Goal: Answer question/provide support: Share knowledge or assist other users

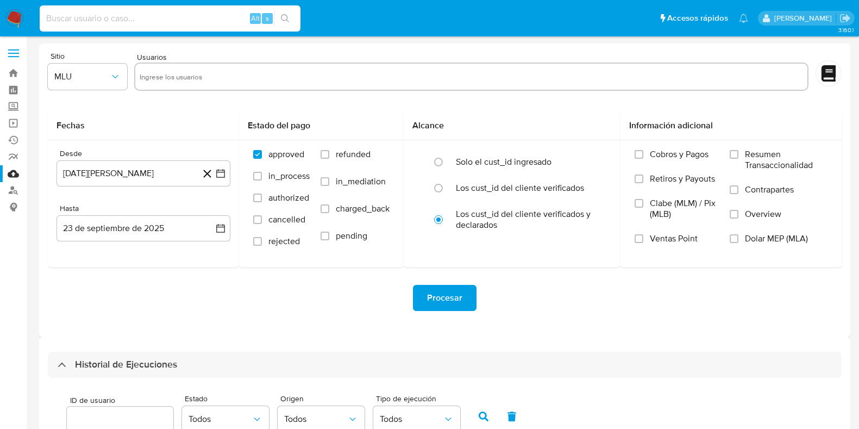
select select "10"
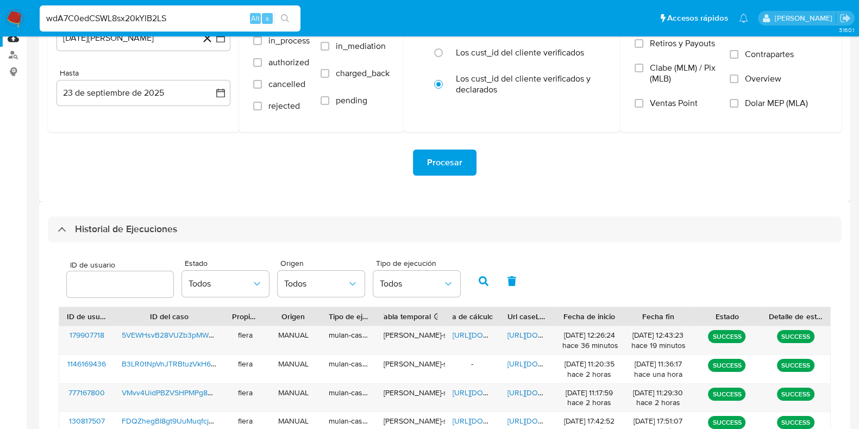
type input "wdA7C0edCSWL8sx20kYIB2LS"
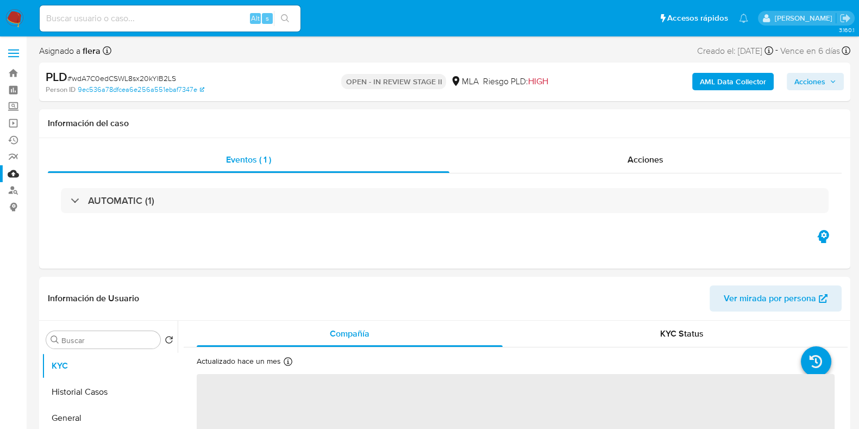
select select "10"
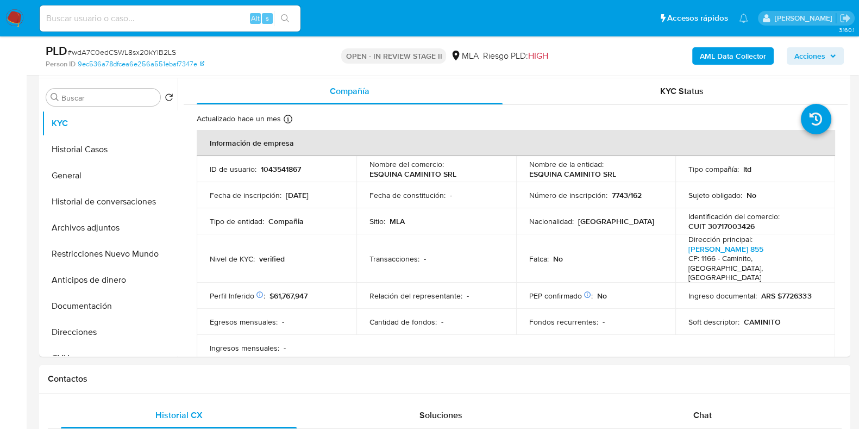
scroll to position [475, 0]
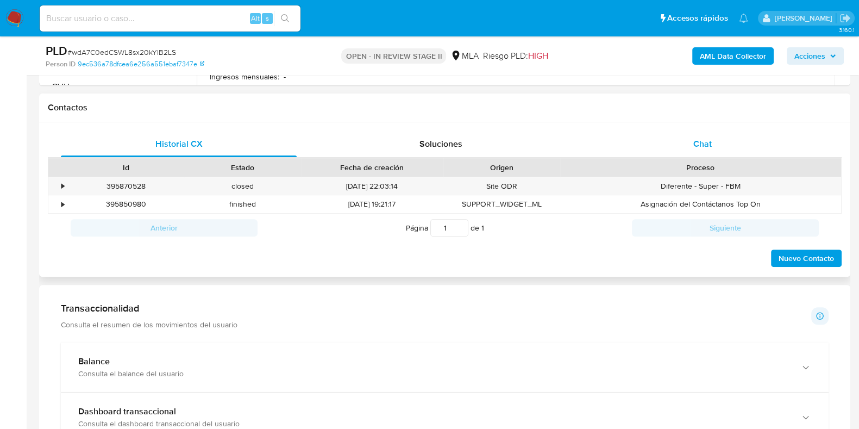
click at [700, 139] on span "Chat" at bounding box center [703, 144] width 18 height 13
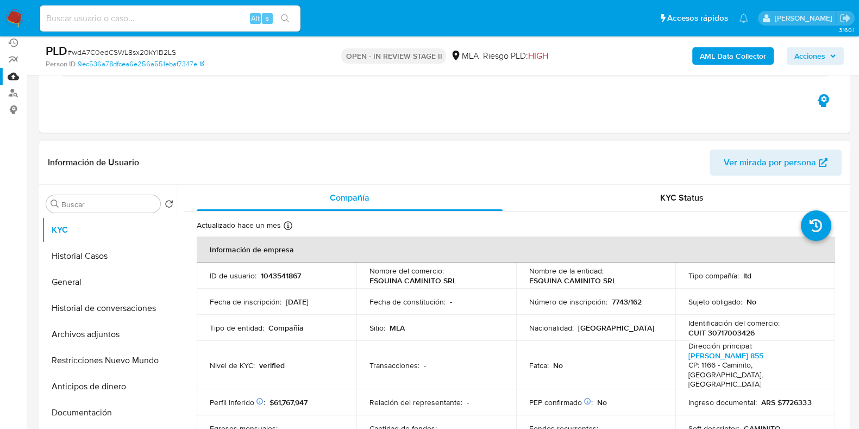
scroll to position [67, 0]
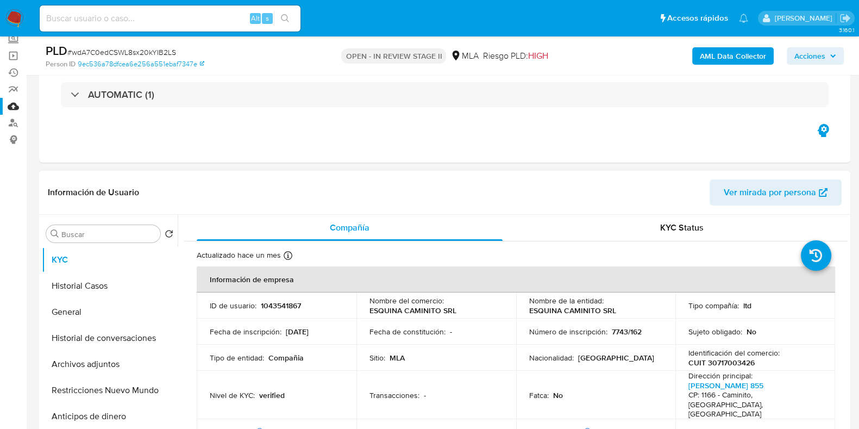
click at [283, 301] on p "1043541867" at bounding box center [281, 306] width 40 height 10
copy p "1043541867"
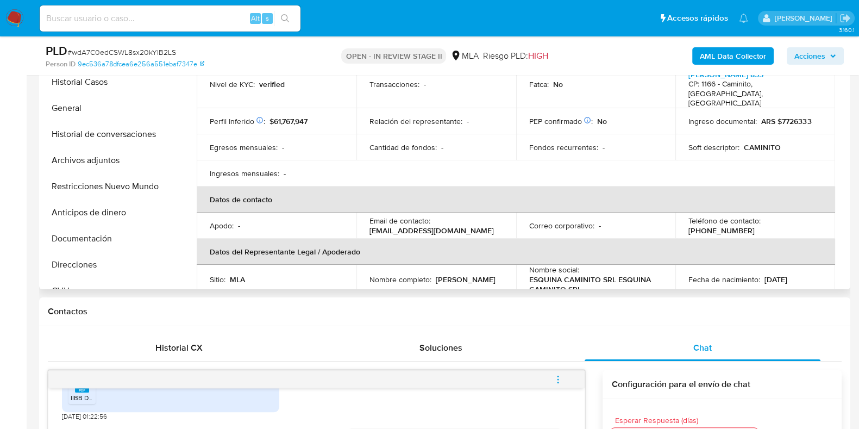
scroll to position [135, 0]
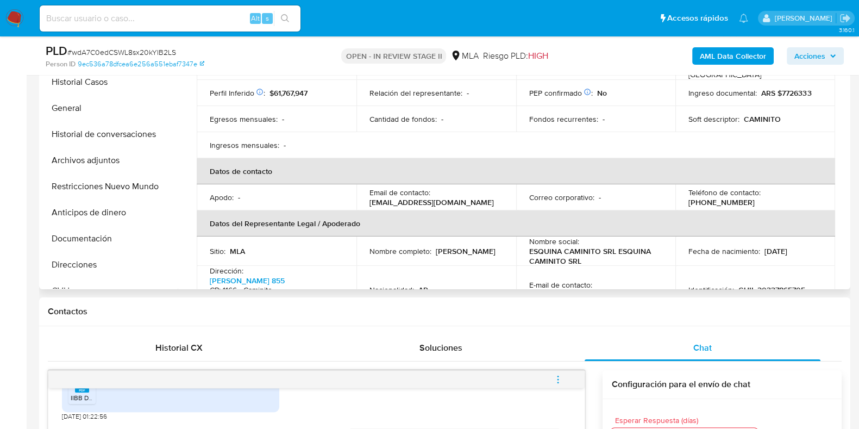
drag, startPoint x: 367, startPoint y: 190, endPoint x: 481, endPoint y: 193, distance: 114.2
click at [481, 193] on td "Email de contacto : laesquinadecaminito@gmail.com" at bounding box center [437, 197] width 160 height 26
copy p "laesquinadecaminito@gmail.com"
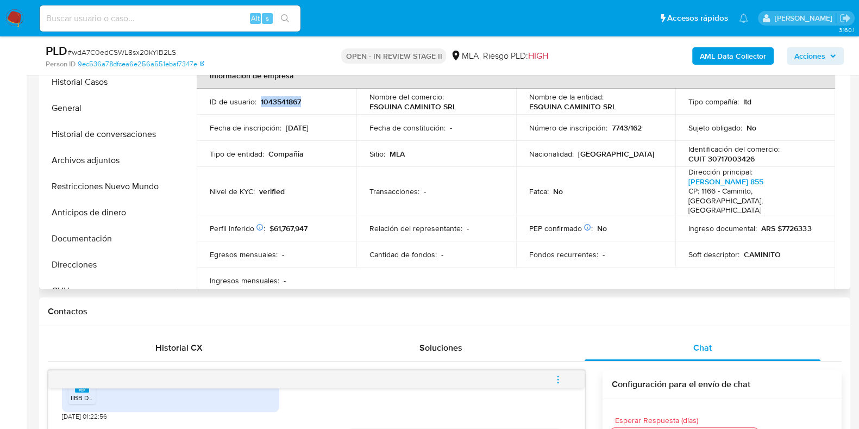
scroll to position [67, 0]
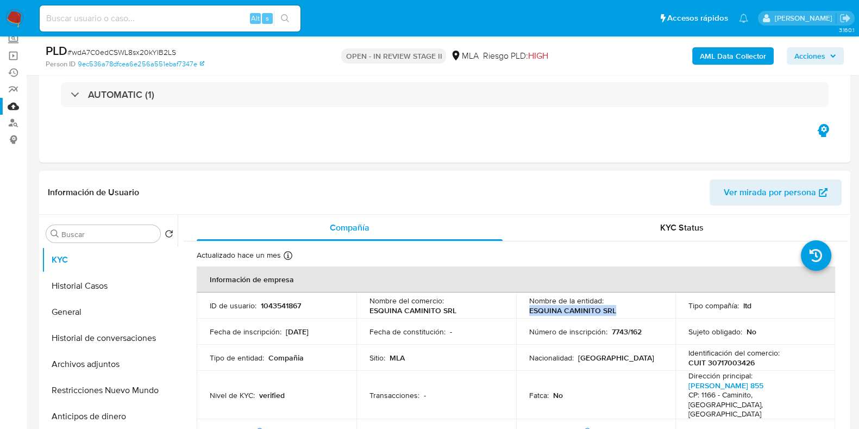
drag, startPoint x: 528, startPoint y: 311, endPoint x: 612, endPoint y: 310, distance: 84.3
click at [612, 310] on p "ESQUINA CAMINITO SRL" at bounding box center [572, 310] width 87 height 10
copy p "ESQUINA CAMINITO SRL"
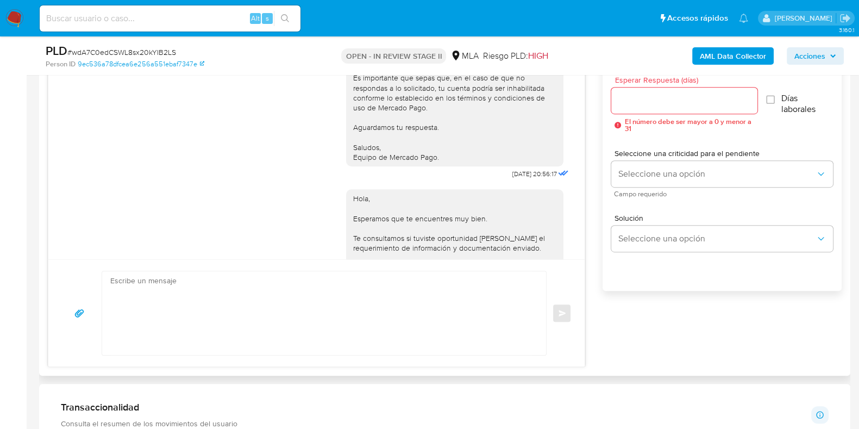
scroll to position [1065, 0]
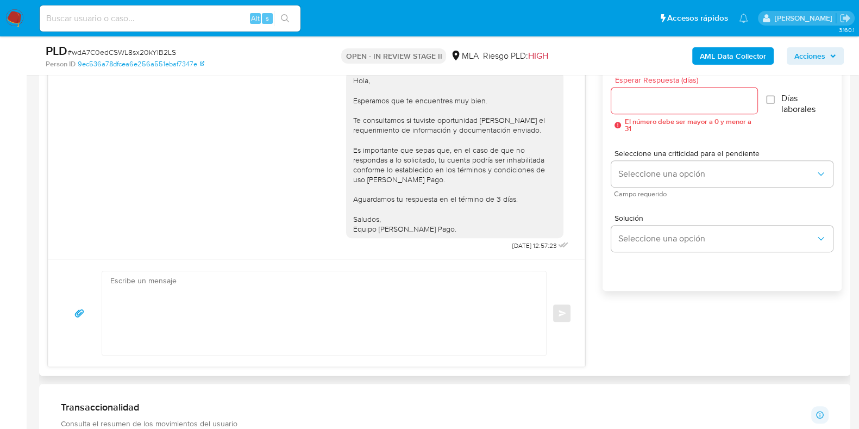
click at [269, 313] on textarea at bounding box center [321, 313] width 422 height 84
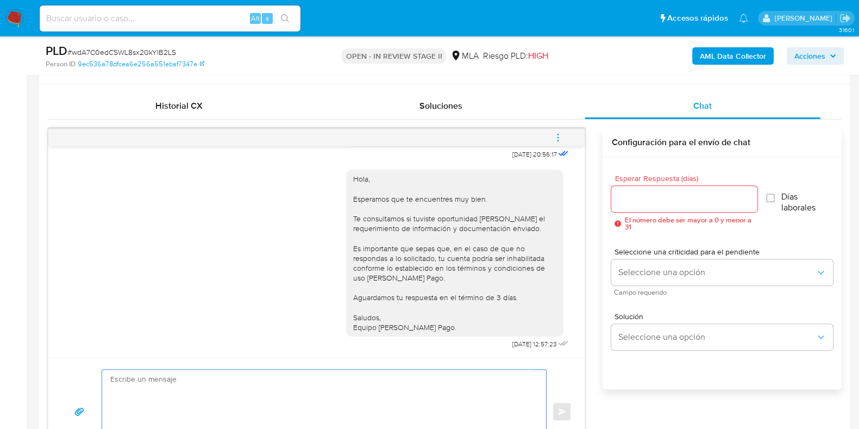
scroll to position [543, 0]
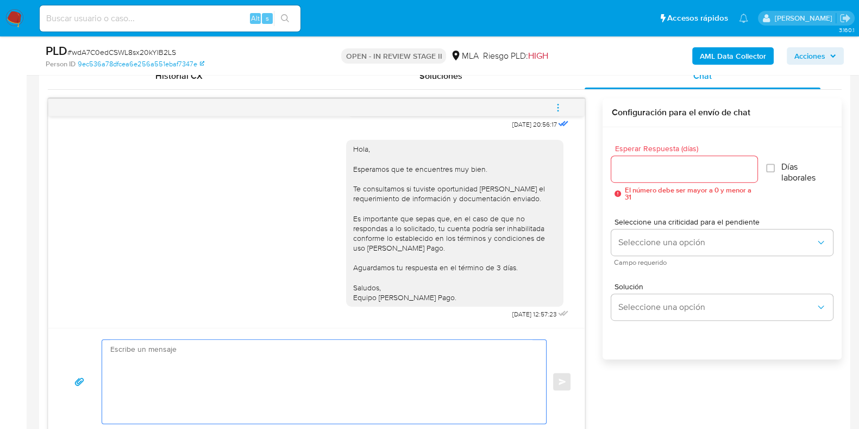
click at [317, 375] on textarea at bounding box center [321, 382] width 422 height 84
type textarea "e"
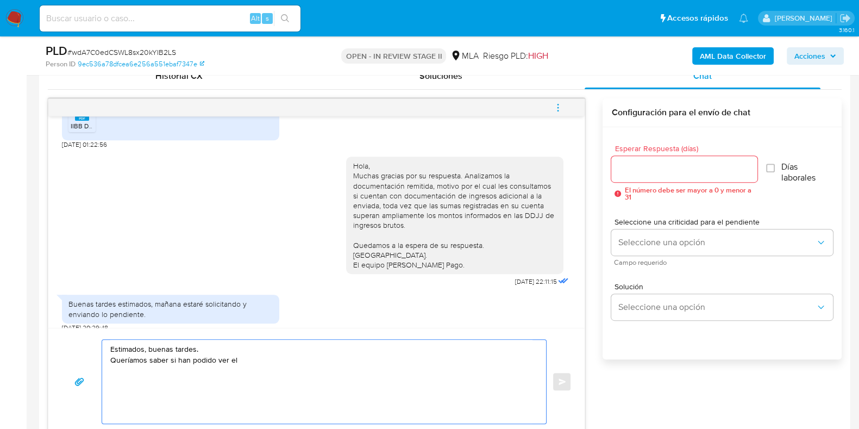
scroll to position [726, 0]
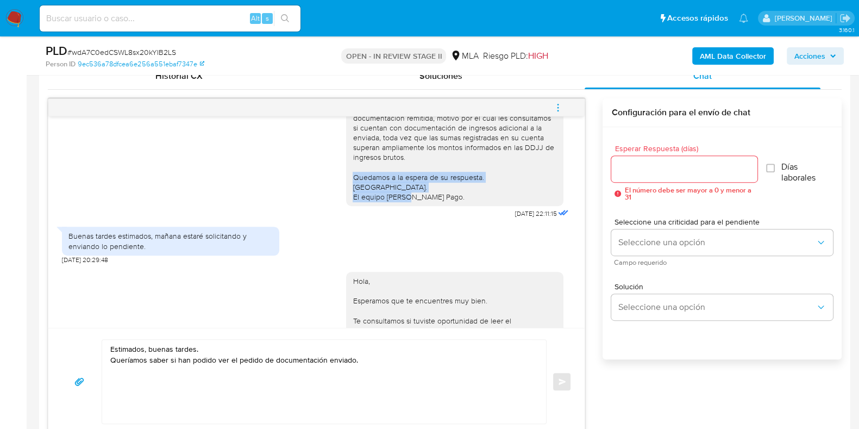
drag, startPoint x: 344, startPoint y: 194, endPoint x: 441, endPoint y: 213, distance: 99.3
click at [441, 202] on div "Hola, Muchas gracias por su respuesta. Analizamos la documentación remitida, mo…" at bounding box center [455, 147] width 204 height 109
click at [381, 363] on textarea "Estimados, buenas tardes. Queríamos saber si han podido ver el pedido de docume…" at bounding box center [321, 382] width 422 height 84
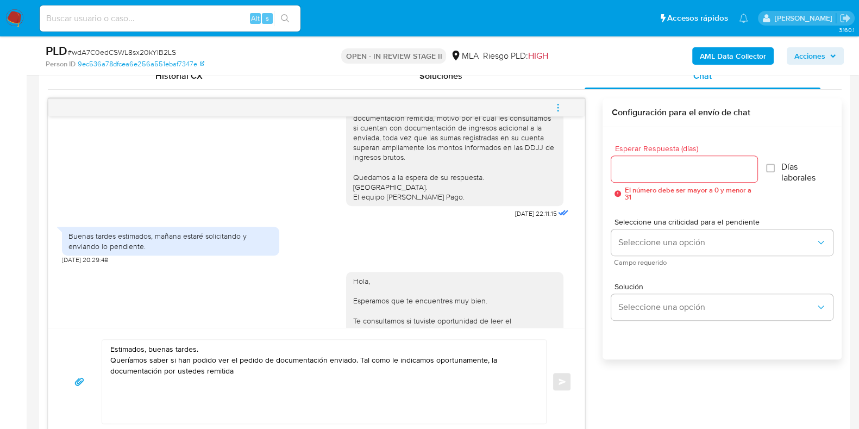
click at [372, 155] on div "Hola, Muchas gracias por su respuesta. Analizamos la documentación remitida, mo…" at bounding box center [455, 147] width 204 height 109
click at [419, 155] on div "Hola, Muchas gracias por su respuesta. Analizamos la documentación remitida, mo…" at bounding box center [455, 147] width 204 height 109
click at [419, 156] on div "Hola, Muchas gracias por su respuesta. Analizamos la documentación remitida, mo…" at bounding box center [455, 147] width 204 height 109
click at [236, 375] on textarea "Estimados, buenas tardes. Queríamos saber si han podido ver el pedido de docume…" at bounding box center [321, 382] width 422 height 84
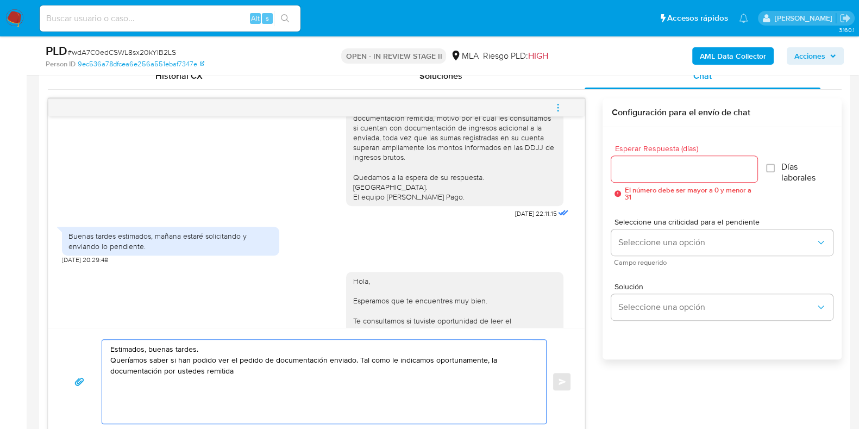
drag, startPoint x: 240, startPoint y: 372, endPoint x: 491, endPoint y: 365, distance: 251.2
click at [491, 365] on textarea "Estimados, buenas tardes. Queríamos saber si han podido ver el pedido de docume…" at bounding box center [321, 382] width 422 height 84
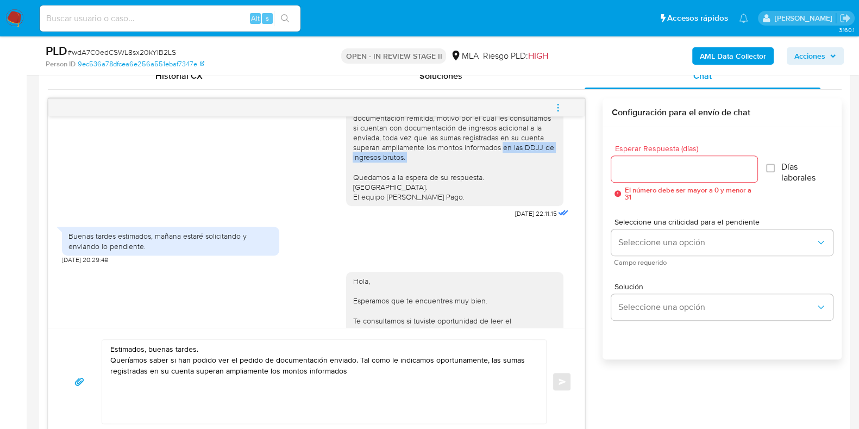
drag, startPoint x: 494, startPoint y: 166, endPoint x: 504, endPoint y: 180, distance: 17.9
click at [504, 180] on div "Hola, Muchas gracias por su respuesta. Analizamos la documentación remitida, mo…" at bounding box center [455, 147] width 204 height 109
copy div "en las DDJJ de ingresos brutos."
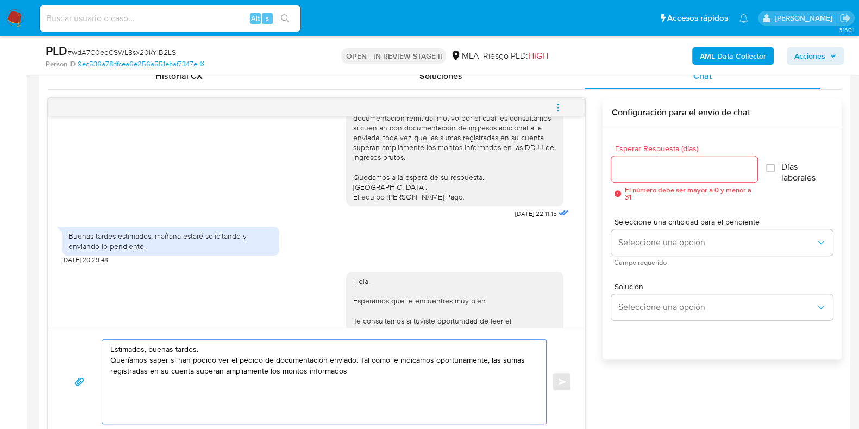
click at [357, 371] on textarea "Estimados, buenas tardes. Queríamos saber si han podido ver el pedido de docume…" at bounding box center [321, 382] width 422 height 84
paste textarea "en las DDJJ de ingresos brutos."
click at [501, 367] on textarea "Estimados, buenas tardes. Queríamos saber si han podido ver el pedido de docume…" at bounding box center [321, 382] width 422 height 84
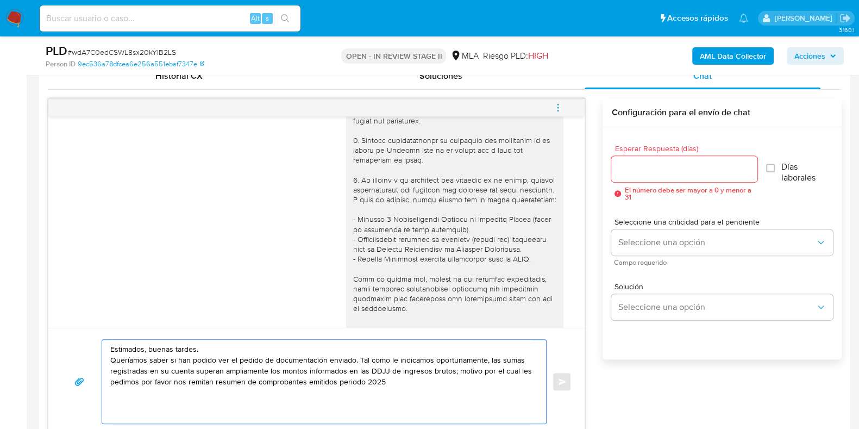
scroll to position [135, 0]
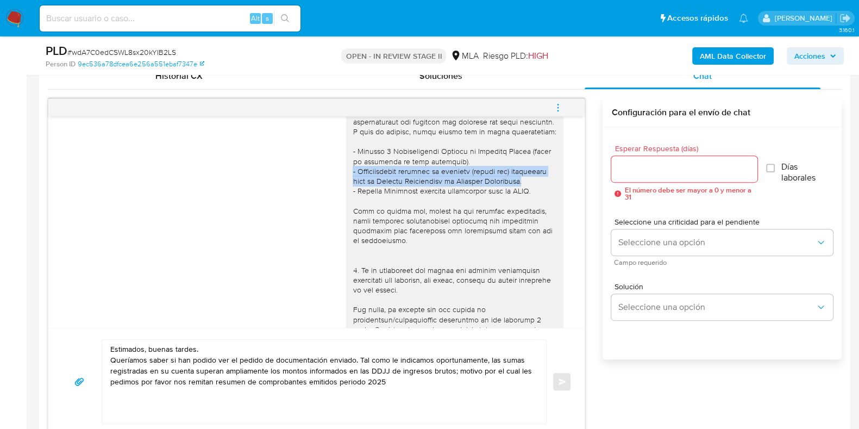
drag, startPoint x: 341, startPoint y: 179, endPoint x: 519, endPoint y: 189, distance: 177.5
click at [519, 189] on div at bounding box center [454, 250] width 217 height 513
copy div "- Certificación contable de ingresos (último año) legalizada ante el Consejo Pr…"
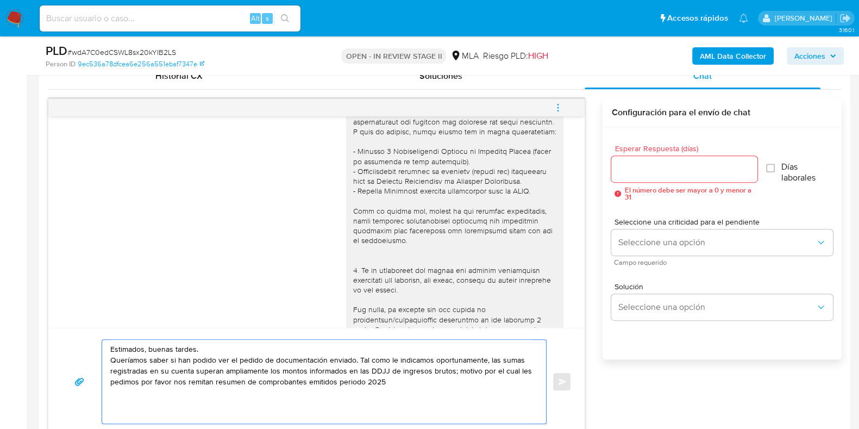
click at [446, 381] on textarea "Estimados, buenas tardes. Queríamos saber si han podido ver el pedido de docume…" at bounding box center [321, 382] width 422 height 84
paste textarea "- Certificación contable de ingresos (último año) legalizada ante el Consejo Pr…"
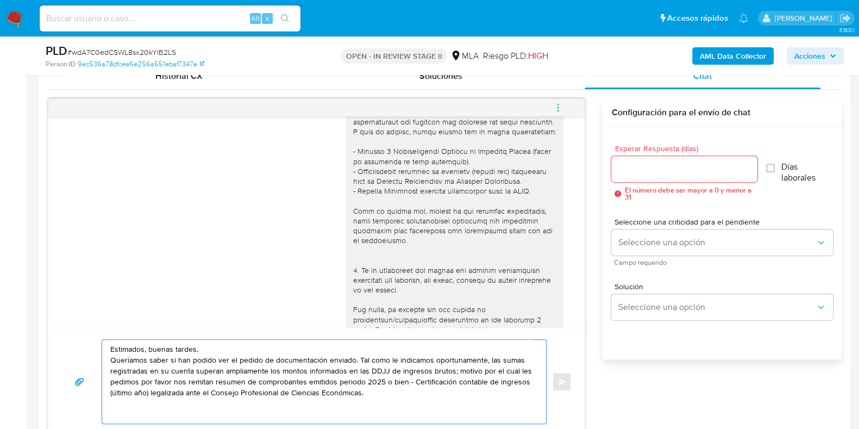
click at [389, 394] on textarea "Estimados, buenas tardes. Queríamos saber si han podido ver el pedido de docume…" at bounding box center [321, 382] width 422 height 84
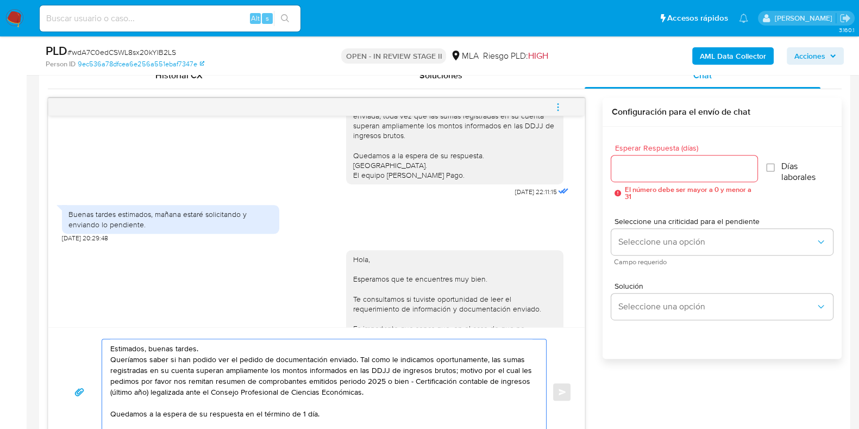
scroll to position [747, 0]
drag, startPoint x: 344, startPoint y: 186, endPoint x: 442, endPoint y: 195, distance: 98.8
click at [442, 179] on div "Hola, Muchas gracias por su respuesta. Analizamos la documentación remitida, mo…" at bounding box center [455, 125] width 204 height 109
copy div "Saludos. El equipo de Mercado Pago."
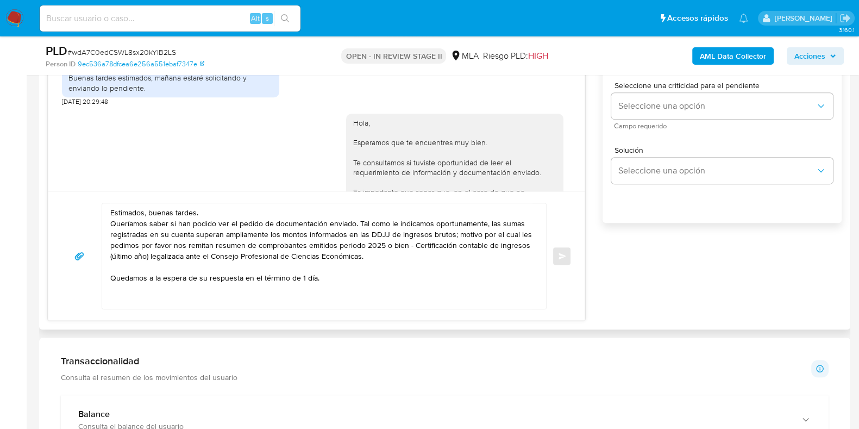
click at [127, 294] on textarea "Estimados, buenas tardes. Queríamos saber si han podido ver el pedido de docume…" at bounding box center [321, 255] width 422 height 105
paste textarea "Saludos. El equipo de Mercado Pago."
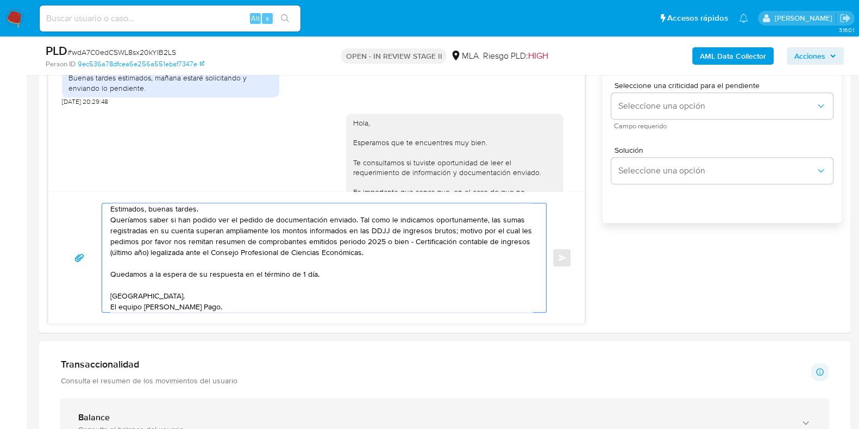
type textarea "Estimados, buenas tardes. Queríamos saber si han podido ver el pedido de docume…"
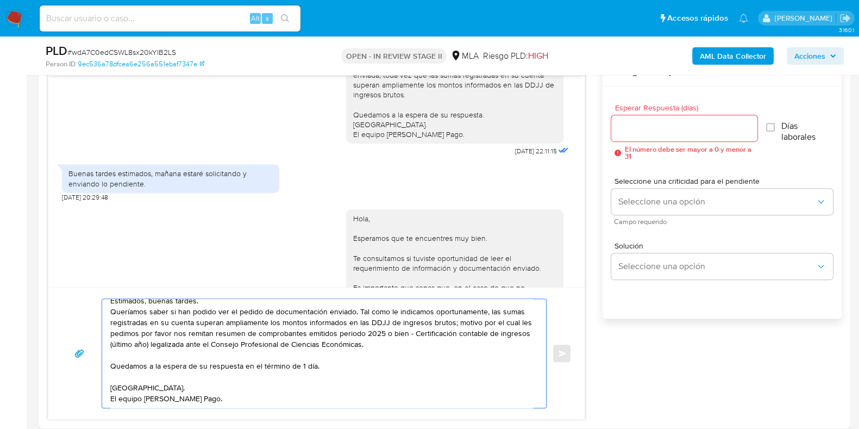
scroll to position [544, 0]
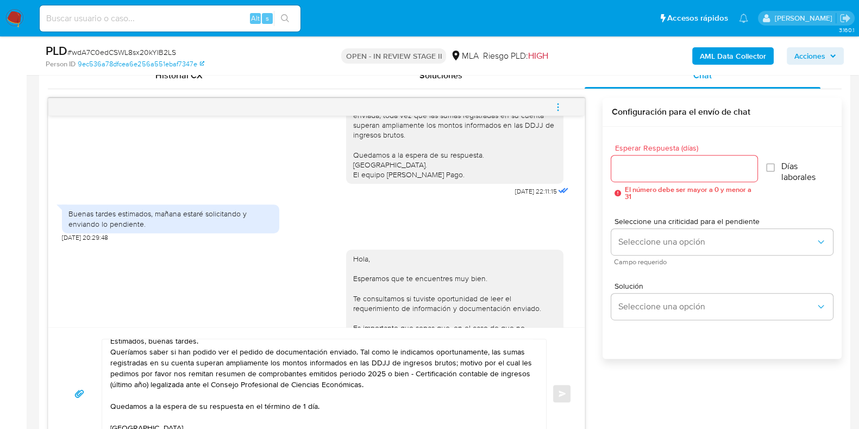
click at [628, 155] on div at bounding box center [685, 168] width 146 height 26
click at [634, 167] on input "Esperar Respuesta (días)" at bounding box center [685, 168] width 146 height 14
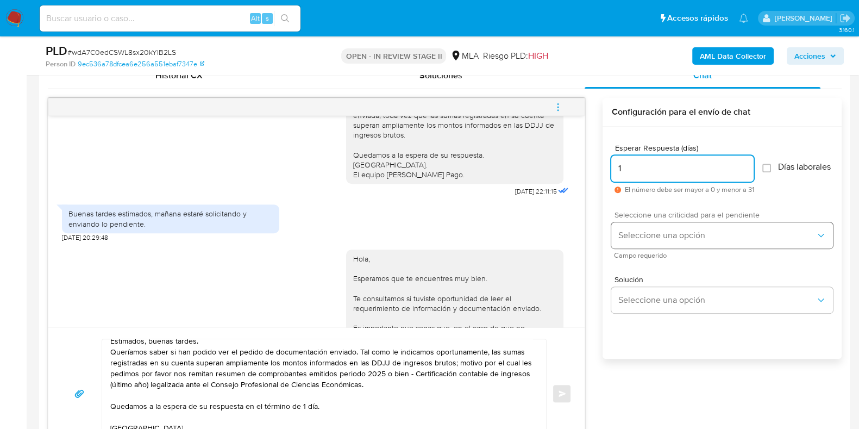
type input "1"
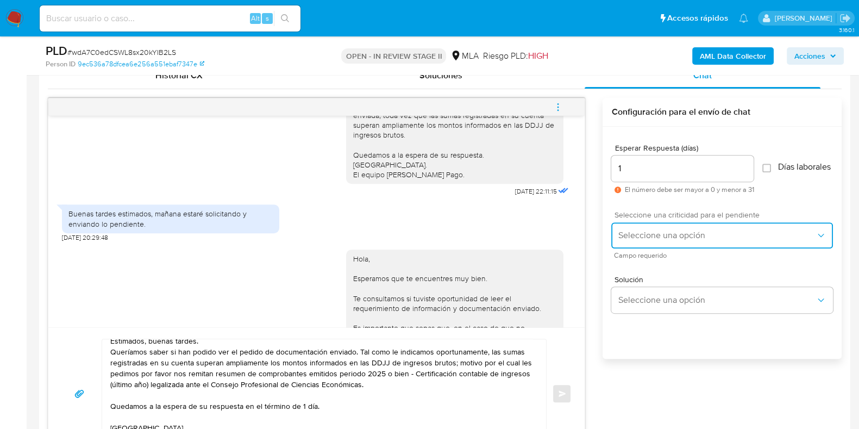
click at [653, 237] on span "Seleccione una opción" at bounding box center [717, 235] width 198 height 11
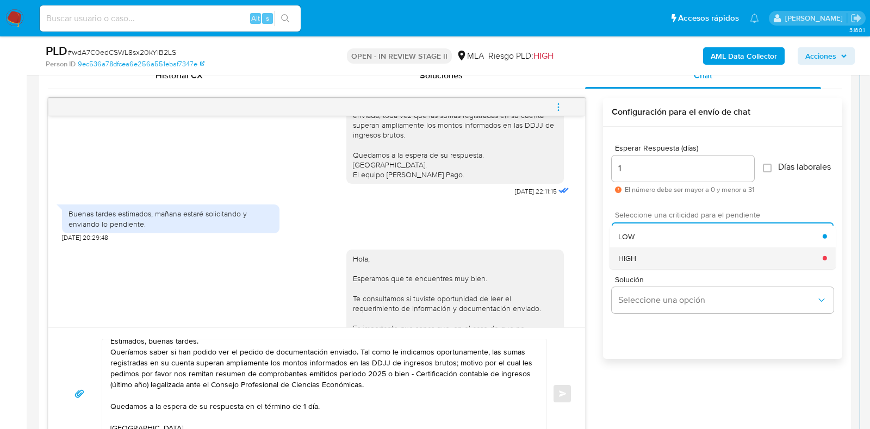
click at [650, 261] on div "HIGH" at bounding box center [720, 258] width 204 height 22
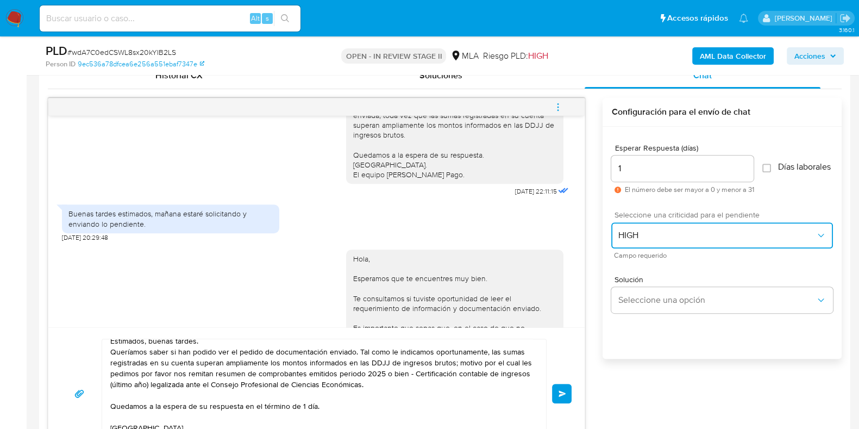
scroll to position [612, 0]
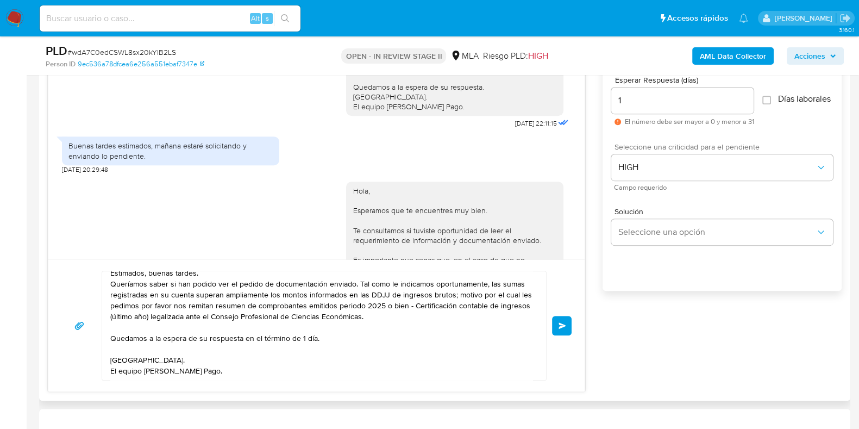
click at [568, 322] on button "Enviar" at bounding box center [562, 326] width 20 height 20
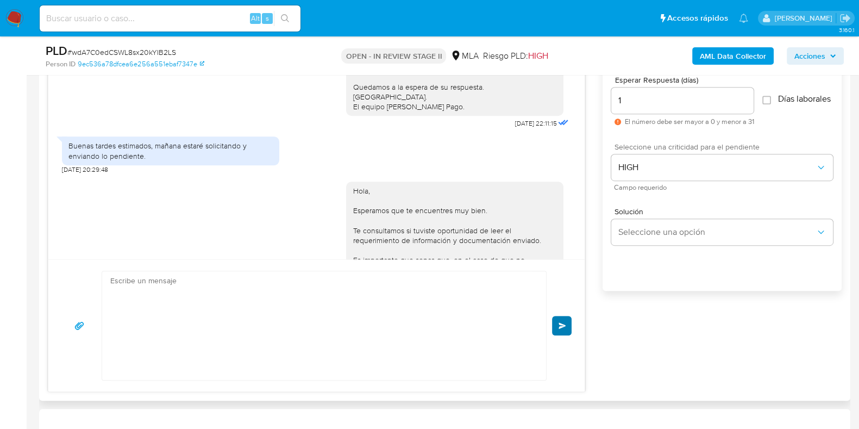
scroll to position [1236, 0]
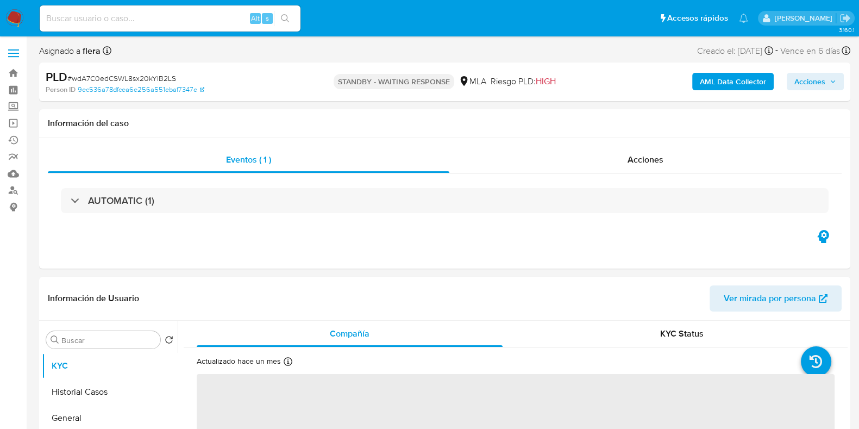
select select "10"
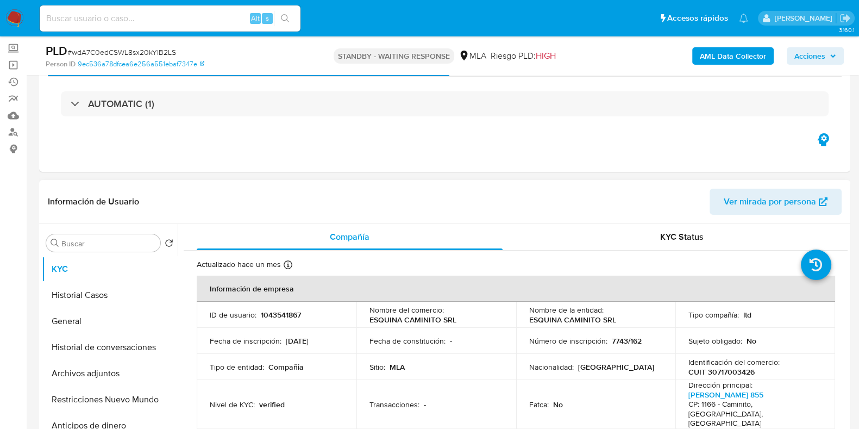
scroll to position [67, 0]
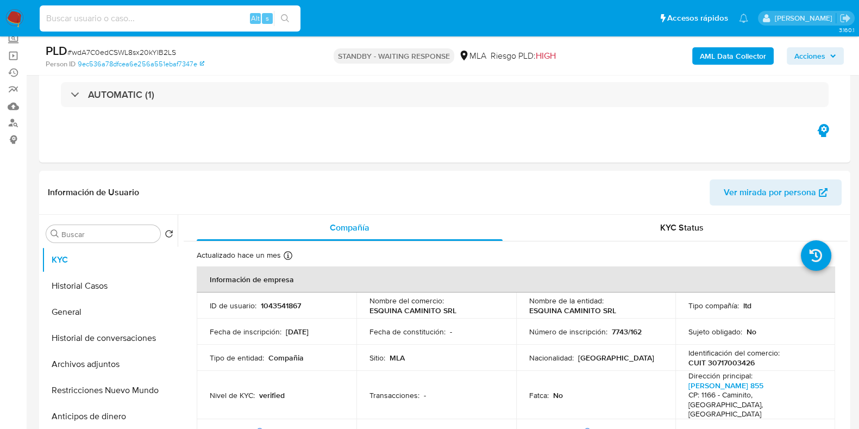
click at [119, 21] on input at bounding box center [170, 18] width 261 height 14
paste input "VMvv4UidPBZVSHPMPg8Rb89y"
type input "VMvv4UidPBZVSHPMPg8Rb89y"
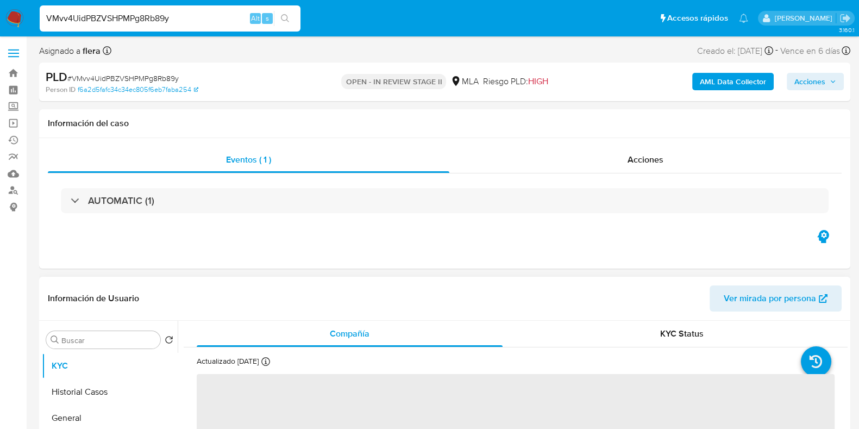
select select "10"
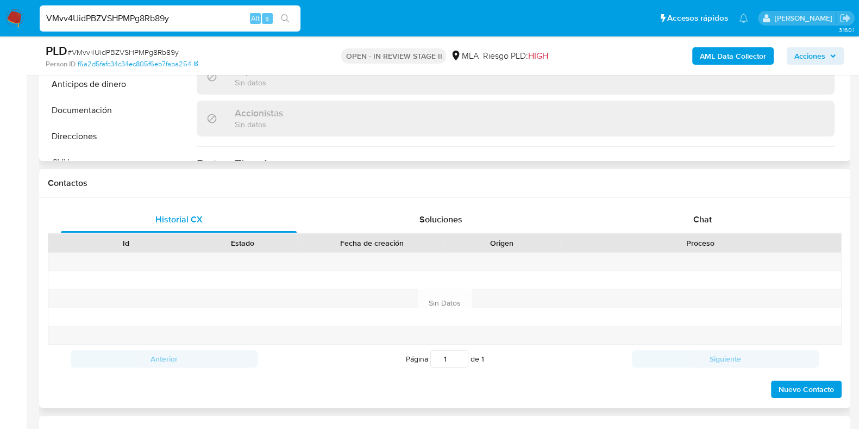
scroll to position [408, 0]
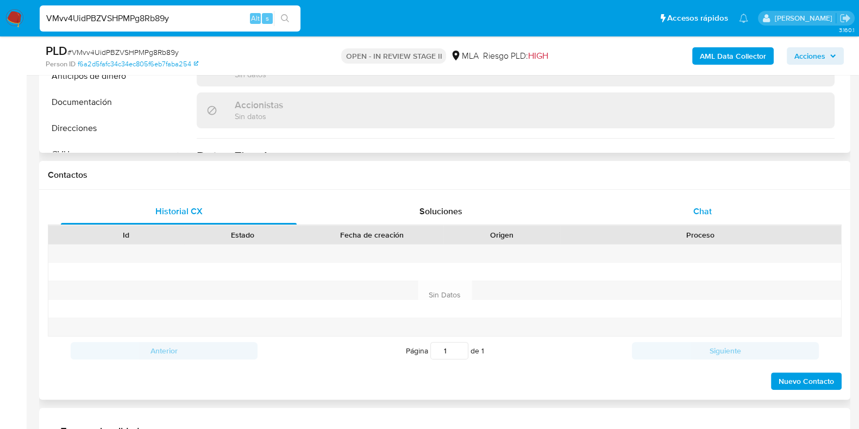
click at [712, 208] on span "Chat" at bounding box center [703, 211] width 18 height 13
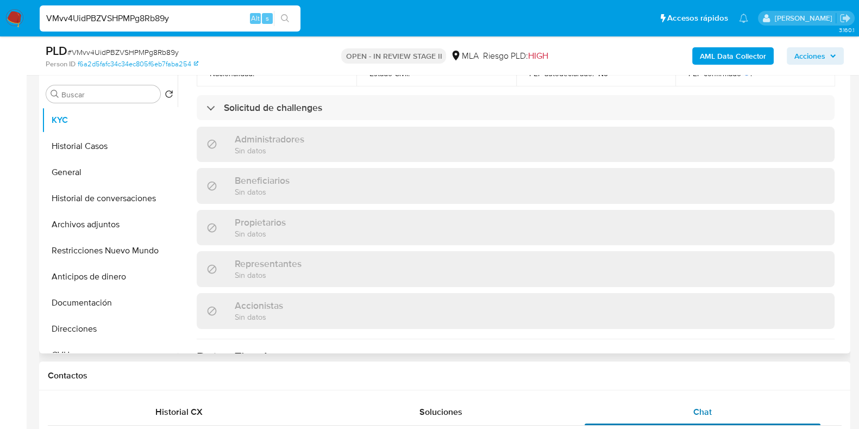
scroll to position [204, 0]
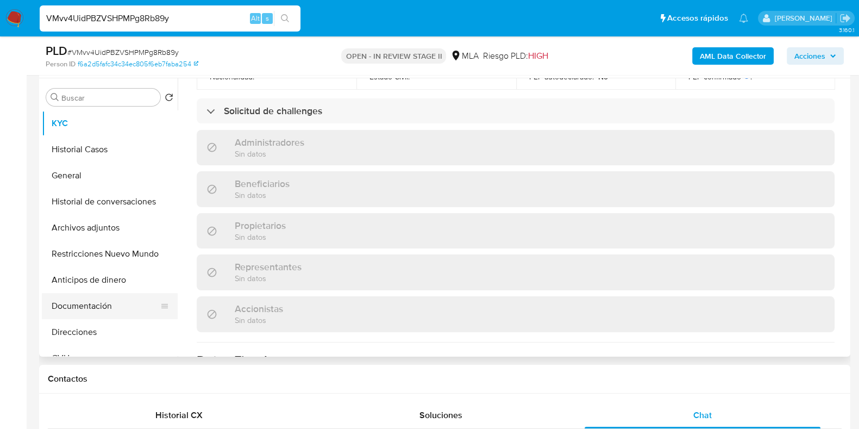
click at [102, 302] on button "Documentación" at bounding box center [105, 306] width 127 height 26
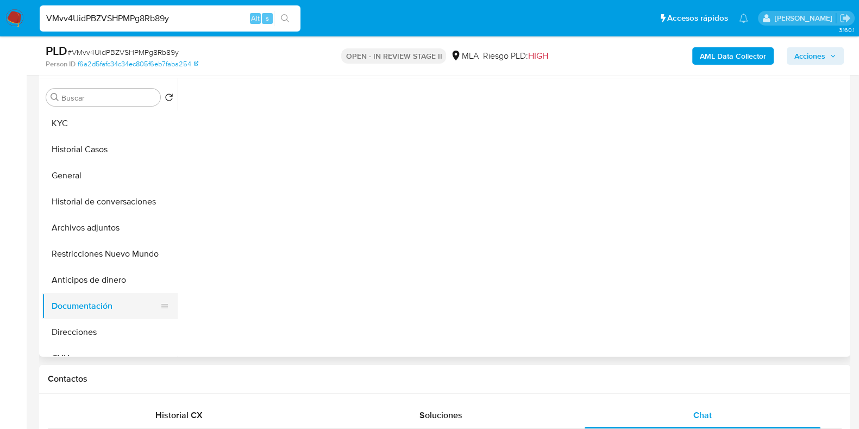
scroll to position [0, 0]
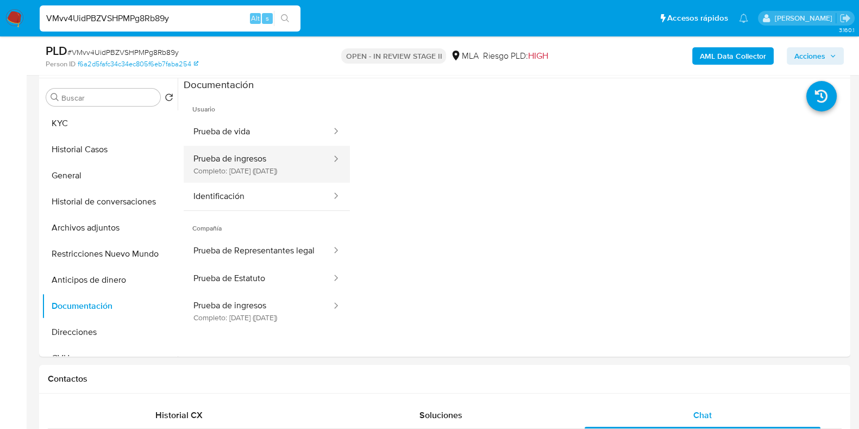
click at [245, 166] on button "Prueba de ingresos Completo: 03/02/2024 (hace 2 años)" at bounding box center [258, 164] width 149 height 37
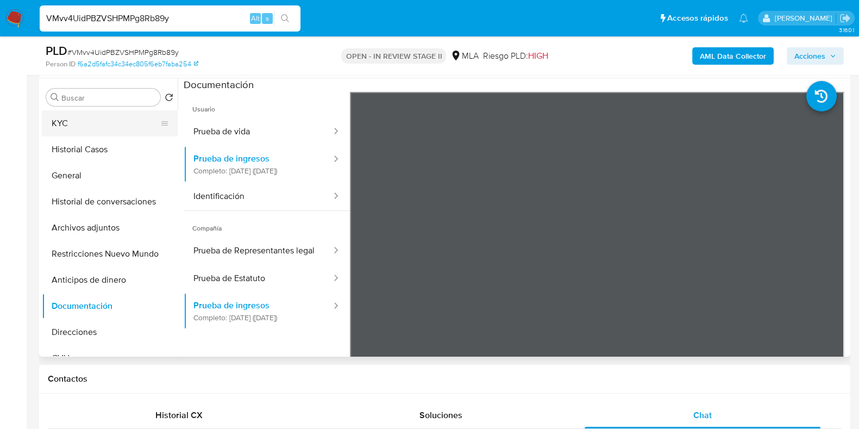
click at [95, 125] on button "KYC" at bounding box center [105, 123] width 127 height 26
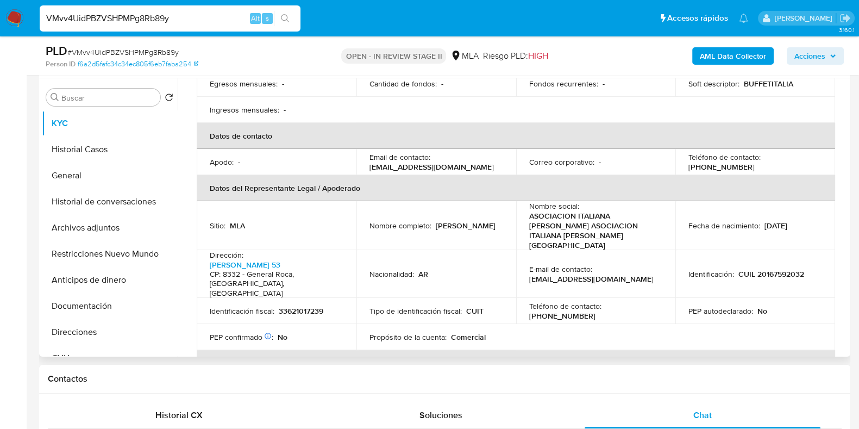
scroll to position [271, 0]
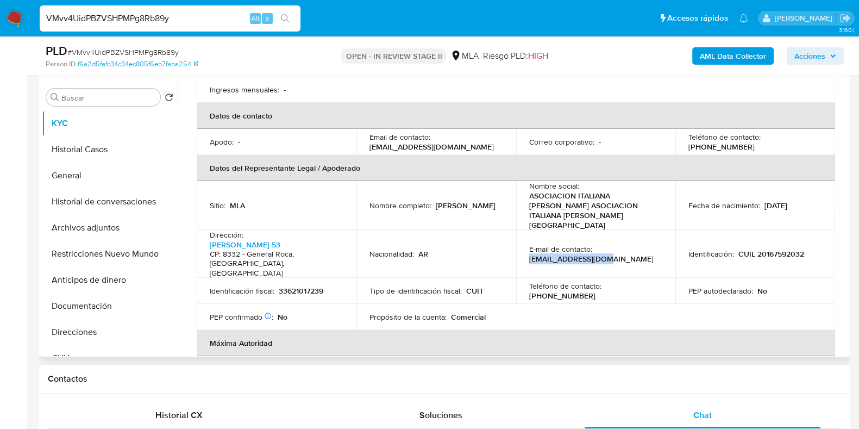
drag, startPoint x: 606, startPoint y: 236, endPoint x: 527, endPoint y: 235, distance: 79.4
click at [529, 244] on div "E-mail de contacto : ventas@mylap.com.ar" at bounding box center [596, 254] width 134 height 20
copy p "ventas@mylap.com.ar"
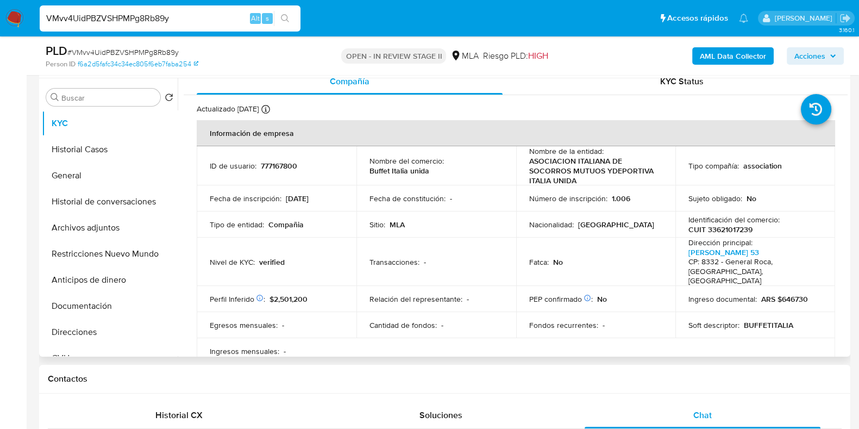
scroll to position [0, 0]
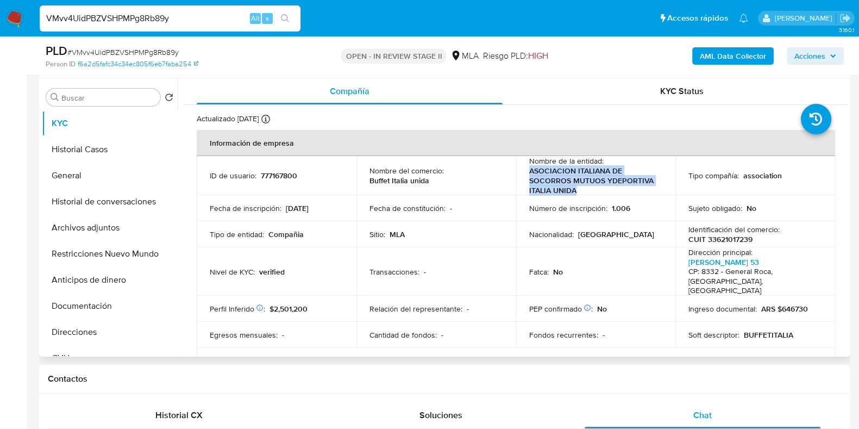
drag, startPoint x: 574, startPoint y: 192, endPoint x: 528, endPoint y: 172, distance: 50.4
click at [529, 172] on p "ASOCIACION ITALIANA DE SOCORROS MUTUOS YDEPORTIVA ITALIA UNIDA" at bounding box center [593, 180] width 129 height 29
copy p "ASOCIACION ITALIANA DE SOCORROS MUTUOS YDEPORTIVA ITALIA UNIDA"
click at [88, 145] on button "Historial Casos" at bounding box center [105, 149] width 127 height 26
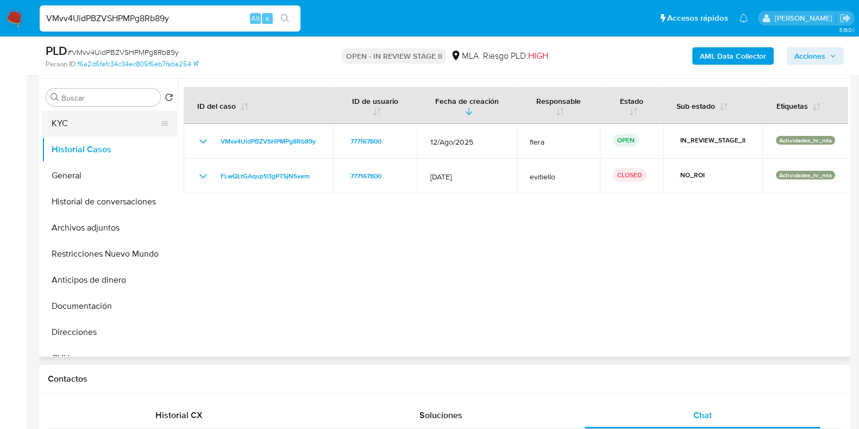
click at [85, 124] on button "KYC" at bounding box center [105, 123] width 127 height 26
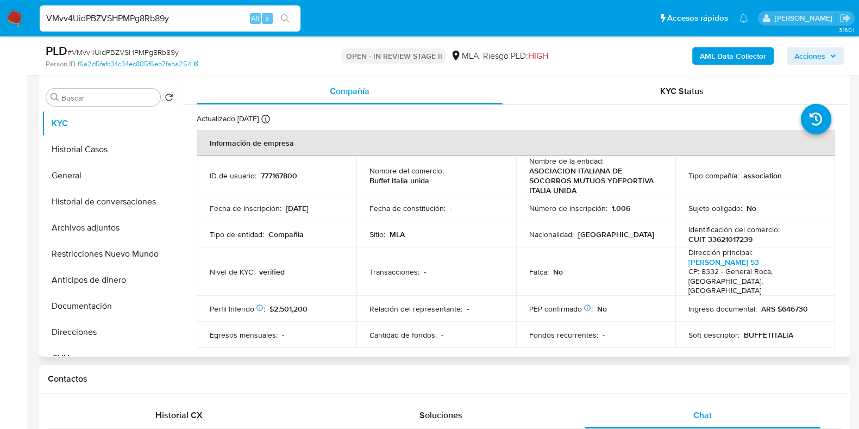
click at [280, 173] on p "777167800" at bounding box center [279, 176] width 36 height 10
copy p "777167800"
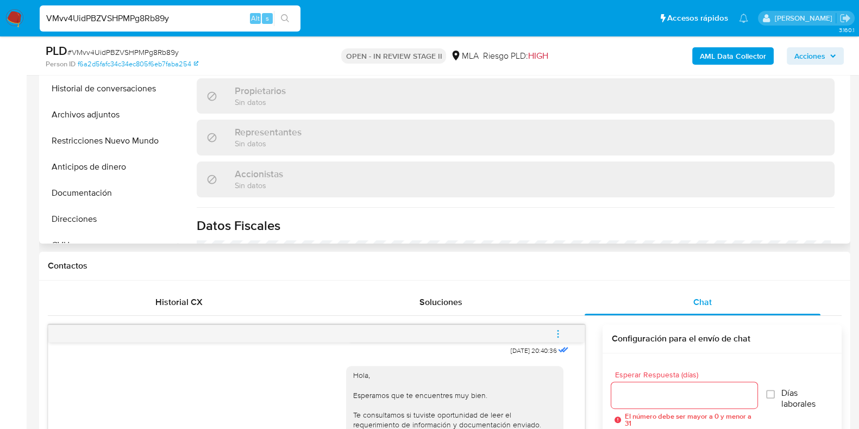
scroll to position [802, 0]
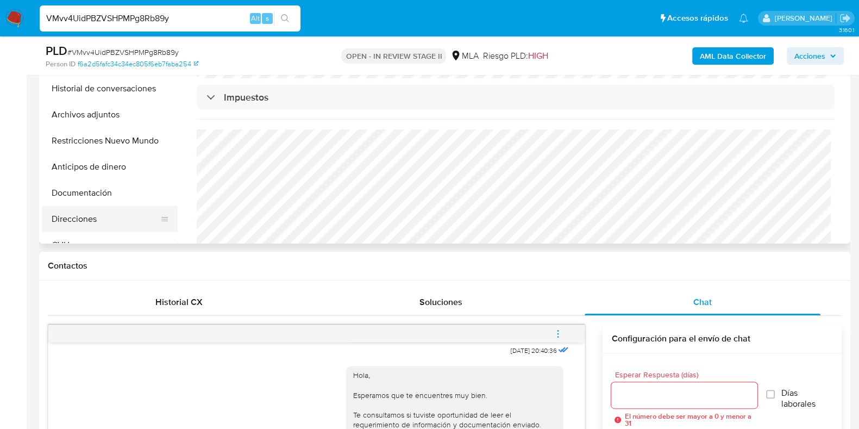
click at [76, 210] on button "Direcciones" at bounding box center [105, 219] width 127 height 26
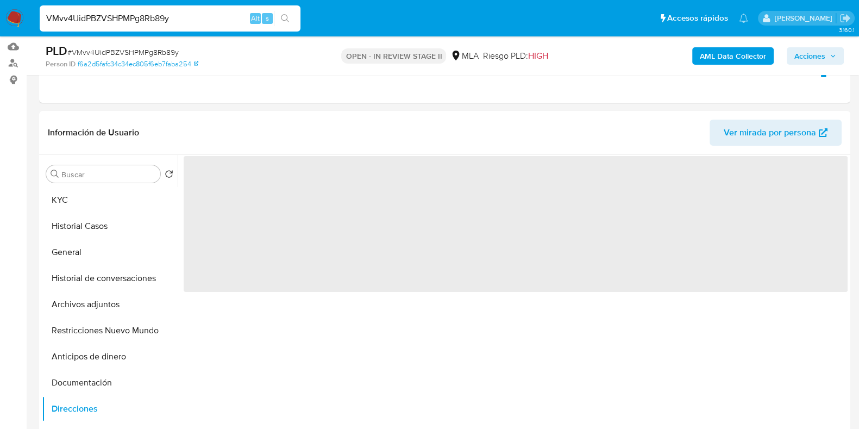
scroll to position [113, 0]
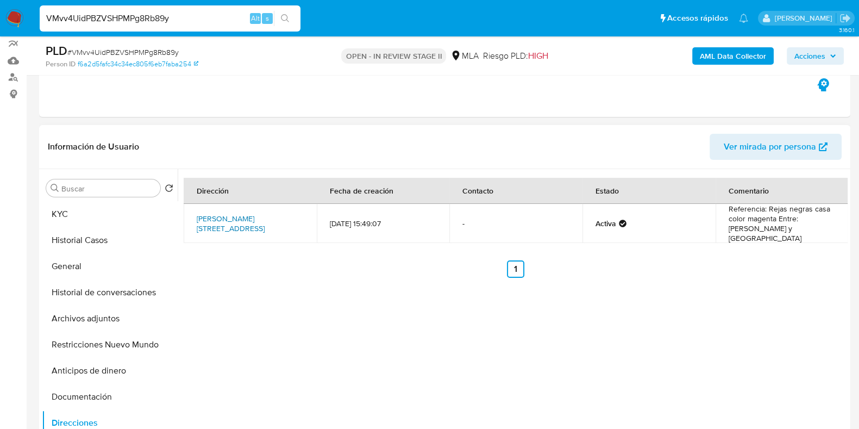
click at [235, 220] on link "Rawson 53, General Roca, Río Negro, 8332, Argentina 53" at bounding box center [231, 223] width 68 height 21
click at [92, 226] on button "KYC" at bounding box center [105, 214] width 127 height 26
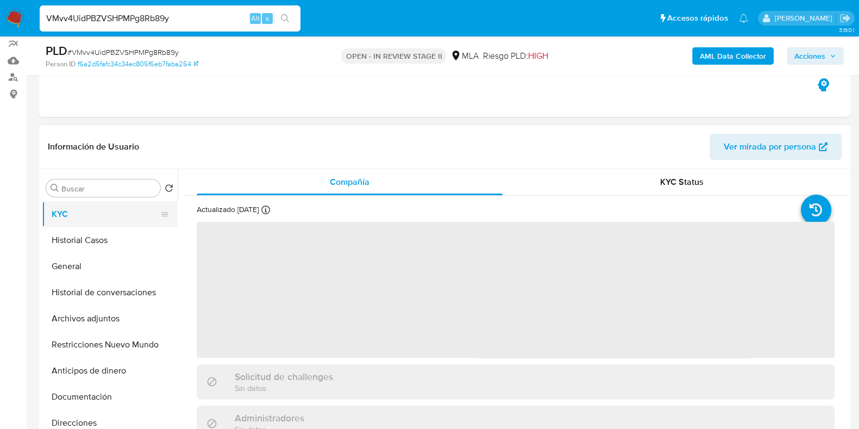
click at [95, 209] on button "KYC" at bounding box center [105, 214] width 127 height 26
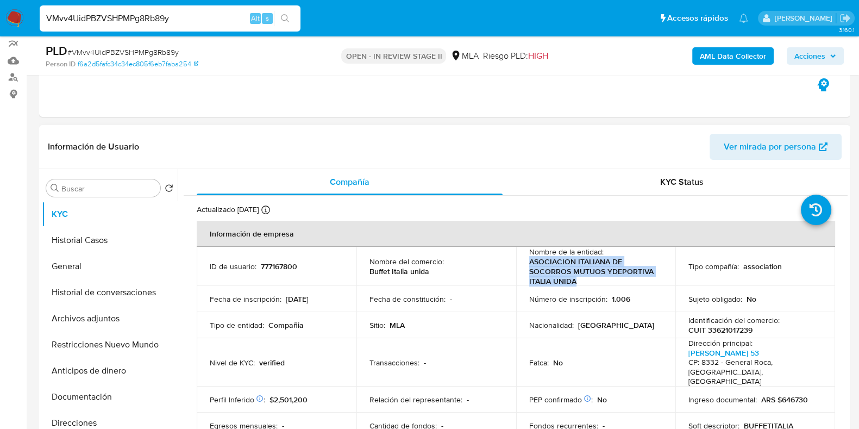
drag, startPoint x: 576, startPoint y: 280, endPoint x: 519, endPoint y: 261, distance: 60.2
click at [519, 261] on td "Nombre de la entidad : ASOCIACION ITALIANA DE SOCORROS MUTUOS YDEPORTIVA ITALIA…" at bounding box center [596, 266] width 160 height 39
copy p "ASOCIACION ITALIANA DE SOCORROS MUTUOS YDEPORTIVA ITALIA UNIDA"
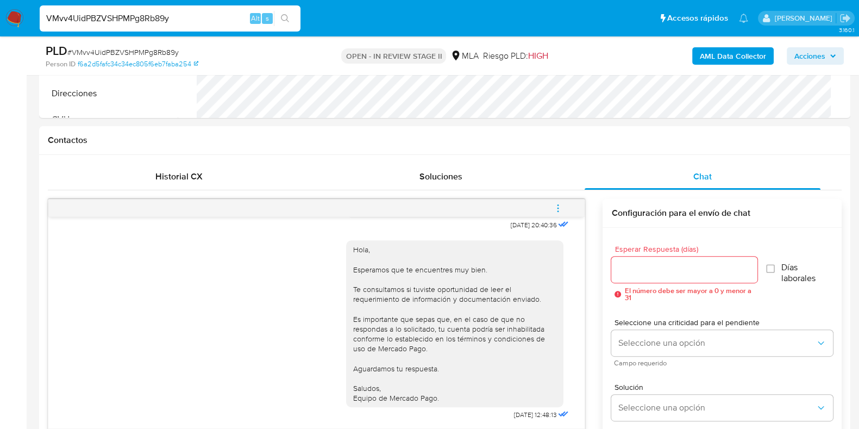
scroll to position [317, 0]
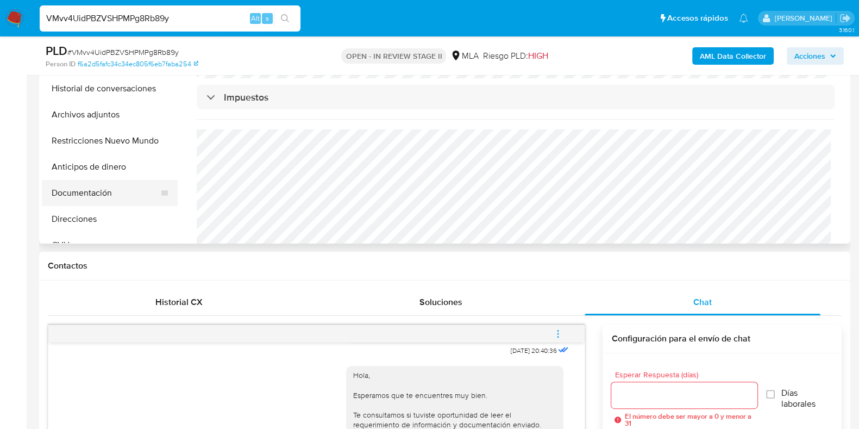
click at [86, 192] on button "Documentación" at bounding box center [105, 193] width 127 height 26
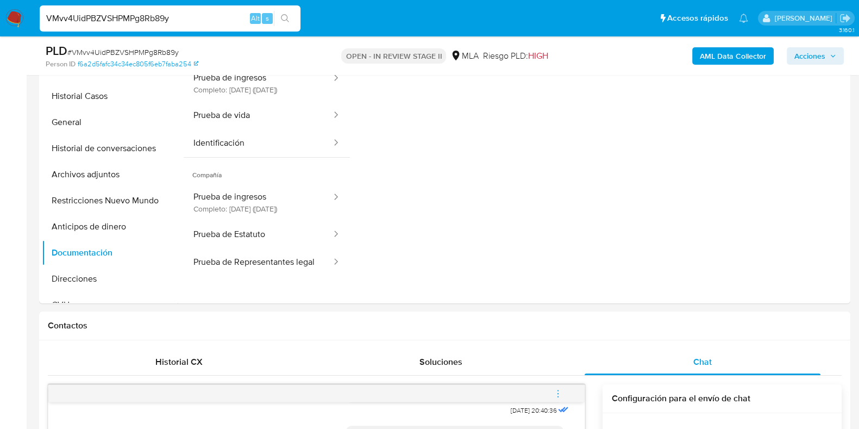
scroll to position [181, 0]
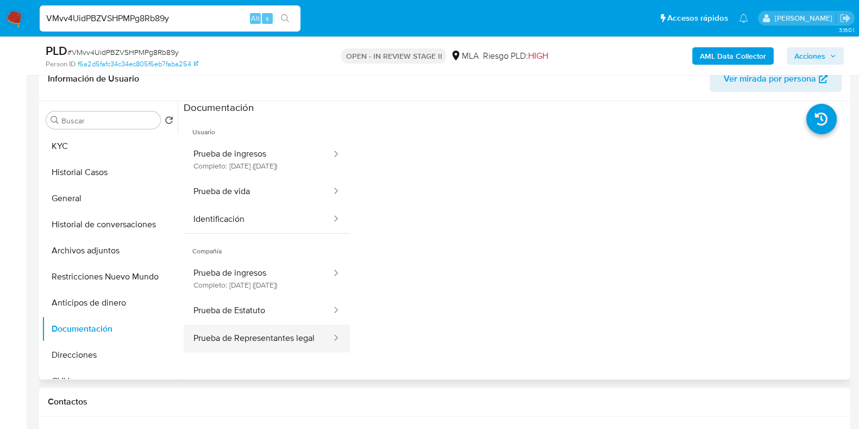
click at [260, 352] on button "Prueba de Representantes legal" at bounding box center [258, 339] width 149 height 28
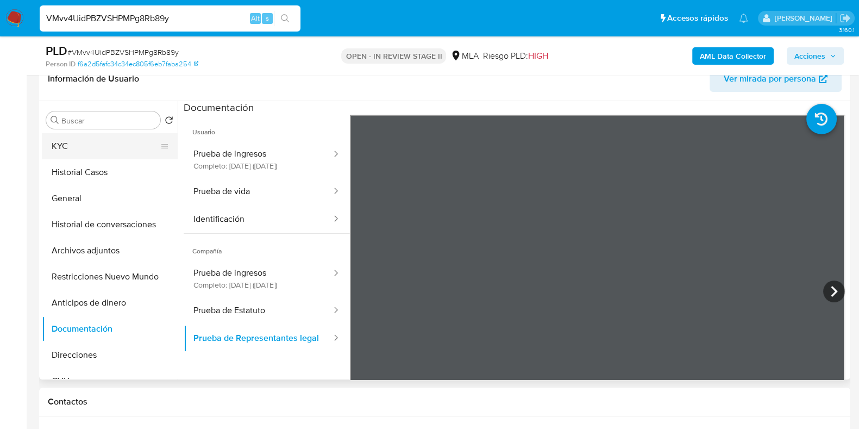
click at [93, 148] on button "KYC" at bounding box center [105, 146] width 127 height 26
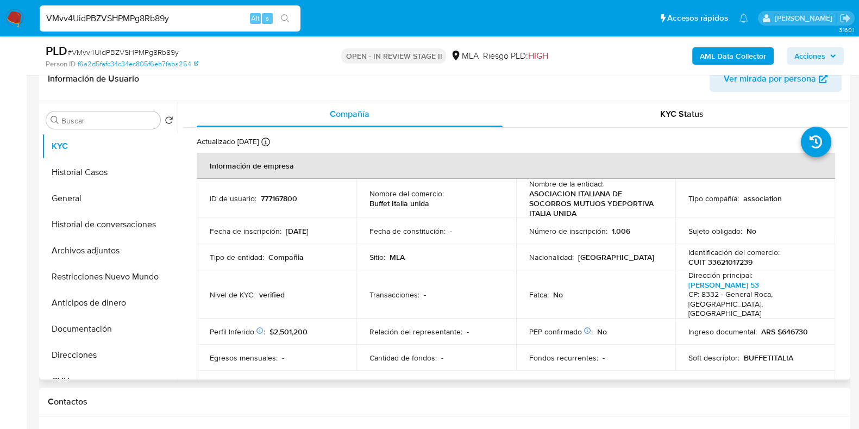
click at [738, 259] on p "CUIT 33621017239" at bounding box center [721, 262] width 64 height 10
copy p "33621017239"
click at [172, 51] on span "# VMvv4UidPBZVSHPMPg8Rb89y" at bounding box center [122, 52] width 111 height 11
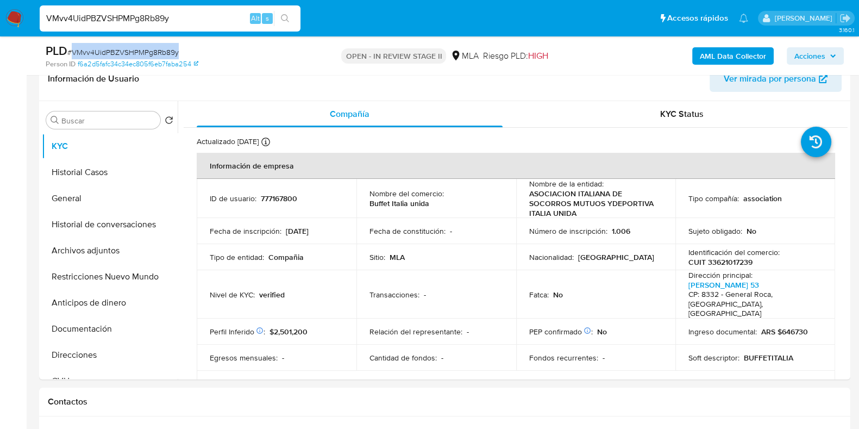
copy span "VMvv4UidPBZVSHPMPg8Rb89y"
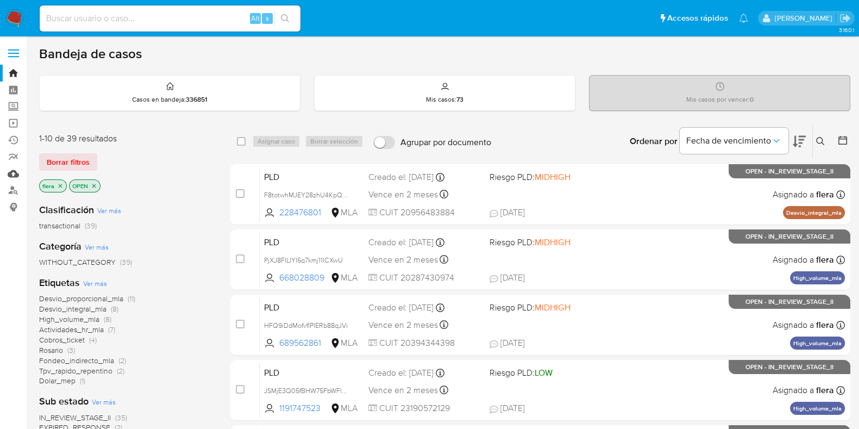
click at [14, 172] on link "Mulan" at bounding box center [64, 173] width 129 height 17
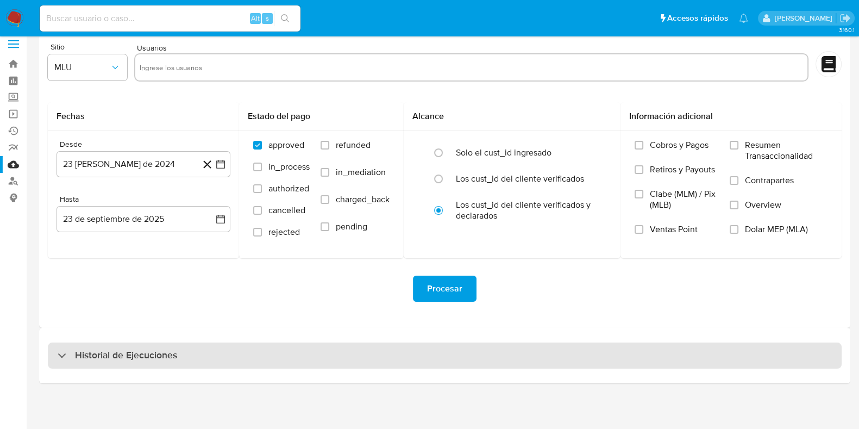
click at [104, 354] on h3 "Historial de Ejecuciones" at bounding box center [126, 355] width 102 height 13
select select "10"
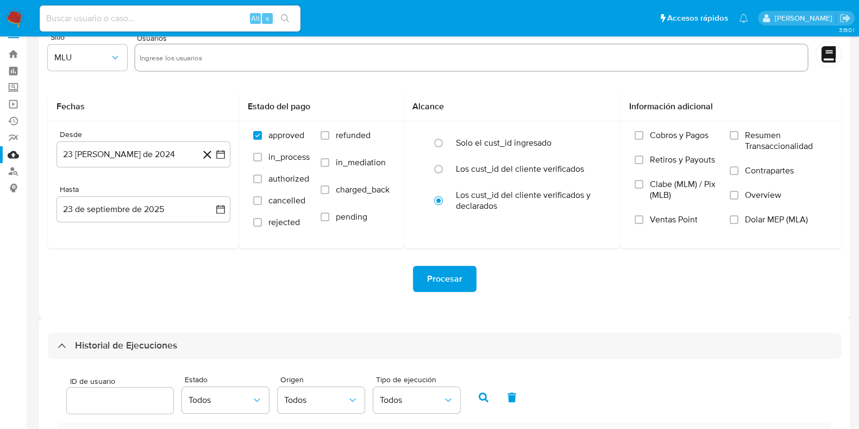
scroll to position [213, 0]
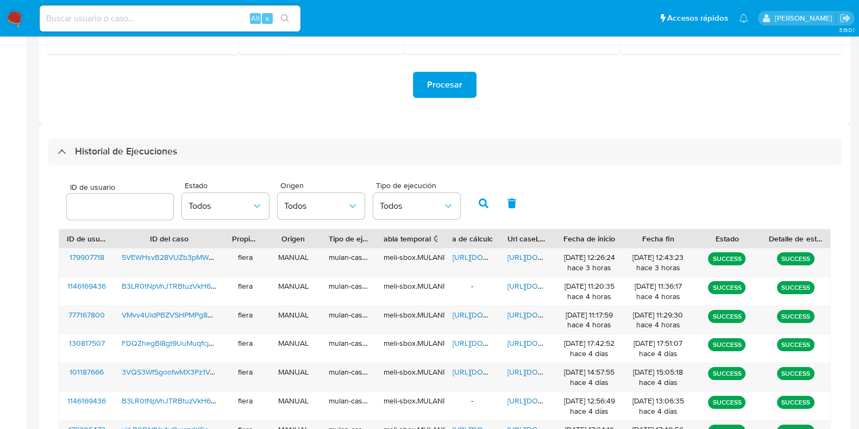
click at [104, 194] on div at bounding box center [120, 207] width 107 height 26
click at [95, 205] on input "number" at bounding box center [120, 206] width 107 height 14
paste input "777167800"
type input "777167800"
click at [473, 202] on button "button" at bounding box center [484, 203] width 28 height 26
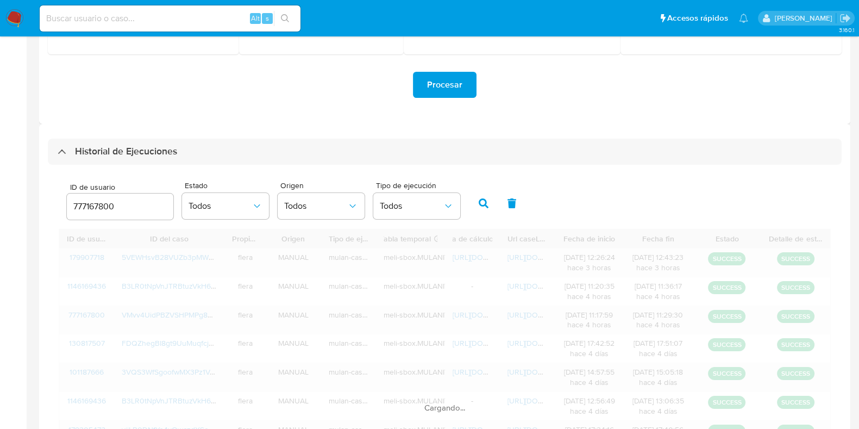
scroll to position [190, 0]
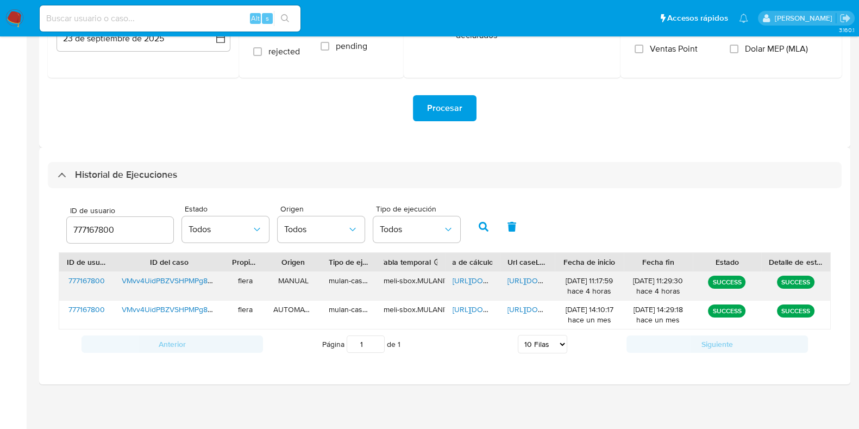
click at [465, 284] on span "[URL][DOMAIN_NAME]" at bounding box center [490, 280] width 75 height 11
click at [522, 275] on span "[URL][DOMAIN_NAME]" at bounding box center [545, 280] width 75 height 11
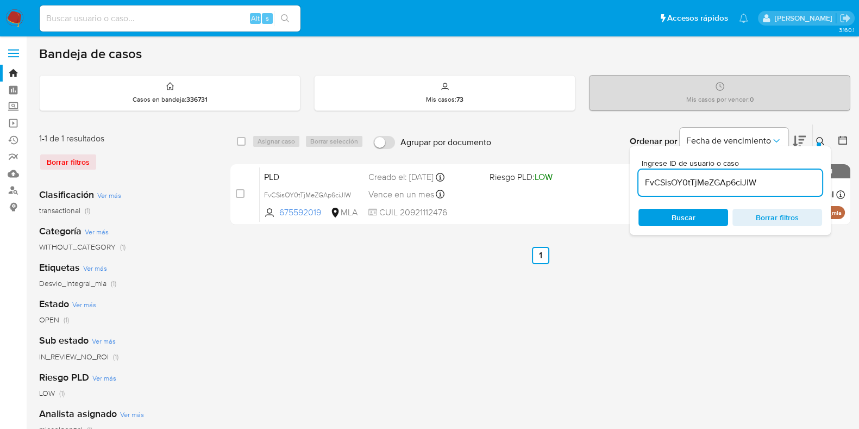
click at [748, 182] on input "FvCSisOY0tTjMeZGAp6ciJlW" at bounding box center [731, 183] width 184 height 14
paste input "5VEWHsvB28VUZb3pMWrtjE96"
type input "5VEWHsvB28VUZb3pMWrtjE96"
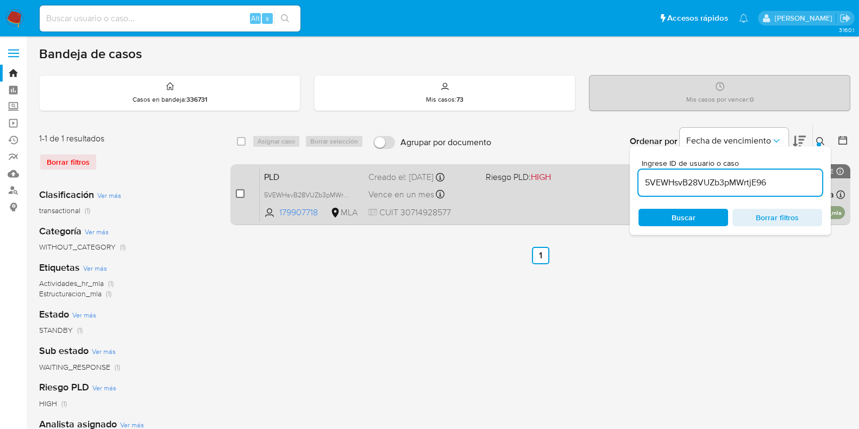
drag, startPoint x: 236, startPoint y: 198, endPoint x: 243, endPoint y: 191, distance: 9.6
click at [242, 192] on div "case-item-checkbox" at bounding box center [240, 194] width 9 height 13
click at [236, 189] on input "checkbox" at bounding box center [240, 193] width 9 height 9
checkbox input "true"
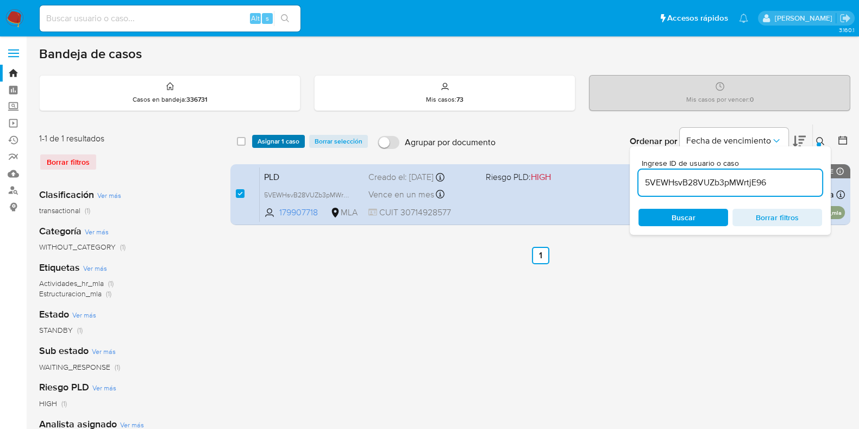
click at [285, 140] on span "Asignar 1 caso" at bounding box center [279, 141] width 42 height 11
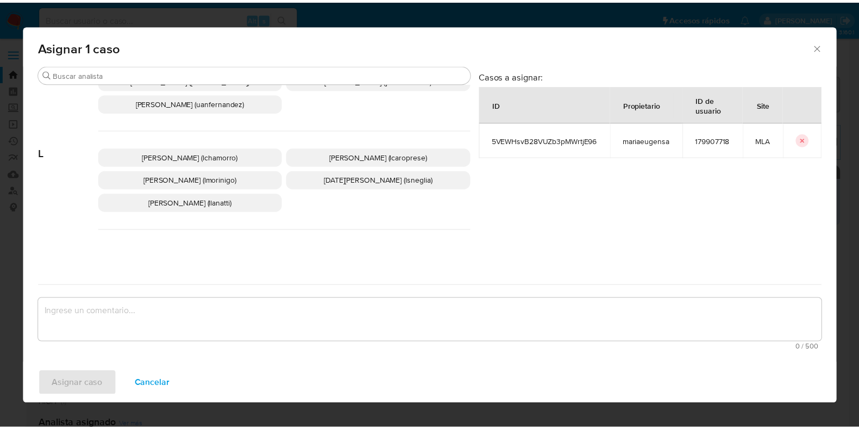
scroll to position [543, 0]
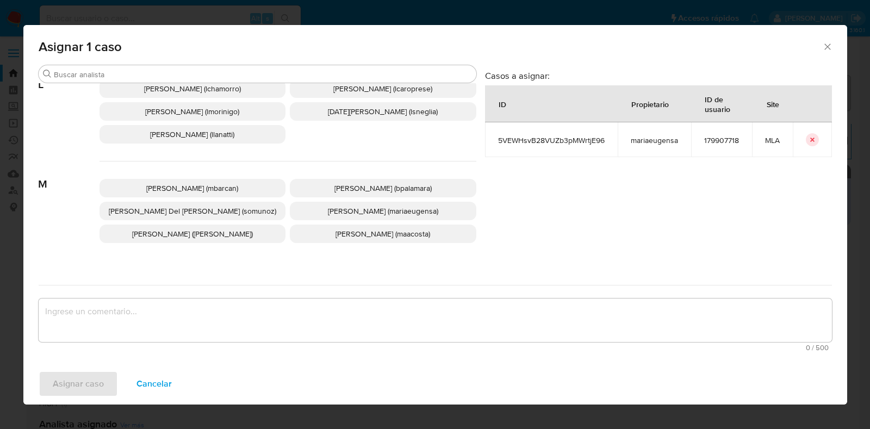
click at [381, 209] on span "[PERSON_NAME] (mariaeugensa)" at bounding box center [383, 210] width 110 height 11
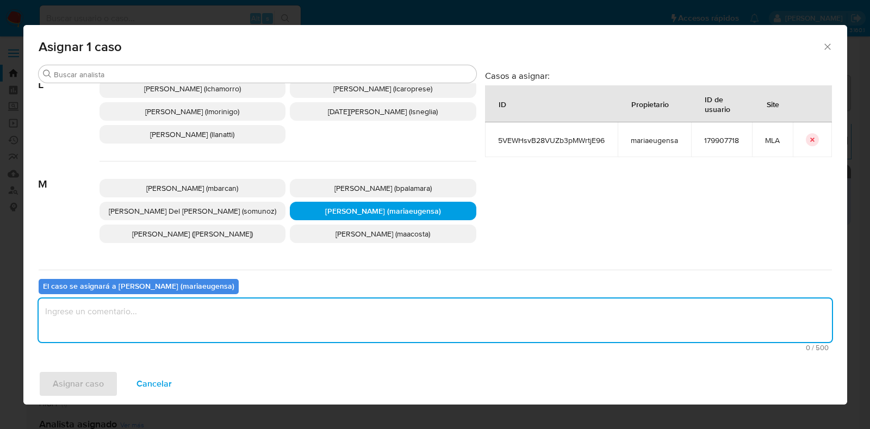
click at [316, 313] on textarea "assign-modal" at bounding box center [435, 319] width 793 height 43
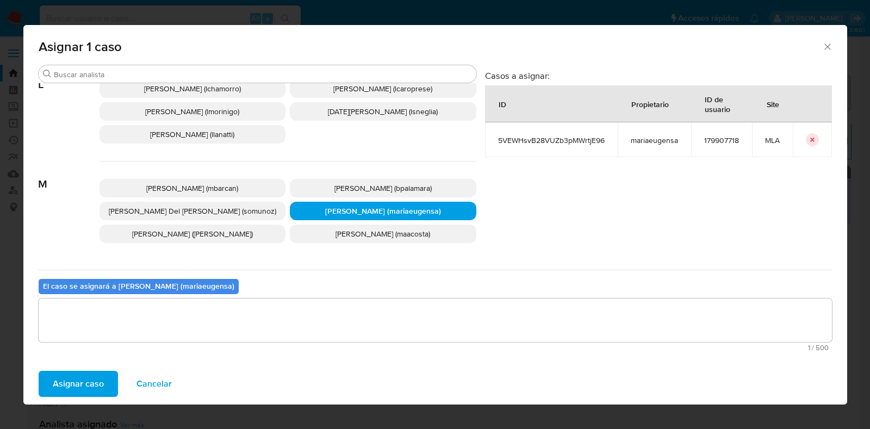
click at [76, 385] on span "Asignar caso" at bounding box center [78, 384] width 51 height 24
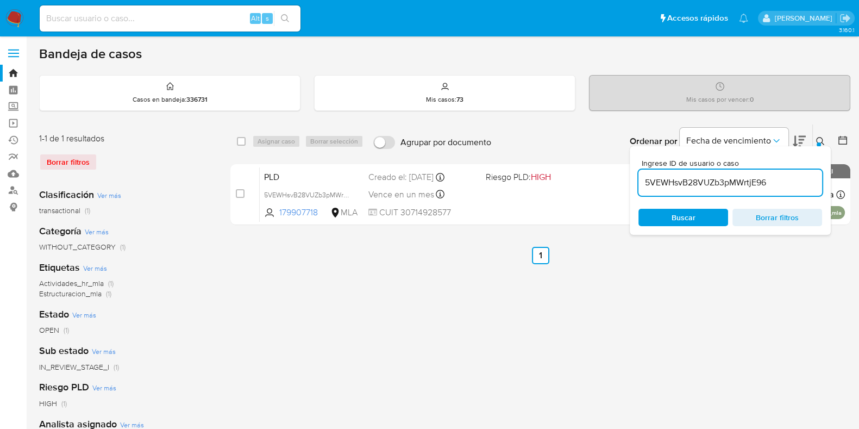
click at [725, 181] on input "5VEWHsvB28VUZb3pMWrtjE96" at bounding box center [731, 183] width 184 height 14
paste input "VMvv4UidPBZVSHPMPg8Rb89y"
type input "VMvv4UidPBZVSHPMPg8Rb89y"
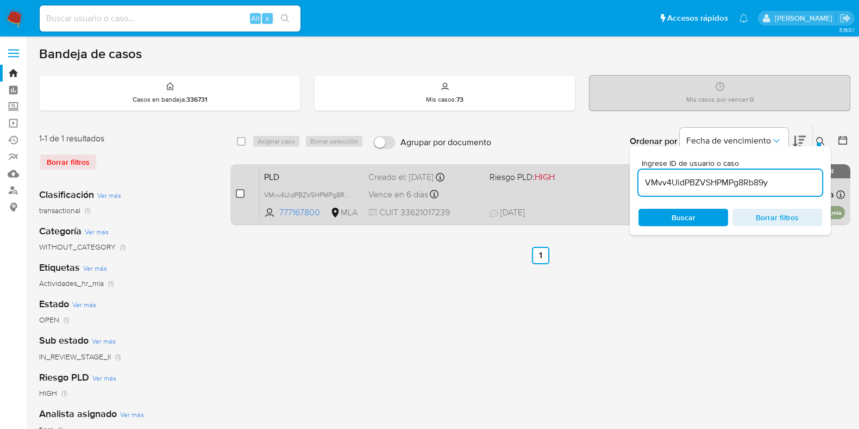
click at [242, 195] on input "checkbox" at bounding box center [240, 193] width 9 height 9
checkbox input "true"
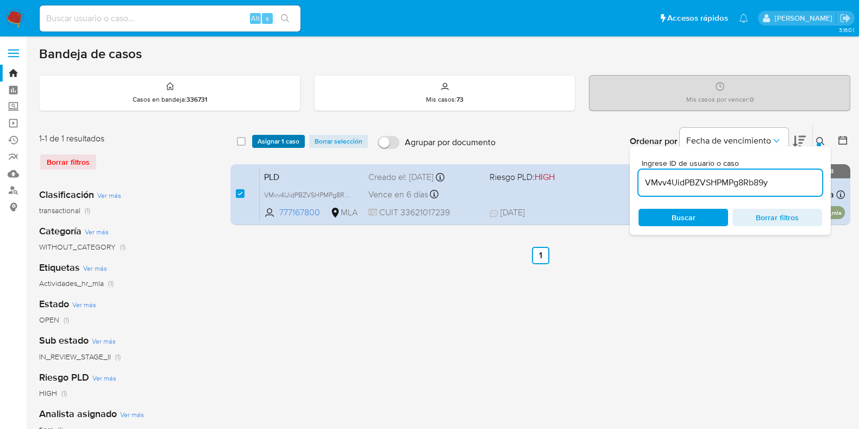
click at [280, 140] on span "Asignar 1 caso" at bounding box center [279, 141] width 42 height 11
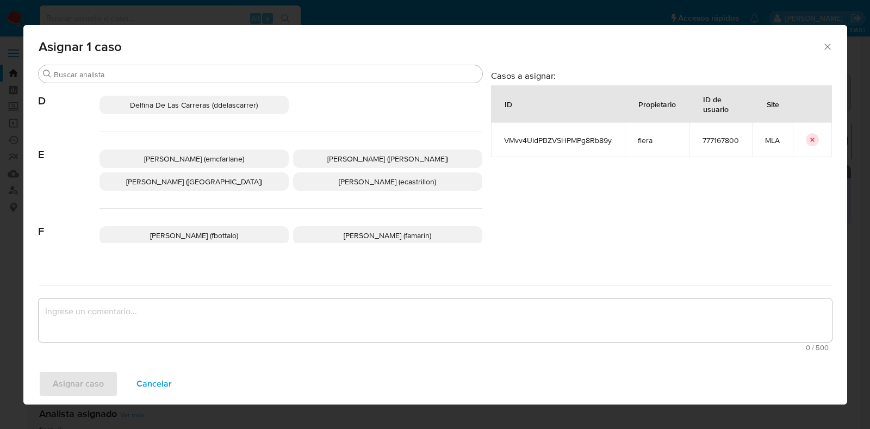
scroll to position [204, 0]
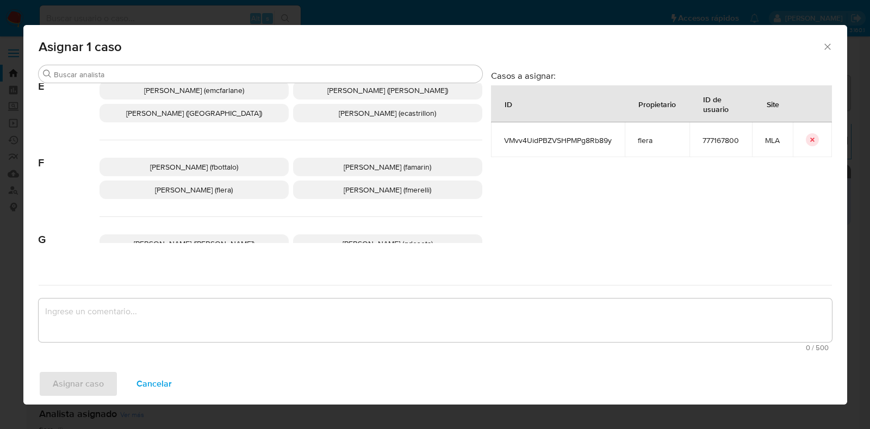
click at [202, 192] on span "[PERSON_NAME] (flera)" at bounding box center [194, 189] width 78 height 11
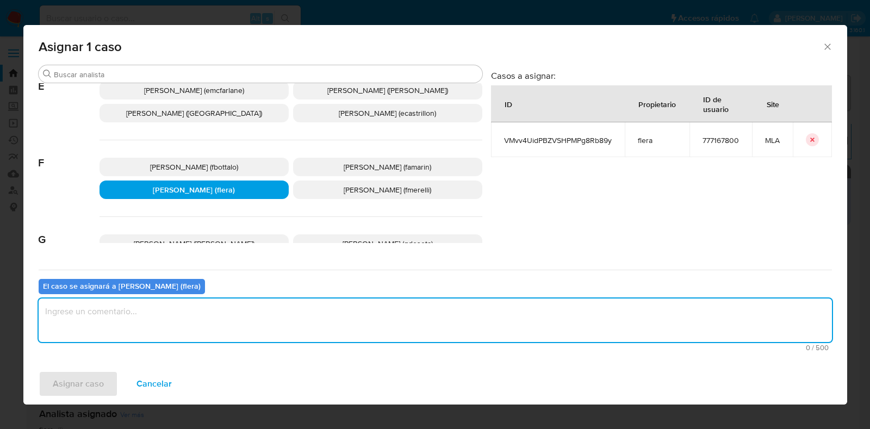
click at [192, 314] on textarea "assign-modal" at bounding box center [435, 319] width 793 height 43
click at [73, 390] on span "Asignar caso" at bounding box center [78, 384] width 51 height 24
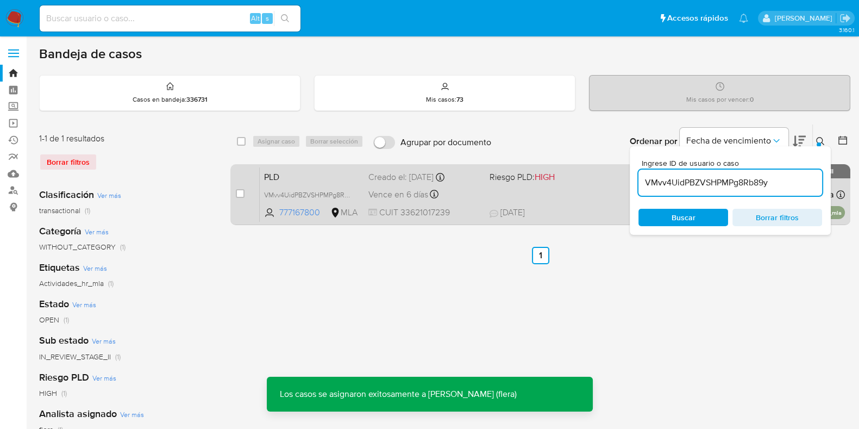
click at [357, 178] on span "PLD" at bounding box center [312, 176] width 96 height 14
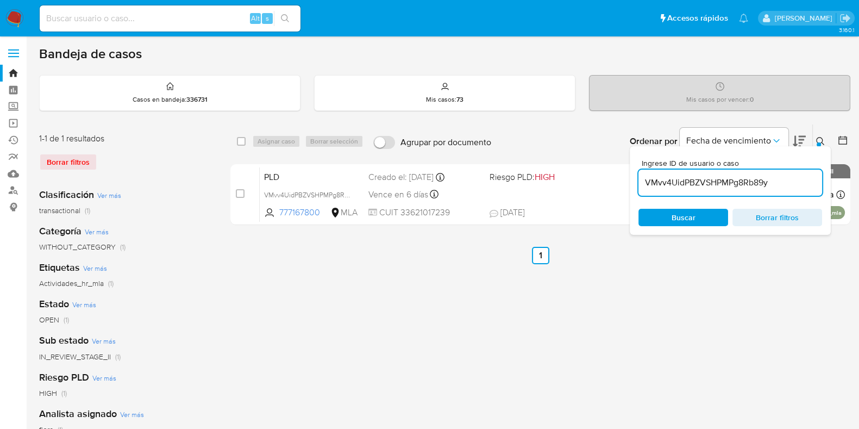
click at [716, 189] on input "VMvv4UidPBZVSHPMPg8Rb89y" at bounding box center [731, 183] width 184 height 14
click at [716, 186] on input "VMvv4UidPBZVSHPMPg8Rb89y" at bounding box center [731, 183] width 184 height 14
click at [717, 182] on input "VMvv4UidPBZVSHPMPg8Rb89y" at bounding box center [731, 183] width 184 height 14
paste input "i0JdgRGuDBrcQvgPgcmdIjA3"
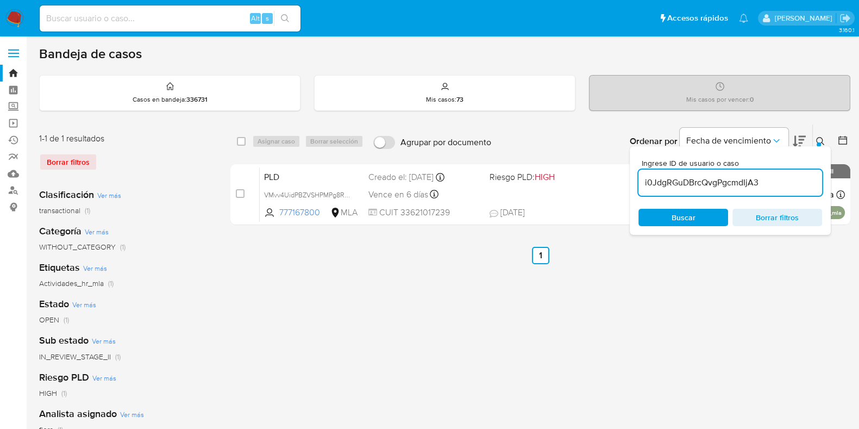
type input "i0JdgRGuDBrcQvgPgcmdIjA3"
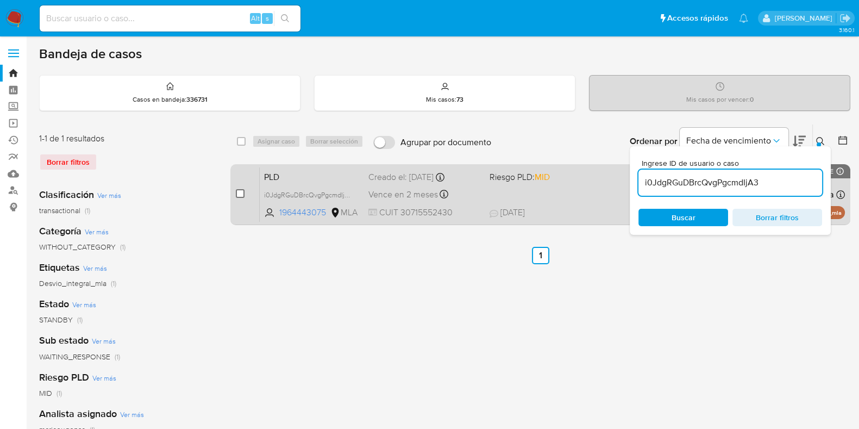
click at [242, 192] on input "checkbox" at bounding box center [240, 193] width 9 height 9
checkbox input "true"
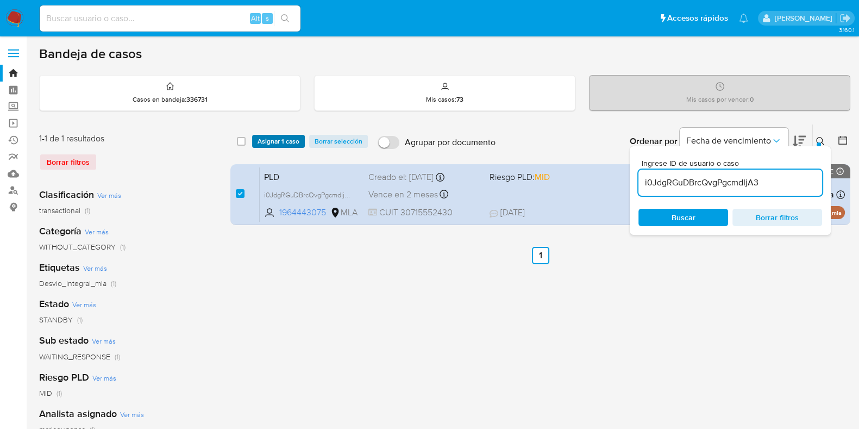
click at [280, 137] on span "Asignar 1 caso" at bounding box center [279, 141] width 42 height 11
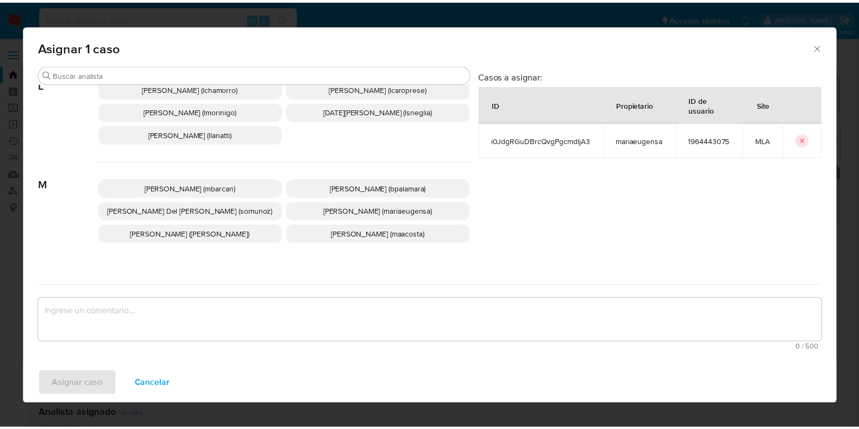
scroll to position [612, 0]
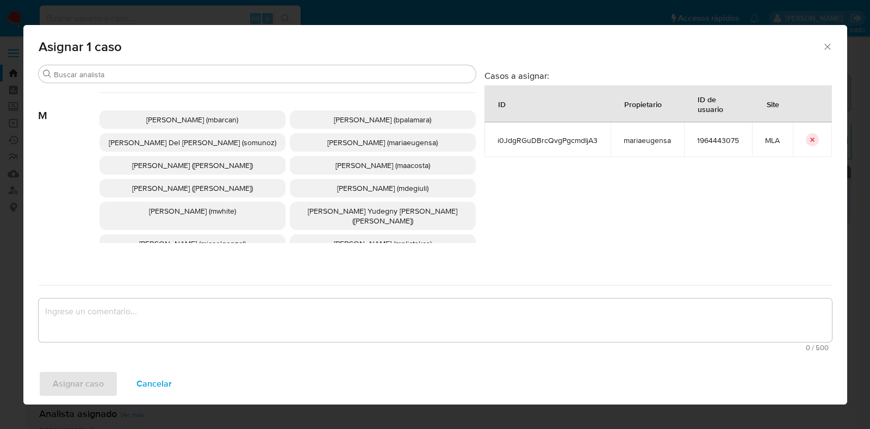
click at [342, 137] on span "[PERSON_NAME] (mariaeugensa)" at bounding box center [382, 142] width 110 height 11
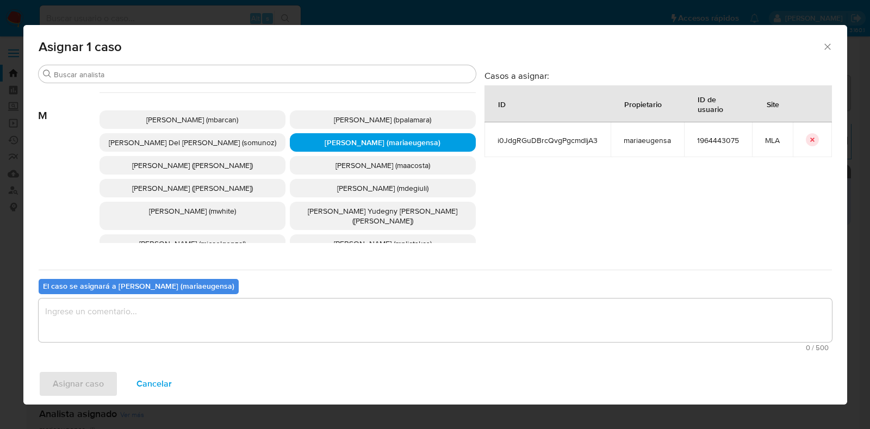
click at [275, 335] on textarea "assign-modal" at bounding box center [435, 319] width 793 height 43
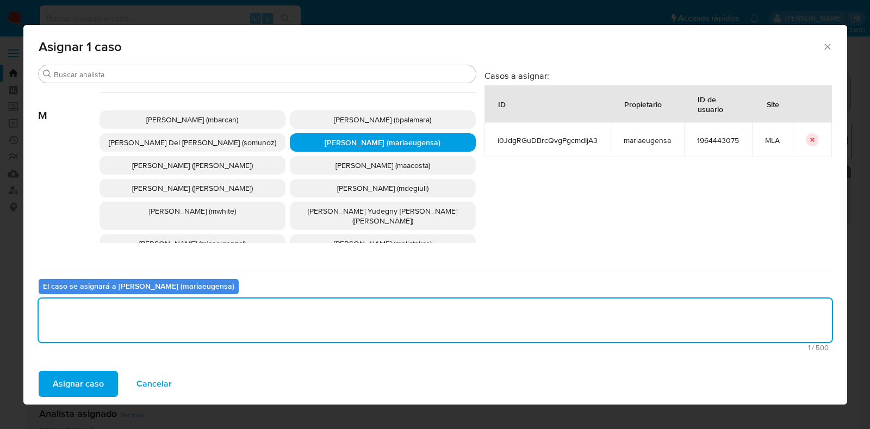
click at [96, 384] on span "Asignar caso" at bounding box center [78, 384] width 51 height 24
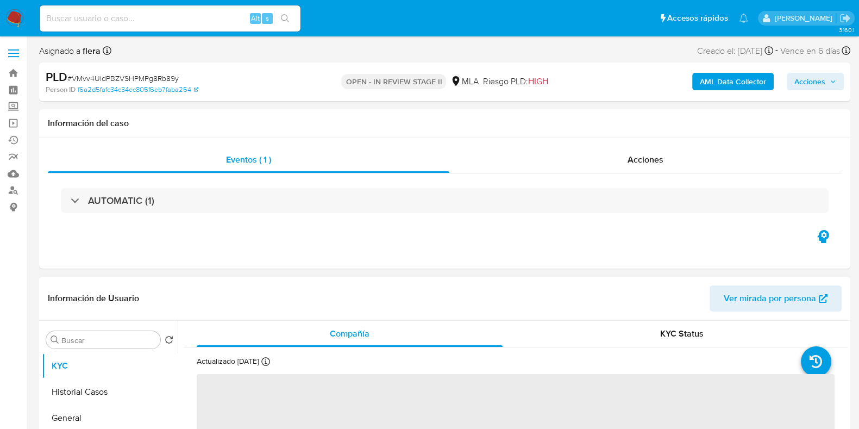
select select "10"
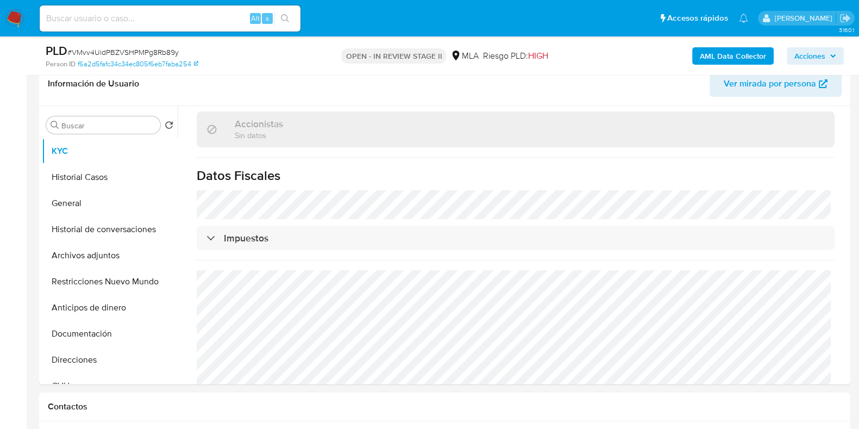
scroll to position [271, 0]
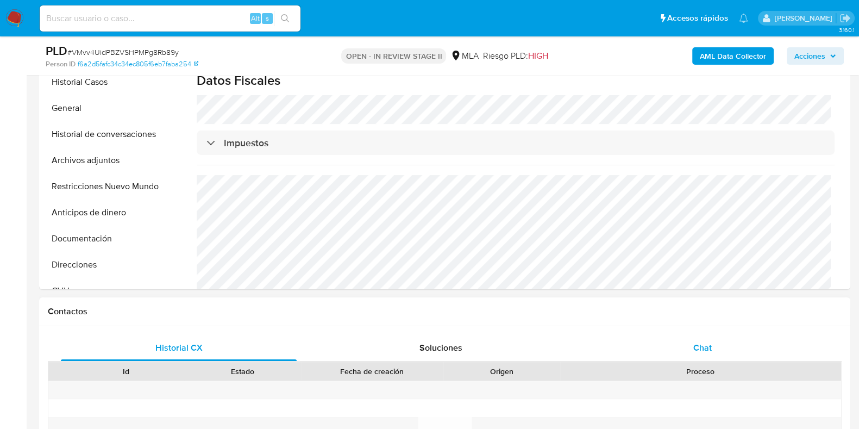
click at [701, 345] on span "Chat" at bounding box center [703, 347] width 18 height 13
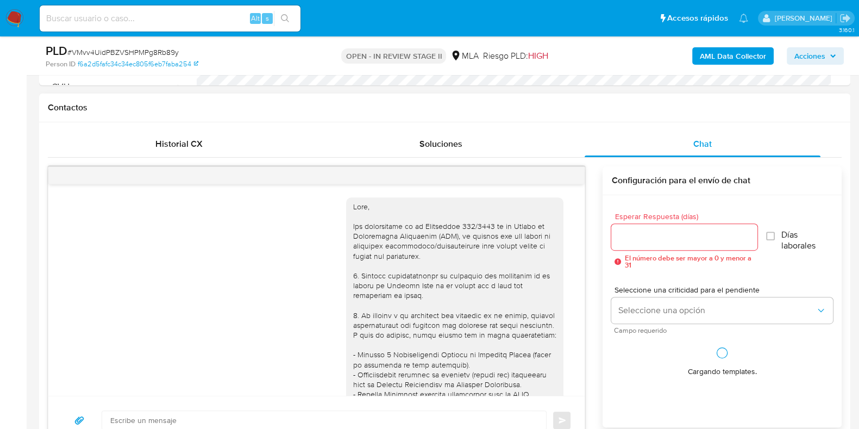
scroll to position [1080, 0]
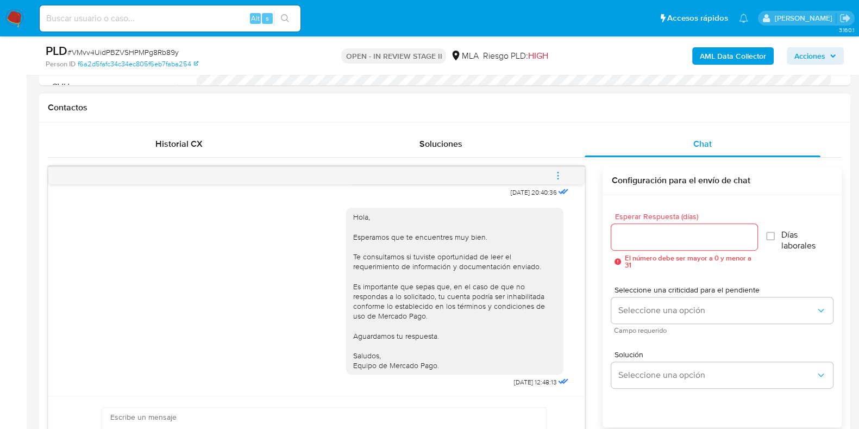
click at [565, 176] on button "menu-action" at bounding box center [558, 176] width 36 height 26
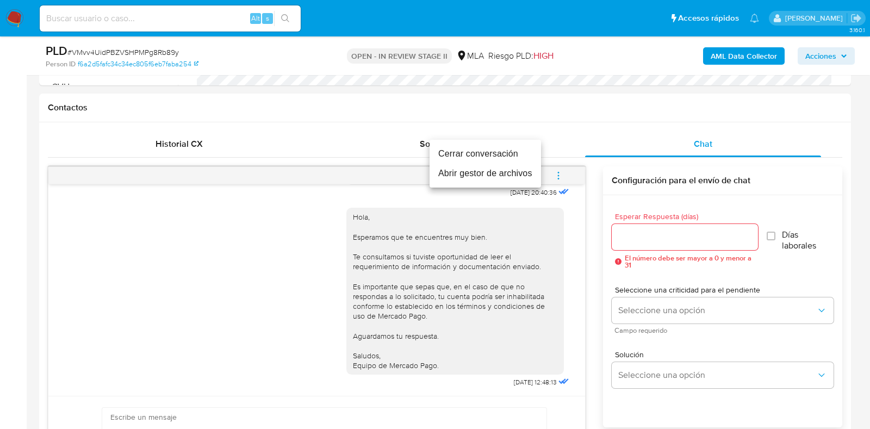
click at [461, 155] on li "Cerrar conversación" at bounding box center [484, 154] width 111 height 20
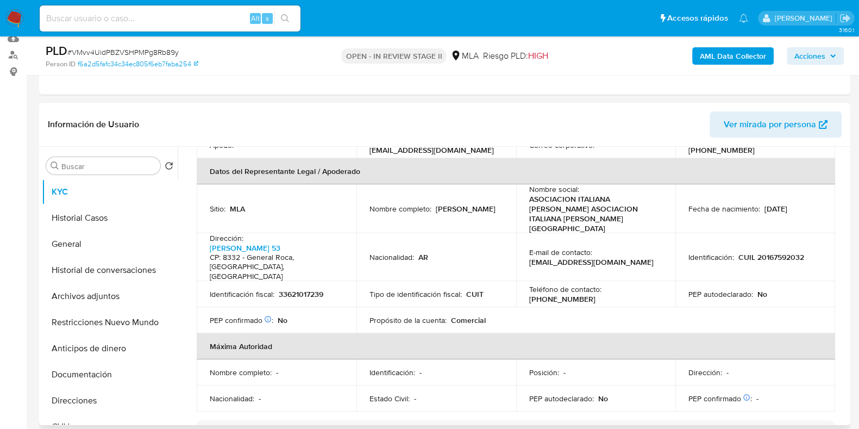
scroll to position [259, 0]
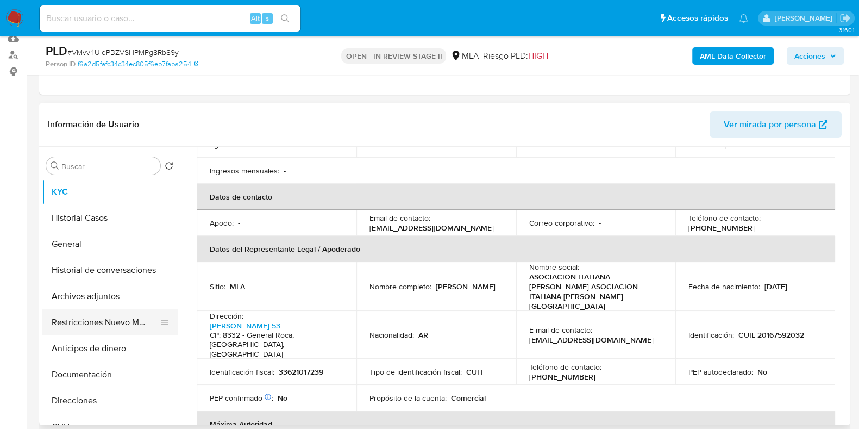
click at [105, 323] on button "Restricciones Nuevo Mundo" at bounding box center [105, 322] width 127 height 26
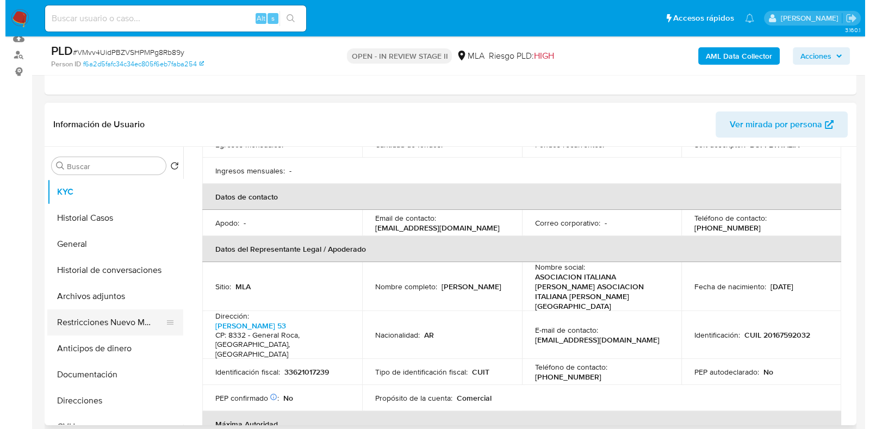
scroll to position [0, 0]
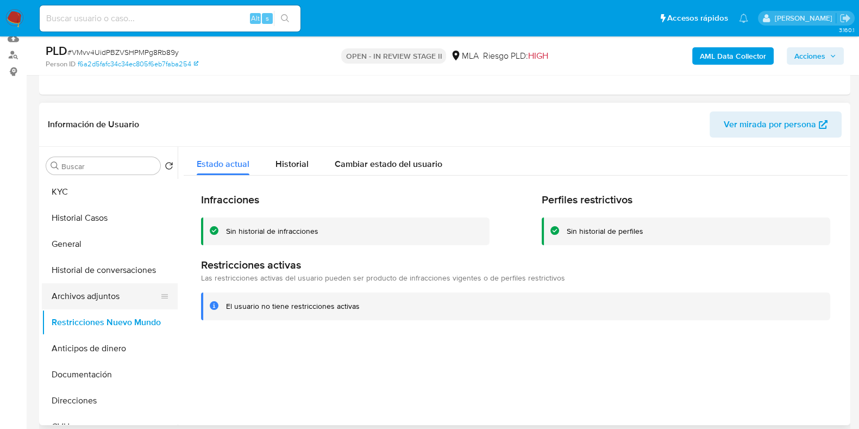
click at [97, 296] on button "Archivos adjuntos" at bounding box center [105, 296] width 127 height 26
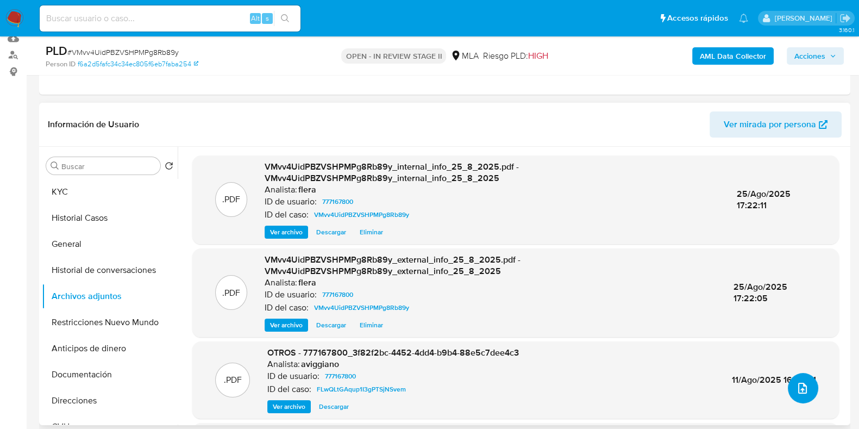
click at [791, 385] on button "upload-file" at bounding box center [803, 388] width 30 height 30
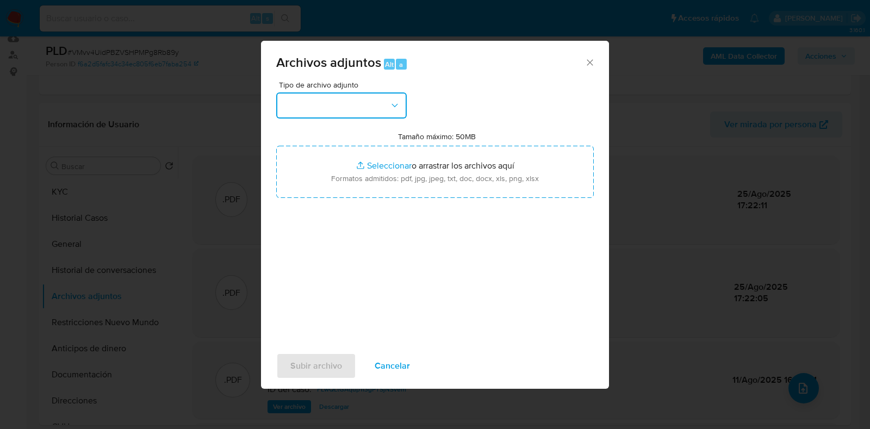
click at [326, 105] on button "button" at bounding box center [341, 105] width 130 height 26
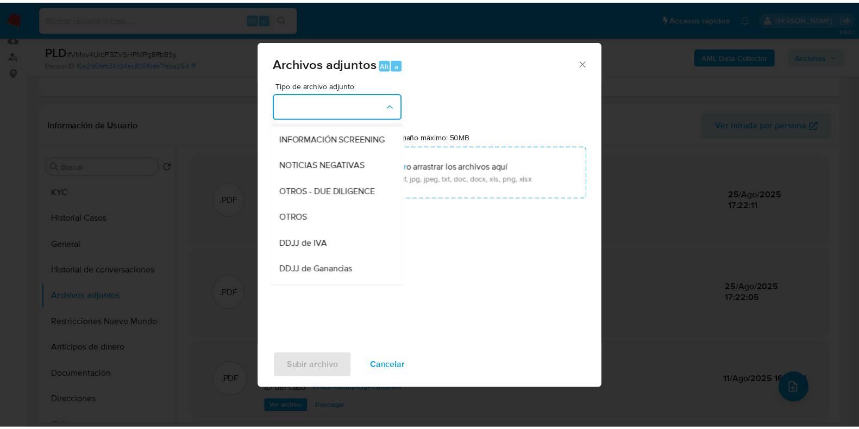
scroll to position [135, 0]
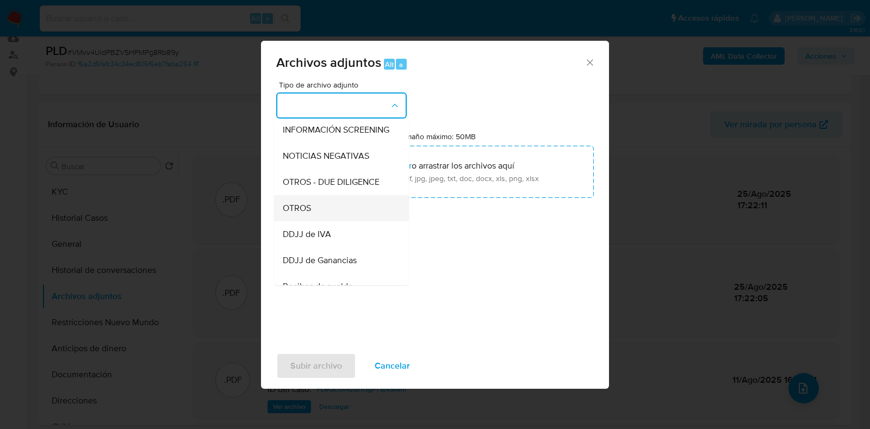
click at [328, 215] on div "OTROS" at bounding box center [338, 208] width 111 height 26
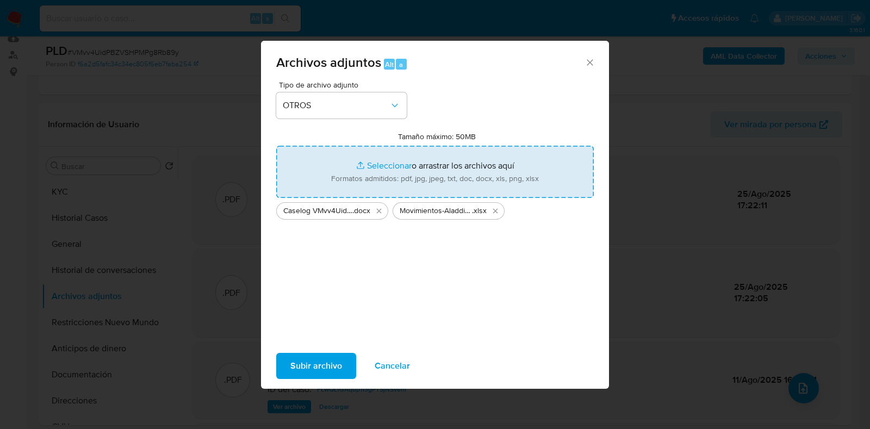
type input "C:\fakepath\NOSIS_Manager_InformeIndividual_33621017239_654932_20250825172420.p…"
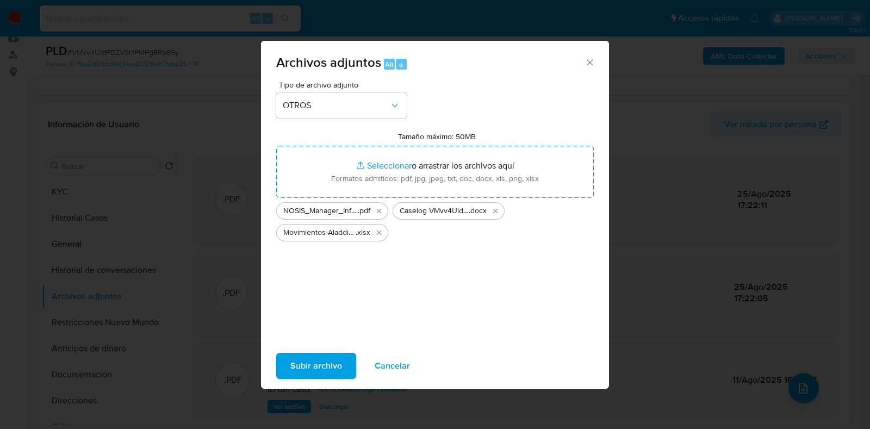
click at [311, 358] on span "Subir archivo" at bounding box center [316, 366] width 52 height 24
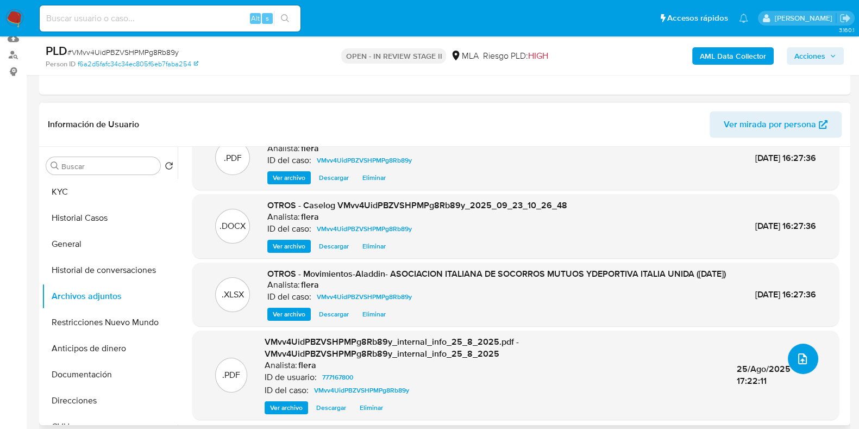
scroll to position [8, 0]
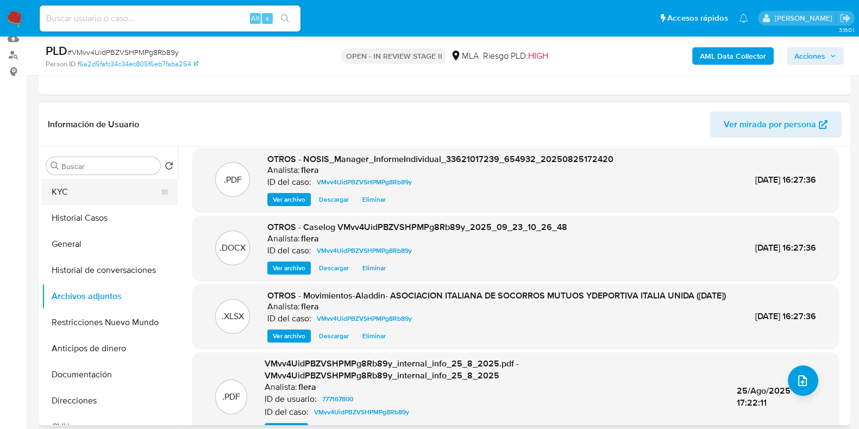
click at [65, 190] on button "KYC" at bounding box center [105, 192] width 127 height 26
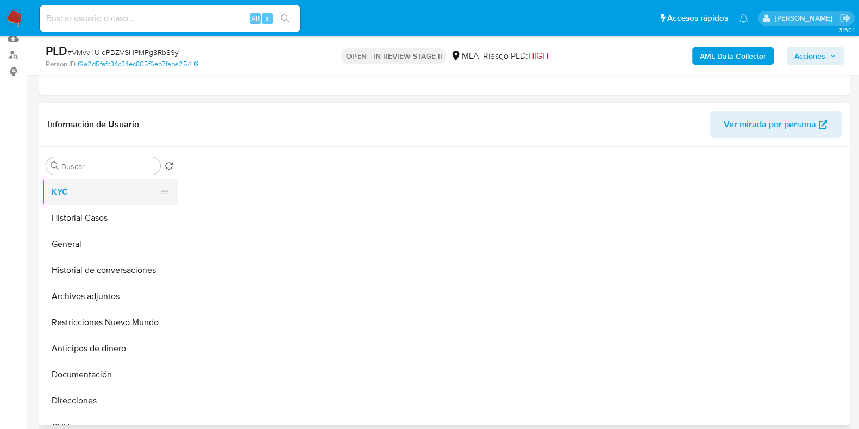
scroll to position [0, 0]
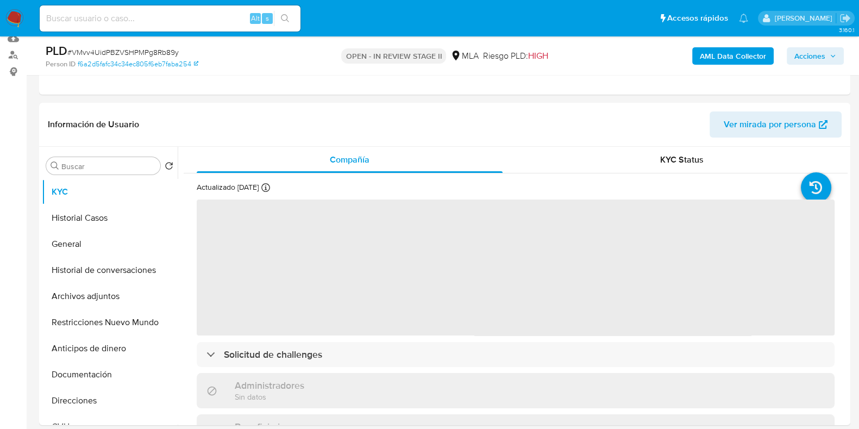
click at [822, 59] on span "Acciones" at bounding box center [810, 55] width 31 height 17
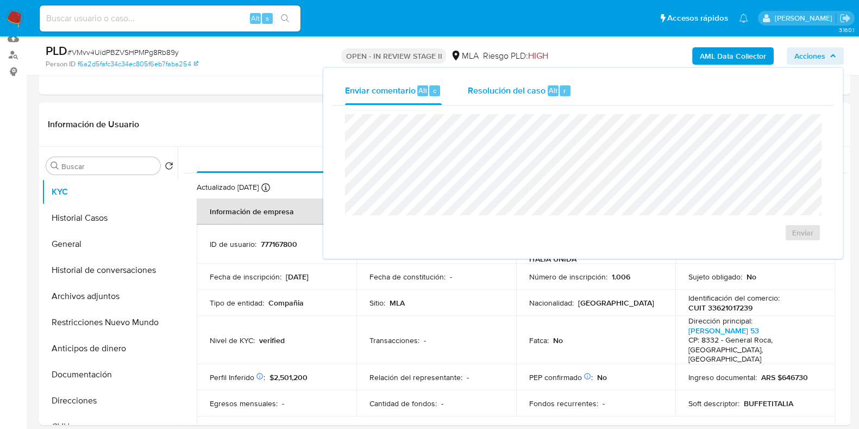
drag, startPoint x: 560, startPoint y: 83, endPoint x: 550, endPoint y: 104, distance: 23.6
click at [560, 83] on div "Resolución del caso Alt r" at bounding box center [520, 91] width 104 height 28
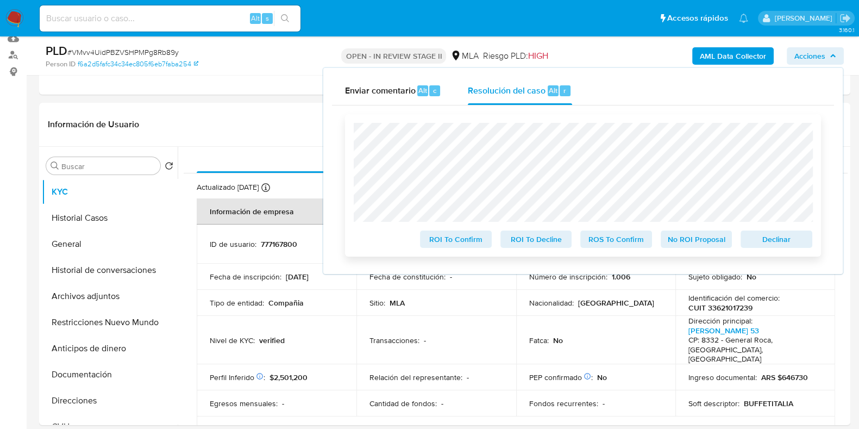
click at [702, 239] on span "No ROI Proposal" at bounding box center [697, 239] width 57 height 15
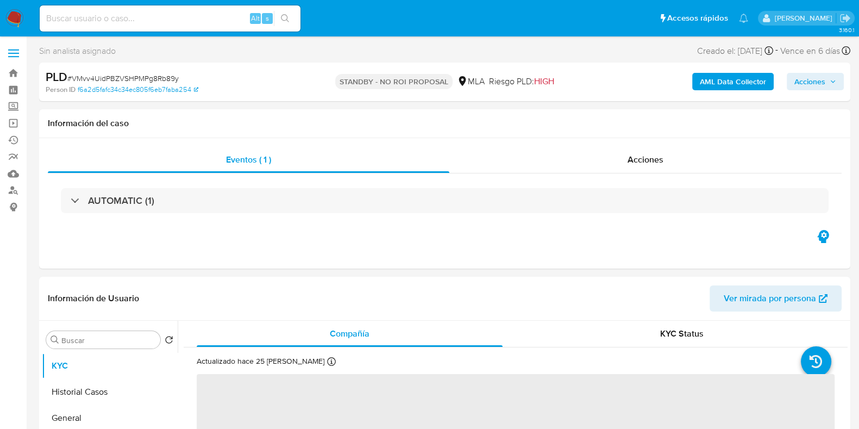
select select "10"
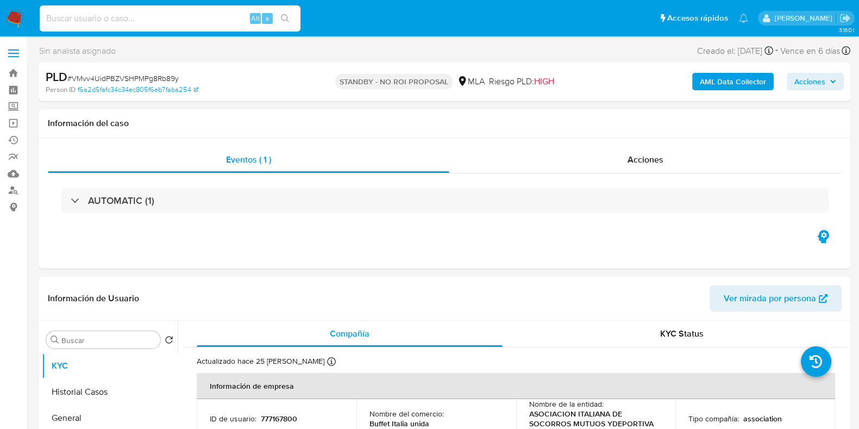
click at [141, 19] on input at bounding box center [170, 18] width 261 height 14
paste input "yiiLR0DNfYo4vQwczdXSeyMU"
type input "yiiLR0DNfYo4vQwczdXSeyMU"
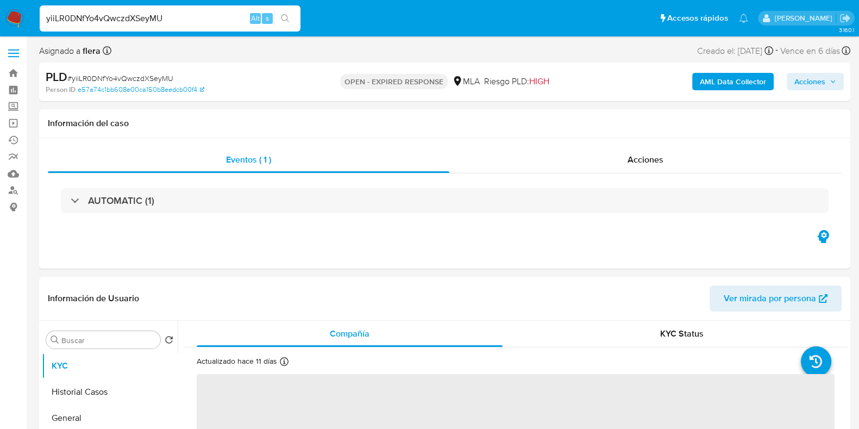
select select "10"
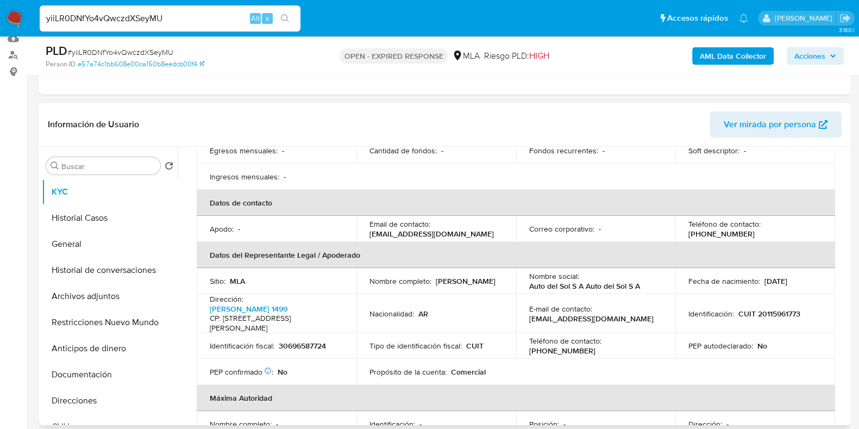
scroll to position [204, 0]
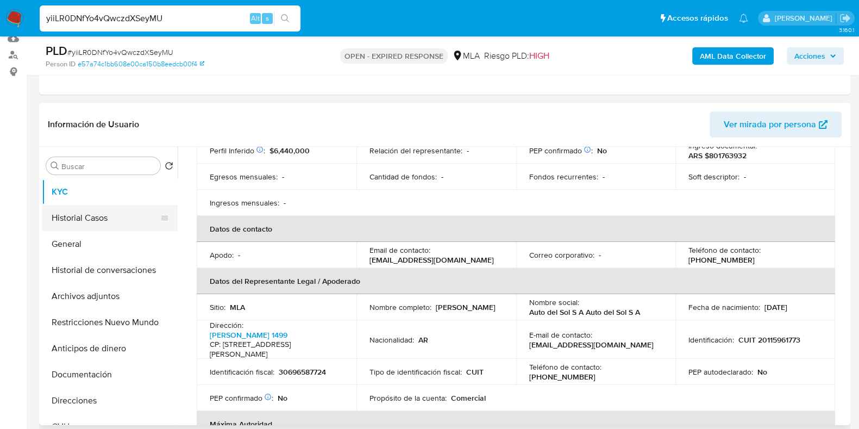
click at [83, 216] on button "Historial Casos" at bounding box center [105, 218] width 127 height 26
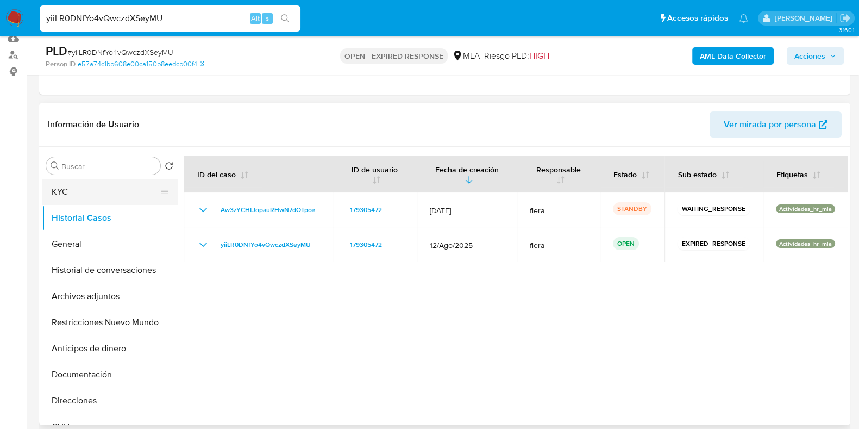
click at [101, 195] on button "KYC" at bounding box center [105, 192] width 127 height 26
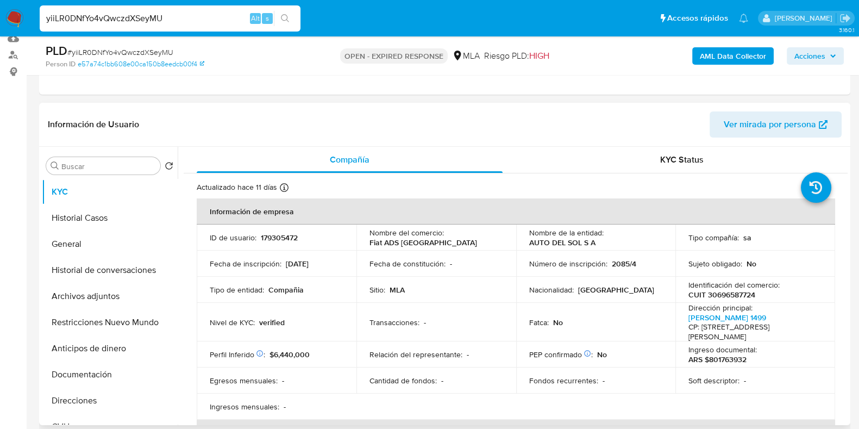
click at [282, 239] on p "179305472" at bounding box center [279, 238] width 37 height 10
copy p "179305472"
click at [95, 292] on button "Archivos adjuntos" at bounding box center [105, 296] width 127 height 26
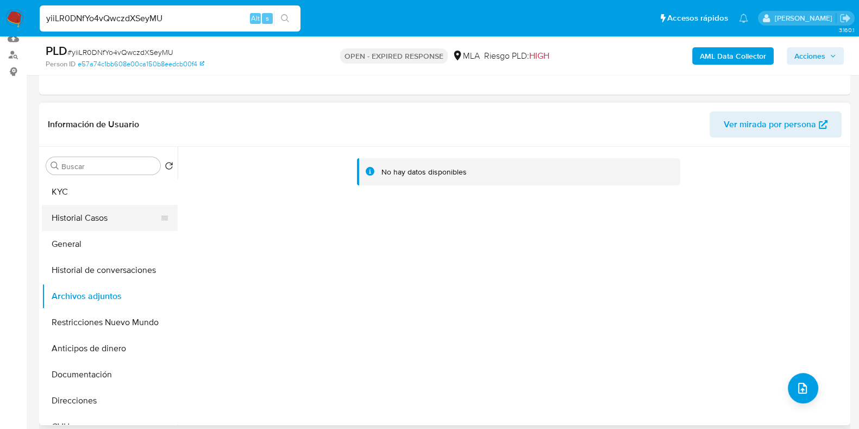
click at [93, 211] on button "Historial Casos" at bounding box center [105, 218] width 127 height 26
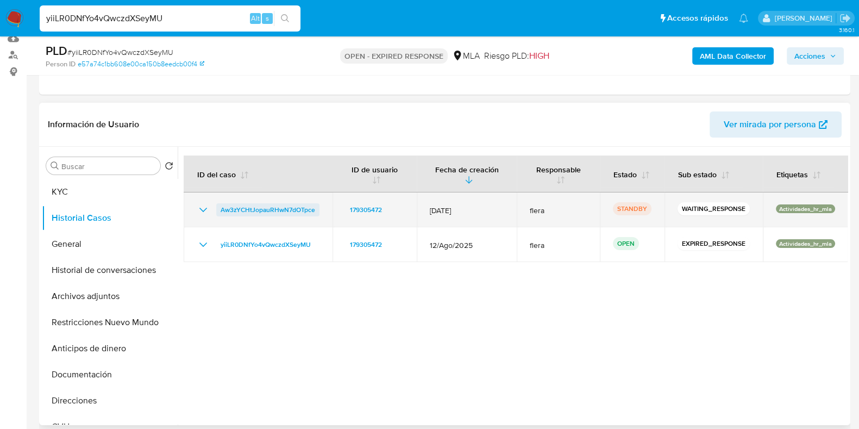
drag, startPoint x: 319, startPoint y: 209, endPoint x: 220, endPoint y: 211, distance: 98.4
click at [220, 211] on td "Aw3zYCHtJopauRHwN7dOTpce" at bounding box center [258, 209] width 149 height 35
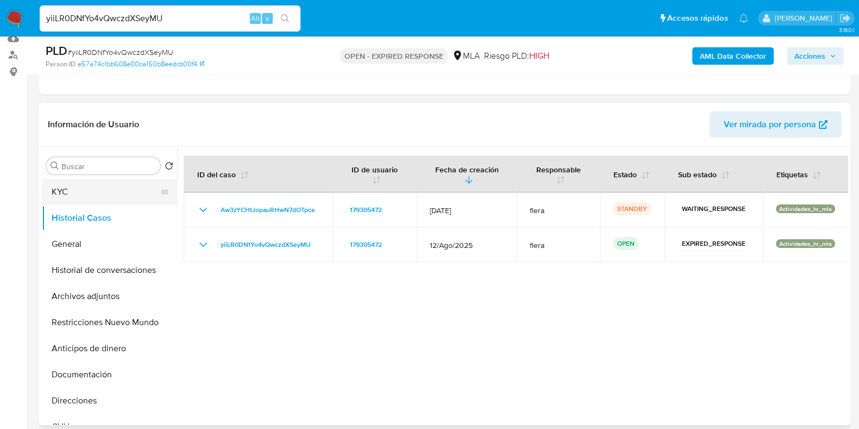
click at [116, 194] on button "KYC" at bounding box center [105, 192] width 127 height 26
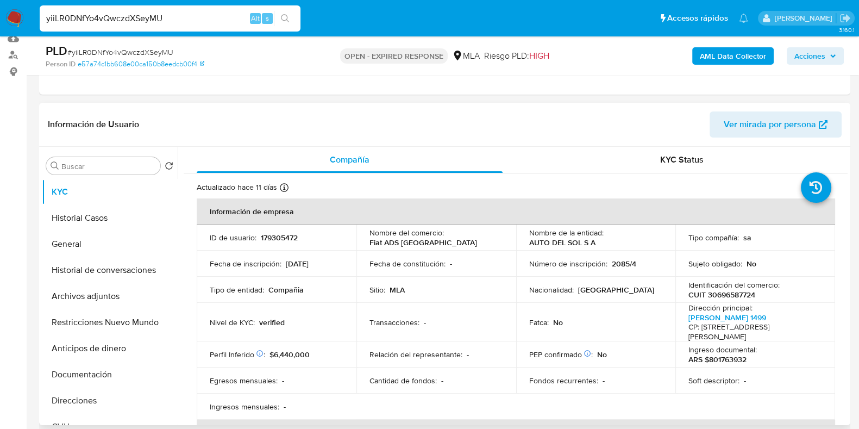
click at [719, 295] on p "CUIT 30696587724" at bounding box center [722, 295] width 67 height 10
copy p "30696587724"
click at [91, 292] on button "Archivos adjuntos" at bounding box center [105, 296] width 127 height 26
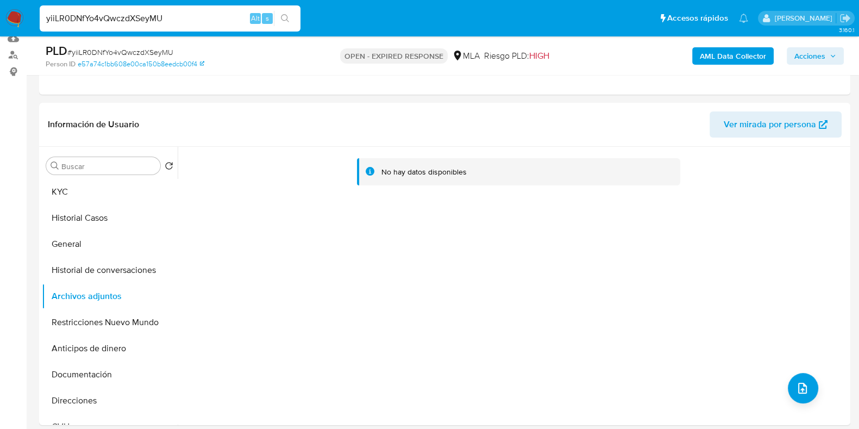
click at [720, 50] on b "AML Data Collector" at bounding box center [733, 55] width 66 height 17
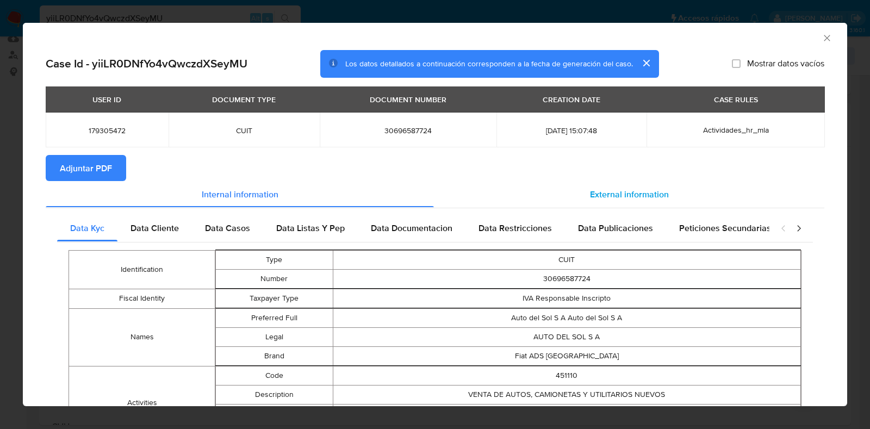
click at [652, 195] on span "External information" at bounding box center [629, 194] width 79 height 13
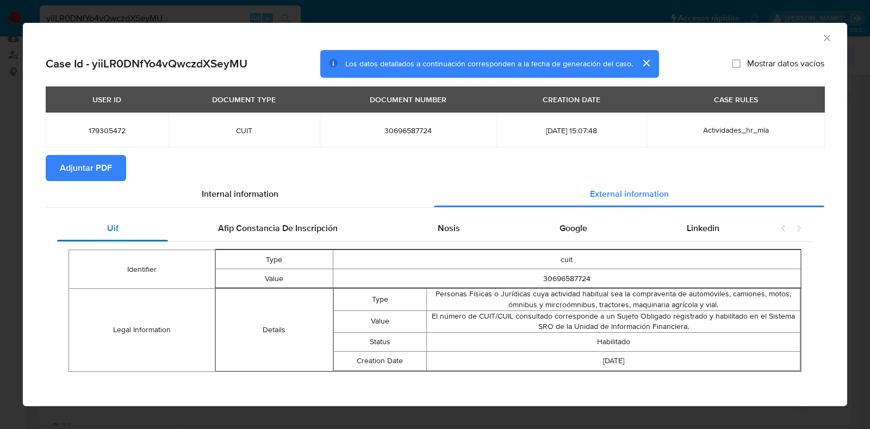
click at [121, 226] on div "Uif" at bounding box center [112, 228] width 111 height 26
click at [80, 151] on div "USER ID DOCUMENT TYPE DOCUMENT NUMBER CREATION DATE CASE RULES 179305472 CUIT 3…" at bounding box center [435, 120] width 778 height 68
click at [80, 177] on span "Adjuntar PDF" at bounding box center [86, 168] width 52 height 24
click at [821, 39] on icon "Cerrar ventana" at bounding box center [826, 38] width 11 height 11
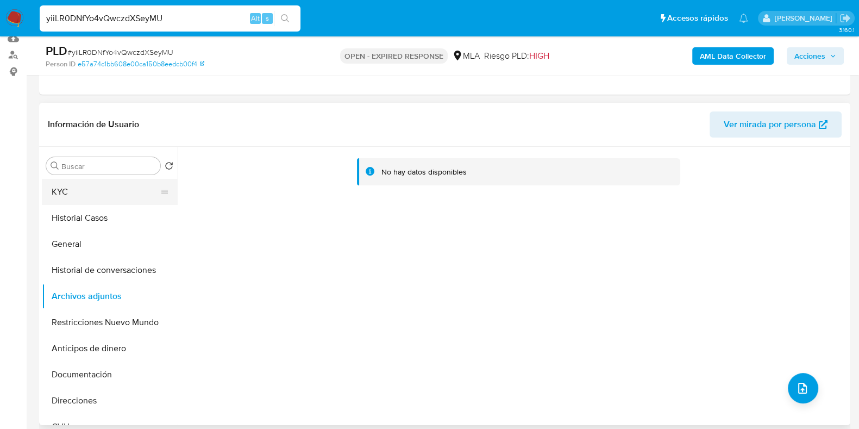
click at [87, 192] on button "KYC" at bounding box center [105, 192] width 127 height 26
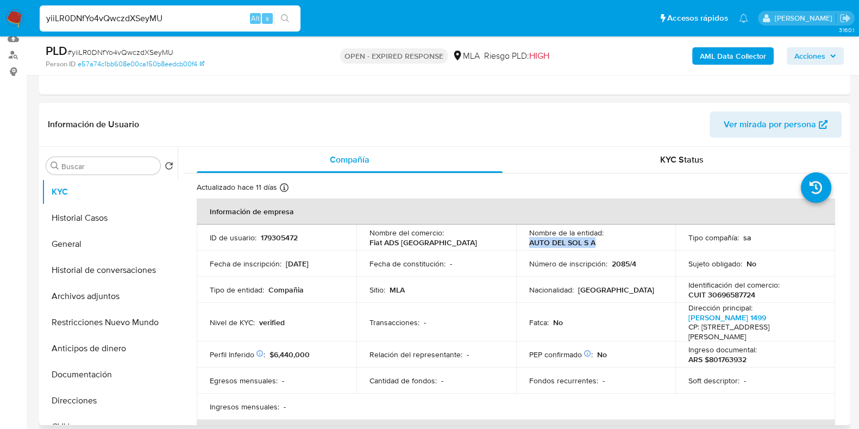
drag, startPoint x: 595, startPoint y: 240, endPoint x: 525, endPoint y: 245, distance: 69.8
click at [525, 245] on td "Nombre de la entidad : AUTO DEL SOL S A" at bounding box center [596, 238] width 160 height 26
copy p "AUTO DEL SOL S A"
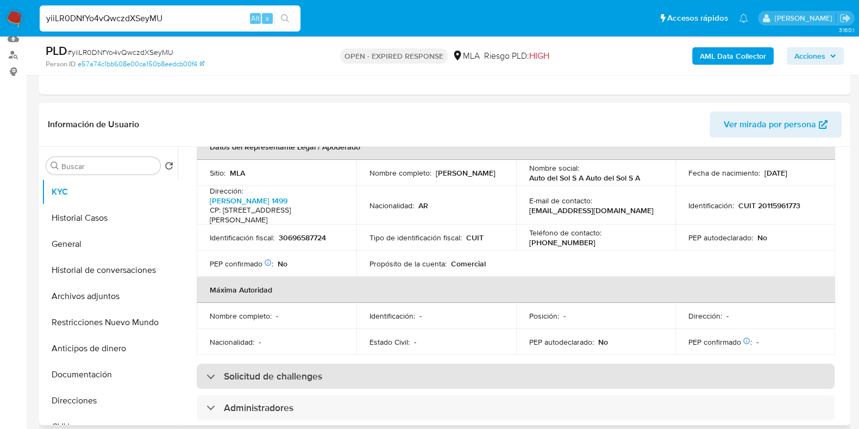
scroll to position [204, 0]
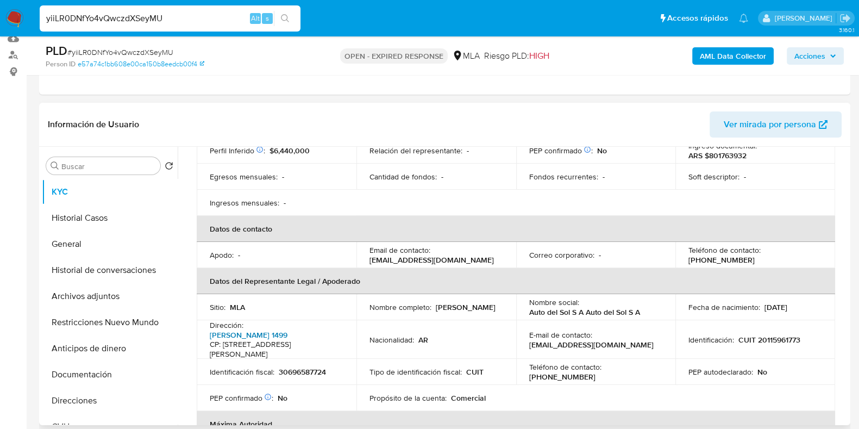
click at [273, 333] on link "Bartolome Mitre 1499" at bounding box center [249, 334] width 78 height 11
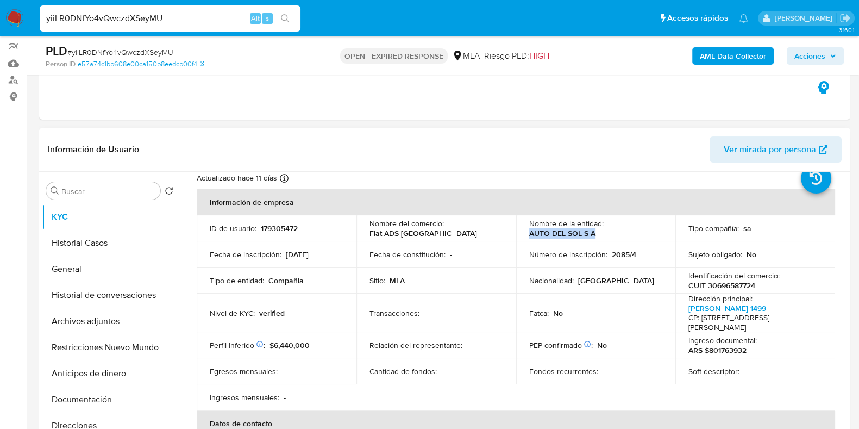
scroll to position [0, 0]
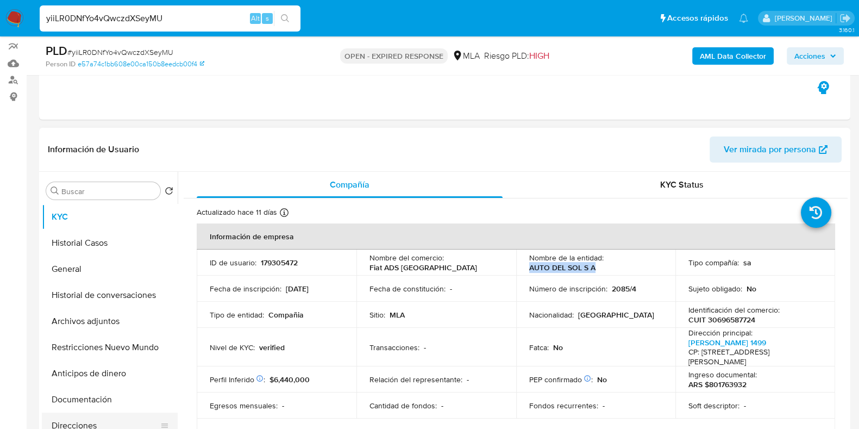
click at [84, 423] on button "Direcciones" at bounding box center [105, 426] width 127 height 26
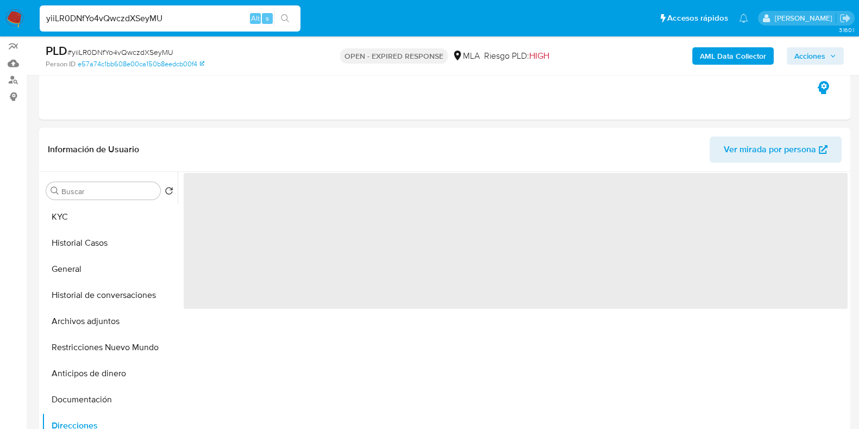
scroll to position [178, 0]
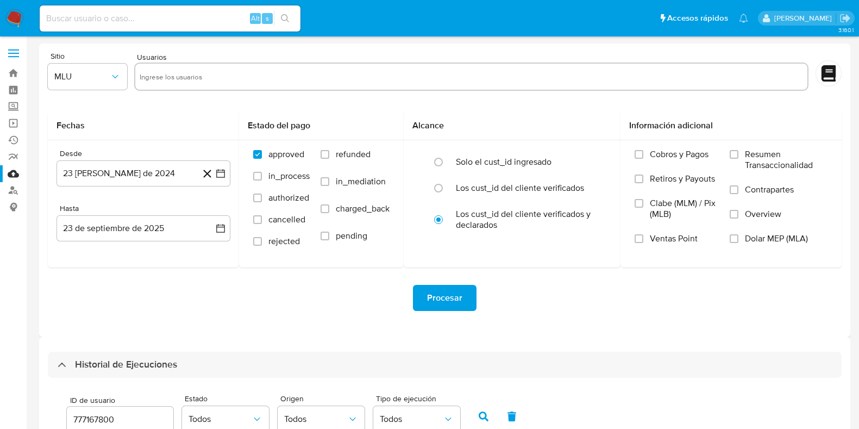
select select "10"
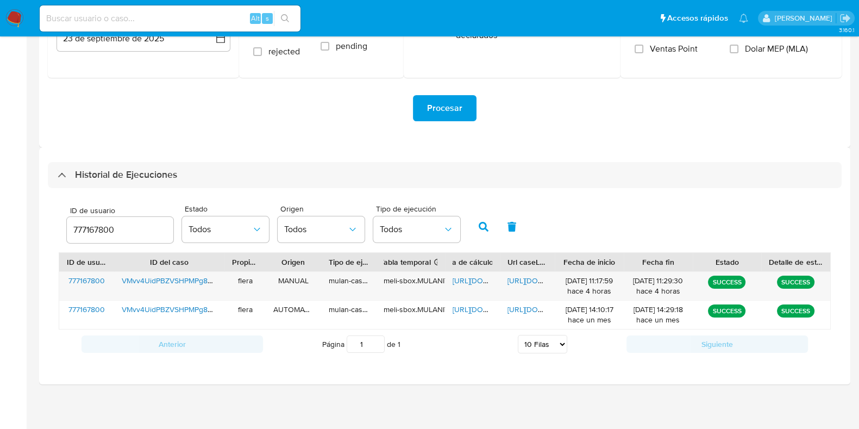
click at [104, 230] on input "777167800" at bounding box center [120, 230] width 107 height 14
type input "179305472"
click at [479, 222] on icon "button" at bounding box center [484, 227] width 10 height 10
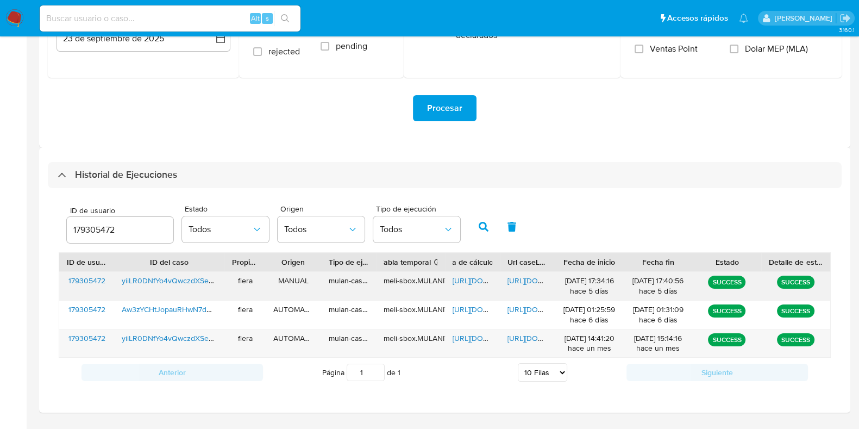
click at [467, 280] on span "https://docs.google.com/spreadsheets/d/1cQ_YRaDqqgq5auCZSp26opa1WD9HHjjy4-L3mjf…" at bounding box center [490, 280] width 75 height 11
click at [517, 278] on span "https://docs.google.com/document/d/1fBXZZvx8l17XodFalqw58A8qwsO477XHdZ-pxvZoW4Q…" at bounding box center [545, 280] width 75 height 11
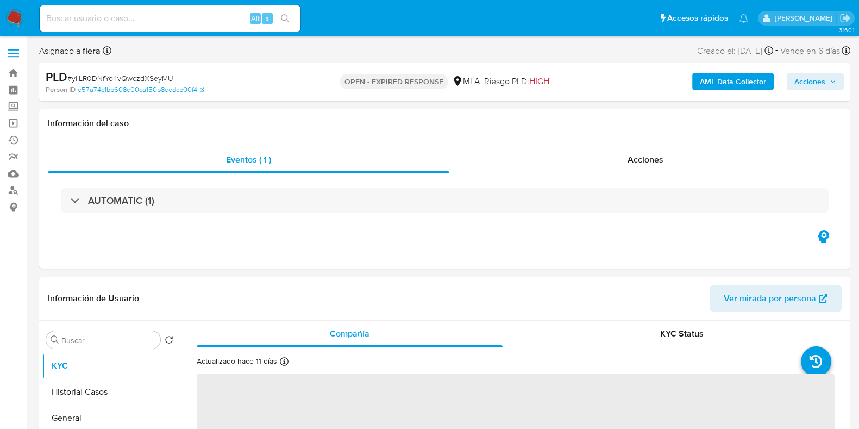
scroll to position [204, 0]
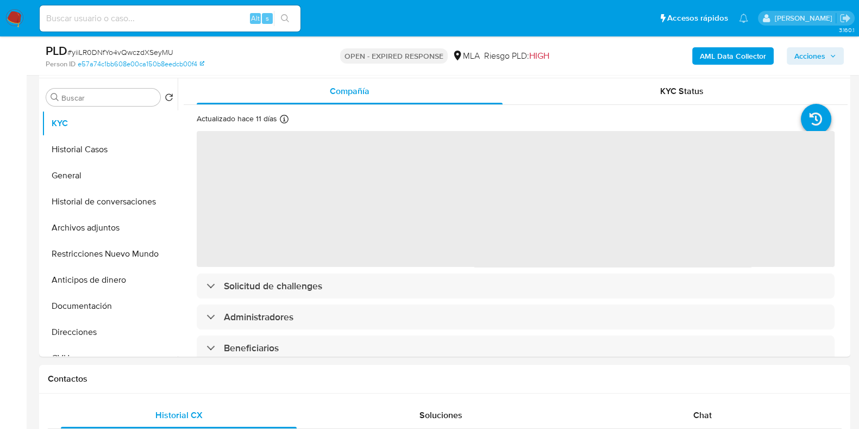
select select "10"
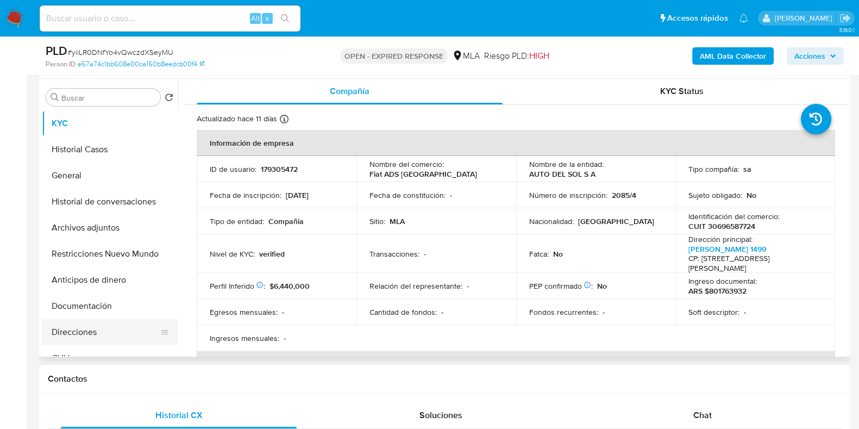
click at [92, 333] on button "Direcciones" at bounding box center [105, 332] width 127 height 26
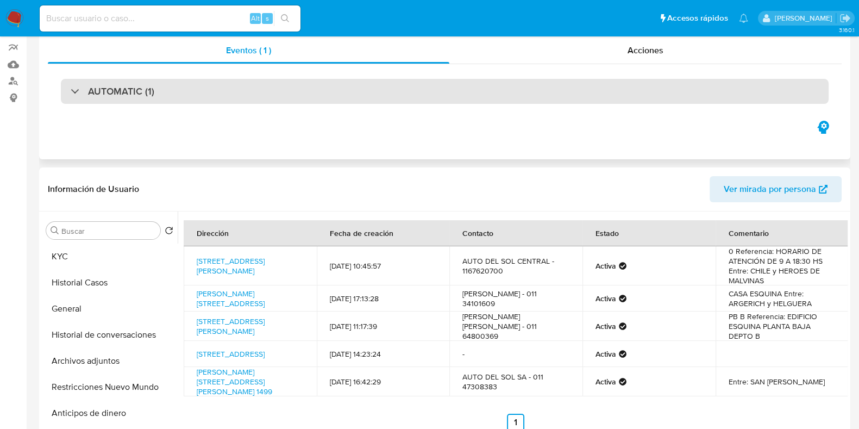
scroll to position [0, 0]
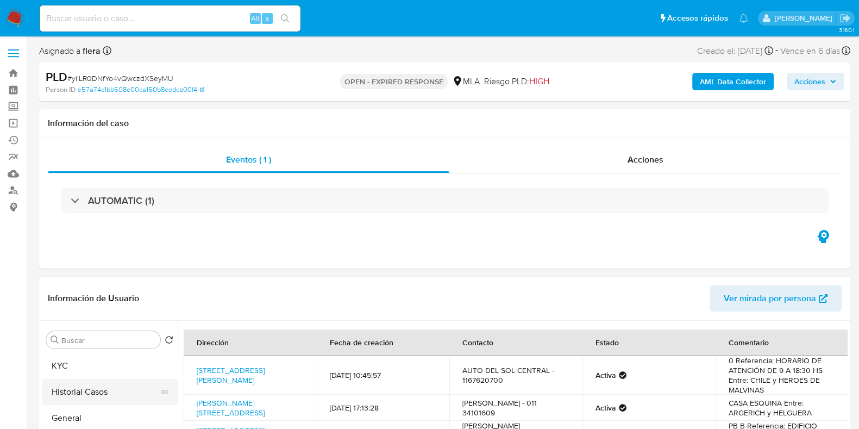
click at [61, 381] on button "Historial Casos" at bounding box center [105, 392] width 127 height 26
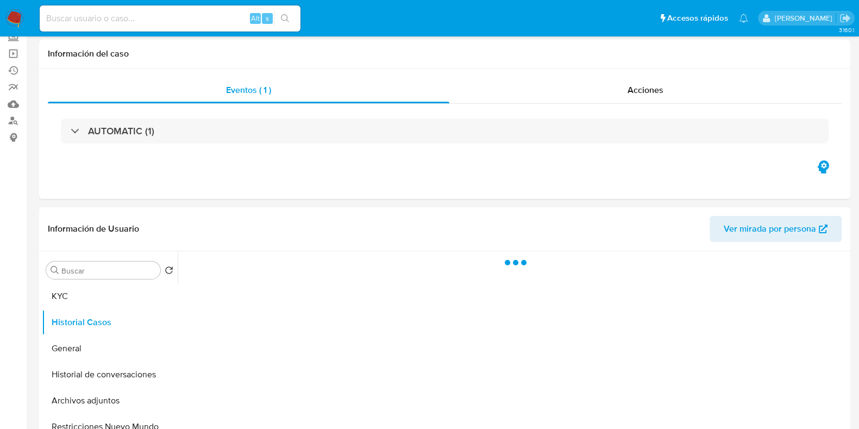
scroll to position [204, 0]
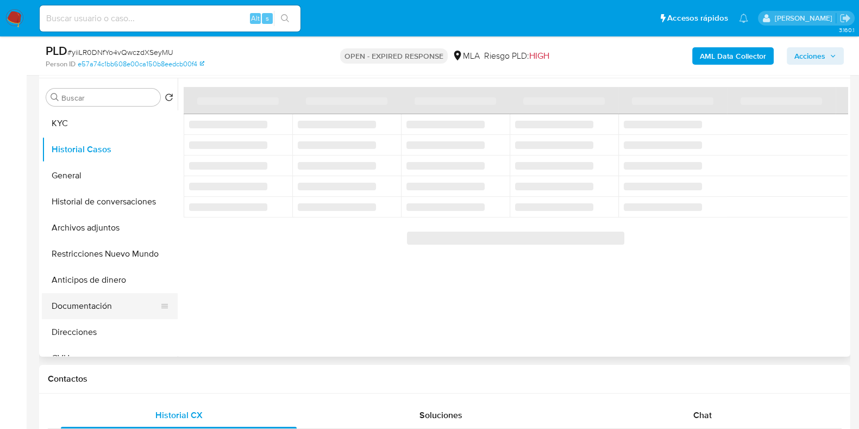
click at [98, 299] on button "Documentación" at bounding box center [105, 306] width 127 height 26
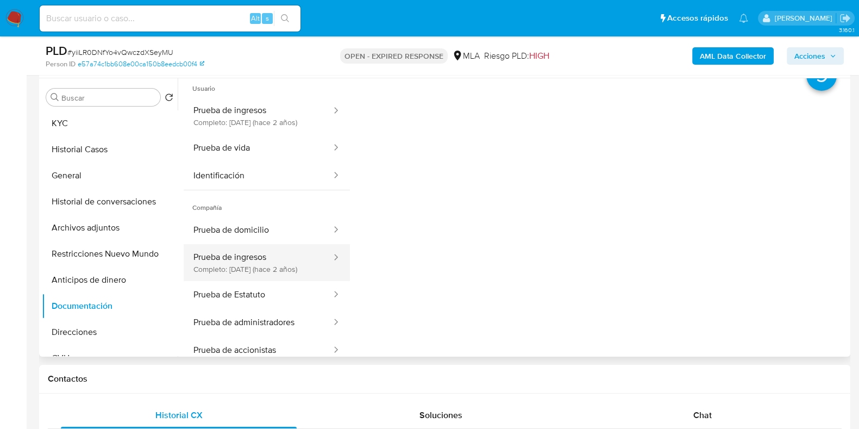
scroll to position [89, 0]
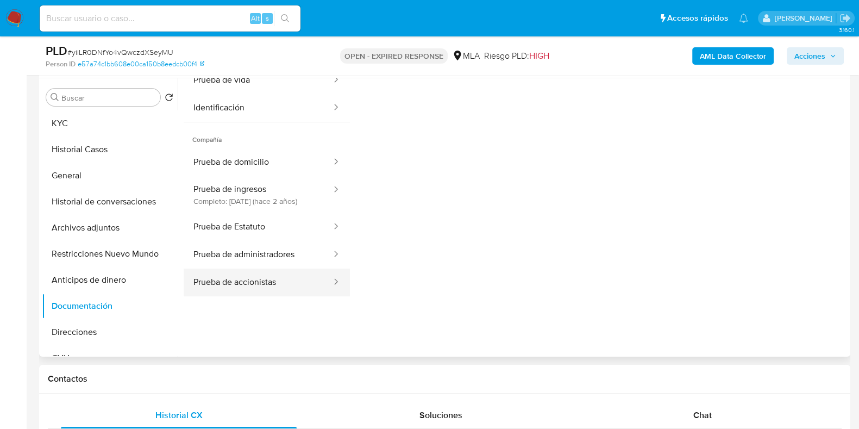
click at [271, 296] on button "Prueba de accionistas" at bounding box center [258, 283] width 149 height 28
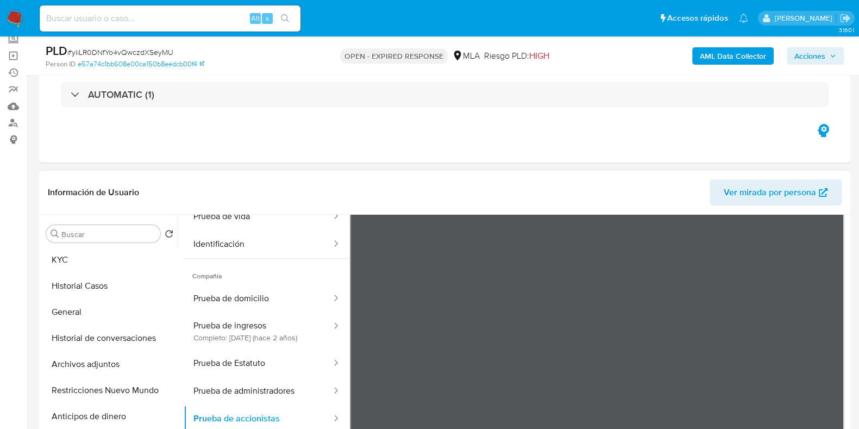
scroll to position [0, 0]
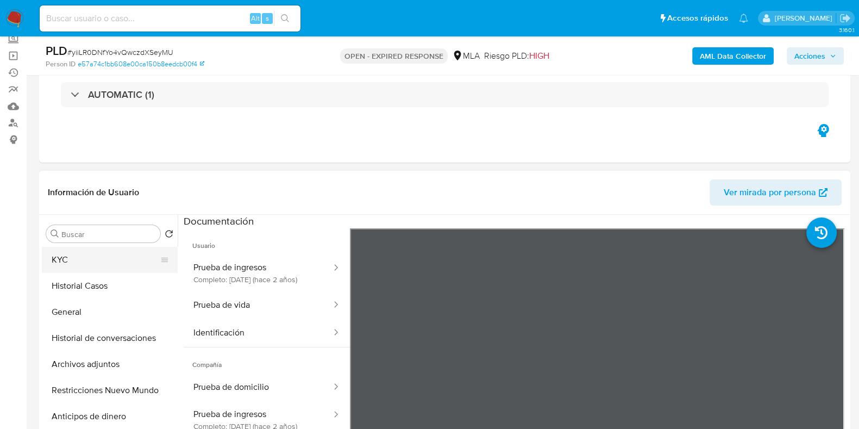
click at [83, 256] on button "KYC" at bounding box center [105, 260] width 127 height 26
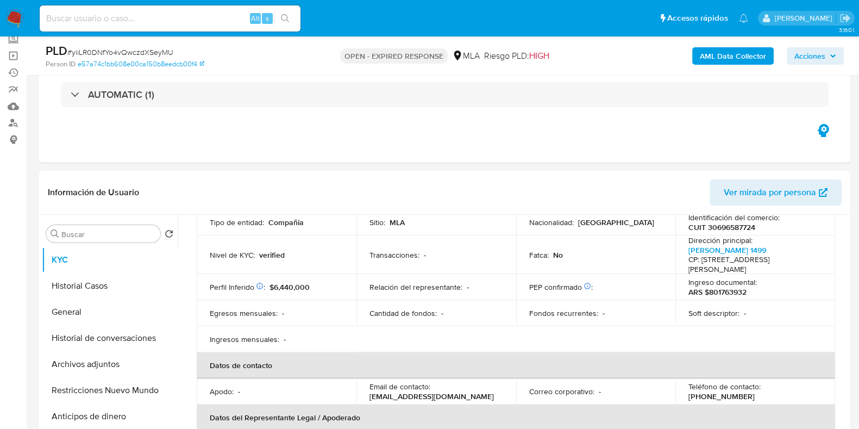
scroll to position [135, 0]
click at [737, 227] on p "CUIT 30696587724" at bounding box center [722, 227] width 67 height 10
copy p "30696587724"
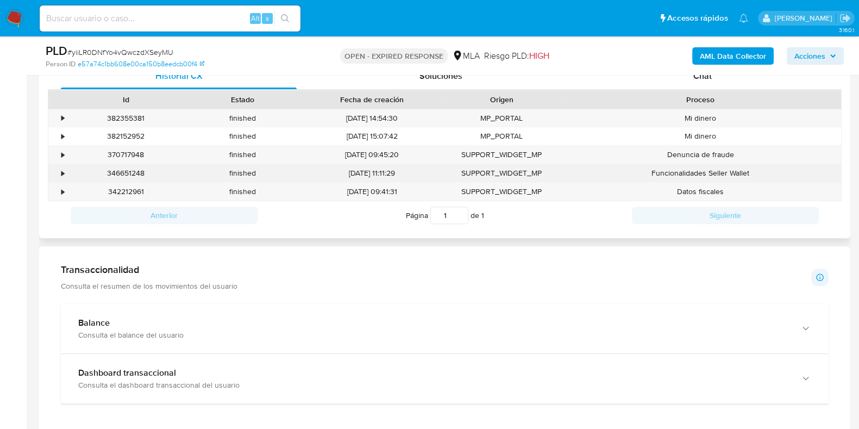
scroll to position [408, 0]
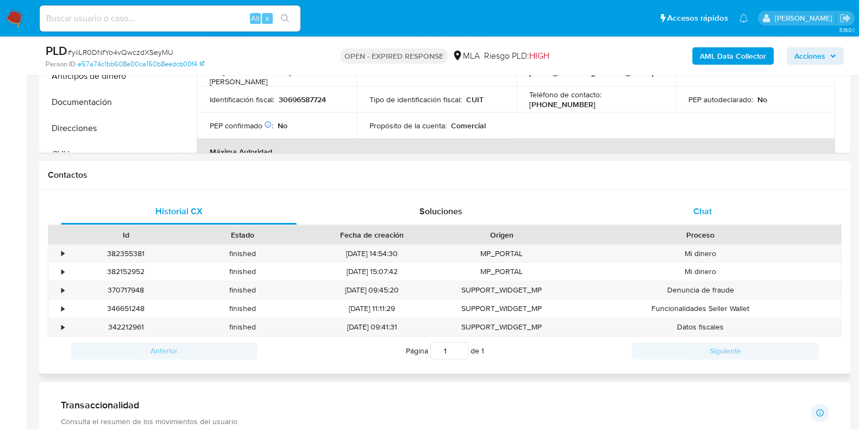
click at [706, 208] on span "Chat" at bounding box center [703, 211] width 18 height 13
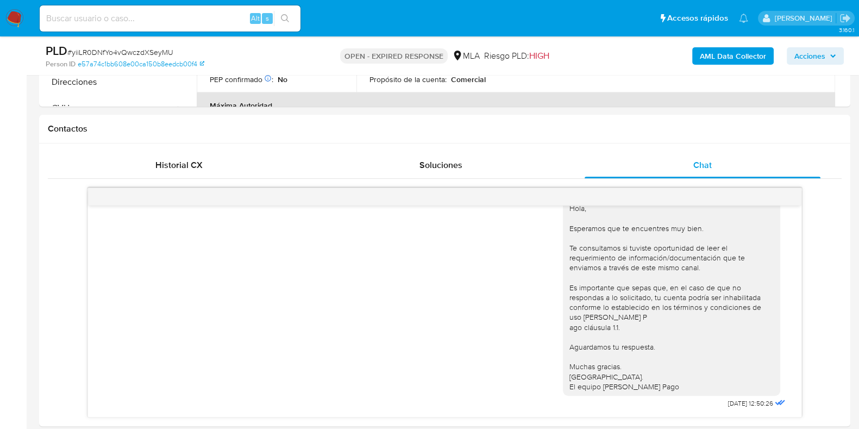
scroll to position [475, 0]
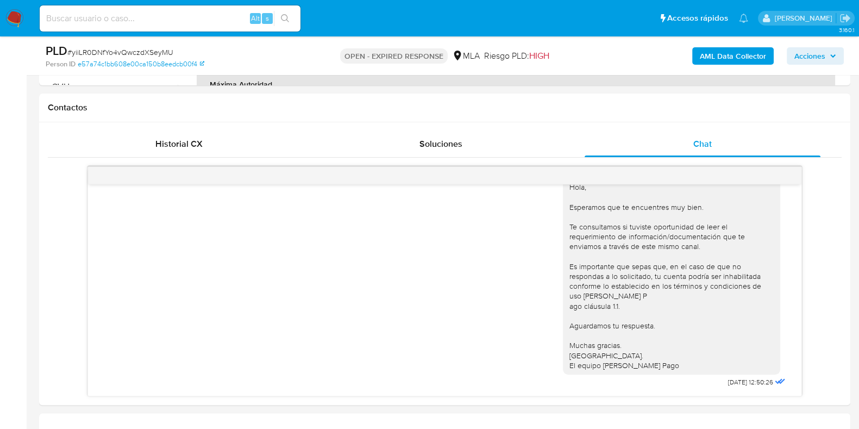
click at [159, 53] on span "# yiiLR0DNfYo4vQwczdXSeyMU" at bounding box center [120, 52] width 106 height 11
copy span "yiiLR0DNfYo4vQwczdXSeyMU"
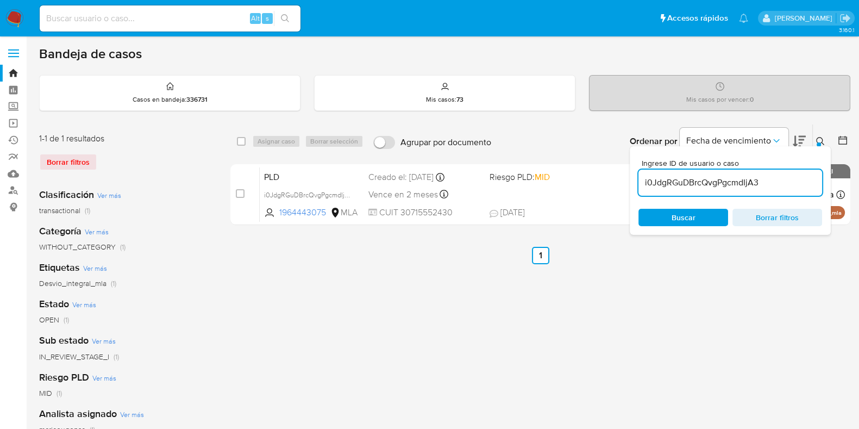
click at [718, 188] on input "i0JdgRGuDBrcQvgPgcmdIjA3" at bounding box center [731, 183] width 184 height 14
paste input "yiiLR0DNfYo4vQwczdXSeyMU"
type input "yiiLR0DNfYo4vQwczdXSeyMU"
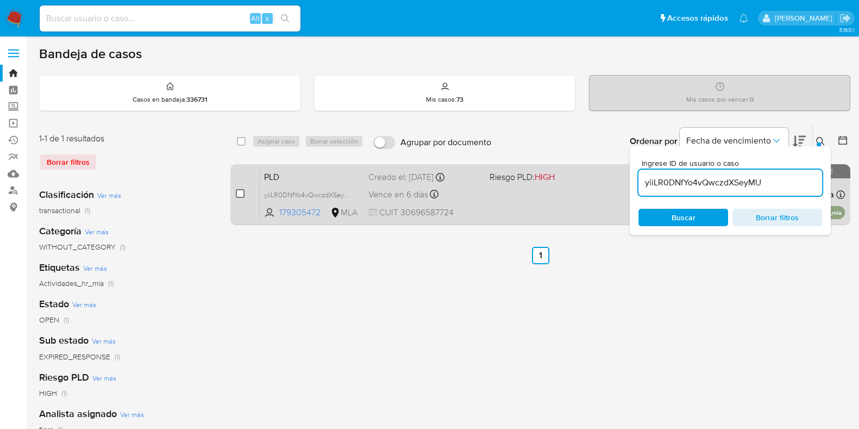
click at [239, 194] on input "checkbox" at bounding box center [240, 193] width 9 height 9
checkbox input "true"
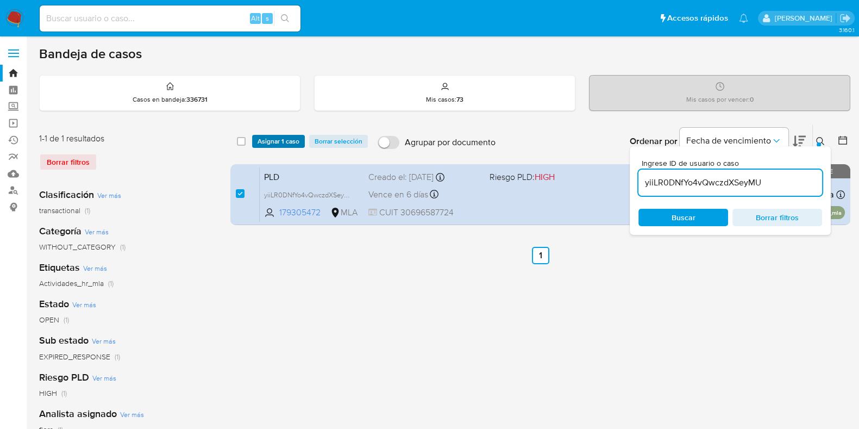
click at [287, 136] on span "Asignar 1 caso" at bounding box center [279, 141] width 42 height 11
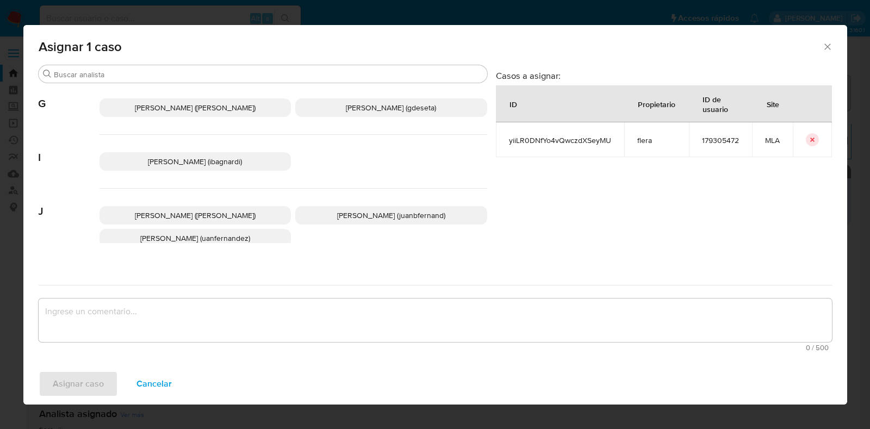
scroll to position [271, 0]
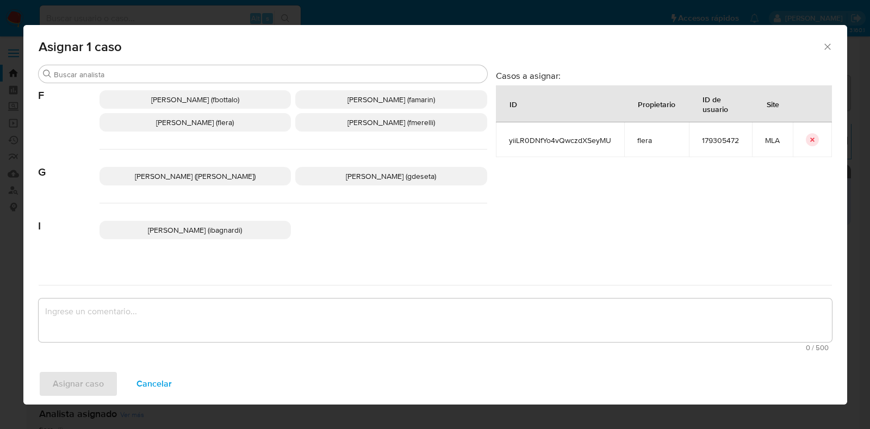
click at [204, 120] on span "Florencia Cecilia Lera (flera)" at bounding box center [195, 122] width 78 height 11
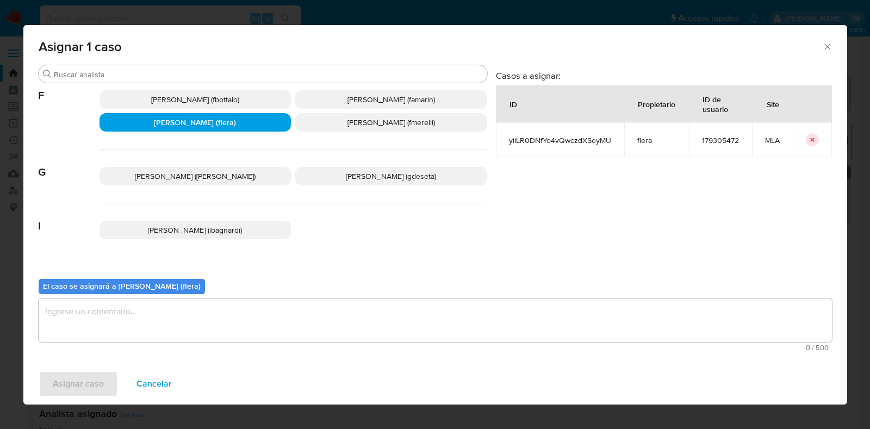
drag, startPoint x: 170, startPoint y: 320, endPoint x: 151, endPoint y: 334, distance: 23.7
click at [170, 321] on textarea "assign-modal" at bounding box center [435, 319] width 793 height 43
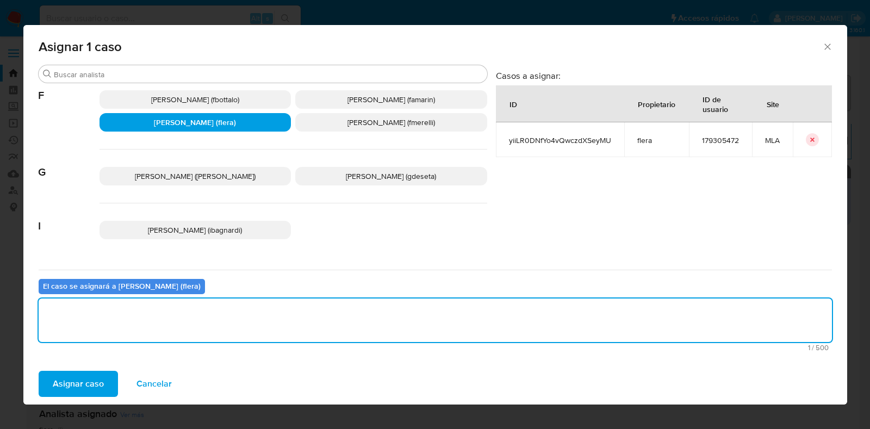
click at [77, 380] on span "Asignar caso" at bounding box center [78, 384] width 51 height 24
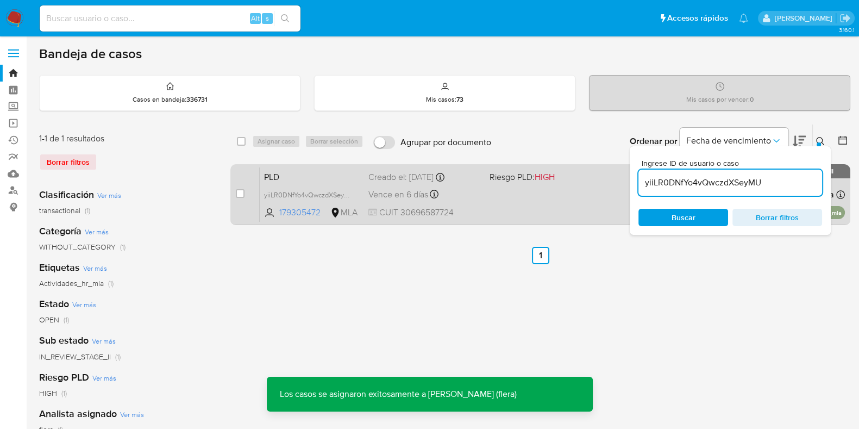
click at [286, 178] on span "PLD" at bounding box center [312, 176] width 96 height 14
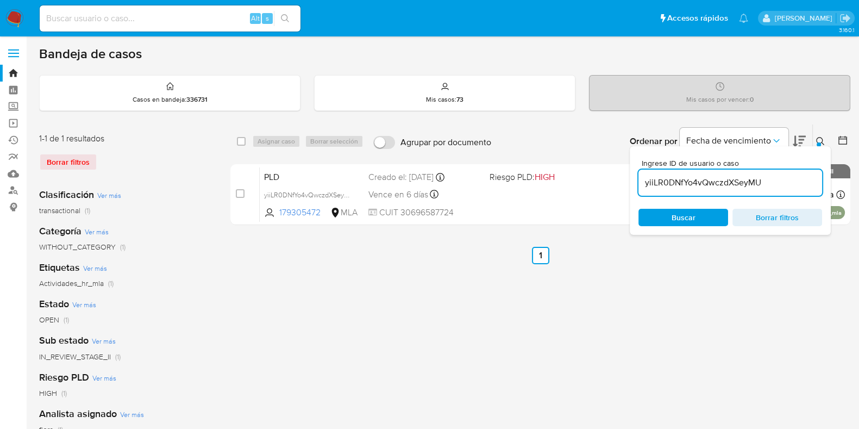
click at [742, 185] on input "yiiLR0DNfYo4vQwczdXSeyMU" at bounding box center [731, 183] width 184 height 14
click at [742, 184] on input "yiiLR0DNfYo4vQwczdXSeyMU" at bounding box center [731, 183] width 184 height 14
paste input "Aw3zYCHtJopauRHwN7dOTpce"
type input "Aw3zYCHtJopauRHwN7dOTpce"
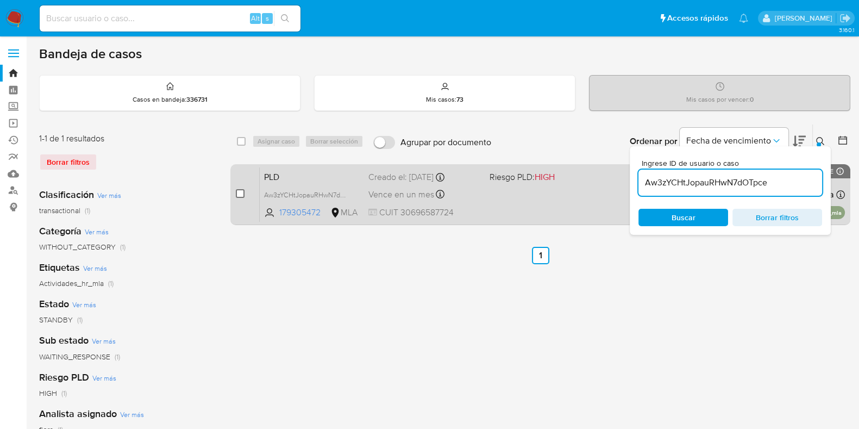
click at [239, 193] on input "checkbox" at bounding box center [240, 193] width 9 height 9
checkbox input "true"
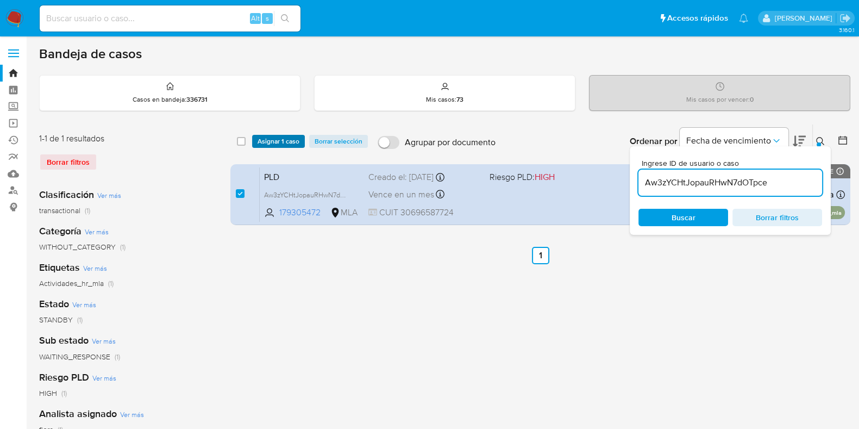
click at [272, 137] on span "Asignar 1 caso" at bounding box center [279, 141] width 42 height 11
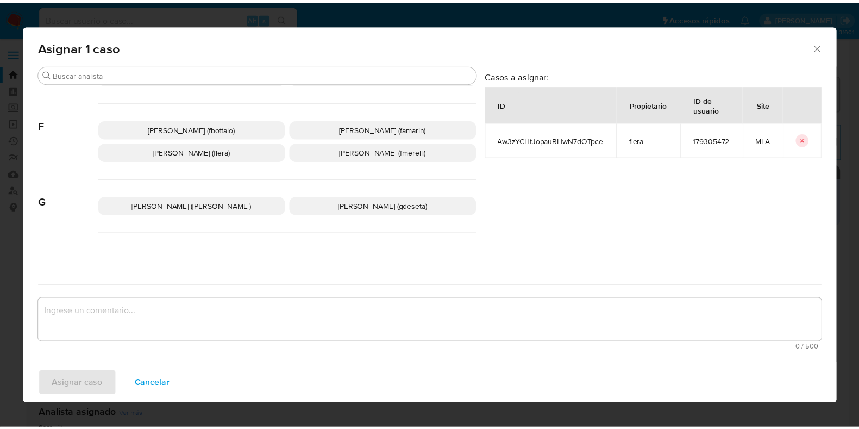
scroll to position [271, 0]
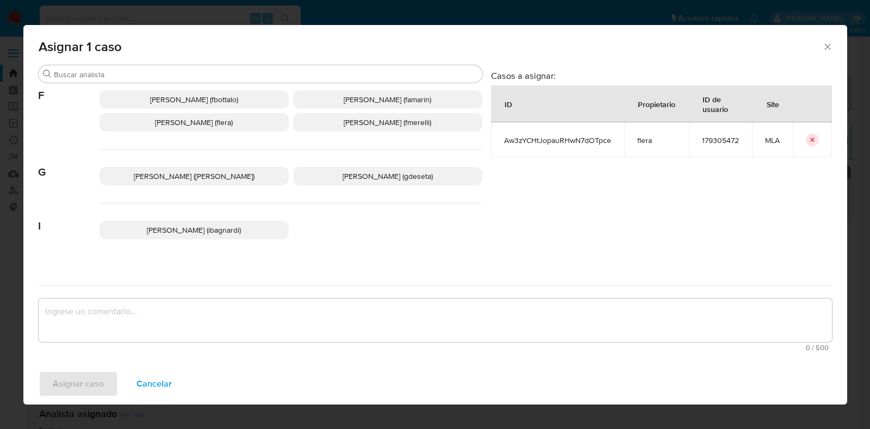
click at [171, 118] on span "Florencia Cecilia Lera (flera)" at bounding box center [194, 122] width 78 height 11
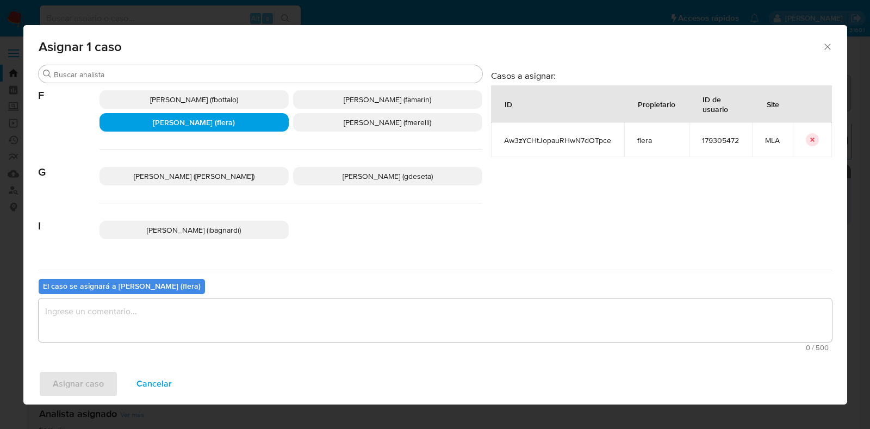
click at [198, 330] on textarea "assign-modal" at bounding box center [435, 319] width 793 height 43
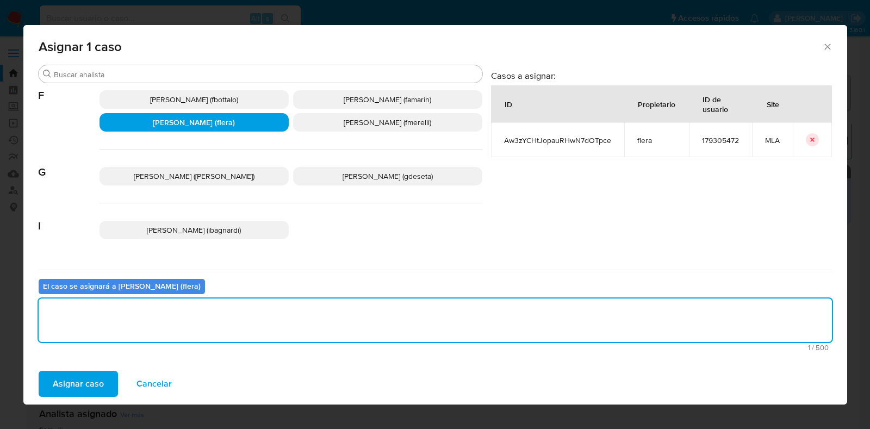
click at [90, 373] on span "Asignar caso" at bounding box center [78, 384] width 51 height 24
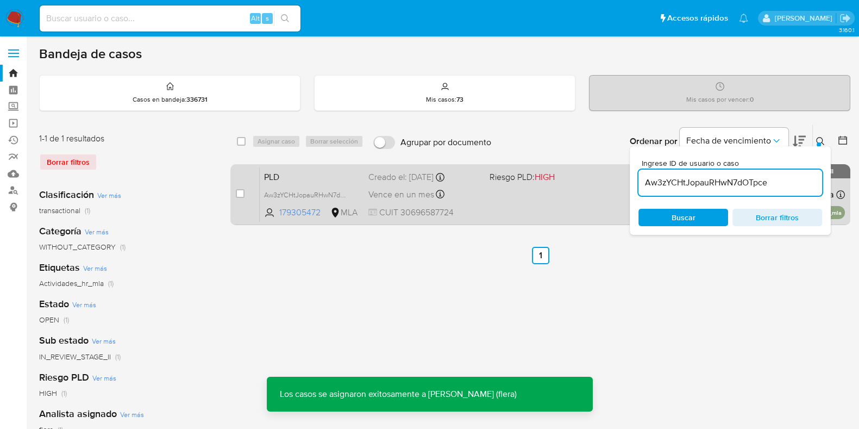
click at [298, 175] on span "PLD" at bounding box center [312, 176] width 96 height 14
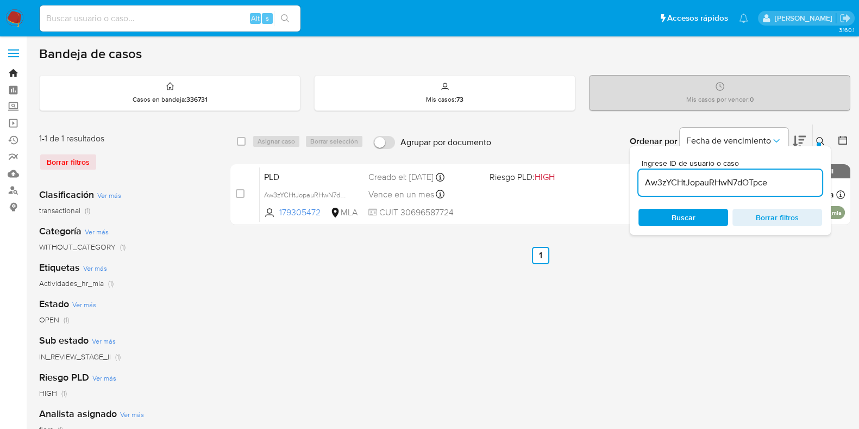
click at [10, 72] on link "Bandeja" at bounding box center [64, 73] width 129 height 17
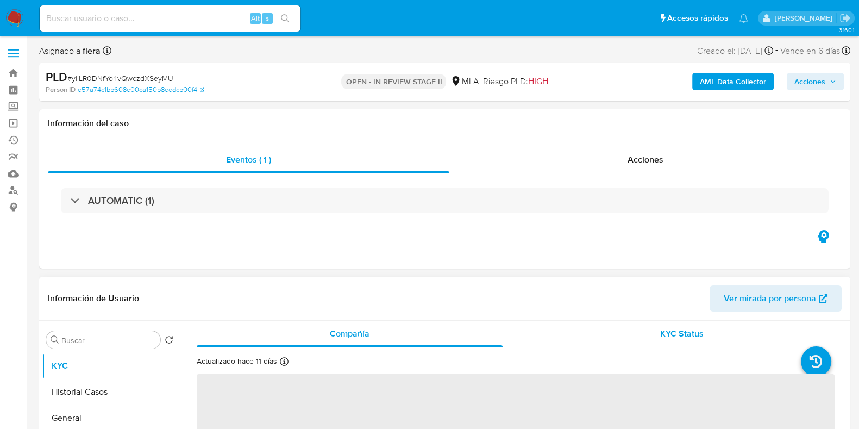
select select "10"
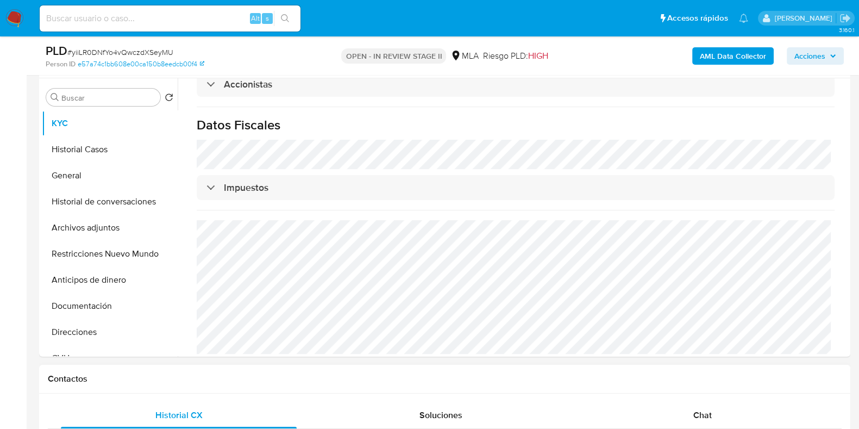
scroll to position [745, 0]
click at [693, 413] on div "Chat" at bounding box center [703, 415] width 236 height 26
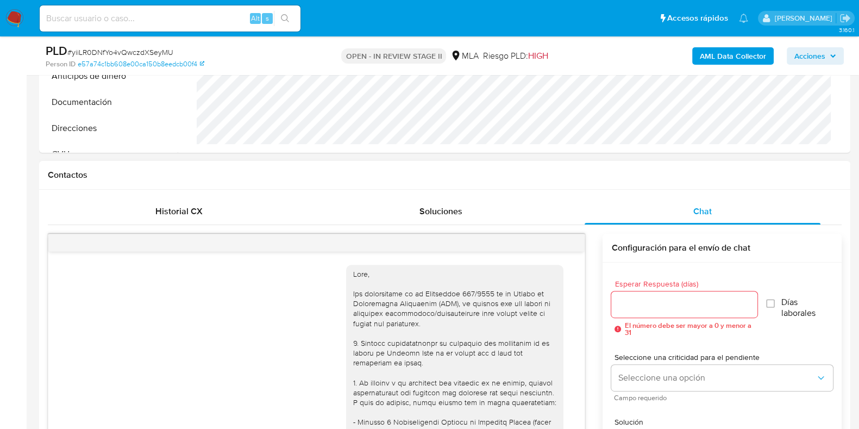
scroll to position [584, 0]
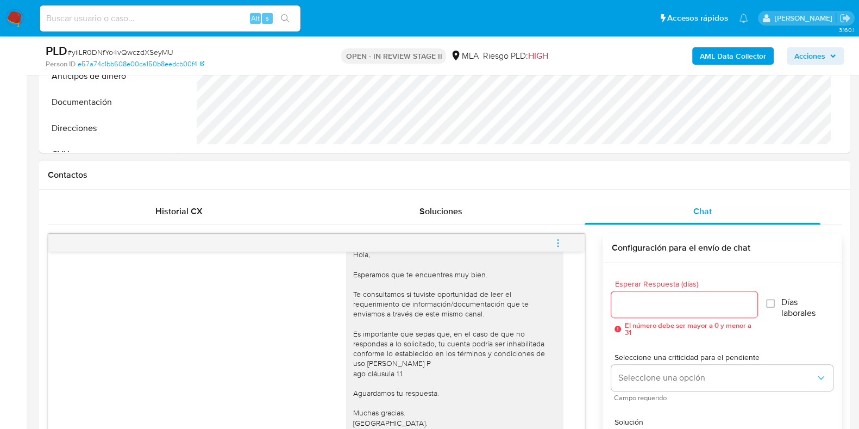
click at [559, 235] on span "menu-action" at bounding box center [558, 243] width 10 height 26
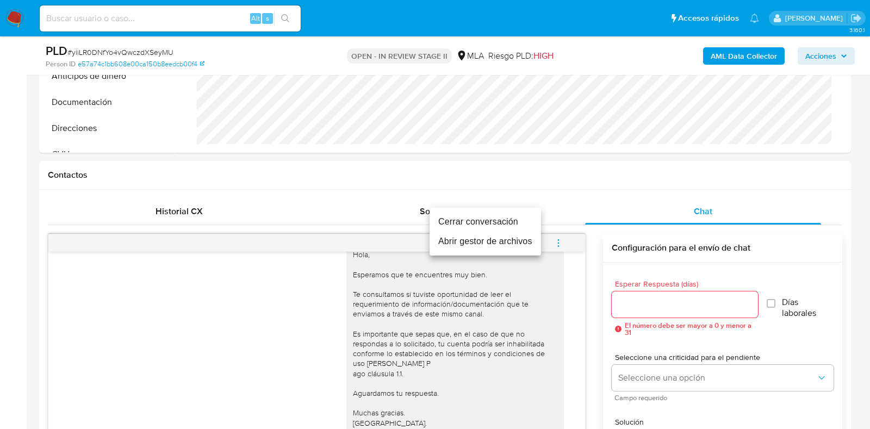
click at [487, 224] on li "Cerrar conversación" at bounding box center [484, 222] width 111 height 20
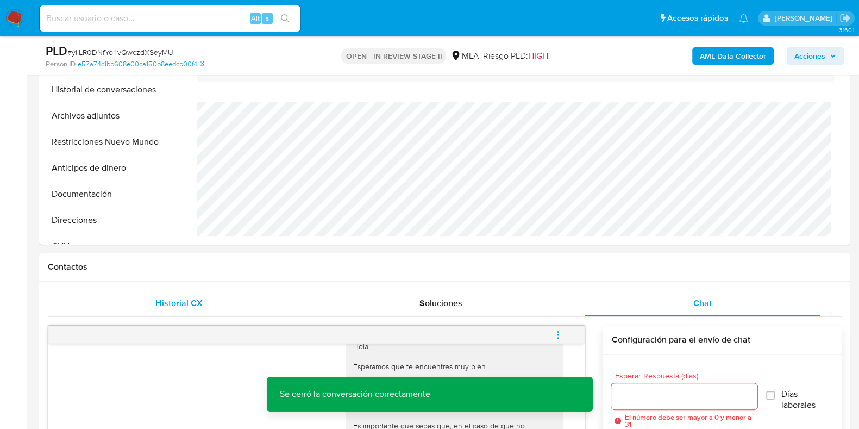
scroll to position [204, 0]
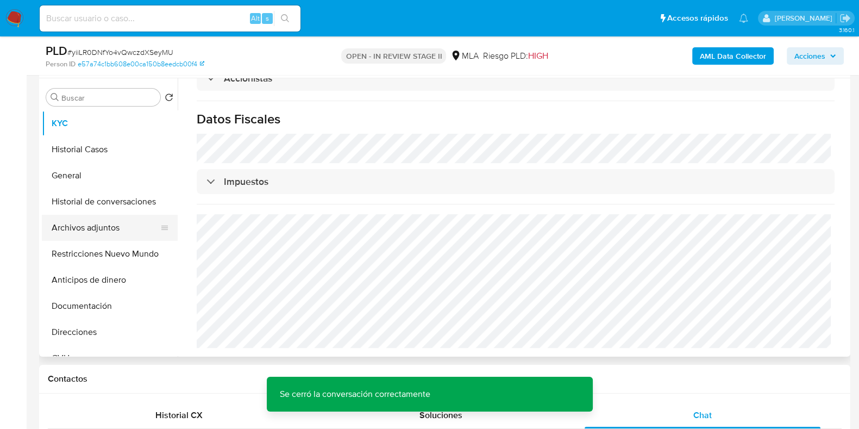
click at [111, 230] on button "Archivos adjuntos" at bounding box center [105, 228] width 127 height 26
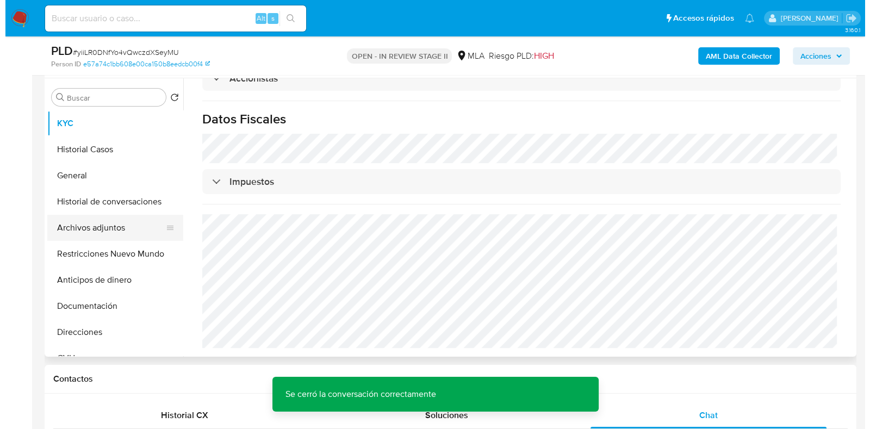
scroll to position [0, 0]
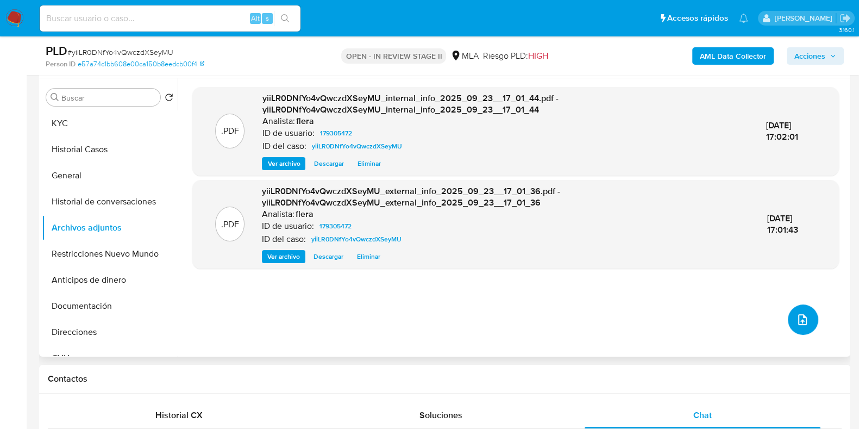
click at [799, 316] on icon "upload-file" at bounding box center [803, 319] width 9 height 11
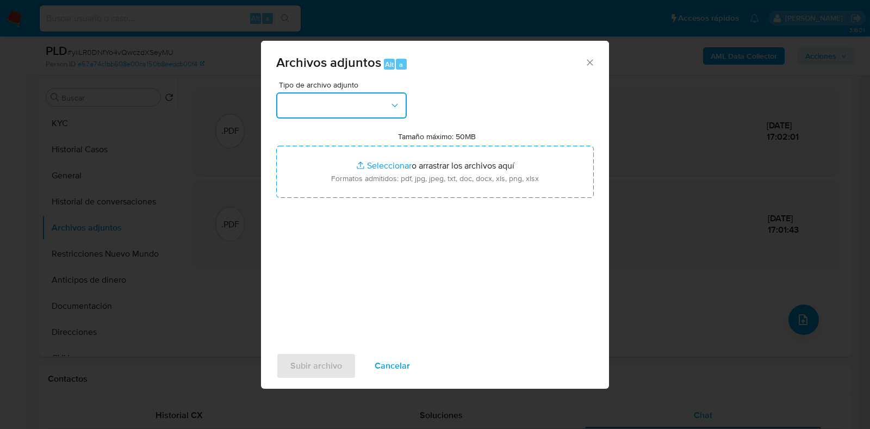
click at [342, 103] on button "button" at bounding box center [341, 105] width 130 height 26
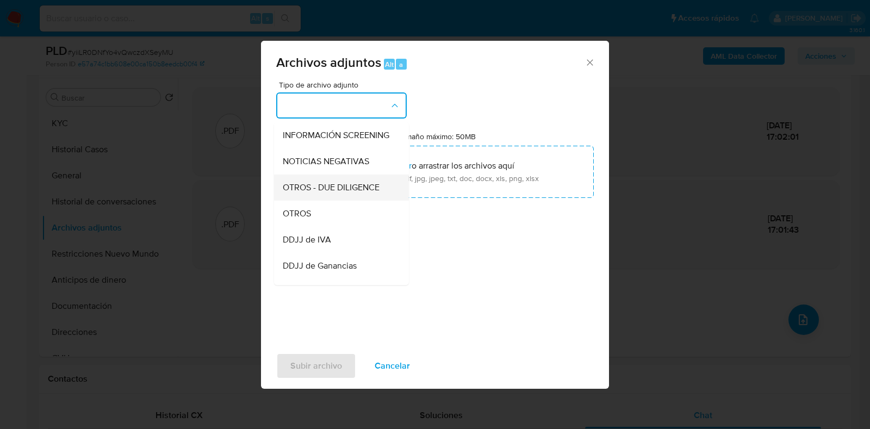
scroll to position [135, 0]
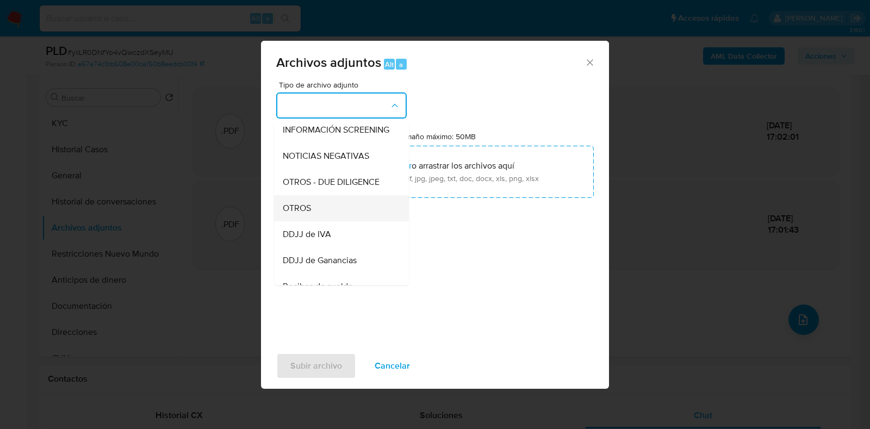
click at [312, 205] on div "OTROS" at bounding box center [338, 208] width 111 height 26
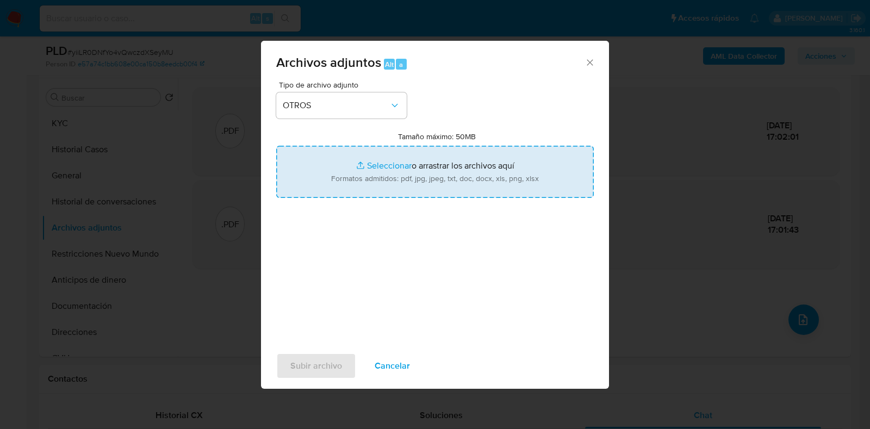
type input "C:\fakepath\DJ IVA noviembre 2023.pdf"
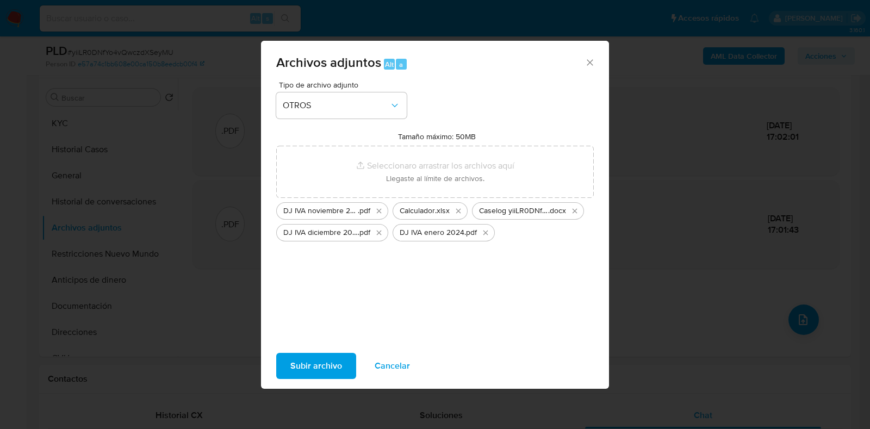
drag, startPoint x: 514, startPoint y: 160, endPoint x: 322, endPoint y: 365, distance: 280.7
click at [322, 365] on span "Subir archivo" at bounding box center [316, 366] width 52 height 24
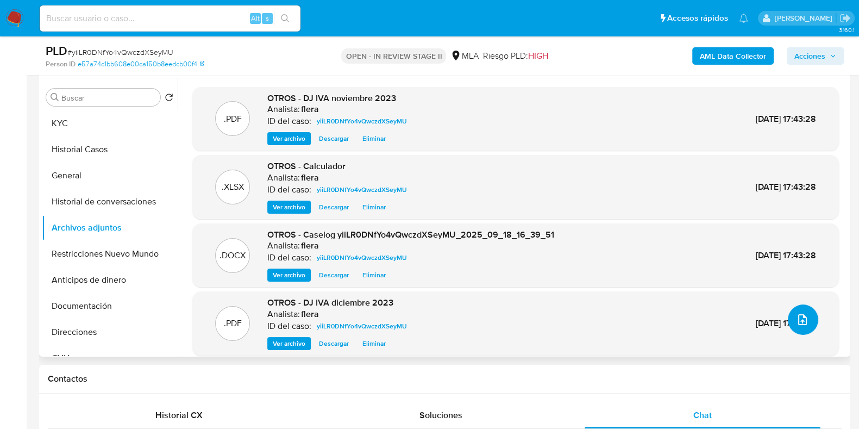
click at [800, 326] on button "upload-file" at bounding box center [803, 319] width 30 height 30
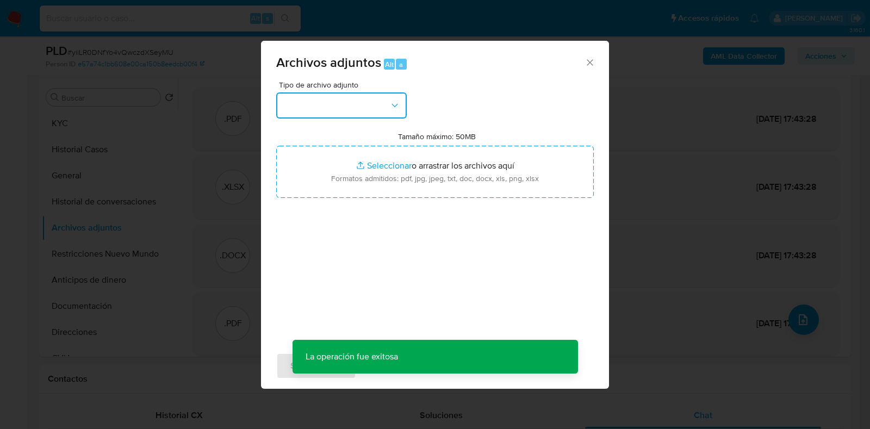
click at [360, 111] on button "button" at bounding box center [341, 105] width 130 height 26
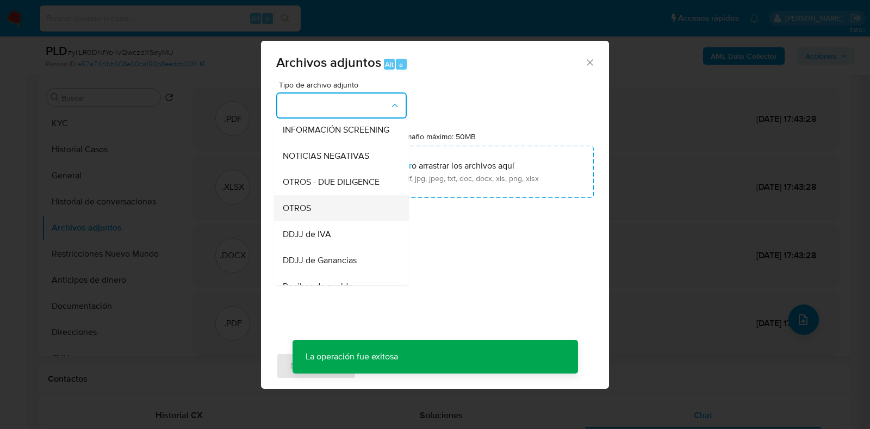
click at [335, 221] on div "OTROS" at bounding box center [338, 208] width 111 height 26
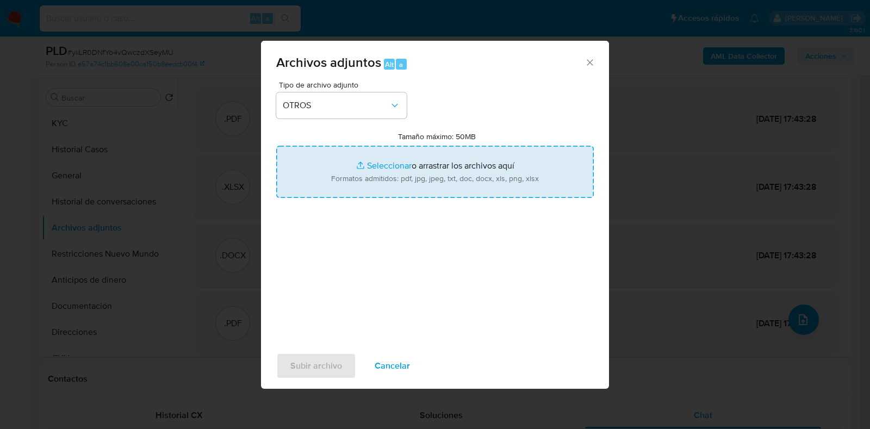
type input "C:\fakepath\Movimientos-Aladdin- AUTO DEL SOL S A.xlsx"
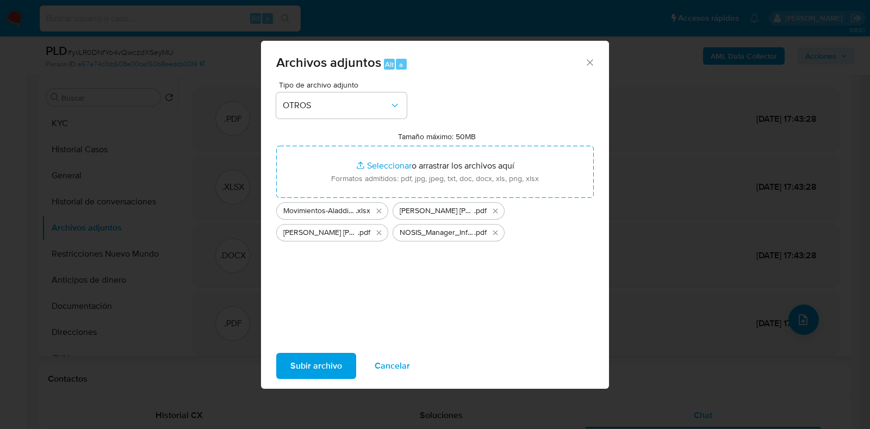
click at [309, 363] on span "Subir archivo" at bounding box center [316, 366] width 52 height 24
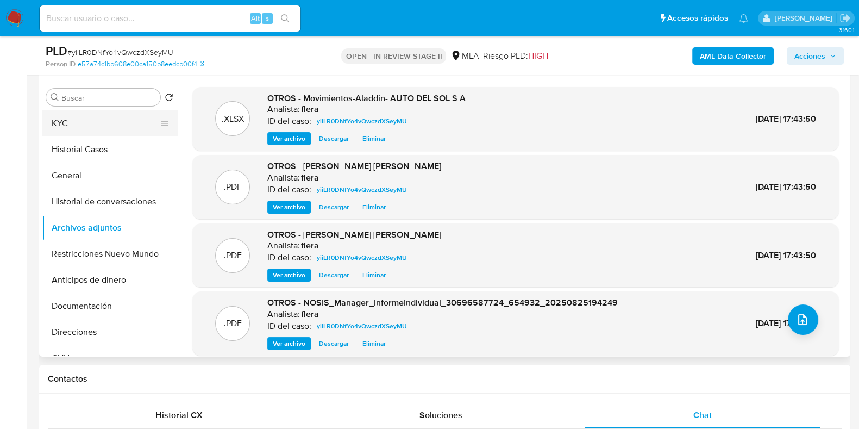
click at [120, 123] on button "KYC" at bounding box center [105, 123] width 127 height 26
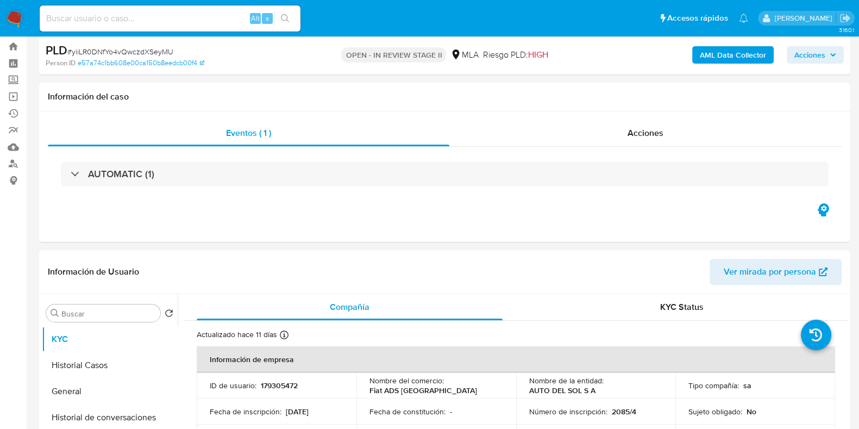
scroll to position [0, 0]
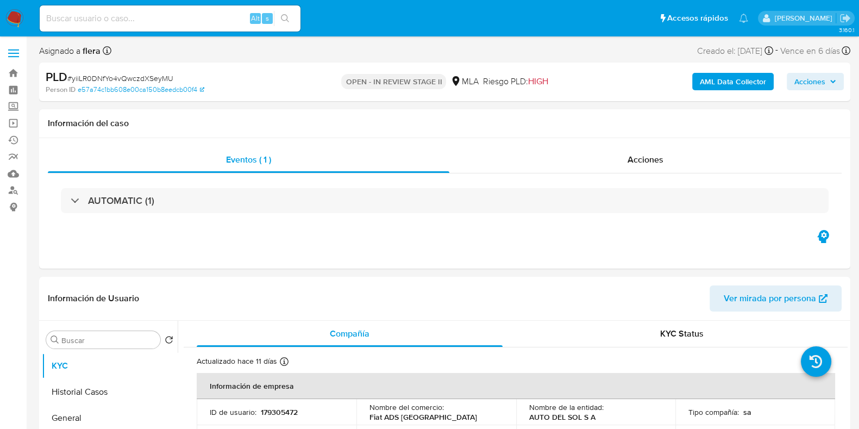
click at [809, 80] on span "Acciones" at bounding box center [810, 81] width 31 height 17
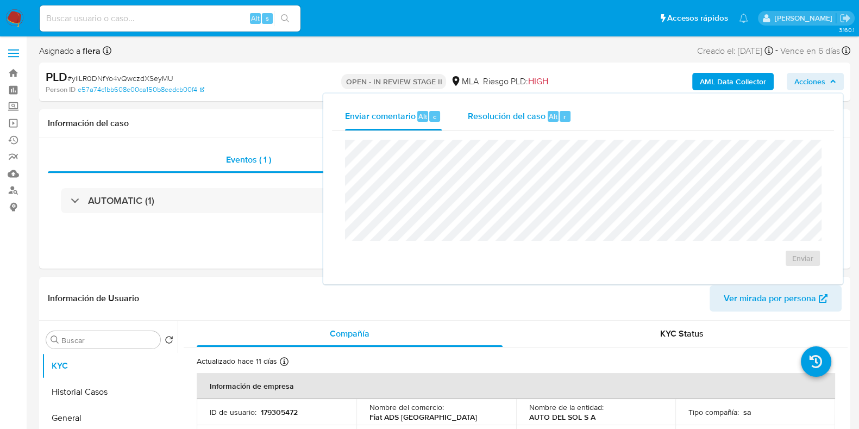
drag, startPoint x: 521, startPoint y: 107, endPoint x: 512, endPoint y: 126, distance: 21.2
click at [521, 108] on div "Resolución del caso Alt r" at bounding box center [520, 116] width 104 height 28
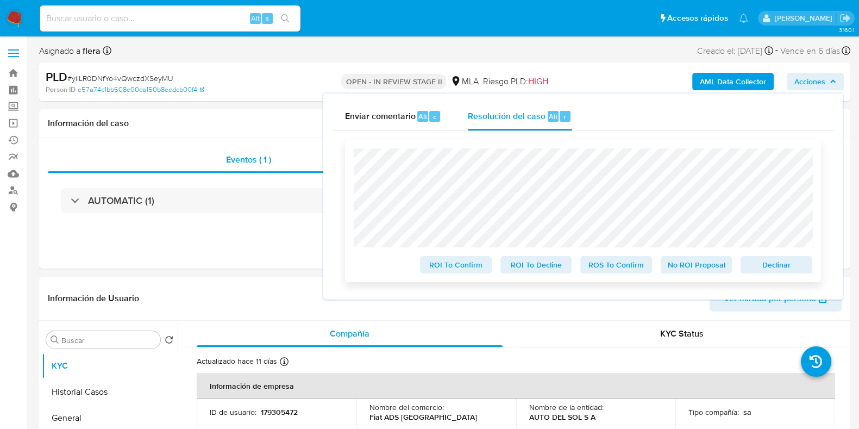
click at [697, 271] on span "No ROI Proposal" at bounding box center [697, 264] width 57 height 15
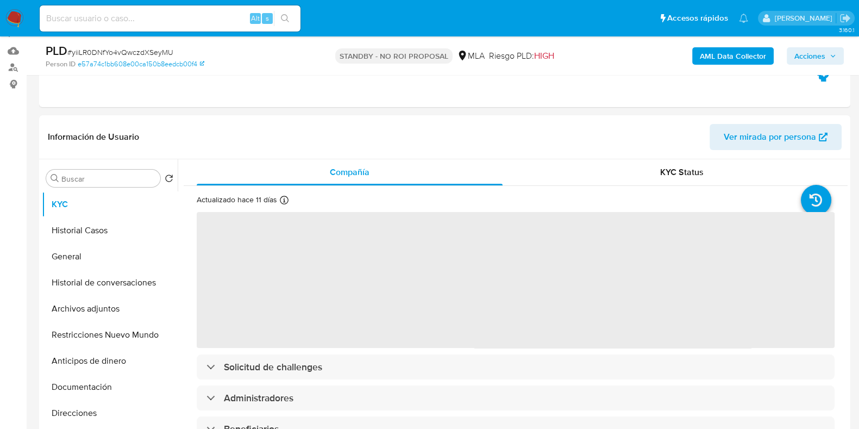
scroll to position [135, 0]
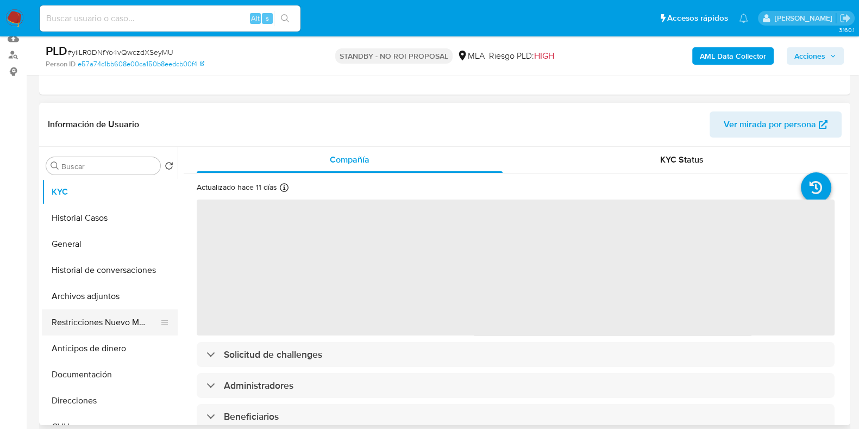
select select "10"
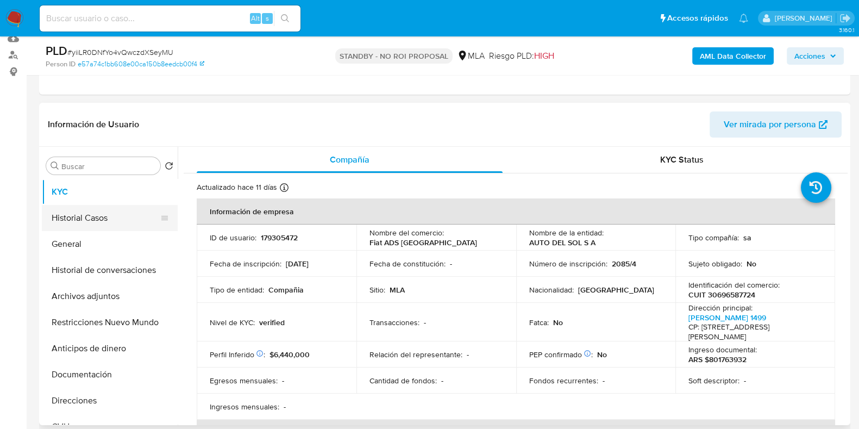
click at [112, 216] on button "Historial Casos" at bounding box center [105, 218] width 127 height 26
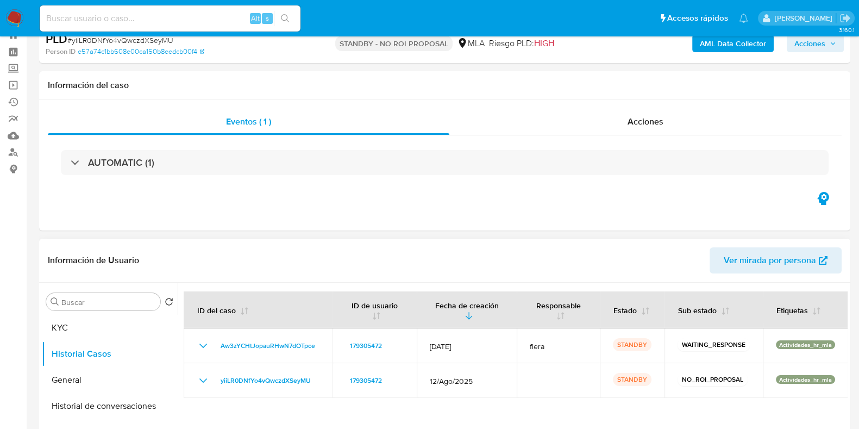
scroll to position [67, 0]
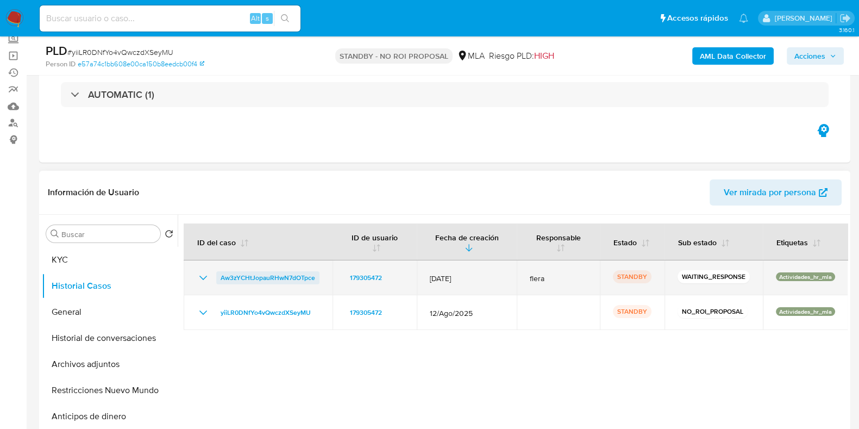
click at [257, 279] on span "Aw3zYCHtJopauRHwN7dOTpce" at bounding box center [268, 277] width 95 height 13
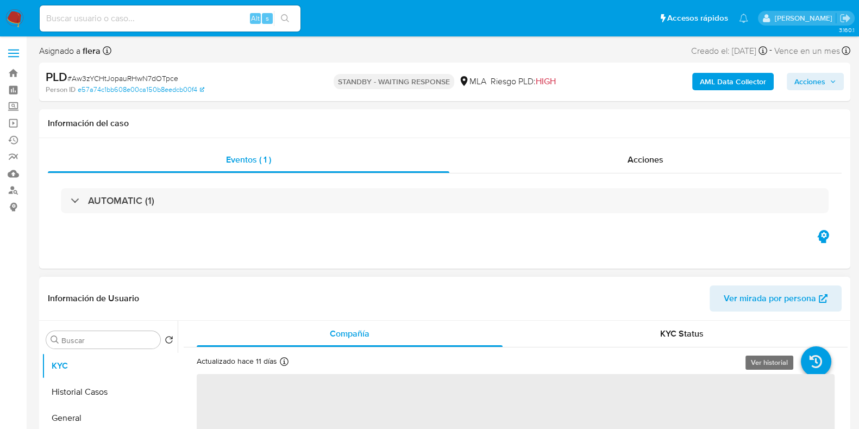
select select "10"
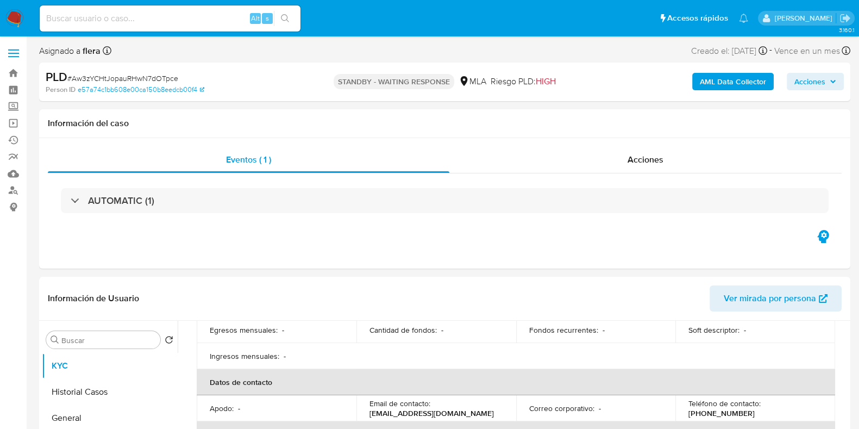
scroll to position [340, 0]
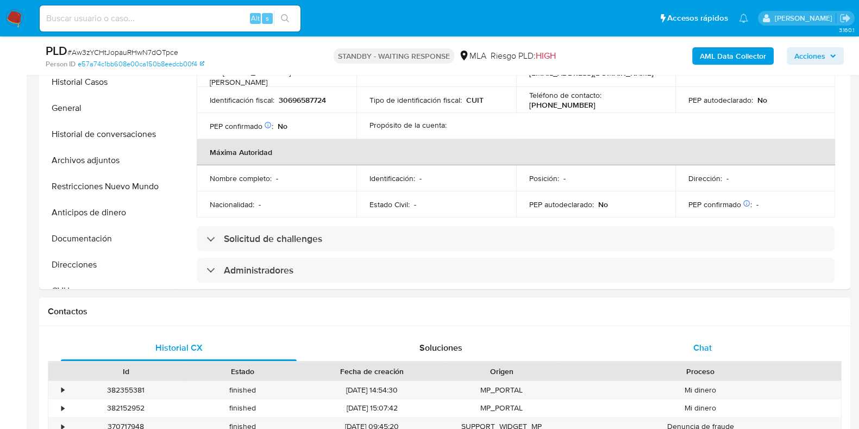
click at [700, 336] on div "Chat" at bounding box center [703, 348] width 236 height 26
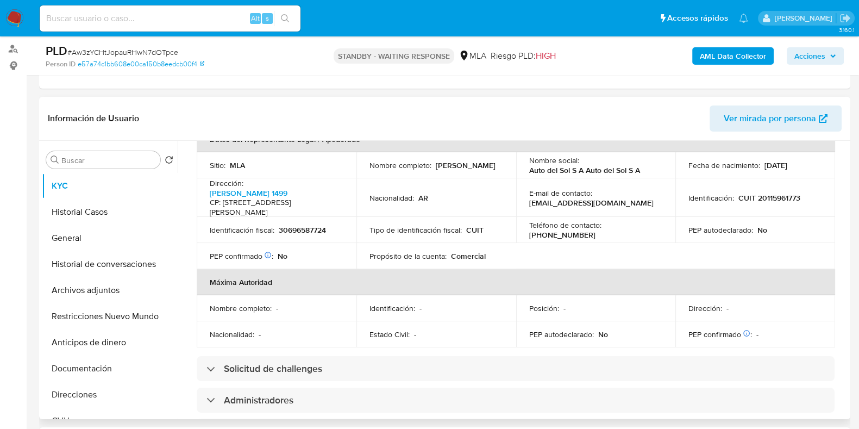
scroll to position [135, 0]
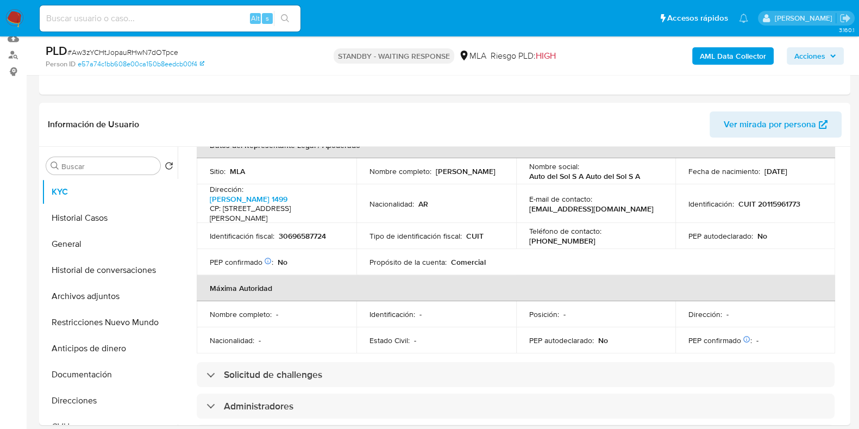
click at [152, 50] on span "# Aw3zYCHtJopauRHwN7dOTpce" at bounding box center [122, 52] width 111 height 11
copy span "Aw3zYCHtJopauRHwN7dOTpce"
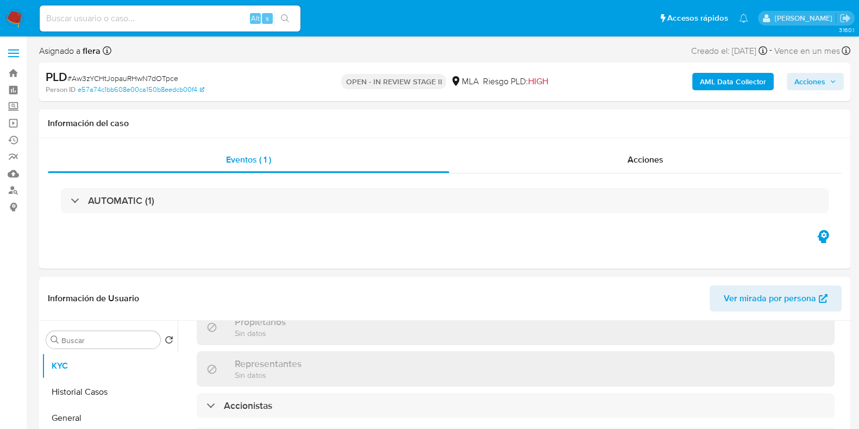
scroll to position [384, 0]
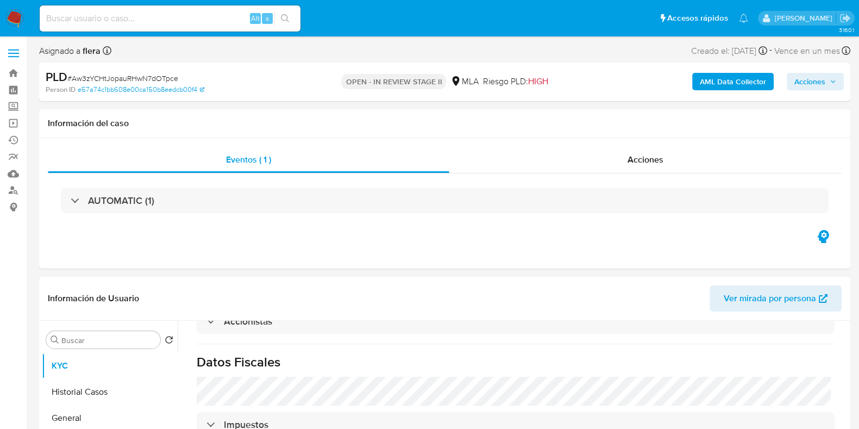
select select "10"
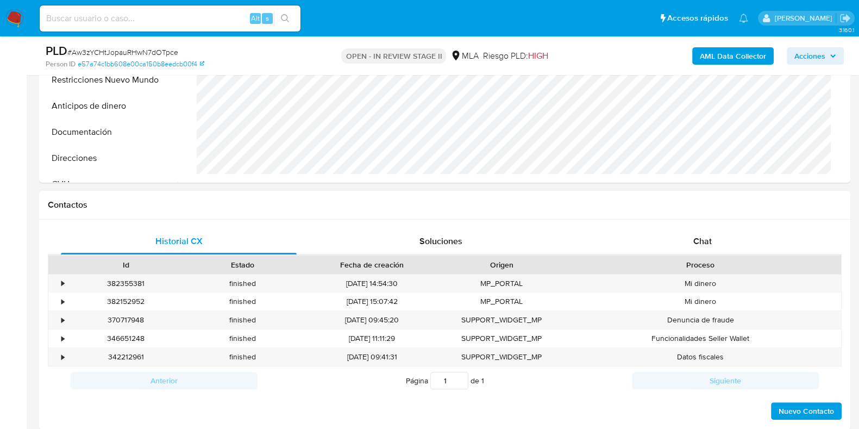
scroll to position [475, 0]
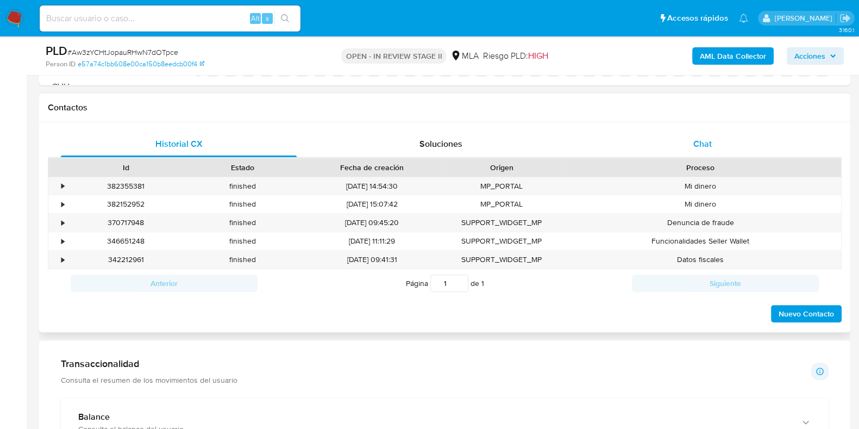
click at [688, 140] on div "Chat" at bounding box center [703, 144] width 236 height 26
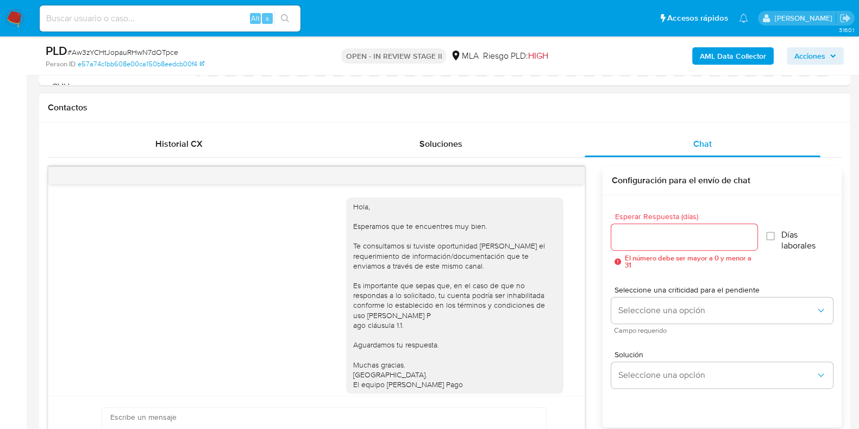
scroll to position [28, 0]
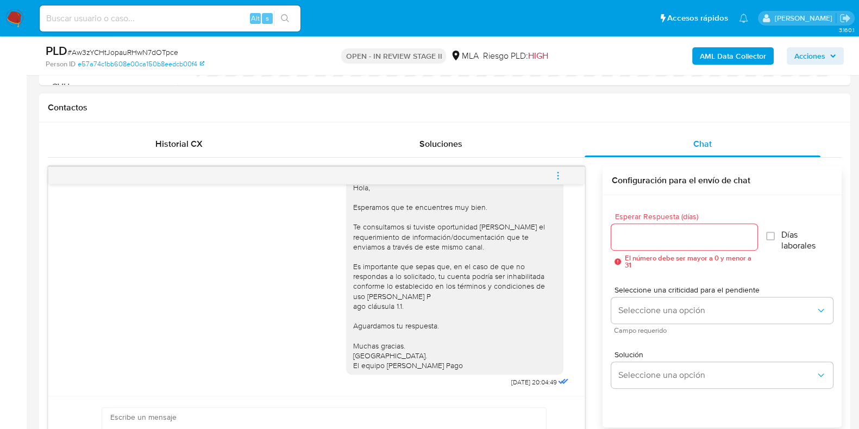
click at [555, 177] on icon "menu-action" at bounding box center [558, 176] width 10 height 10
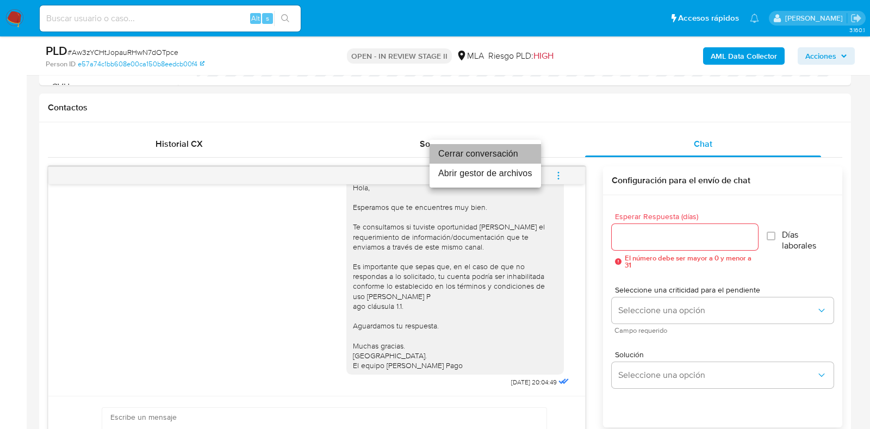
click at [498, 153] on li "Cerrar conversación" at bounding box center [484, 154] width 111 height 20
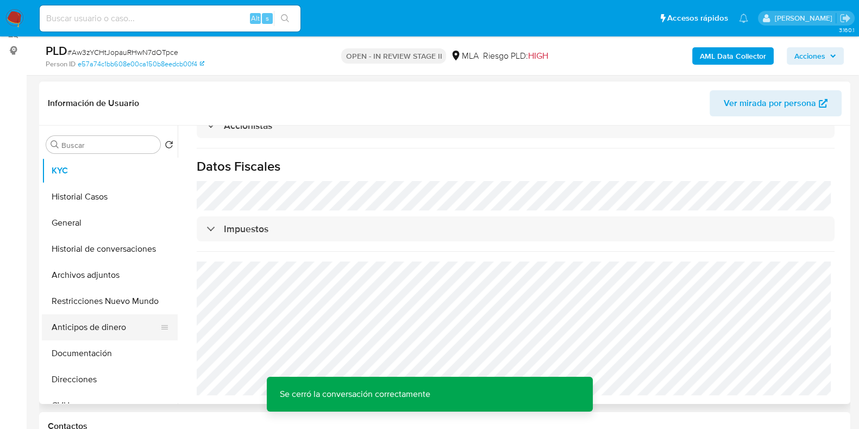
scroll to position [135, 0]
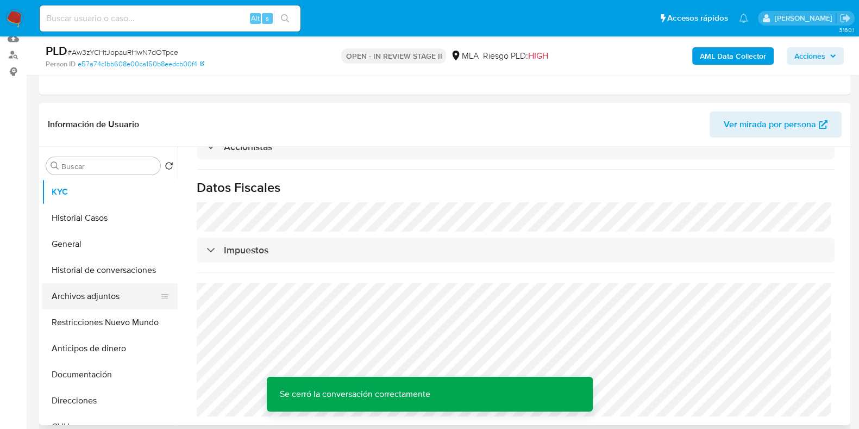
click at [85, 305] on button "Archivos adjuntos" at bounding box center [105, 296] width 127 height 26
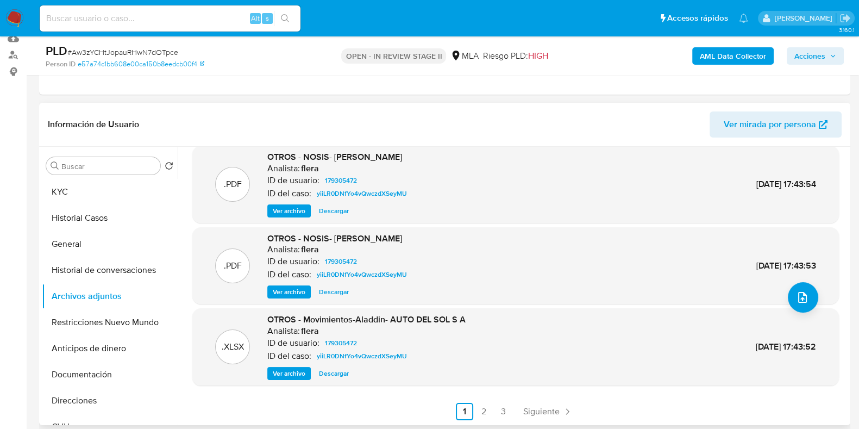
scroll to position [91, 0]
click at [529, 409] on span "Siguiente" at bounding box center [541, 411] width 36 height 9
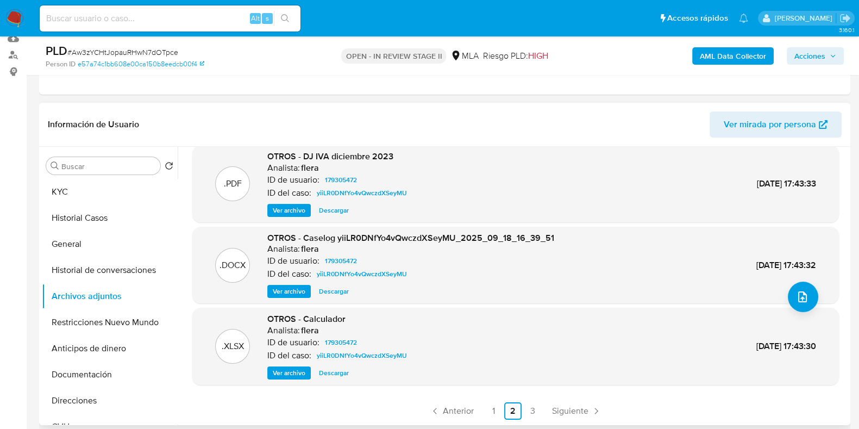
click at [292, 293] on span "Ver archivo" at bounding box center [289, 291] width 33 height 11
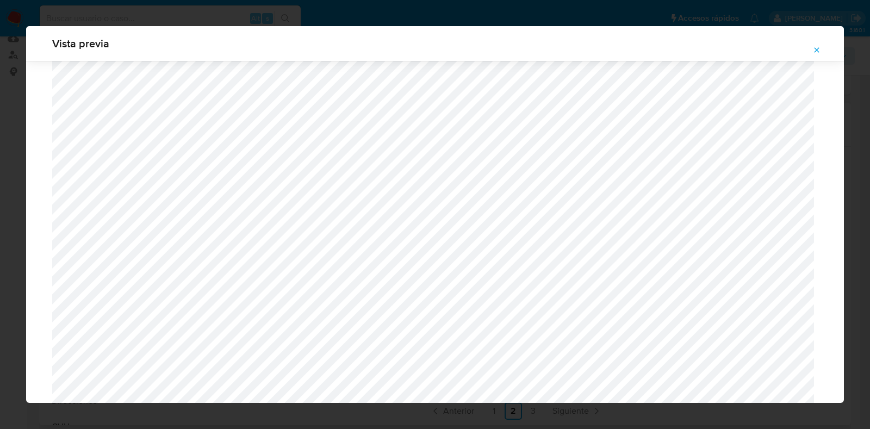
scroll to position [658, 0]
click at [818, 50] on icon "Attachment preview" at bounding box center [816, 50] width 9 height 9
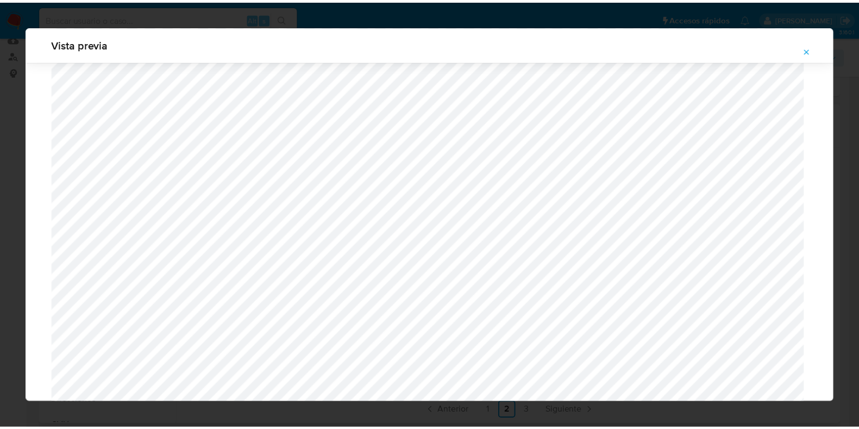
scroll to position [27, 0]
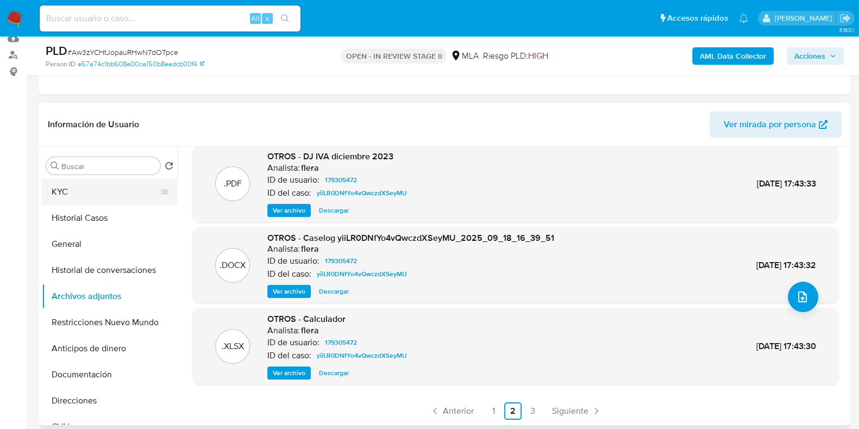
click at [76, 184] on button "KYC" at bounding box center [105, 192] width 127 height 26
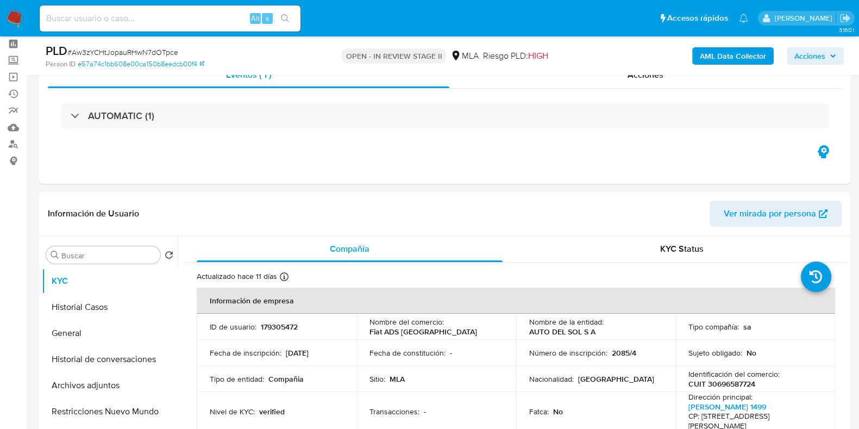
scroll to position [0, 0]
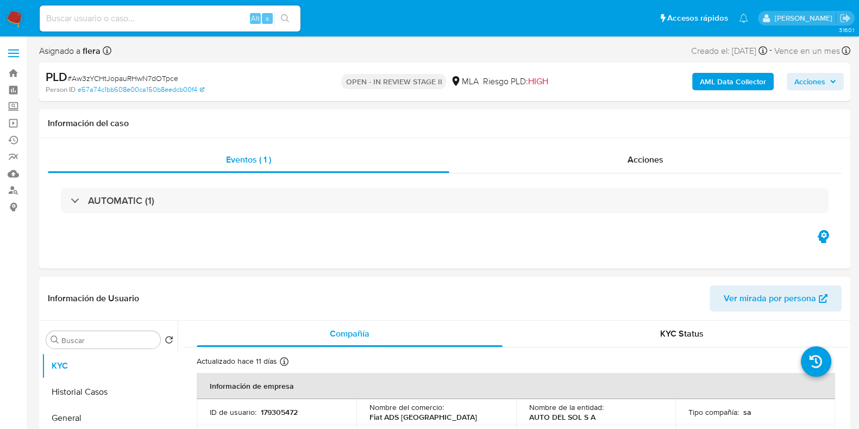
click at [805, 84] on span "Acciones" at bounding box center [810, 81] width 31 height 17
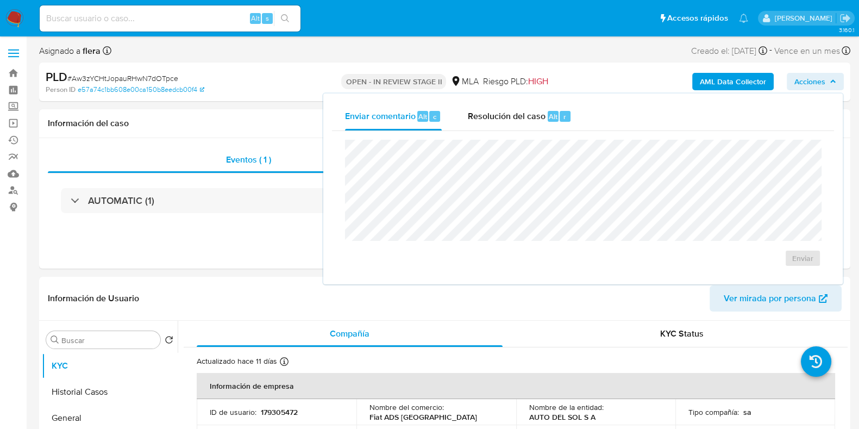
drag, startPoint x: 546, startPoint y: 109, endPoint x: 530, endPoint y: 136, distance: 32.2
click at [545, 109] on div "Resolución del caso Alt r" at bounding box center [520, 116] width 104 height 28
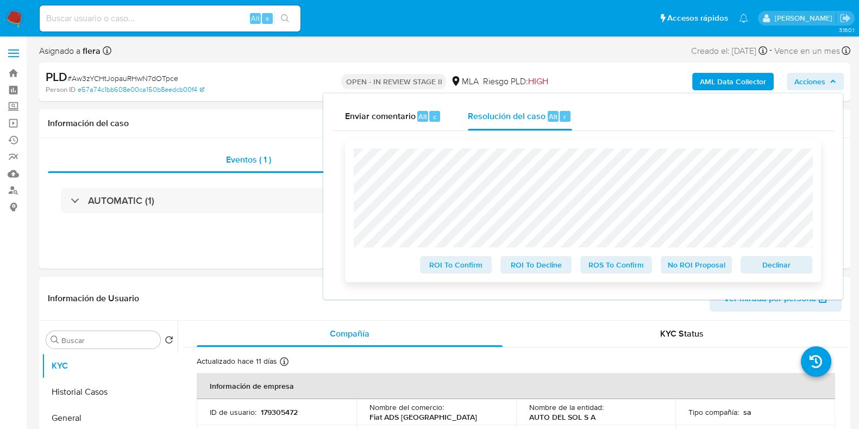
click at [703, 268] on span "No ROI Proposal" at bounding box center [697, 264] width 57 height 15
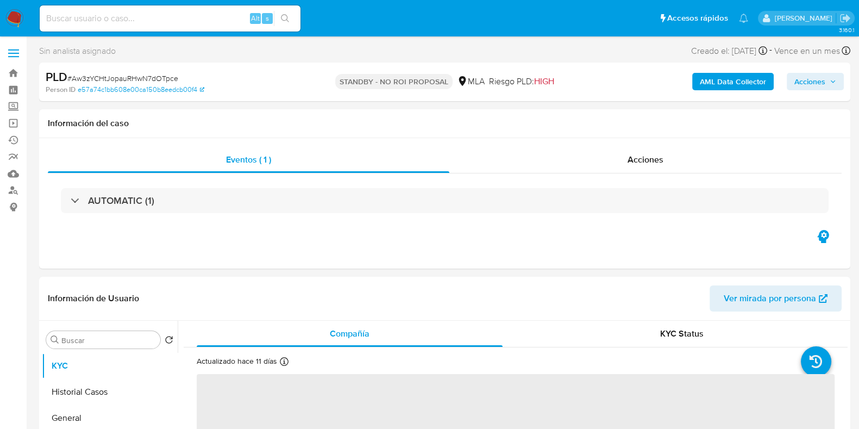
select select "10"
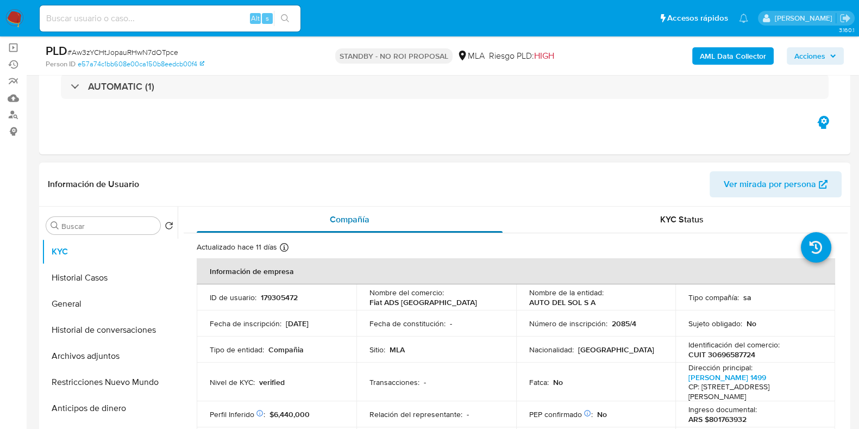
scroll to position [135, 0]
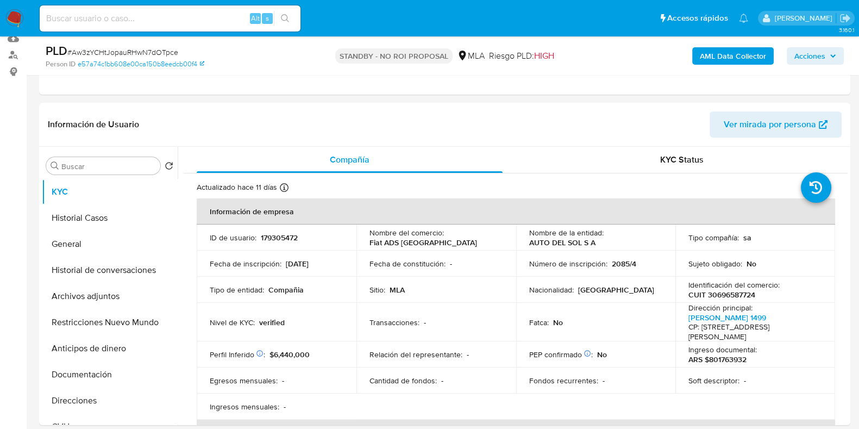
click at [158, 20] on input at bounding box center [170, 18] width 261 height 14
paste input "B3LR0tNpVnJTRBtuzVkH60Px"
type input "B3LR0tNpVnJTRBtuzVkH60Px"
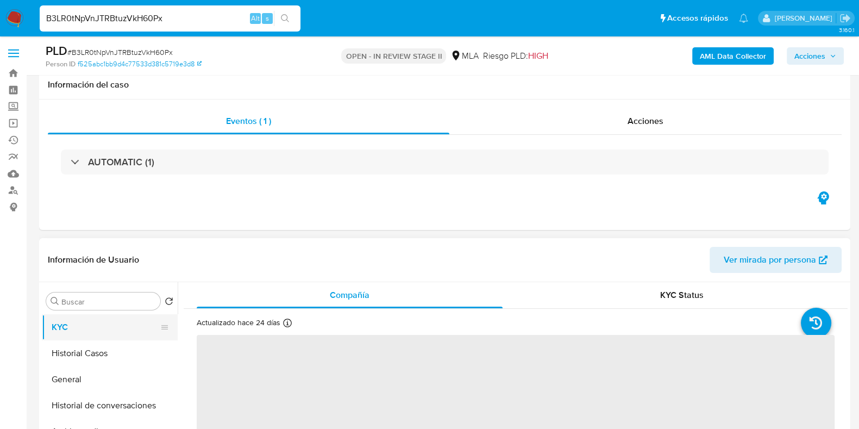
scroll to position [204, 0]
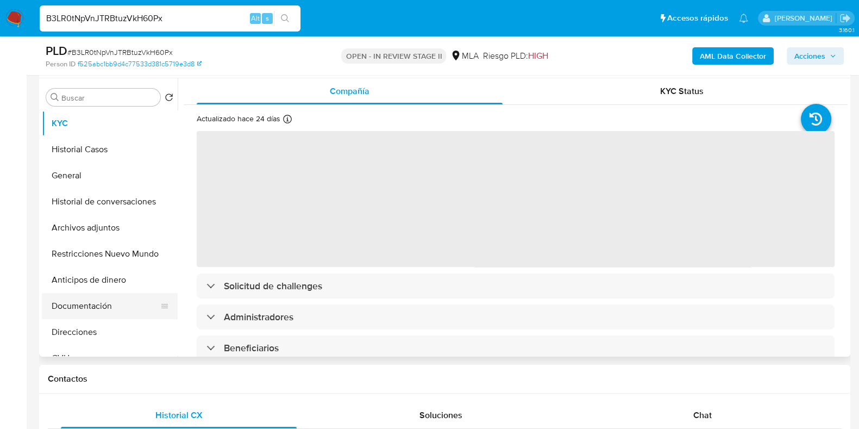
select select "10"
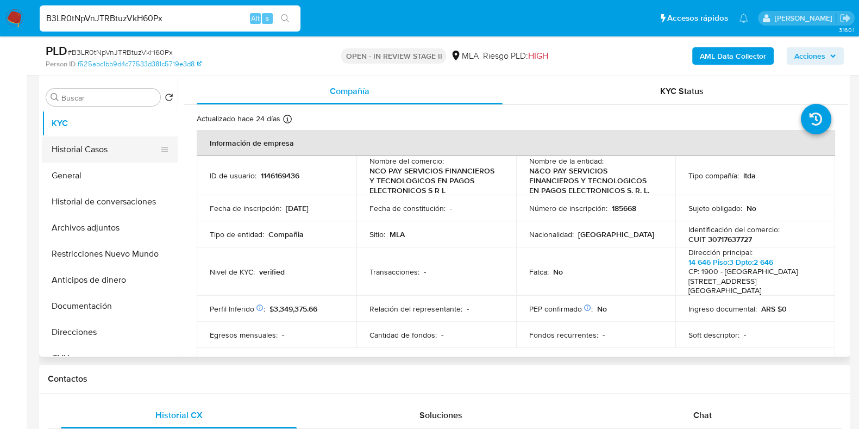
click at [71, 149] on button "Historial Casos" at bounding box center [105, 149] width 127 height 26
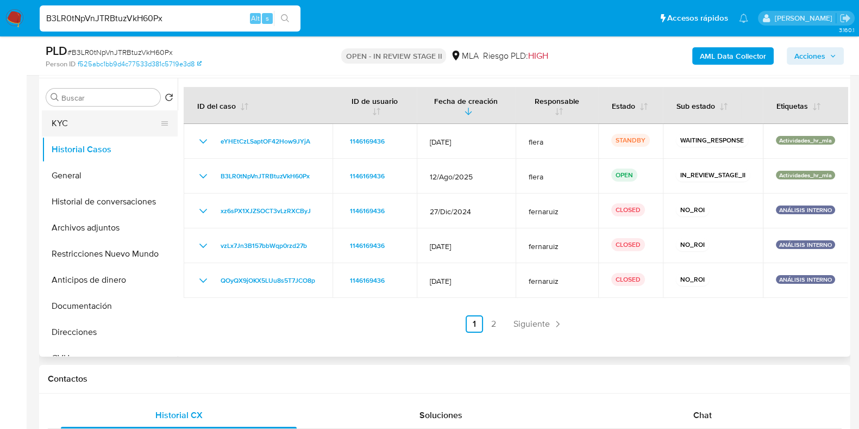
click at [82, 128] on button "KYC" at bounding box center [105, 123] width 127 height 26
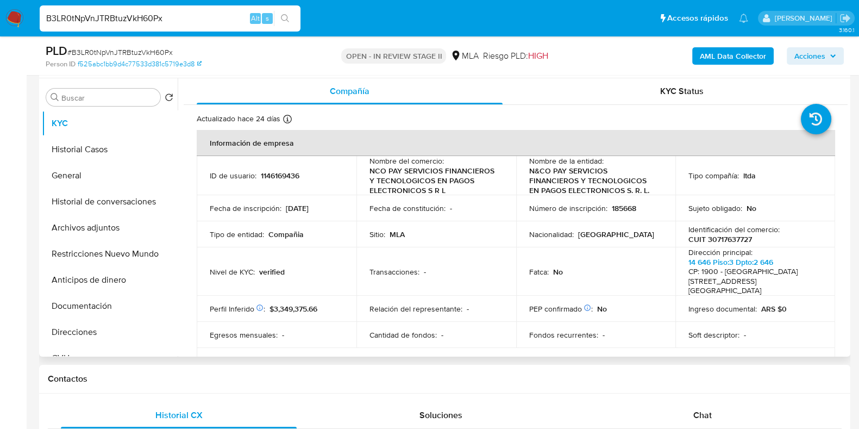
click at [273, 169] on td "ID de usuario : 1146169436" at bounding box center [277, 175] width 160 height 39
click at [288, 182] on td "ID de usuario : 1146169436" at bounding box center [277, 175] width 160 height 39
click at [288, 172] on p "1146169436" at bounding box center [280, 176] width 39 height 10
copy p "1146169436"
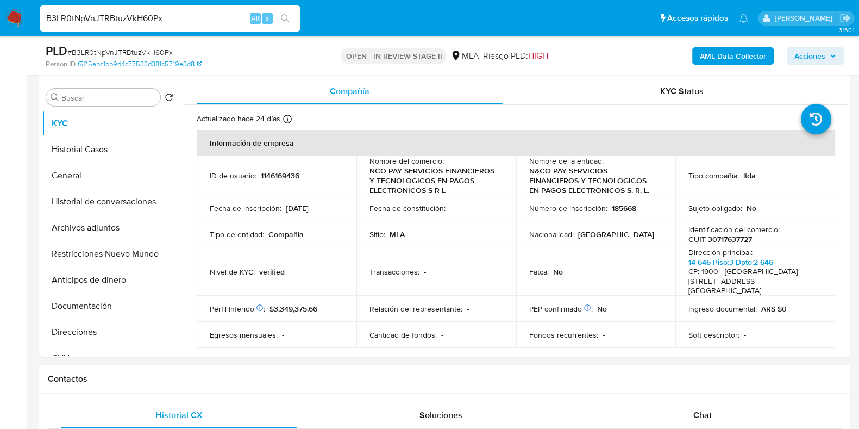
click at [185, 391] on div "Contactos" at bounding box center [445, 379] width 812 height 29
drag, startPoint x: 370, startPoint y: 167, endPoint x: 489, endPoint y: 187, distance: 121.3
click at [489, 187] on p "NCO PAY SERVICIOS FINANCIEROS Y TECNOLOGICOS EN PAGOS ELECTRONICOS S R L" at bounding box center [434, 180] width 129 height 29
copy p "NCO PAY SERVICIOS FINANCIEROS Y TECNOLOGICOS EN PAGOS ELECTRONICOS S R L"
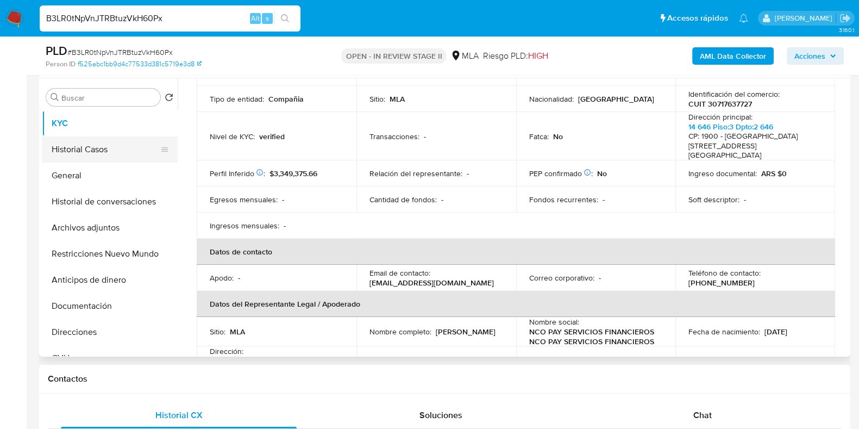
click at [85, 140] on button "Historial Casos" at bounding box center [105, 149] width 127 height 26
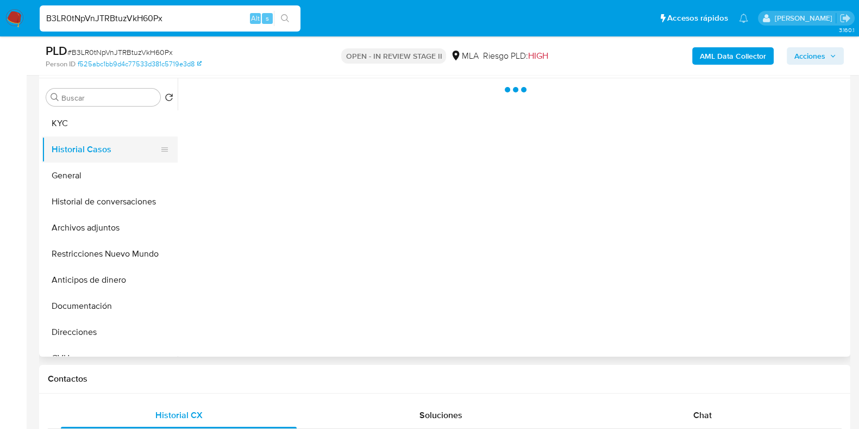
scroll to position [0, 0]
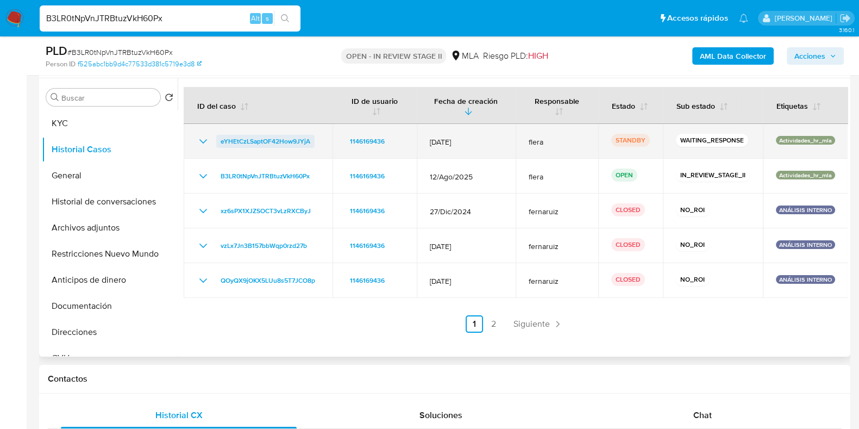
drag, startPoint x: 318, startPoint y: 140, endPoint x: 221, endPoint y: 140, distance: 97.3
click at [221, 140] on div "eYHEtCzLSaptOF42How9JYjA" at bounding box center [258, 141] width 123 height 13
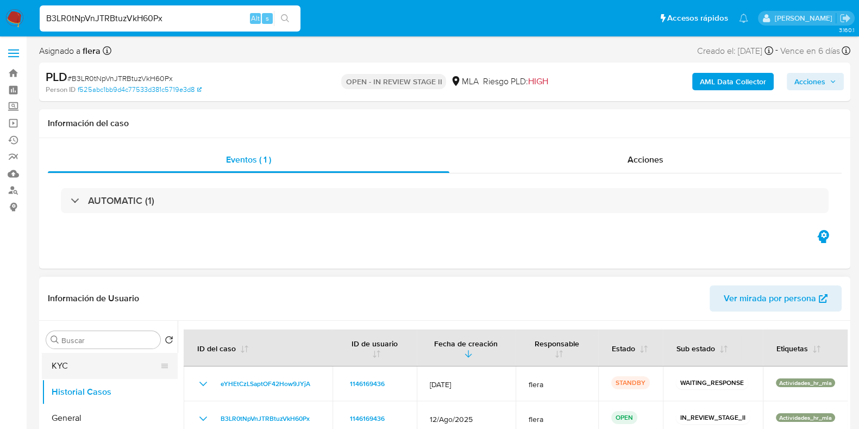
click at [74, 369] on button "KYC" at bounding box center [105, 366] width 127 height 26
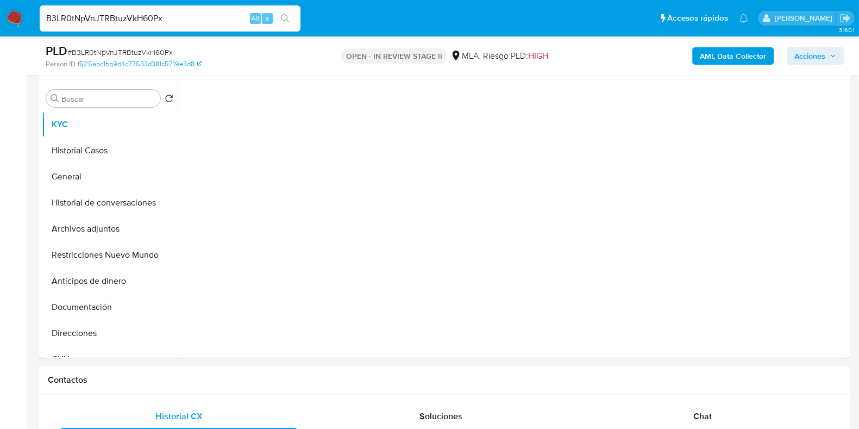
scroll to position [204, 0]
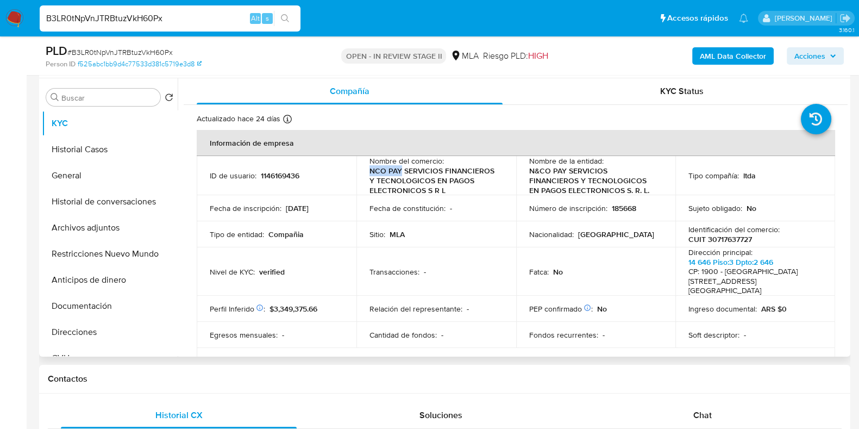
drag, startPoint x: 369, startPoint y: 171, endPoint x: 398, endPoint y: 172, distance: 28.8
click at [398, 172] on p "NCO PAY SERVICIOS FINANCIEROS Y TECNOLOGICOS EN PAGOS ELECTRONICOS S R L" at bounding box center [434, 180] width 129 height 29
copy p "NCO PAY"
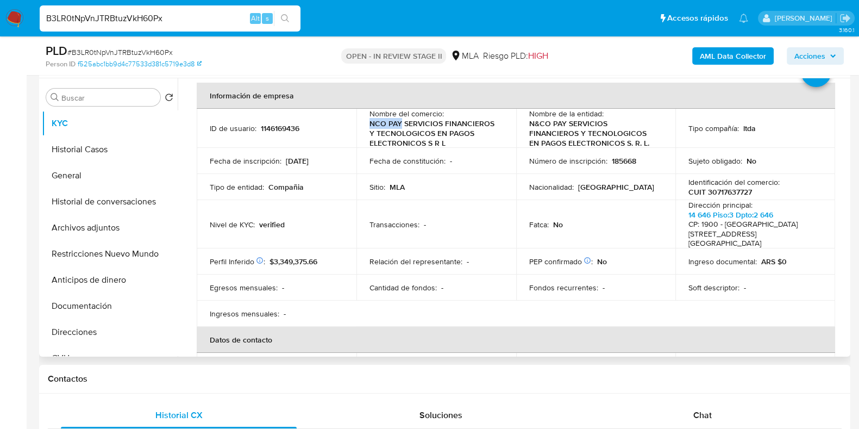
scroll to position [67, 0]
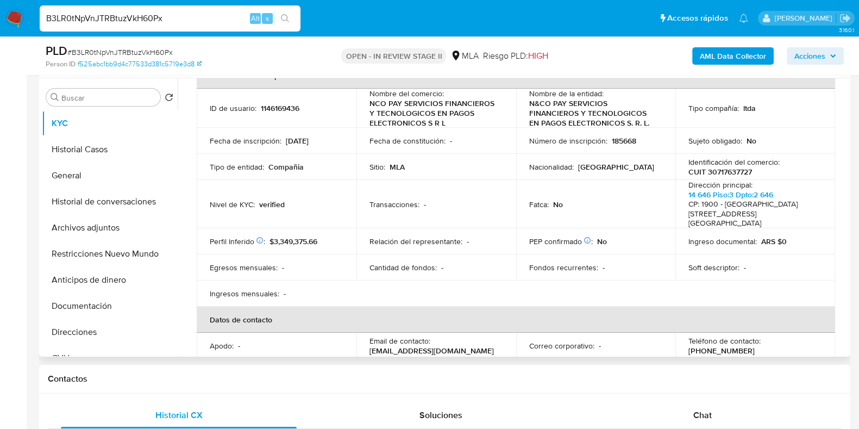
click at [736, 174] on p "CUIT 30717637727" at bounding box center [721, 172] width 64 height 10
copy p "30717637727"
click at [90, 303] on button "Documentación" at bounding box center [105, 306] width 127 height 26
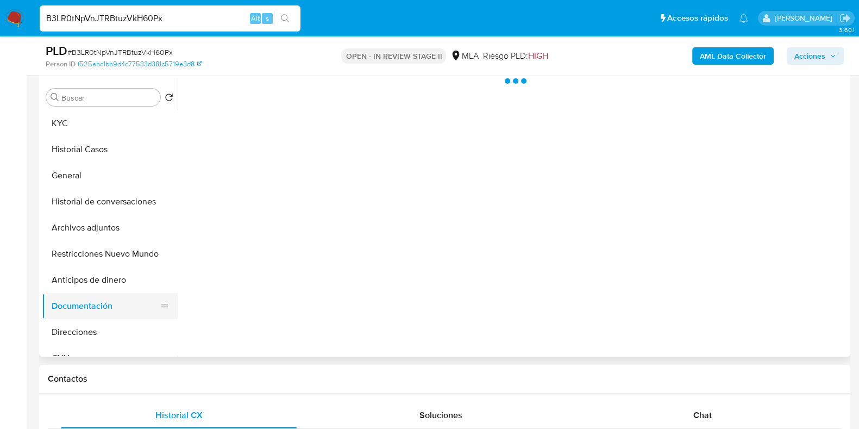
scroll to position [0, 0]
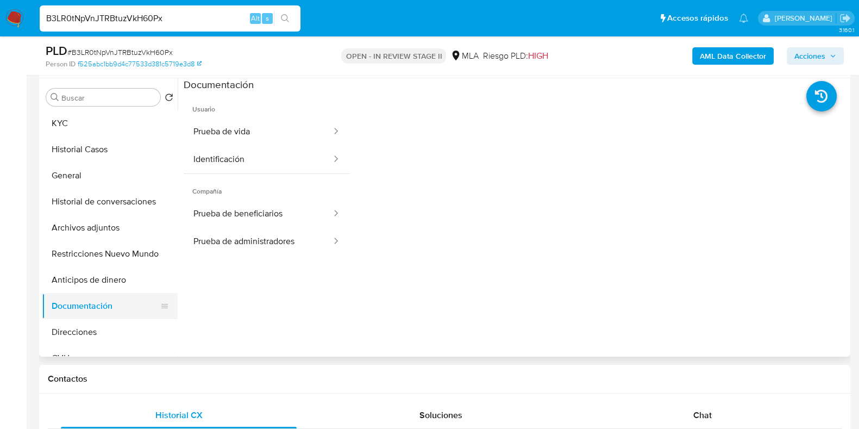
click at [95, 300] on button "Documentación" at bounding box center [105, 306] width 127 height 26
click at [234, 128] on button "Prueba de vida" at bounding box center [258, 132] width 149 height 28
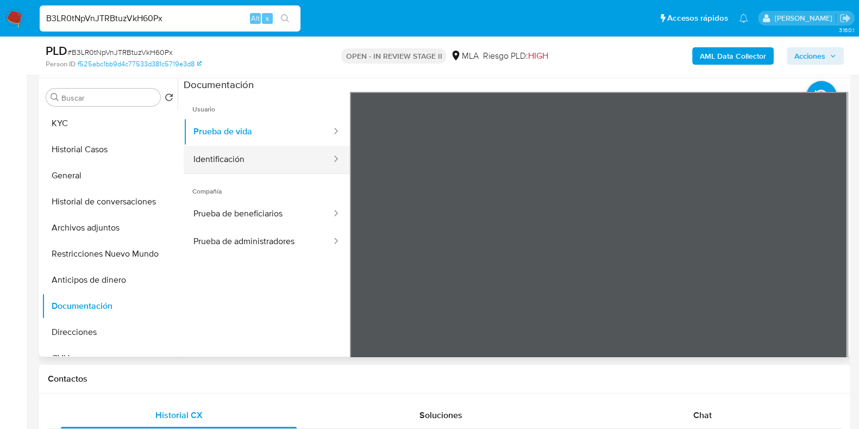
click at [243, 154] on button "Identificación" at bounding box center [258, 160] width 149 height 28
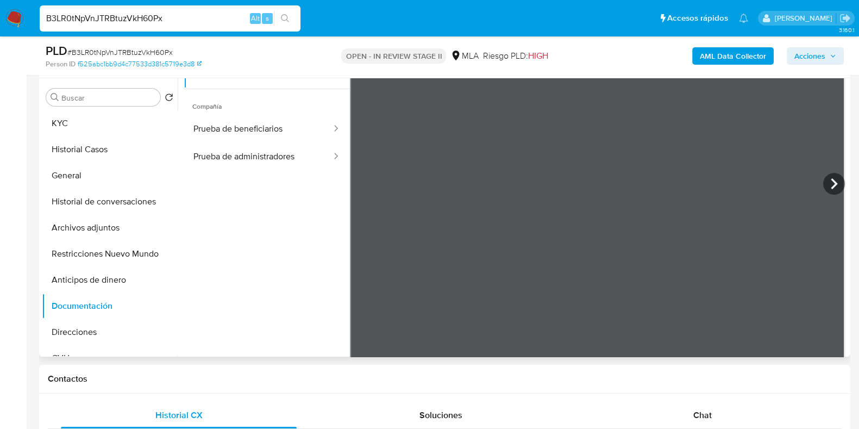
scroll to position [95, 0]
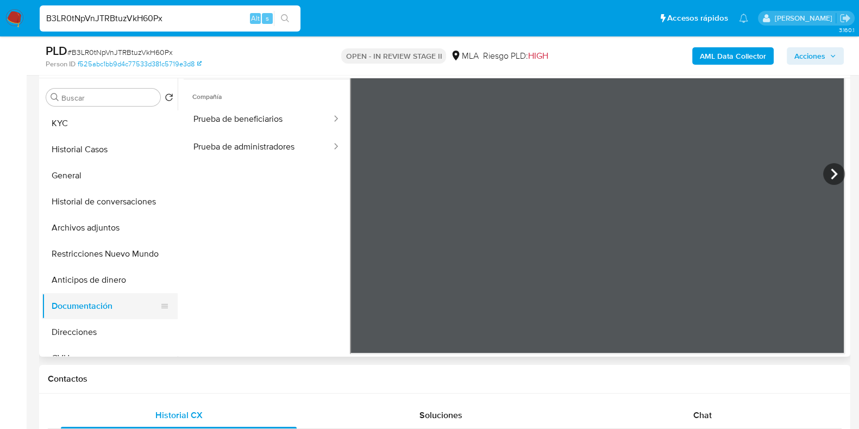
click at [102, 296] on button "Documentación" at bounding box center [105, 306] width 127 height 26
click at [101, 278] on button "Anticipos de dinero" at bounding box center [105, 280] width 127 height 26
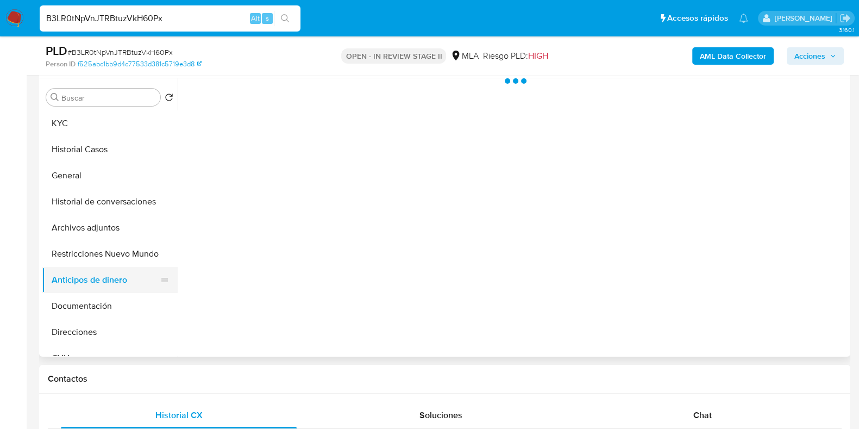
scroll to position [0, 0]
click at [91, 296] on button "Documentación" at bounding box center [105, 306] width 127 height 26
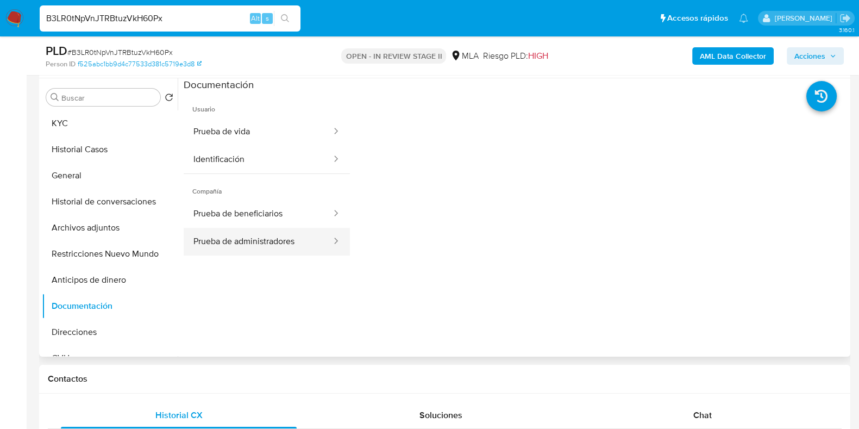
click at [247, 238] on button "Prueba de administradores" at bounding box center [258, 242] width 149 height 28
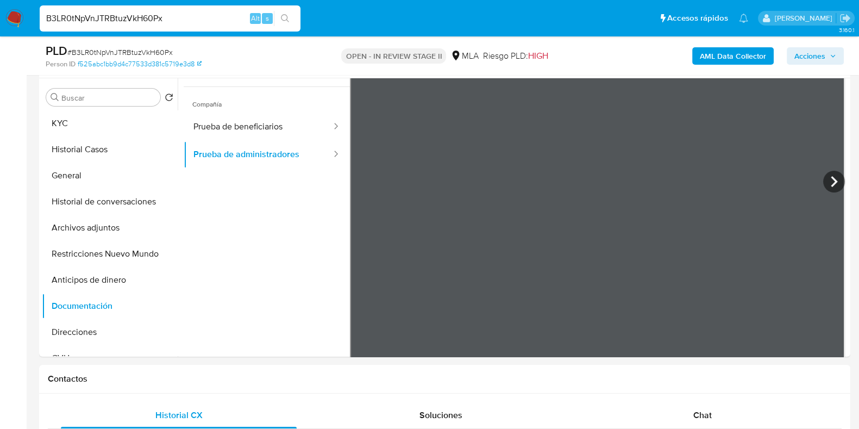
scroll to position [95, 0]
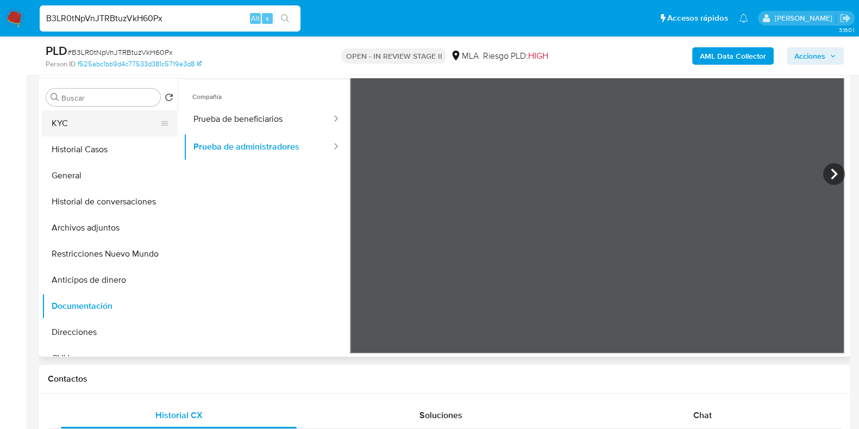
click at [95, 121] on button "KYC" at bounding box center [105, 123] width 127 height 26
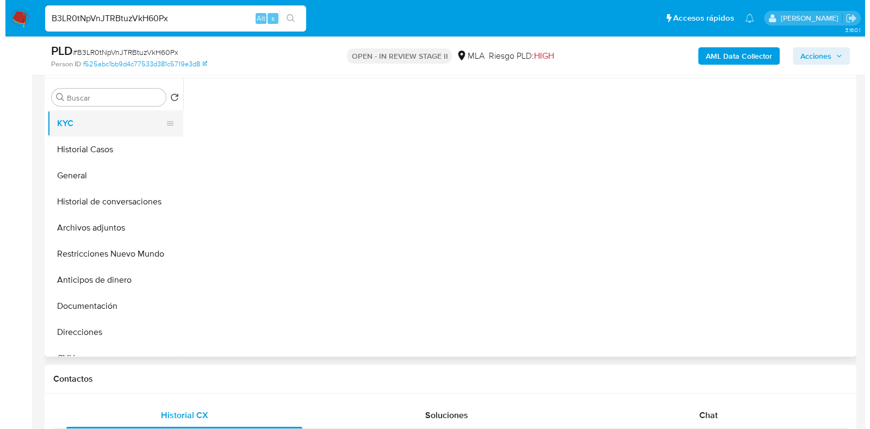
scroll to position [0, 0]
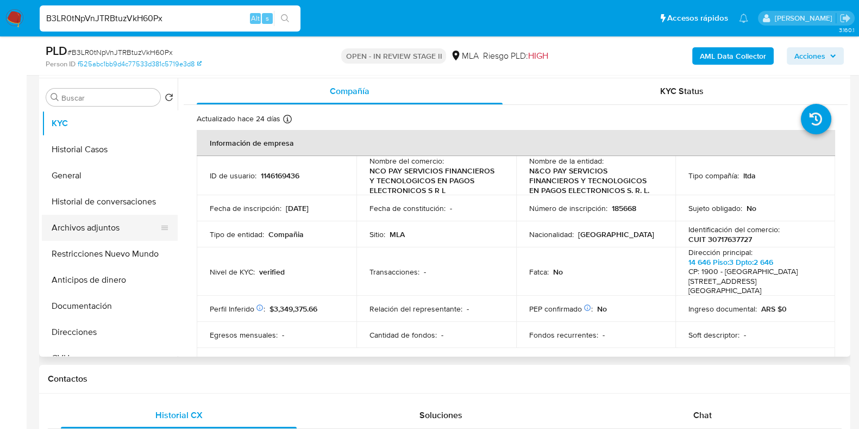
click at [98, 227] on button "Archivos adjuntos" at bounding box center [105, 228] width 127 height 26
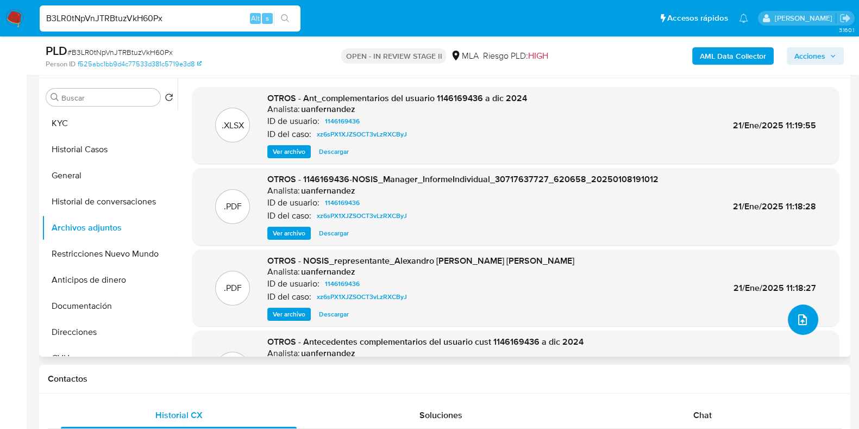
click at [796, 315] on icon "upload-file" at bounding box center [802, 319] width 13 height 13
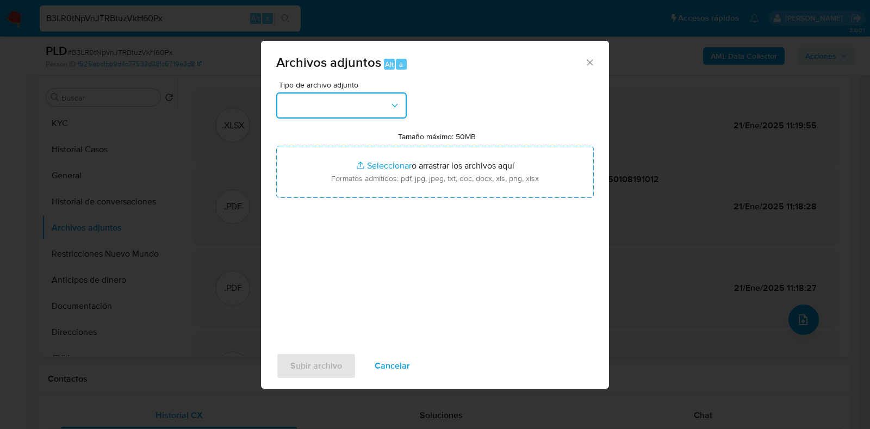
click at [388, 103] on button "button" at bounding box center [341, 105] width 130 height 26
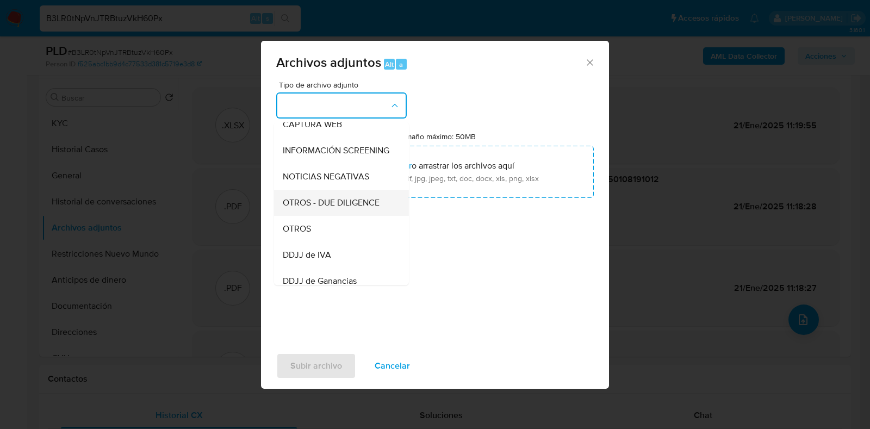
scroll to position [135, 0]
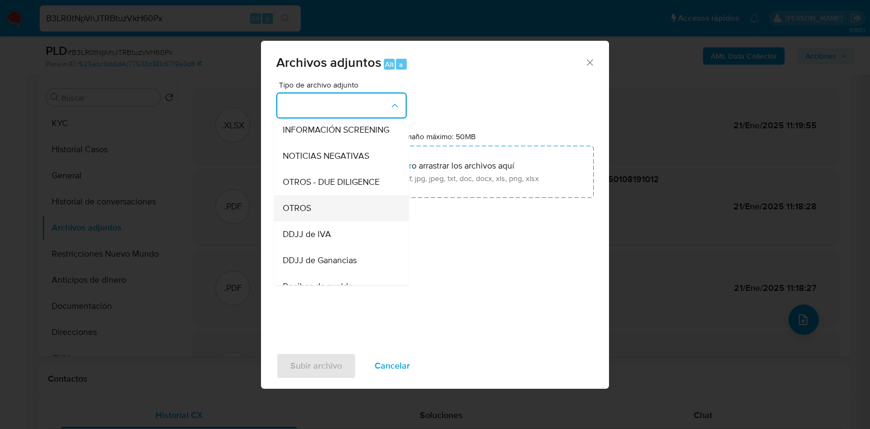
click at [329, 214] on div "OTROS" at bounding box center [338, 208] width 111 height 26
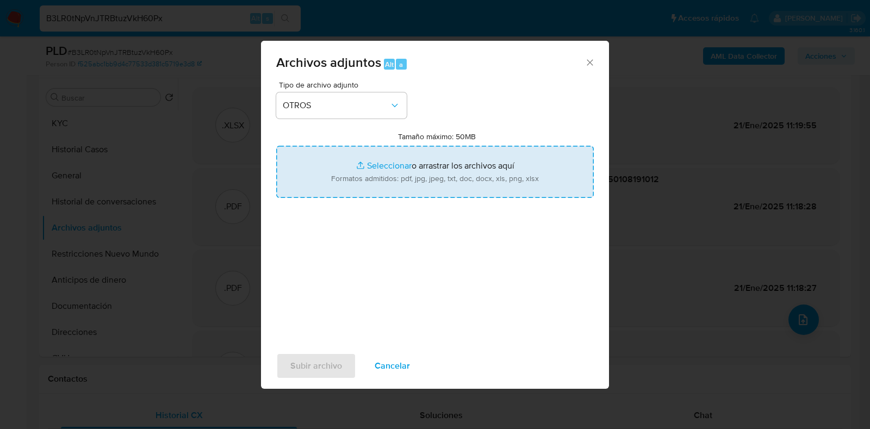
type input "C:\fakepath\Movimientos- NCO PAY SERVICIOS FINANCIEROS Y TECNOLOGICOS EN PAGOS …"
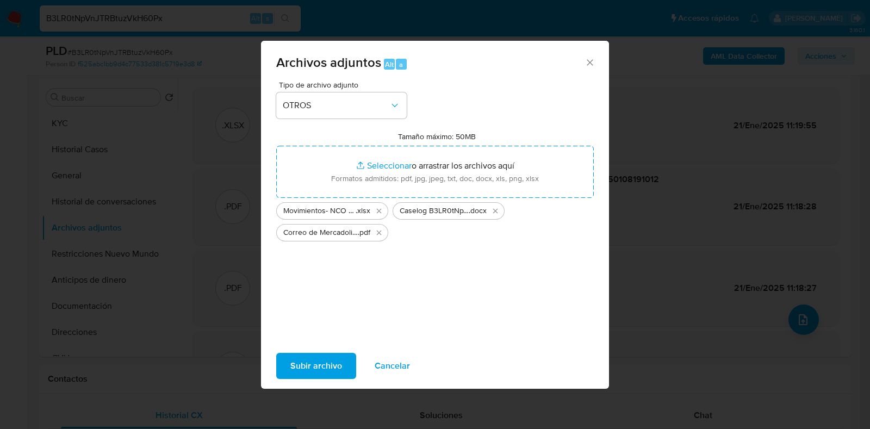
click at [323, 361] on span "Subir archivo" at bounding box center [316, 366] width 52 height 24
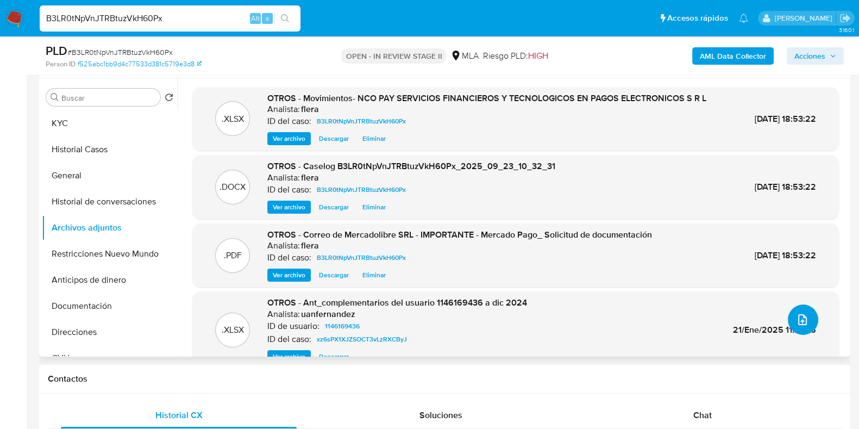
click at [806, 319] on icon "upload-file" at bounding box center [802, 319] width 13 height 13
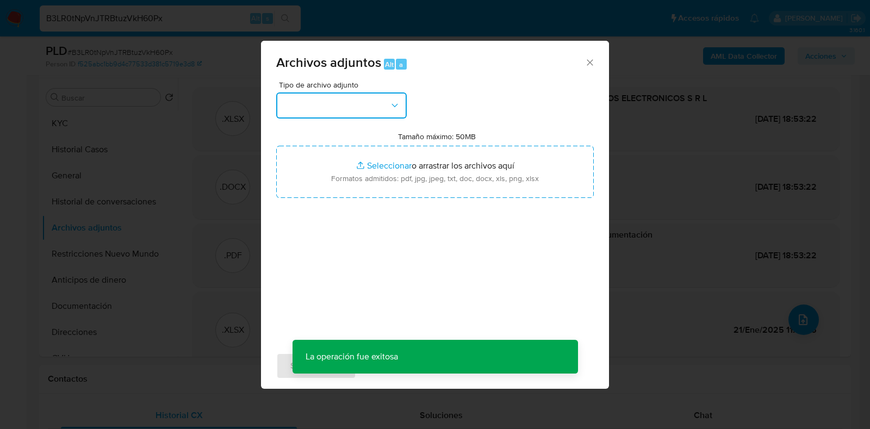
click at [364, 101] on button "button" at bounding box center [341, 105] width 130 height 26
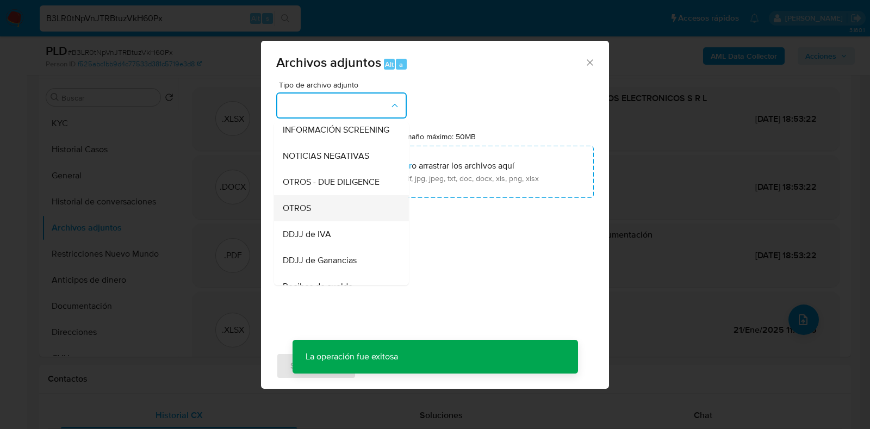
click at [329, 216] on div "OTROS" at bounding box center [338, 208] width 111 height 26
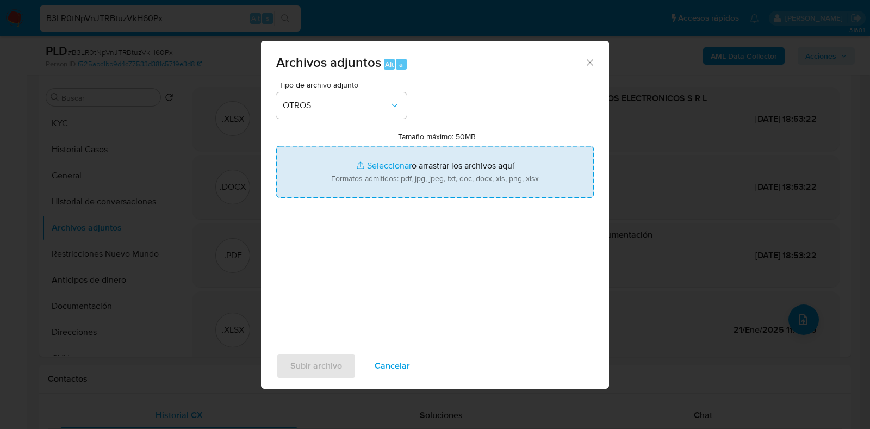
type input "C:\fakepath\NOSIS_Manager_InformeIndividual_30717637727_654932_20250825180801.p…"
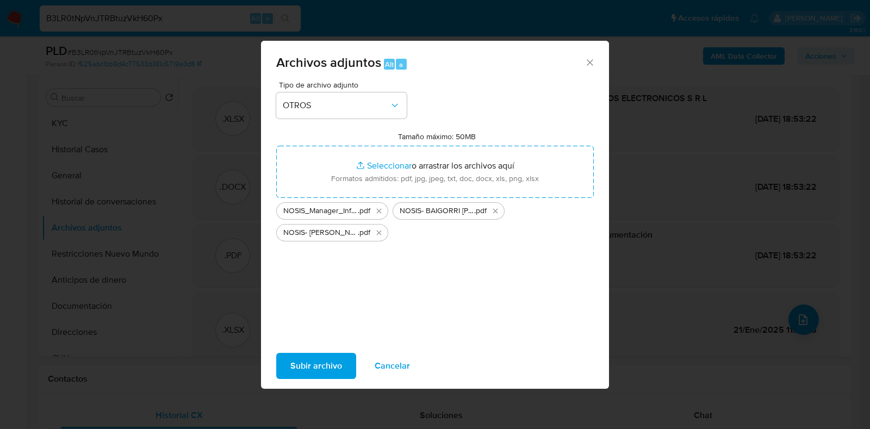
click at [310, 361] on span "Subir archivo" at bounding box center [316, 366] width 52 height 24
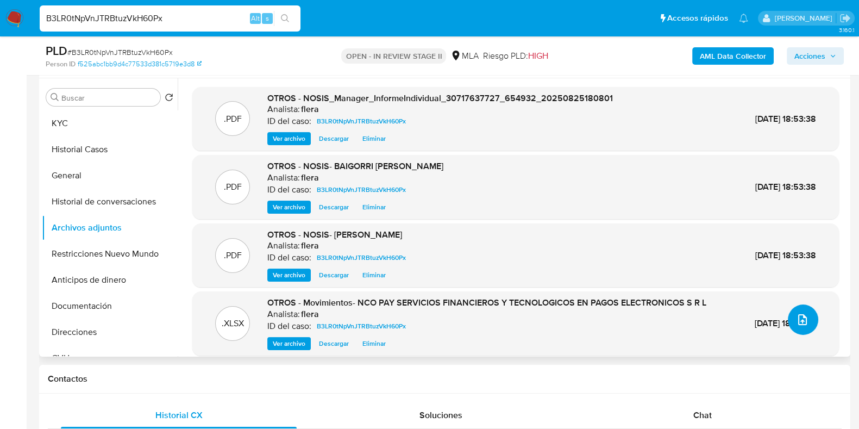
click at [799, 325] on icon "upload-file" at bounding box center [802, 319] width 13 height 13
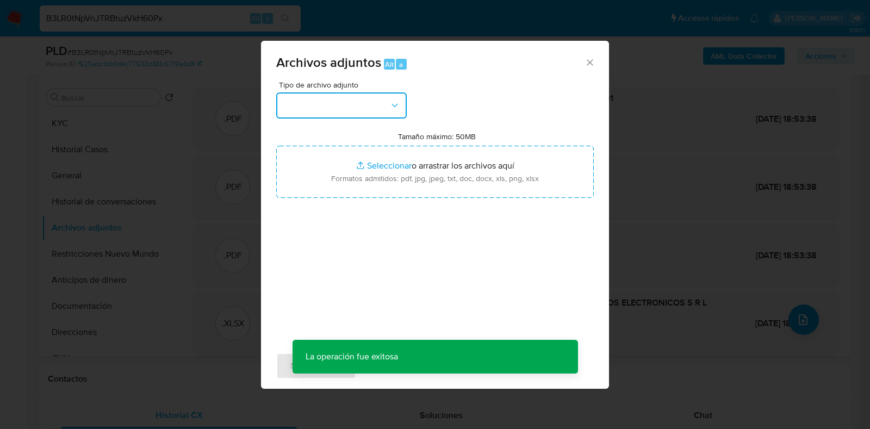
click at [356, 104] on button "button" at bounding box center [341, 105] width 130 height 26
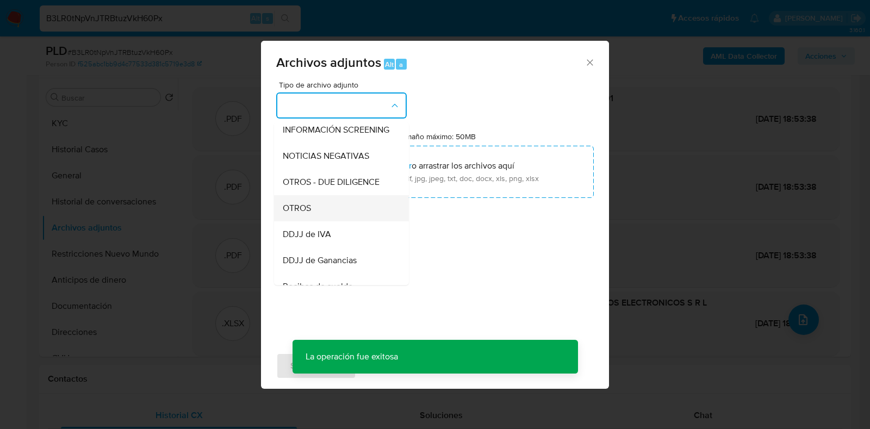
click at [340, 211] on div "OTROS" at bounding box center [338, 208] width 111 height 26
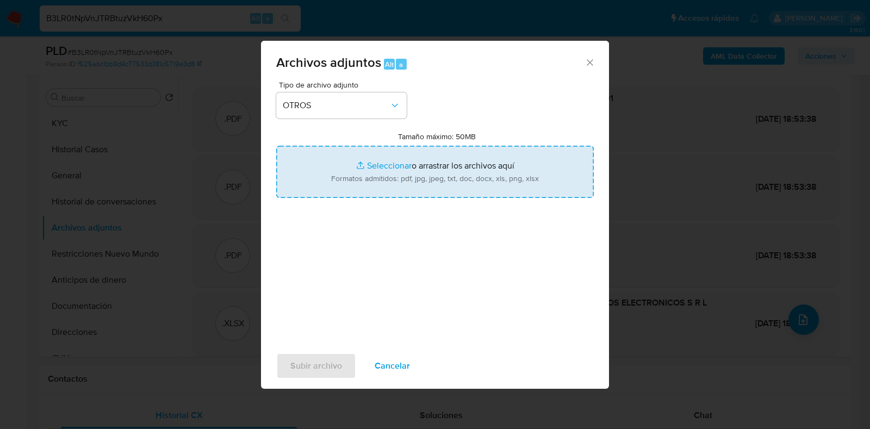
type input "C:\fakepath\NPAY - EECC 2024 FIRMADO legalizado.pdf"
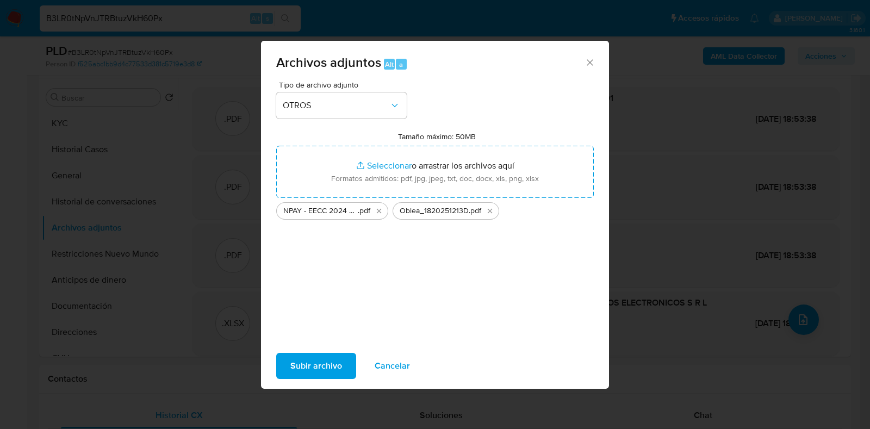
click at [327, 359] on span "Subir archivo" at bounding box center [316, 366] width 52 height 24
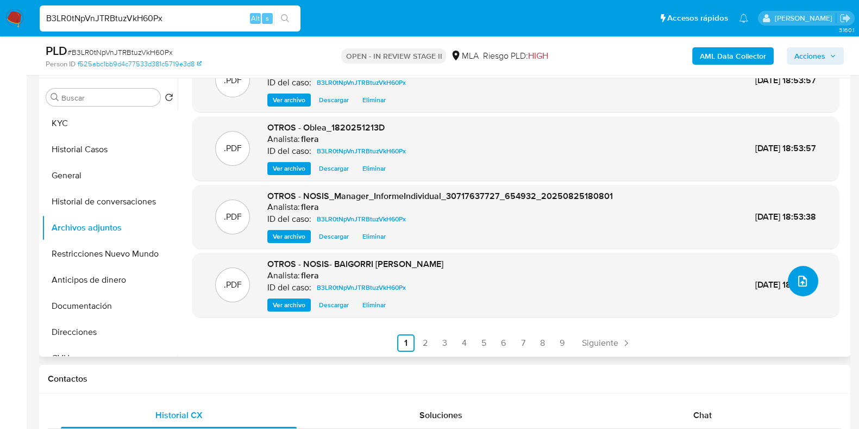
scroll to position [39, 0]
click at [422, 348] on link "2" at bounding box center [425, 342] width 17 height 17
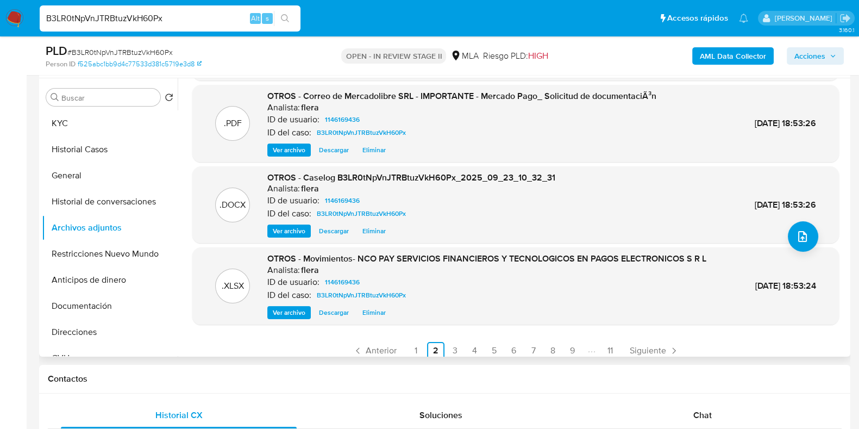
scroll to position [91, 0]
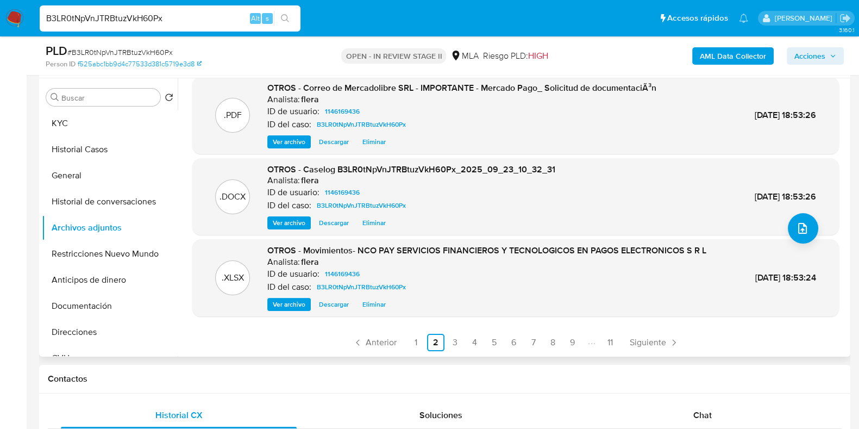
click at [456, 349] on link "3" at bounding box center [455, 342] width 17 height 17
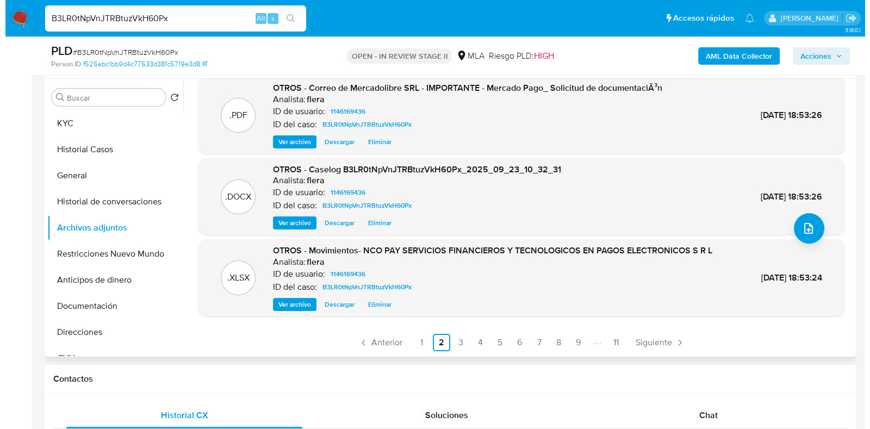
scroll to position [0, 0]
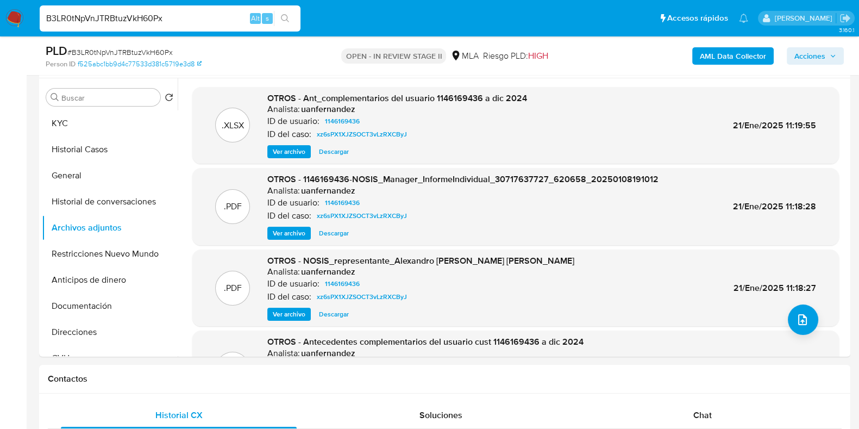
click at [739, 50] on b "AML Data Collector" at bounding box center [733, 55] width 66 height 17
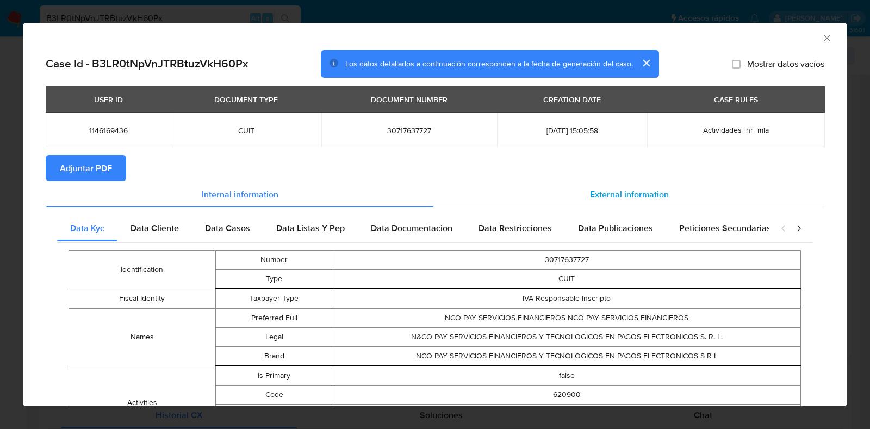
click at [639, 192] on span "External information" at bounding box center [629, 194] width 79 height 13
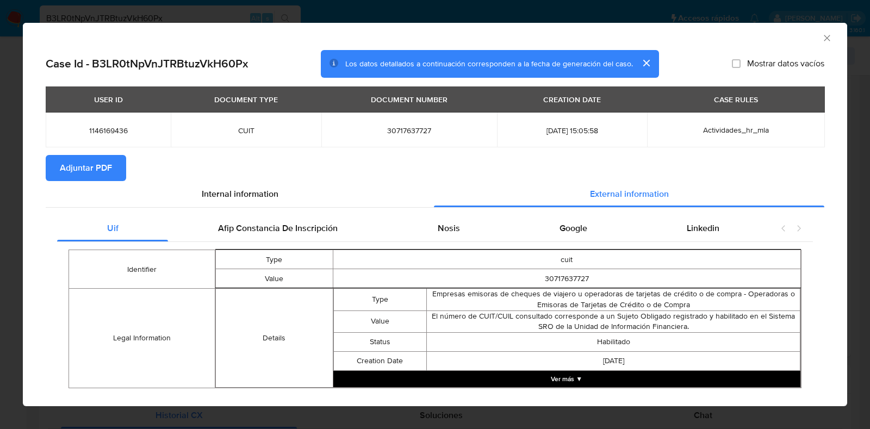
click at [109, 176] on span "Adjuntar PDF" at bounding box center [86, 168] width 52 height 24
click at [821, 34] on icon "Cerrar ventana" at bounding box center [826, 38] width 11 height 11
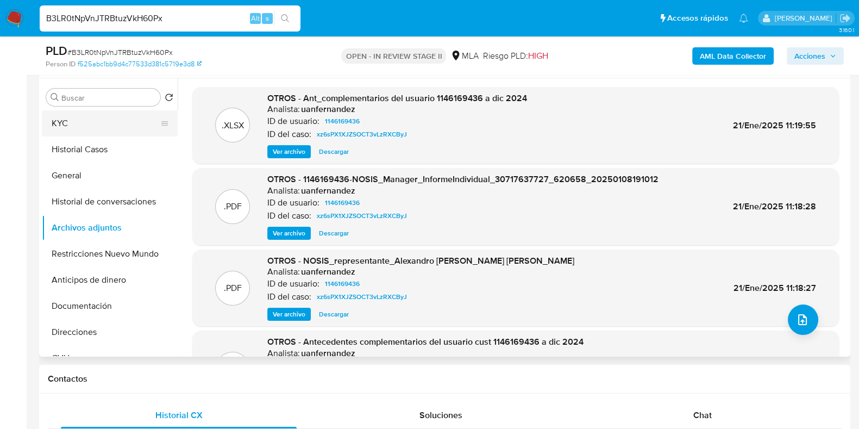
click at [63, 120] on button "KYC" at bounding box center [105, 123] width 127 height 26
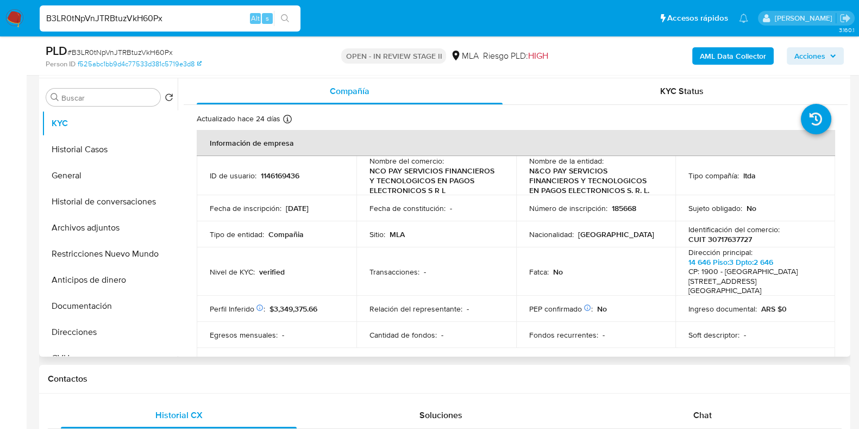
click at [723, 243] on p "CUIT 30717637727" at bounding box center [721, 239] width 64 height 10
copy p "30717637727"
click at [79, 221] on button "Archivos adjuntos" at bounding box center [105, 228] width 127 height 26
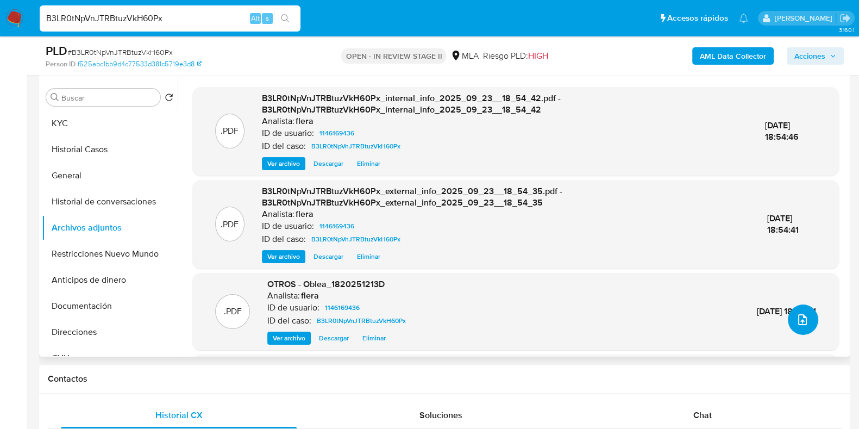
click at [808, 317] on button "upload-file" at bounding box center [803, 319] width 30 height 30
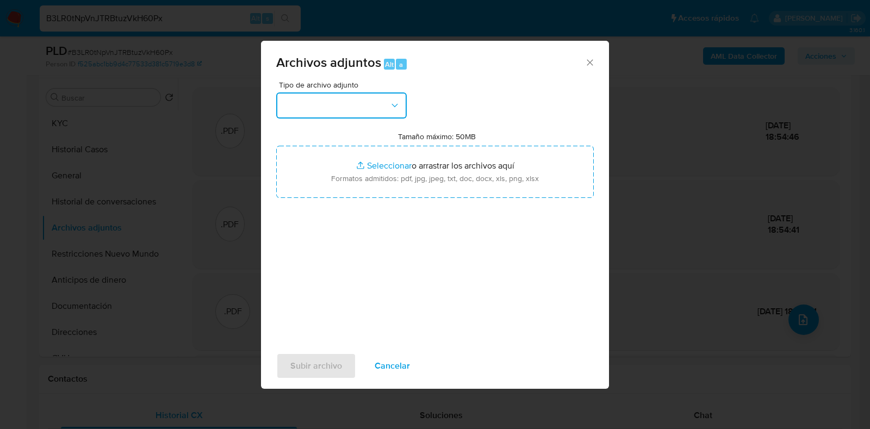
click at [384, 103] on button "button" at bounding box center [341, 105] width 130 height 26
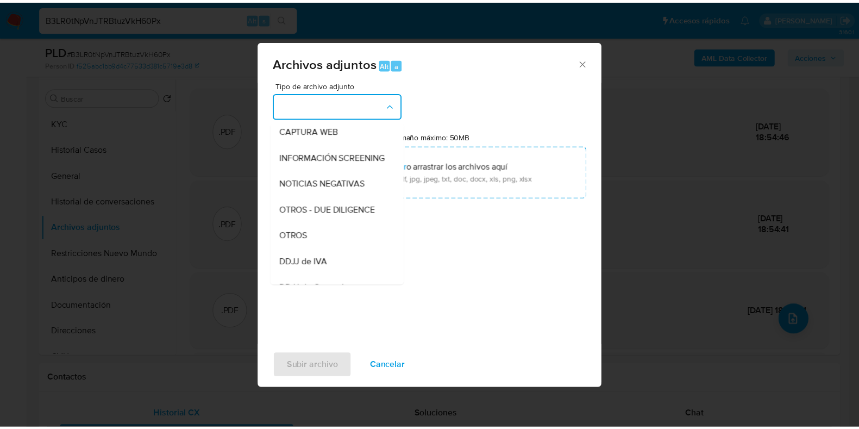
scroll to position [135, 0]
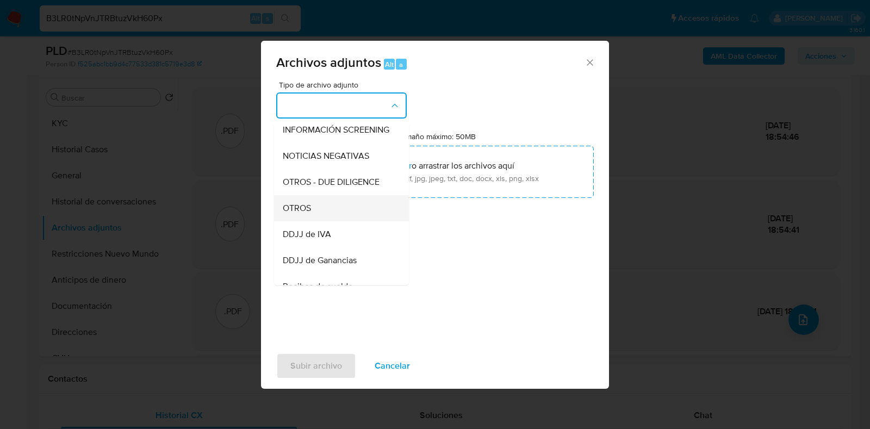
click at [349, 221] on div "OTROS" at bounding box center [338, 208] width 111 height 26
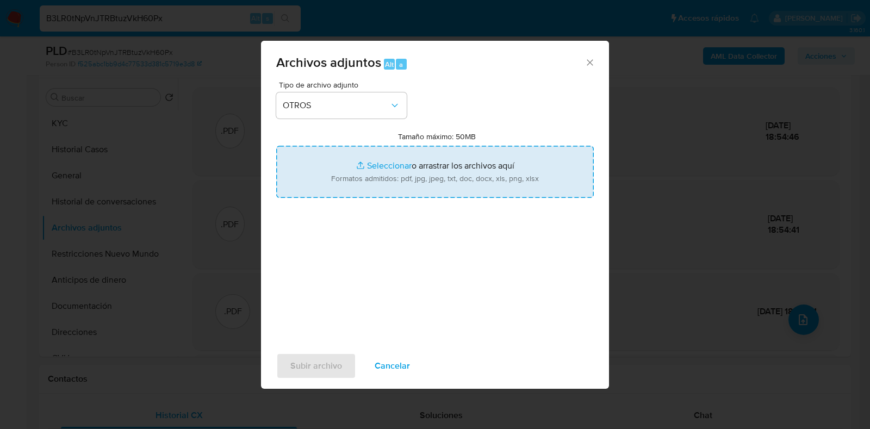
type input "C:\fakepath\UIF.pdf"
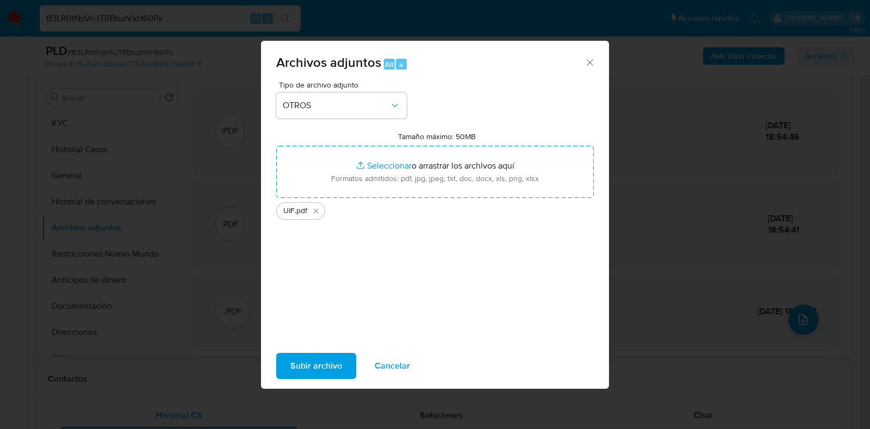
click at [311, 371] on span "Subir archivo" at bounding box center [316, 366] width 52 height 24
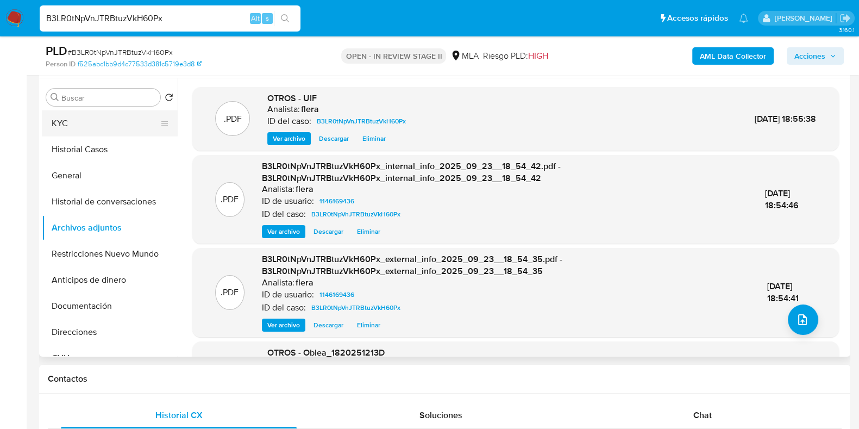
click at [65, 119] on button "KYC" at bounding box center [105, 123] width 127 height 26
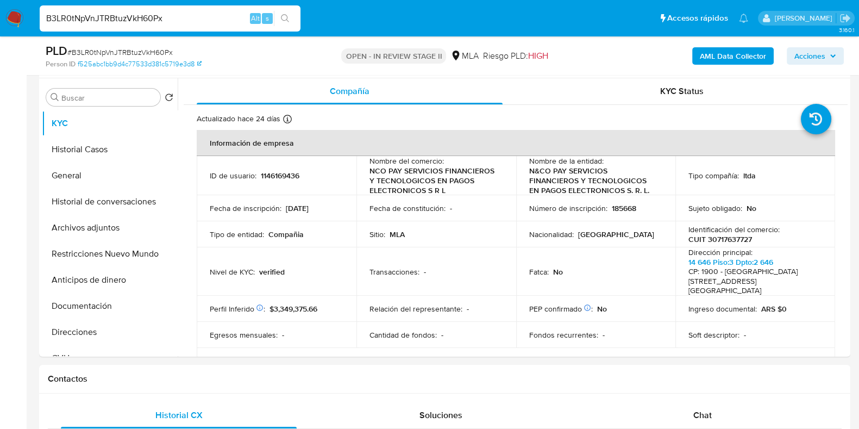
click at [814, 55] on span "Acciones" at bounding box center [810, 55] width 31 height 17
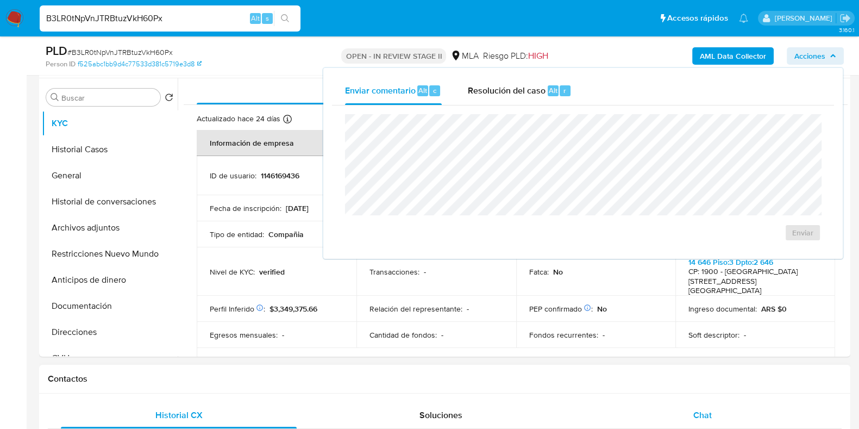
click at [697, 413] on span "Chat" at bounding box center [703, 415] width 18 height 13
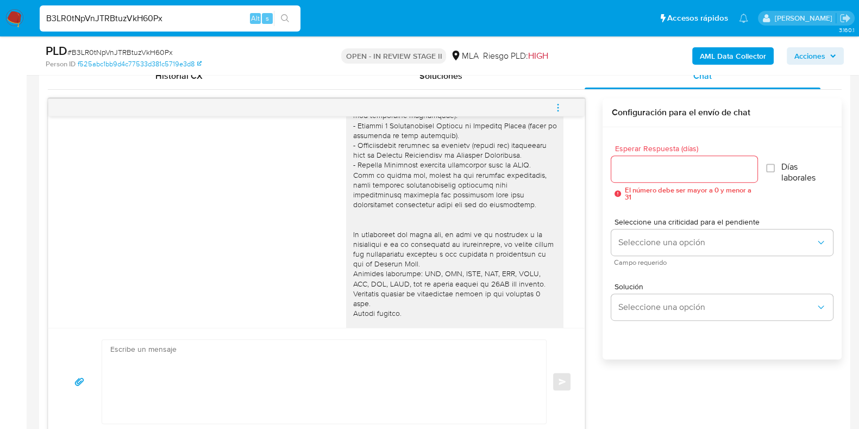
scroll to position [0, 0]
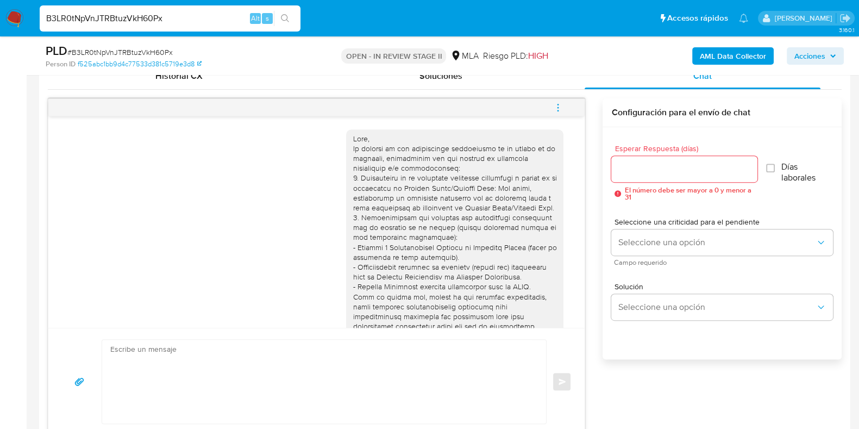
click at [562, 113] on span "menu-action" at bounding box center [558, 108] width 10 height 26
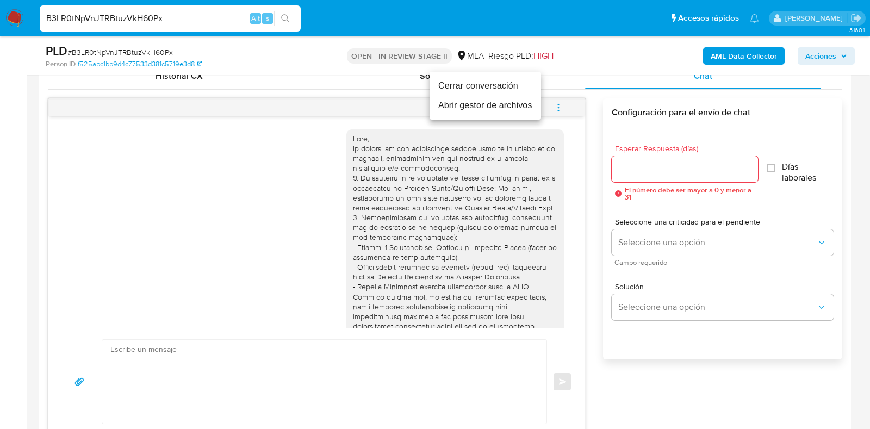
click at [514, 84] on li "Cerrar conversación" at bounding box center [484, 86] width 111 height 20
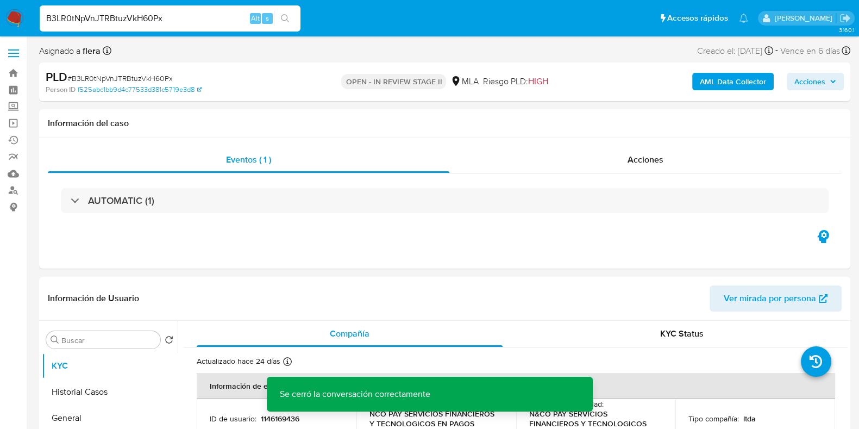
click at [808, 77] on span "Acciones" at bounding box center [810, 81] width 31 height 17
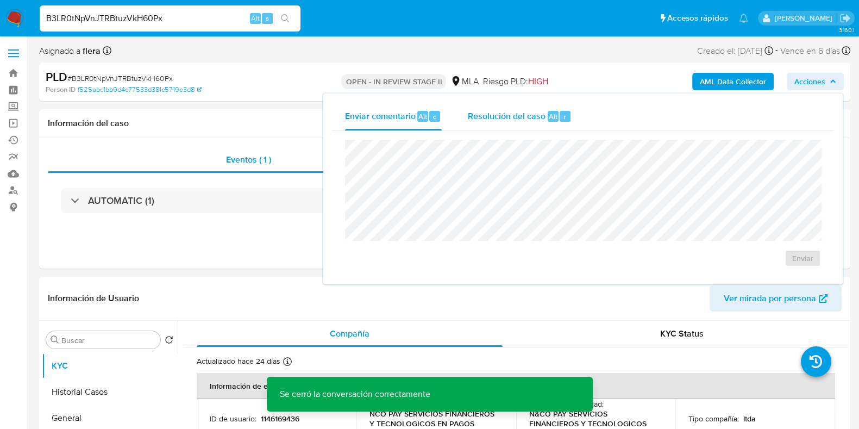
click at [565, 122] on div "Resolución del caso Alt r" at bounding box center [520, 116] width 104 height 28
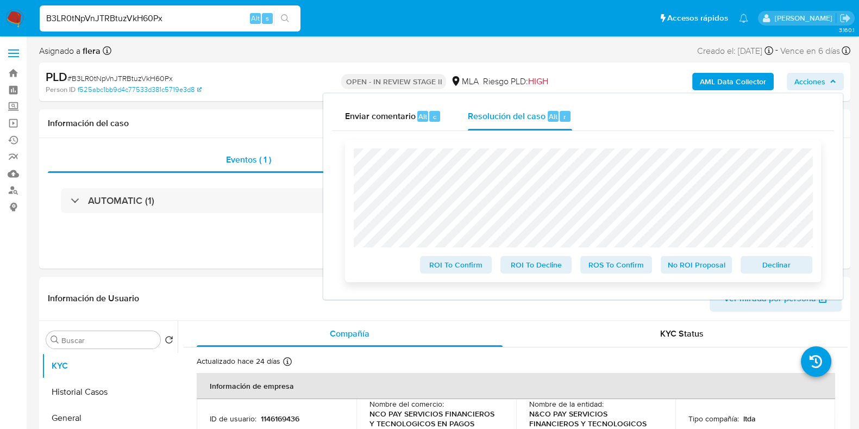
click at [701, 265] on span "No ROI Proposal" at bounding box center [697, 264] width 57 height 15
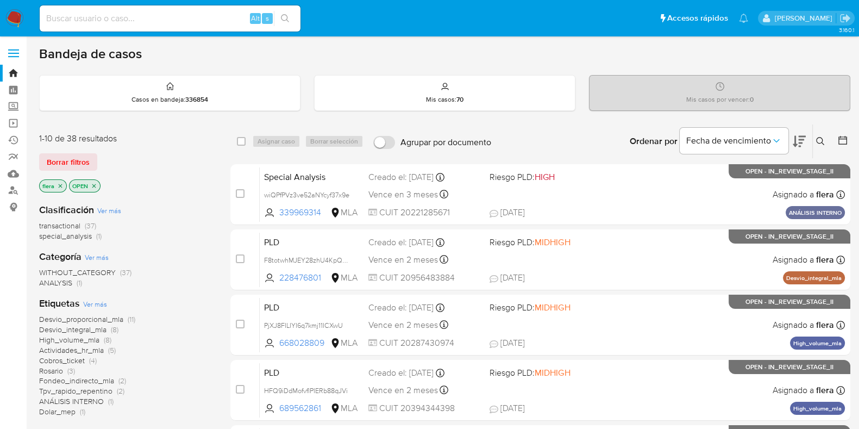
click at [826, 139] on button at bounding box center [822, 141] width 18 height 13
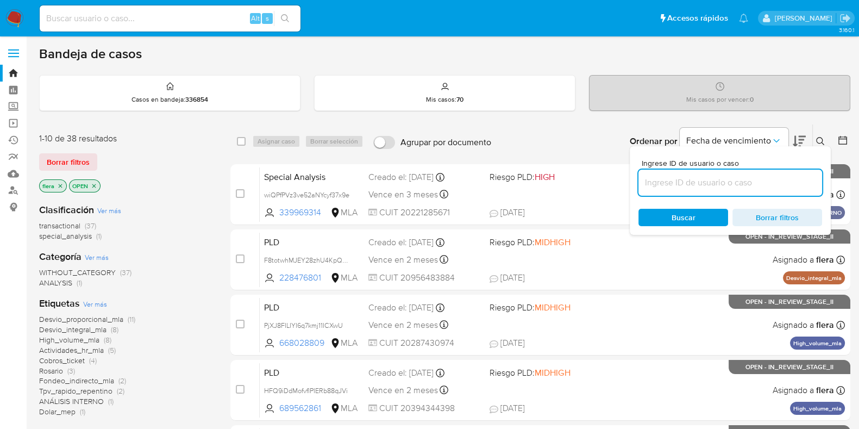
click at [766, 186] on input at bounding box center [731, 183] width 184 height 14
type input "bJ7TpHpON1SfTdhUoDlcTqmA"
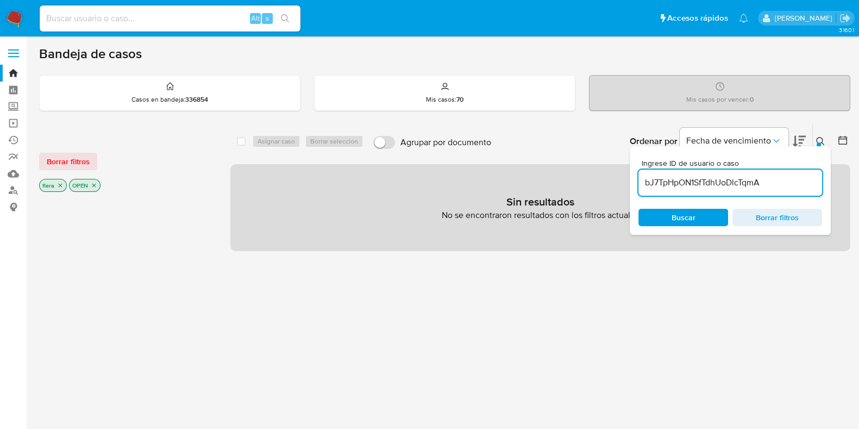
click at [95, 188] on p "OPEN" at bounding box center [85, 185] width 30 height 12
click at [95, 186] on icon "close-filter" at bounding box center [94, 185] width 7 height 7
click at [60, 186] on icon "close-filter" at bounding box center [60, 185] width 7 height 7
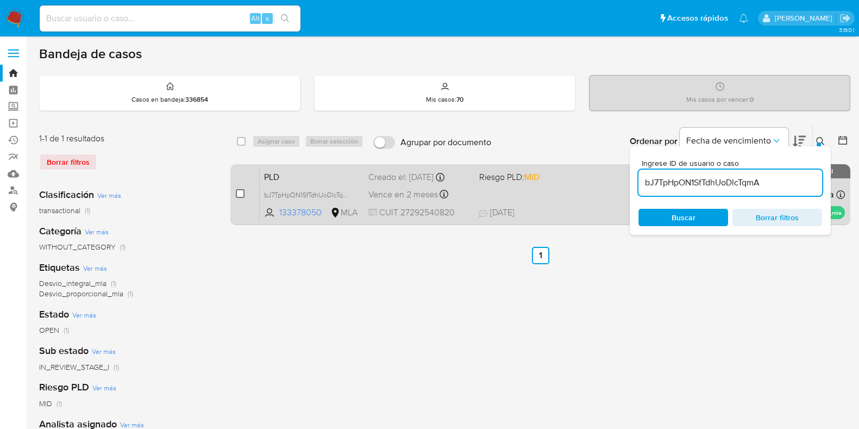
click at [241, 194] on input "checkbox" at bounding box center [240, 193] width 9 height 9
checkbox input "true"
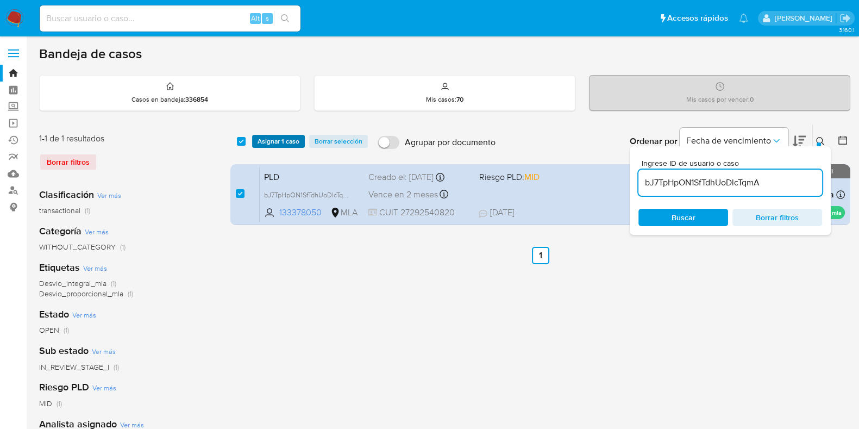
click at [280, 136] on span "Asignar 1 caso" at bounding box center [279, 141] width 42 height 11
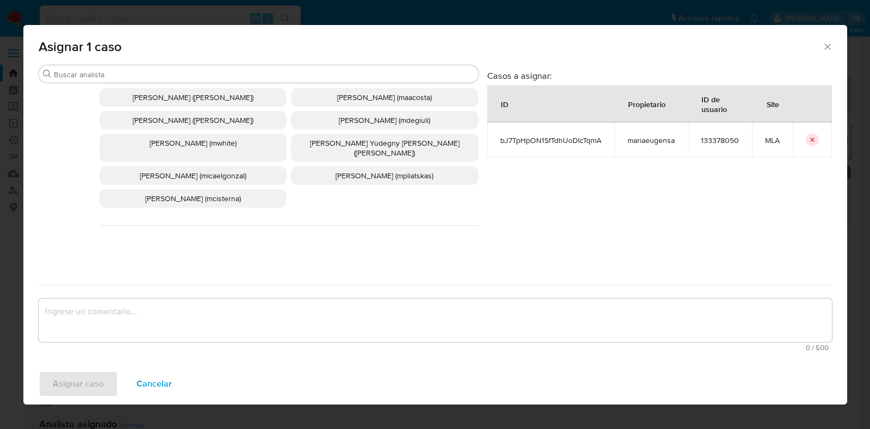
scroll to position [612, 0]
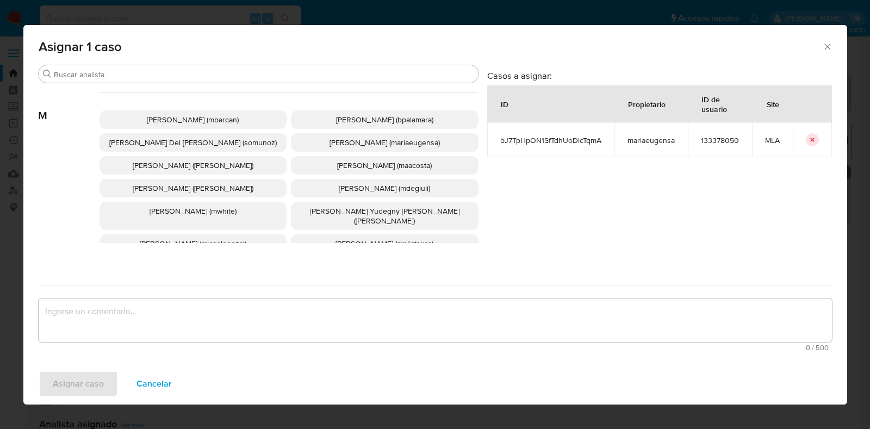
click at [391, 142] on span "[PERSON_NAME] (mariaeugensa)" at bounding box center [384, 142] width 110 height 11
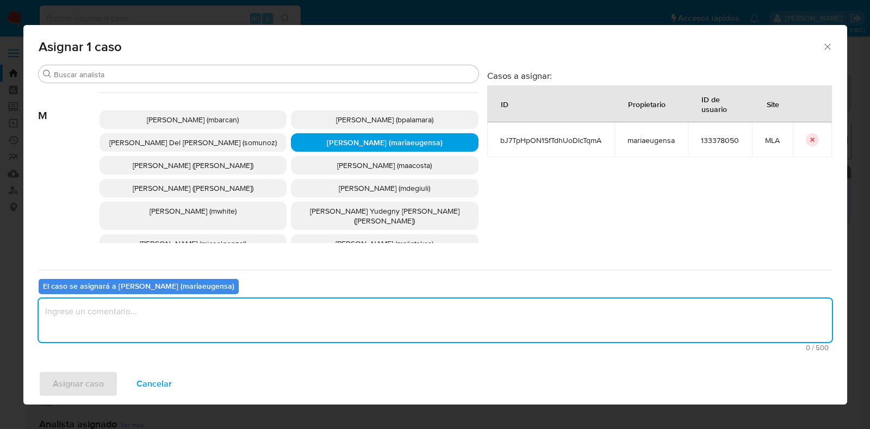
click at [255, 315] on textarea "assign-modal" at bounding box center [435, 319] width 793 height 43
click at [84, 384] on span "Asignar caso" at bounding box center [78, 384] width 51 height 24
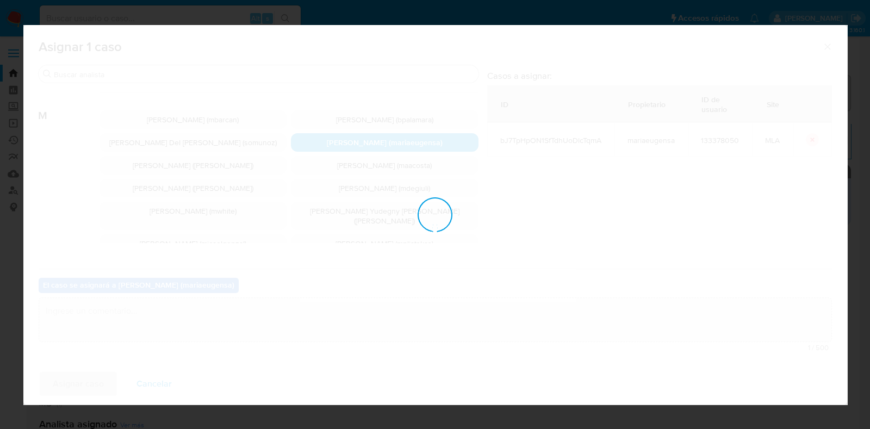
checkbox input "false"
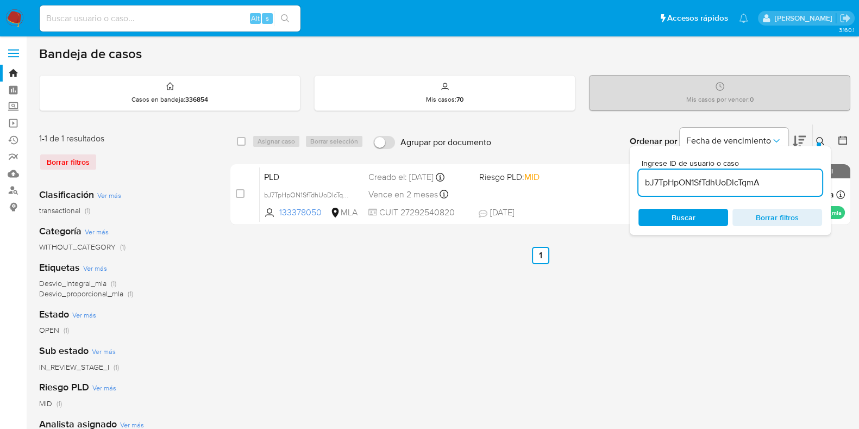
click at [731, 183] on input "bJ7TpHpON1SfTdhUoDlcTqmA" at bounding box center [731, 183] width 184 height 14
paste input "rAA6D57jmvqiW5Q68zphxj4Z"
type input "rAA6D57jmvqiW5Q68zphxj4Z"
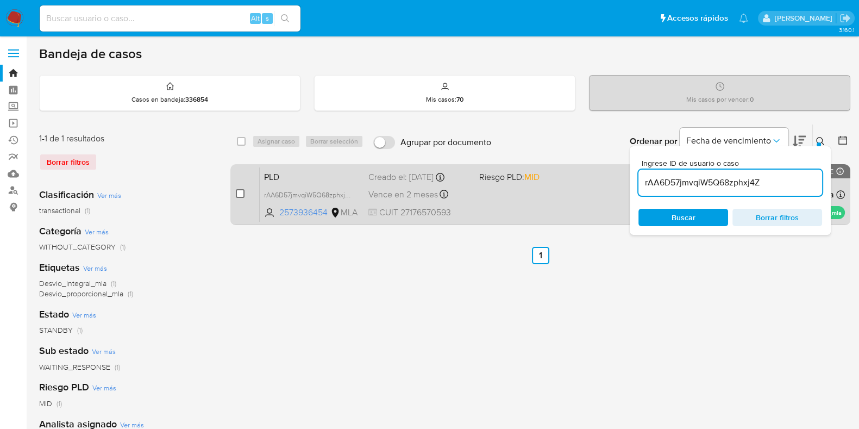
click at [242, 194] on input "checkbox" at bounding box center [240, 193] width 9 height 9
checkbox input "true"
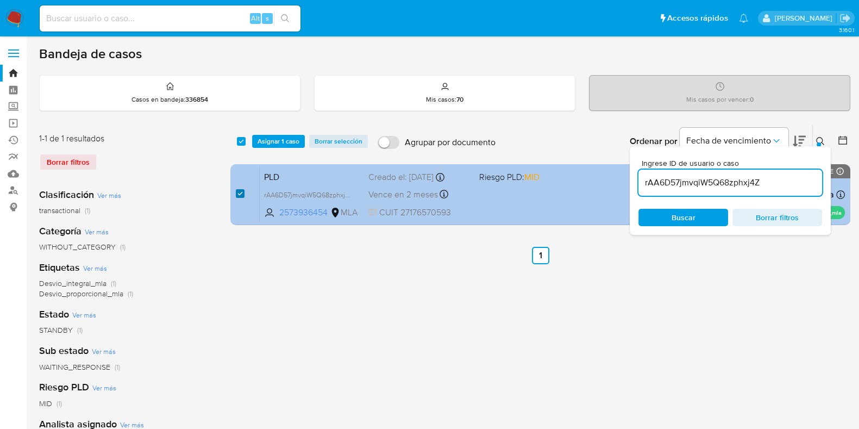
checkbox input "true"
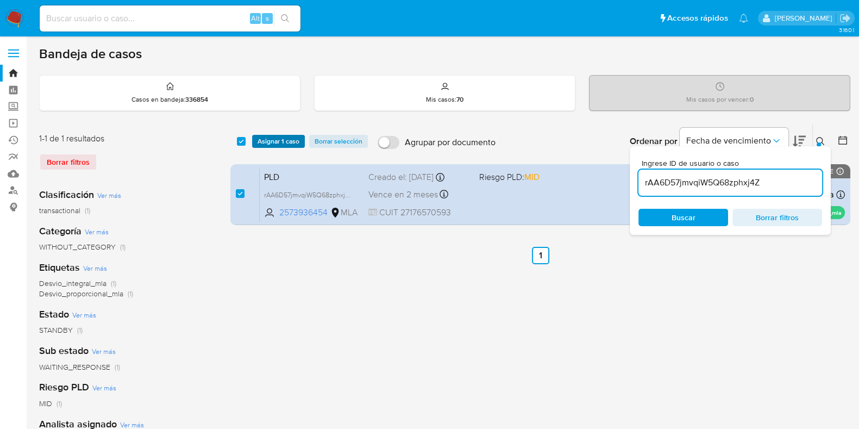
click at [279, 140] on span "Asignar 1 caso" at bounding box center [279, 141] width 42 height 11
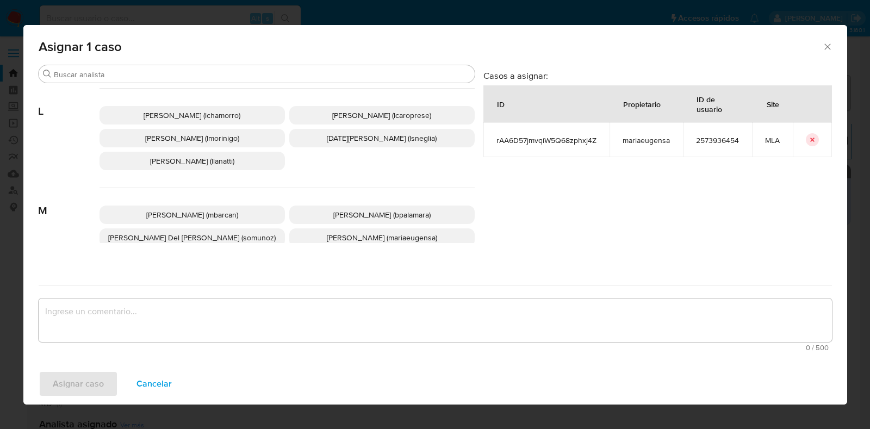
scroll to position [543, 0]
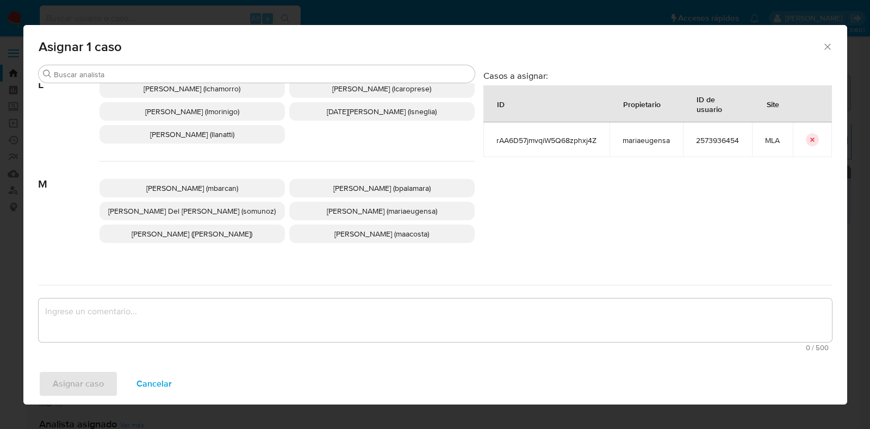
click at [342, 205] on span "[PERSON_NAME] (mariaeugensa)" at bounding box center [382, 210] width 110 height 11
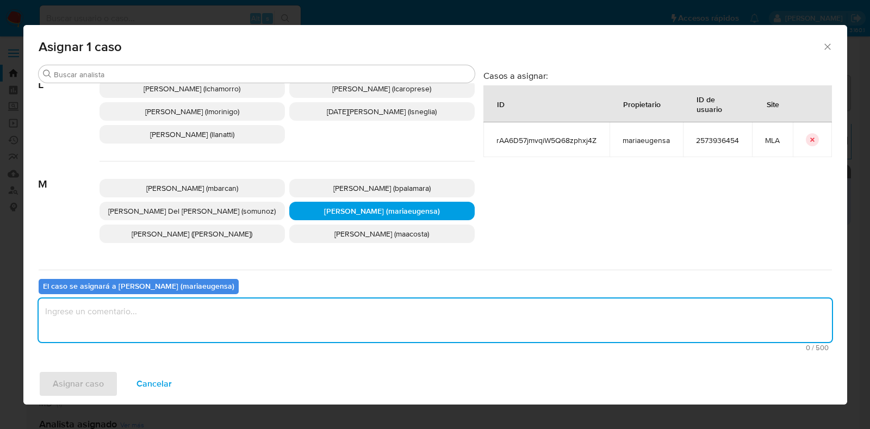
click at [295, 325] on textarea "assign-modal" at bounding box center [435, 319] width 793 height 43
click at [101, 382] on span "Asignar caso" at bounding box center [78, 384] width 51 height 24
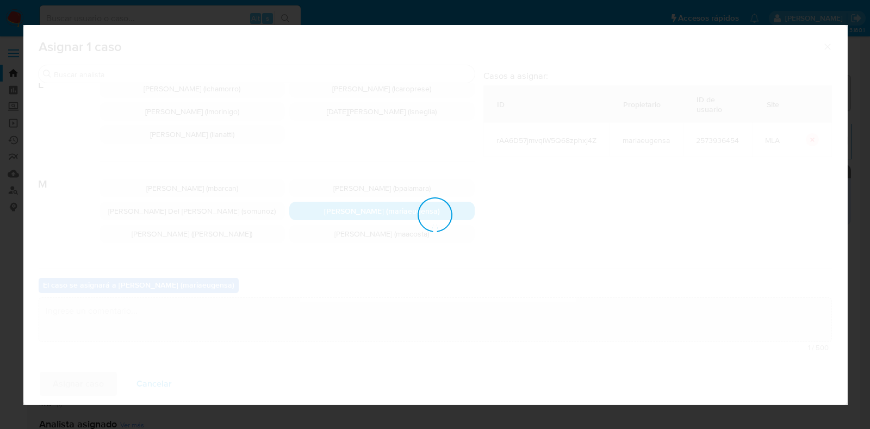
checkbox input "false"
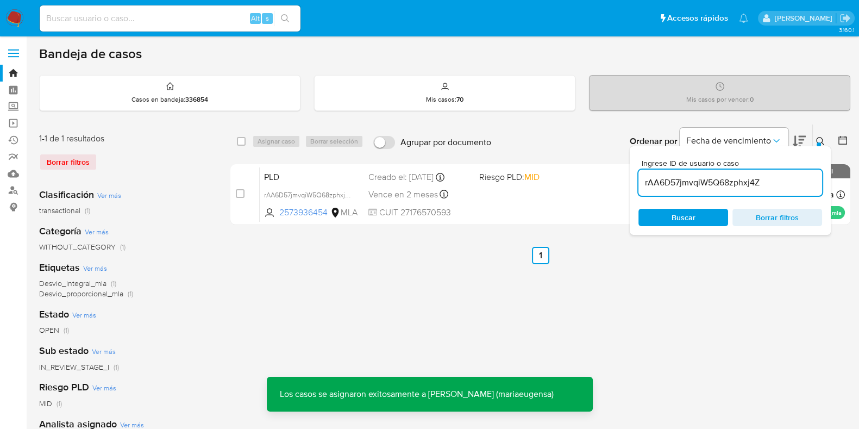
click at [692, 179] on input "rAA6D57jmvqiW5Q68zphxj4Z" at bounding box center [731, 183] width 184 height 14
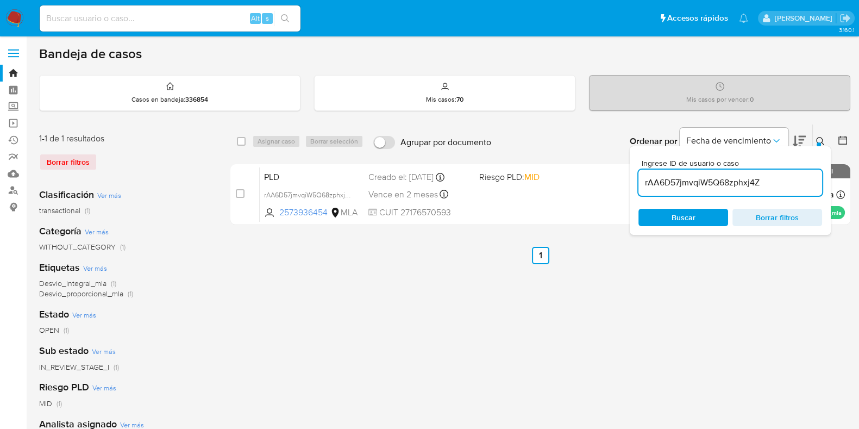
paste input "TdFWHwSnVvIL64w1KHFPGI3R"
type input "TdFWHwSnVvIL64w1KHFPGI3R"
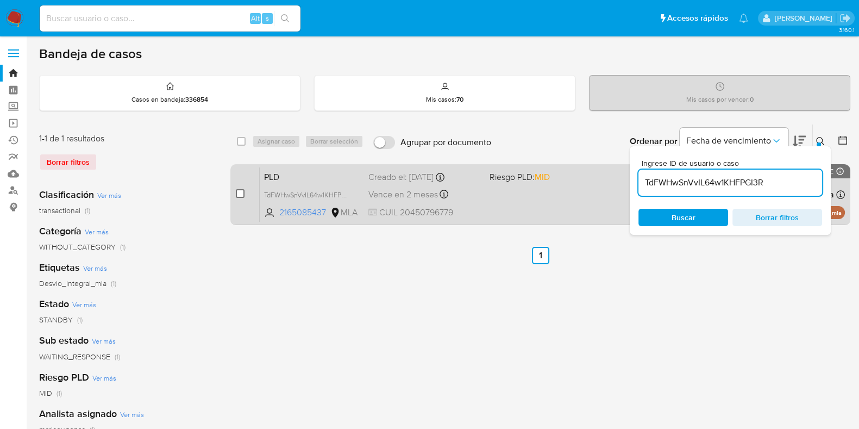
click at [237, 194] on input "checkbox" at bounding box center [240, 193] width 9 height 9
checkbox input "true"
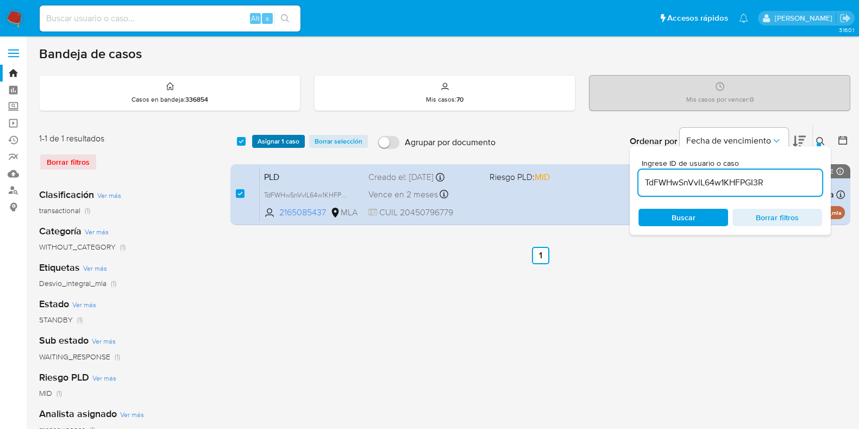
click at [276, 138] on span "Asignar 1 caso" at bounding box center [279, 141] width 42 height 11
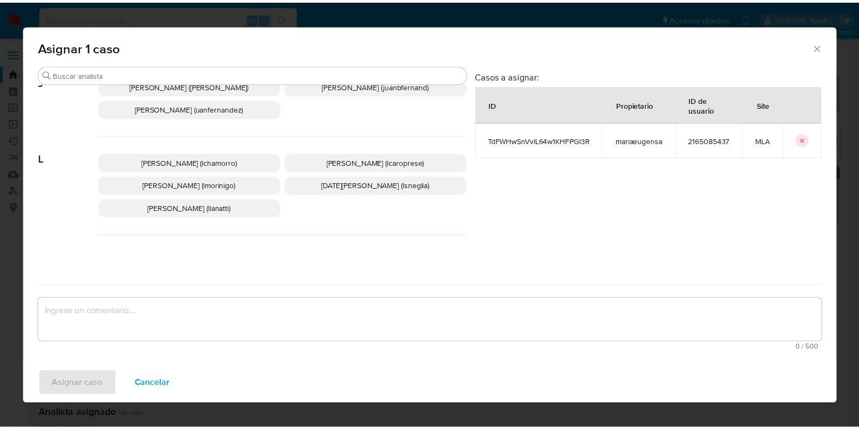
scroll to position [543, 0]
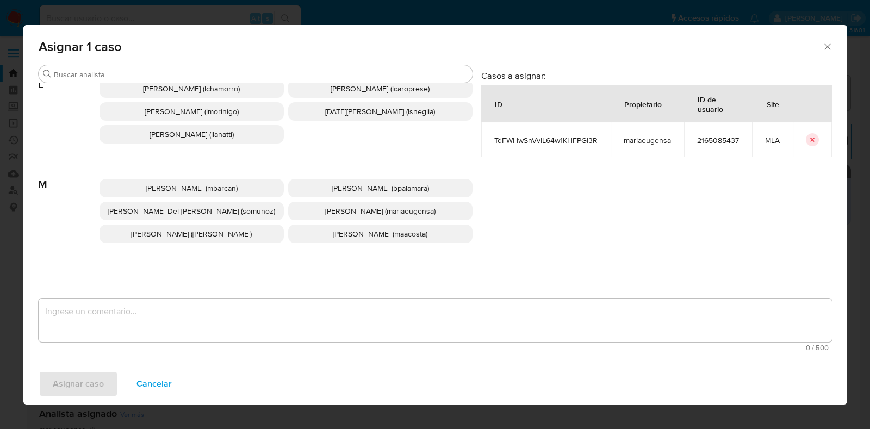
click at [409, 205] on span "[PERSON_NAME] (mariaeugensa)" at bounding box center [380, 210] width 110 height 11
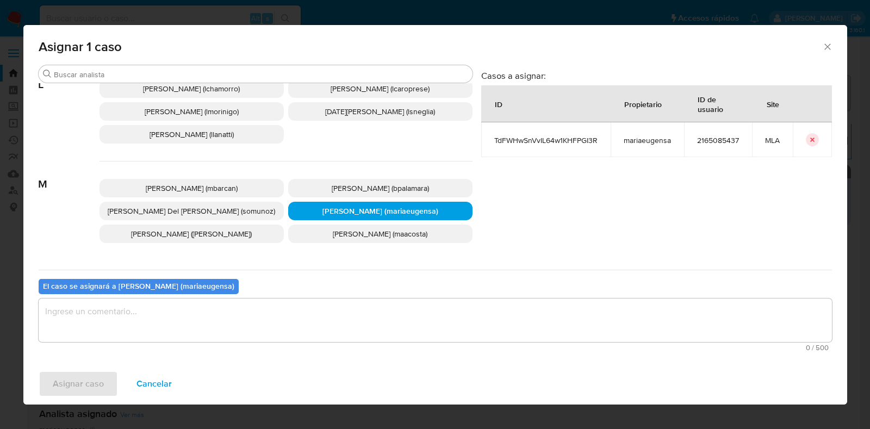
click at [236, 329] on textarea "assign-modal" at bounding box center [435, 319] width 793 height 43
click at [93, 389] on span "Asignar caso" at bounding box center [78, 384] width 51 height 24
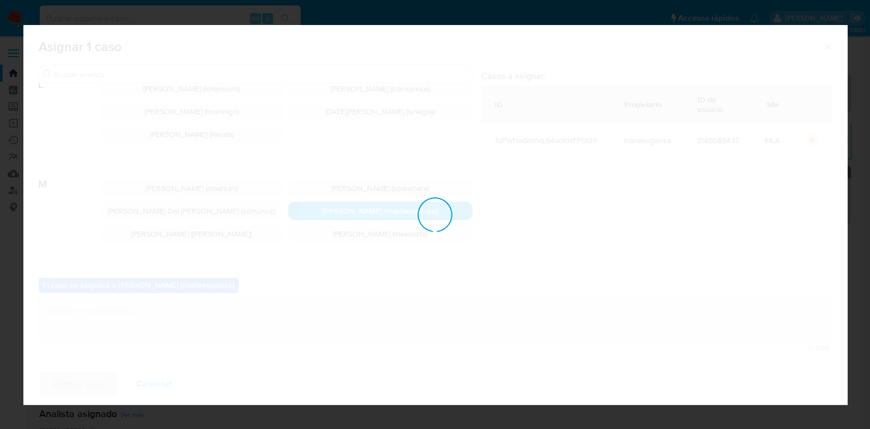
checkbox input "false"
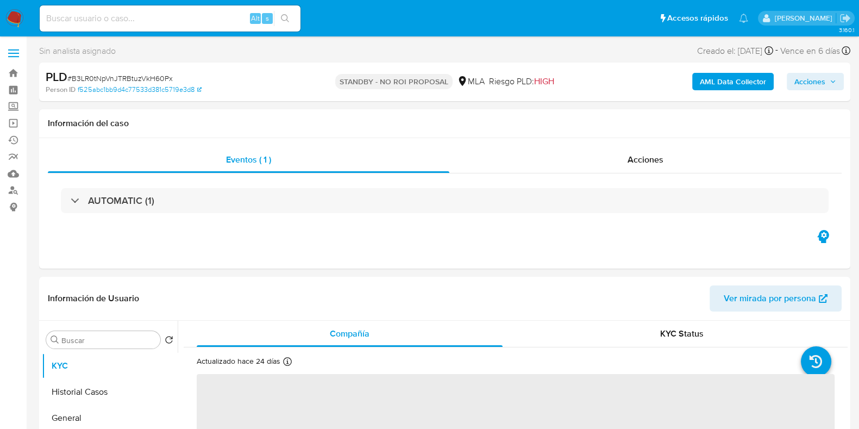
select select "10"
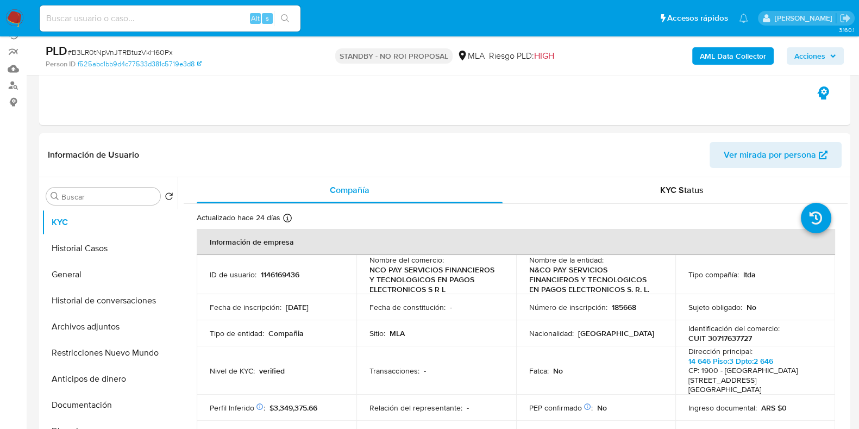
scroll to position [135, 0]
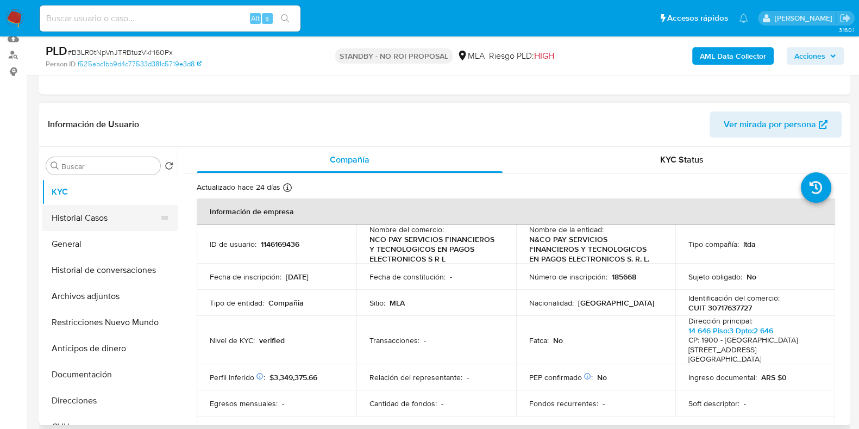
click at [106, 218] on button "Historial Casos" at bounding box center [105, 218] width 127 height 26
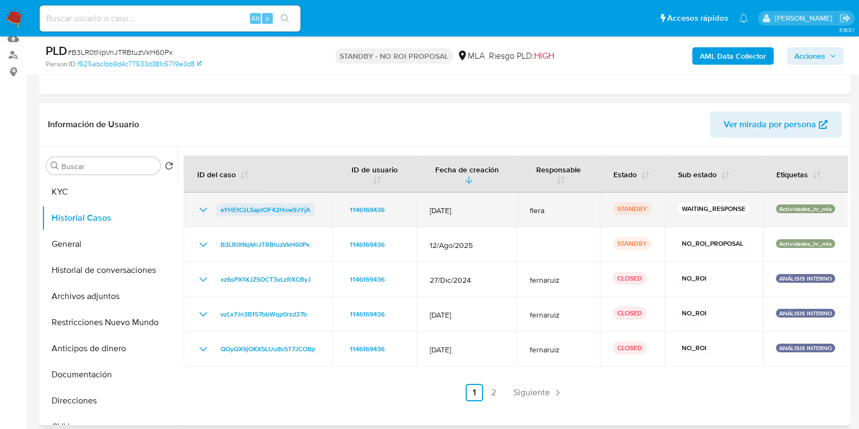
click at [258, 213] on span "eYHEtCzLSaptOF42How9JYjA" at bounding box center [266, 209] width 90 height 13
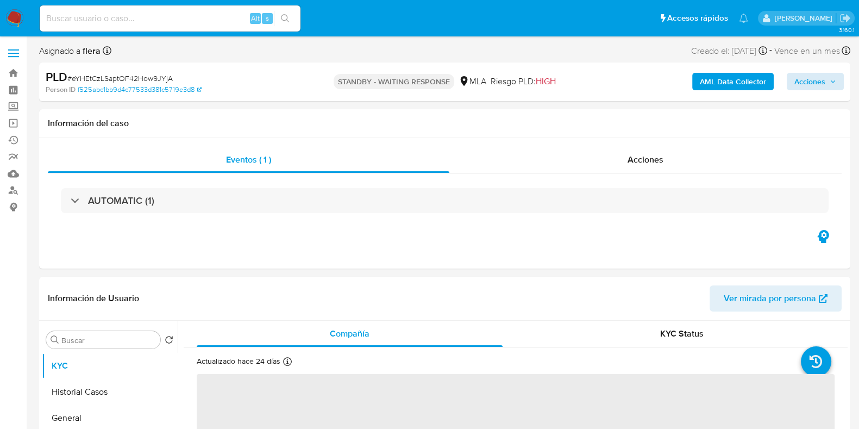
select select "10"
click at [815, 78] on span "Acciones" at bounding box center [810, 81] width 31 height 17
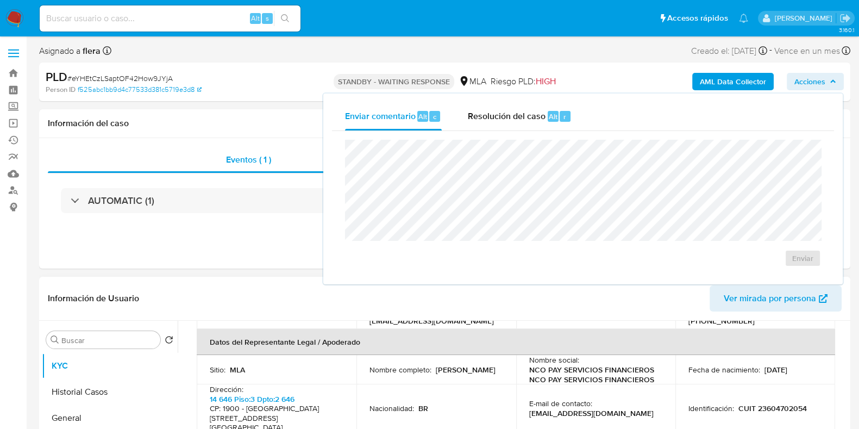
click at [824, 384] on td "Identificación : CUIT 23604702054" at bounding box center [756, 408] width 160 height 48
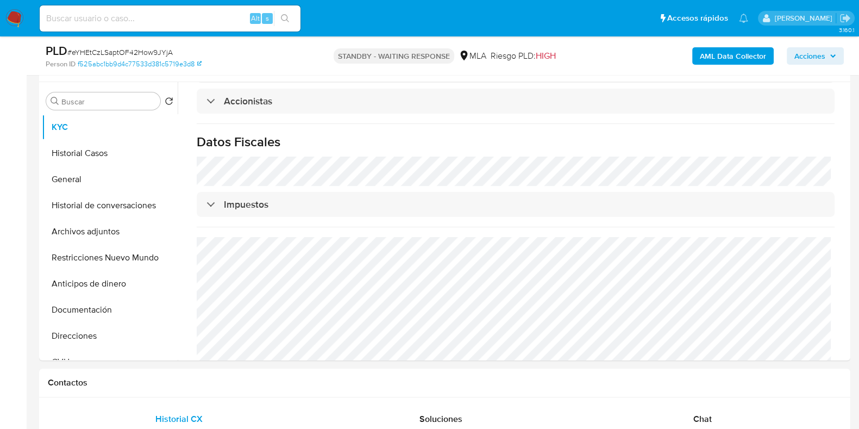
scroll to position [204, 0]
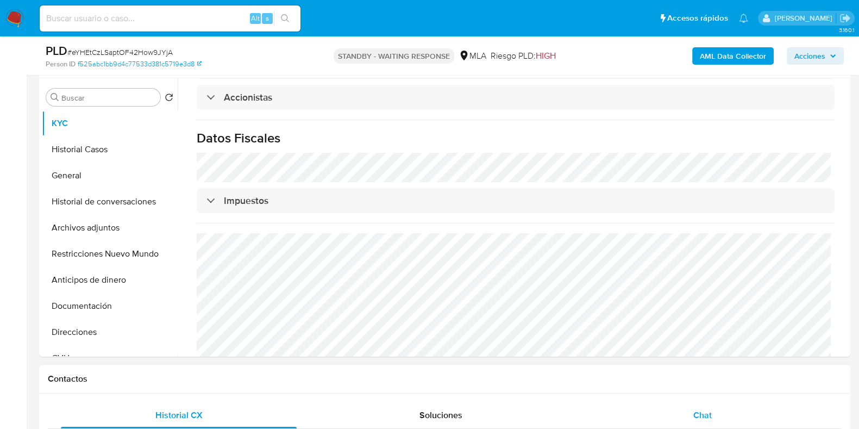
click at [715, 426] on div "Chat" at bounding box center [703, 415] width 236 height 26
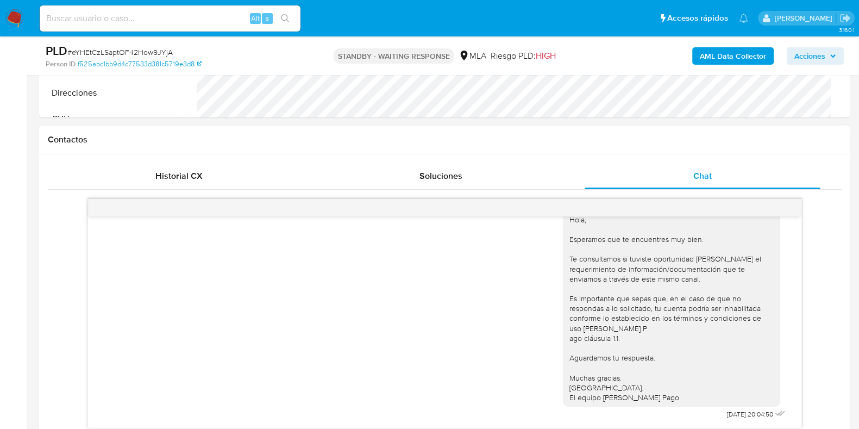
scroll to position [475, 0]
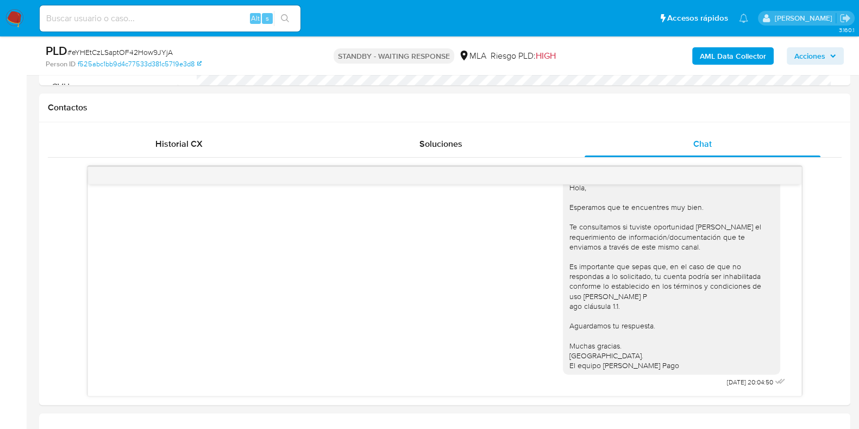
click at [157, 53] on span "# eYHEtCzLSaptOF42How9JYjA" at bounding box center [119, 52] width 105 height 11
copy span "eYHEtCzLSaptOF42How9JYjA"
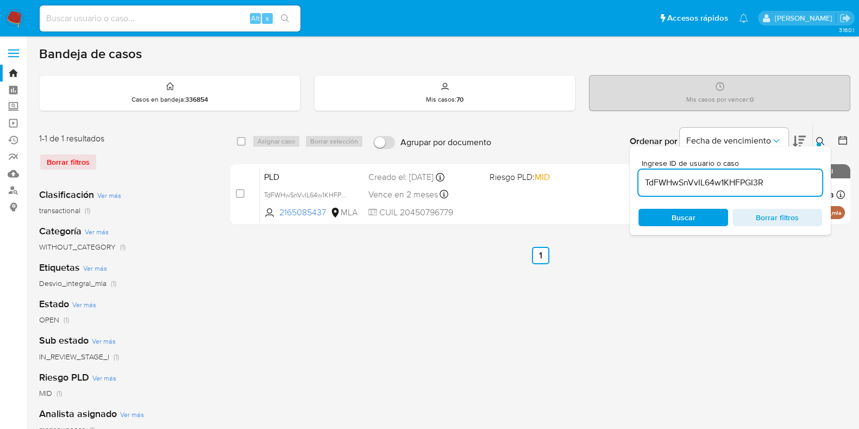
click at [709, 183] on input "TdFWHwSnVvIL64w1KHFPGI3R" at bounding box center [731, 183] width 184 height 14
paste input "eYHEtCzLSaptOF42How9JYjA"
type input "eYHEtCzLSaptOF42How9JYjA"
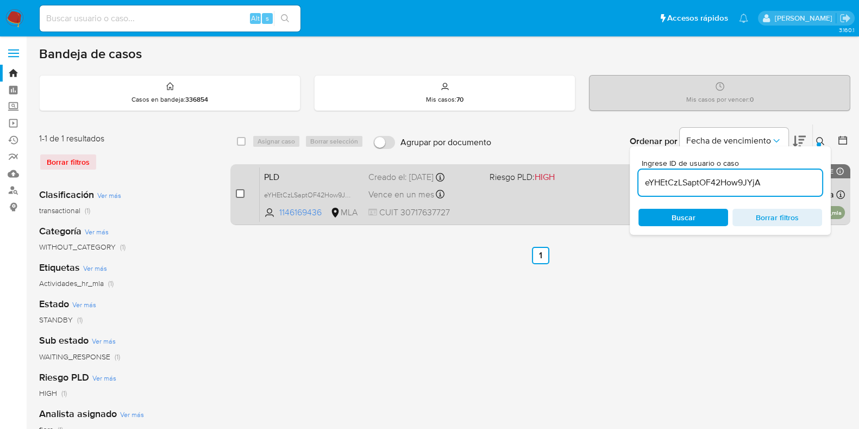
click at [240, 189] on input "checkbox" at bounding box center [240, 193] width 9 height 9
checkbox input "true"
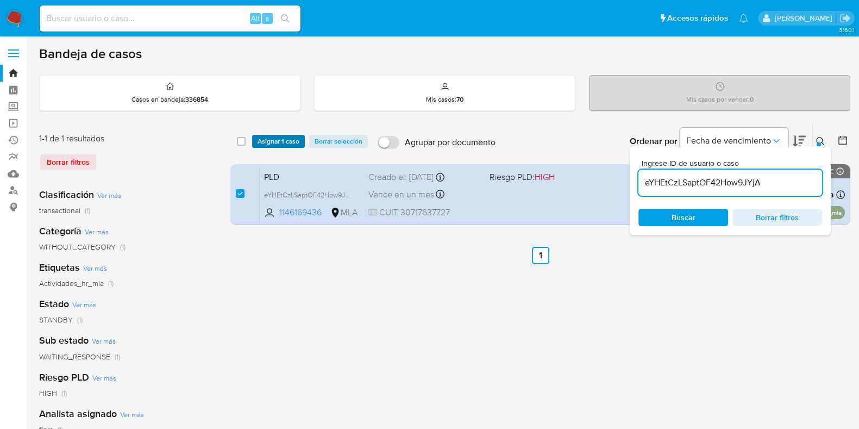
click at [264, 141] on span "Asignar 1 caso" at bounding box center [279, 141] width 42 height 11
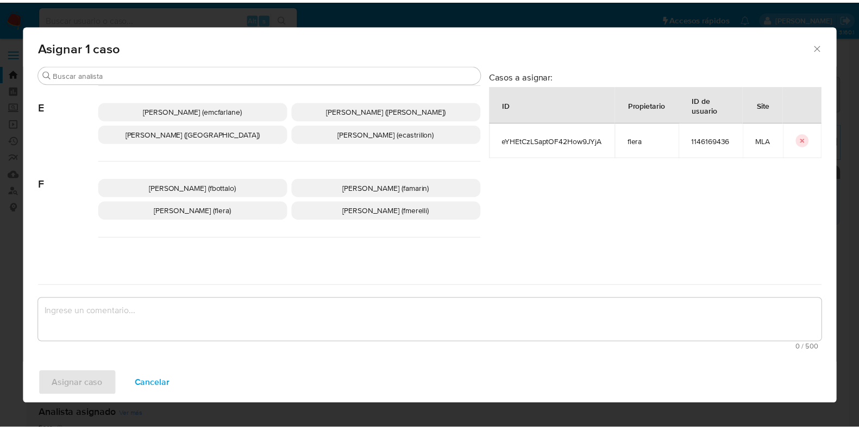
scroll to position [204, 0]
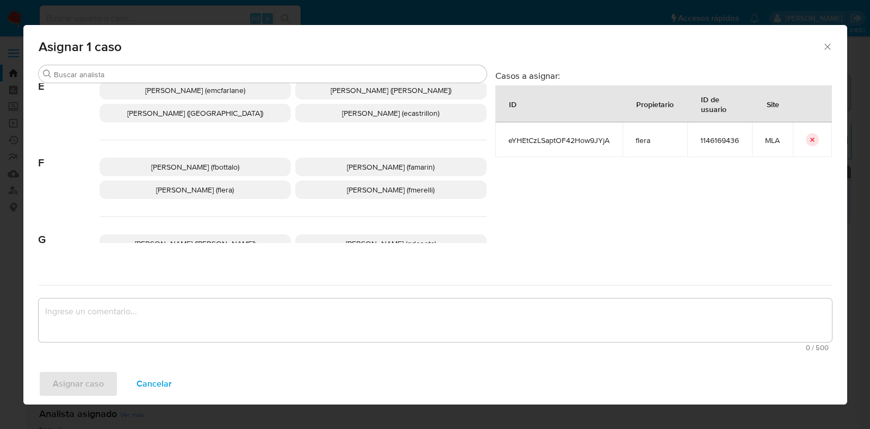
click at [220, 194] on span "Florencia Cecilia Lera (flera)" at bounding box center [195, 189] width 78 height 11
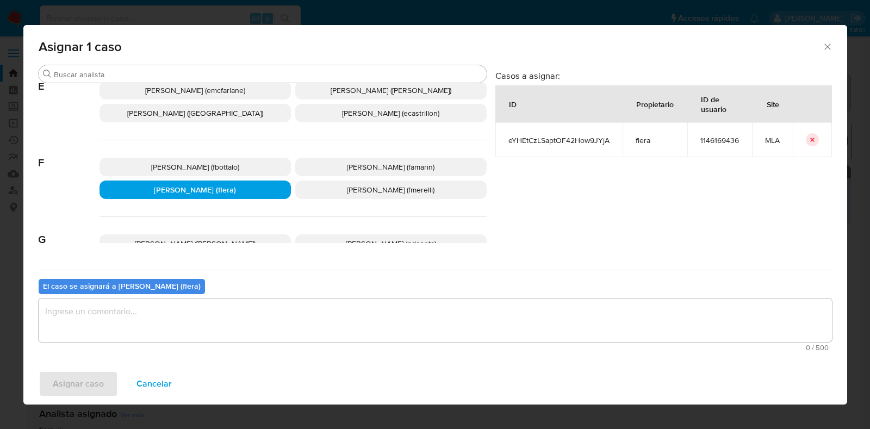
click at [185, 313] on textarea "assign-modal" at bounding box center [435, 319] width 793 height 43
click at [88, 383] on span "Asignar caso" at bounding box center [78, 384] width 51 height 24
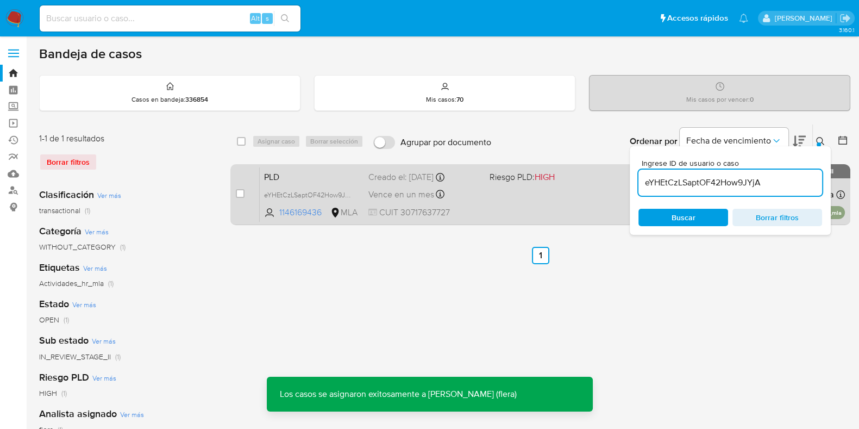
click at [290, 167] on div "PLD eYHEtCzLSaptOF42How9JYjA 1146169436 MLA Riesgo PLD: HIGH Creado el: 12/09/2…" at bounding box center [552, 194] width 585 height 55
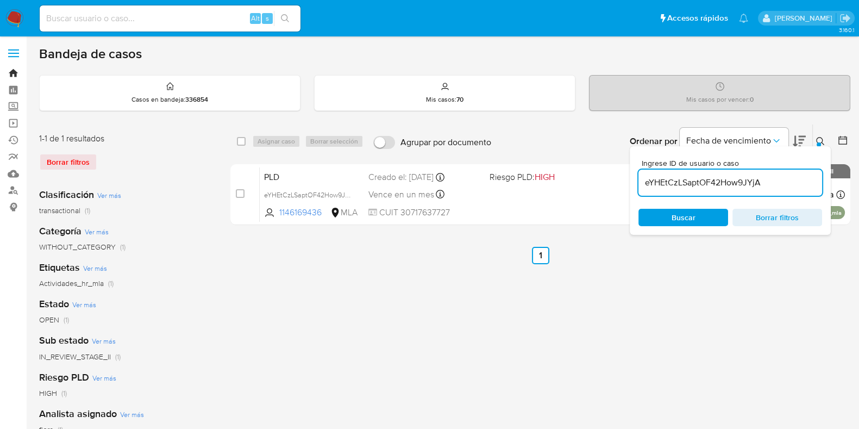
click at [11, 69] on link "Bandeja" at bounding box center [64, 73] width 129 height 17
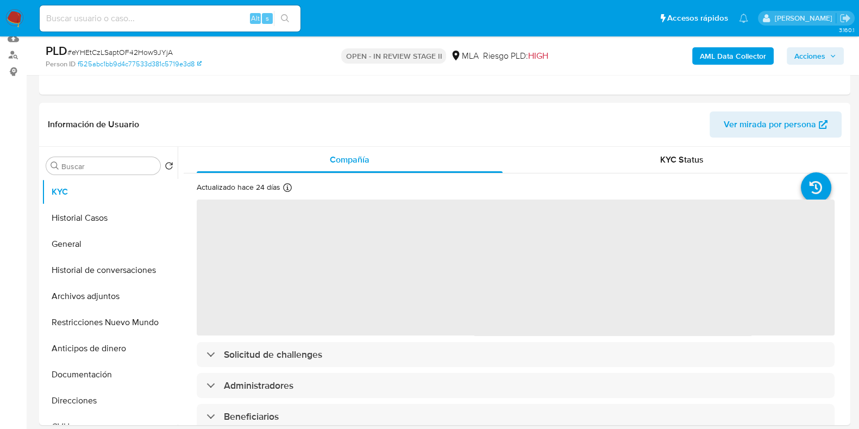
select select "10"
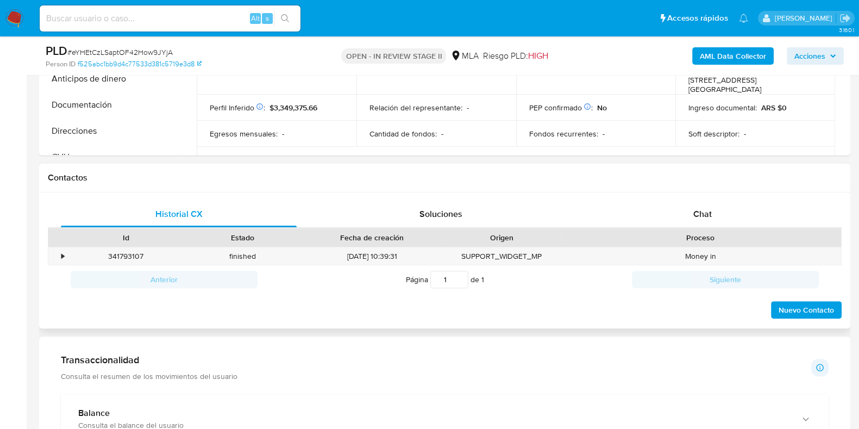
scroll to position [475, 0]
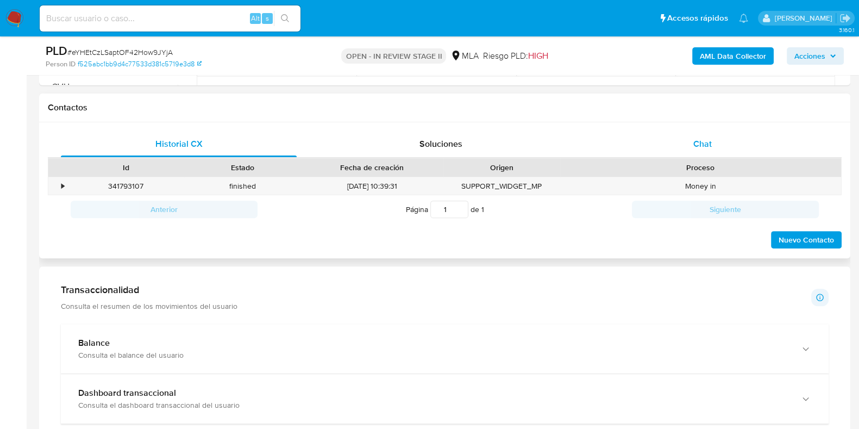
click at [695, 145] on span "Chat" at bounding box center [703, 144] width 18 height 13
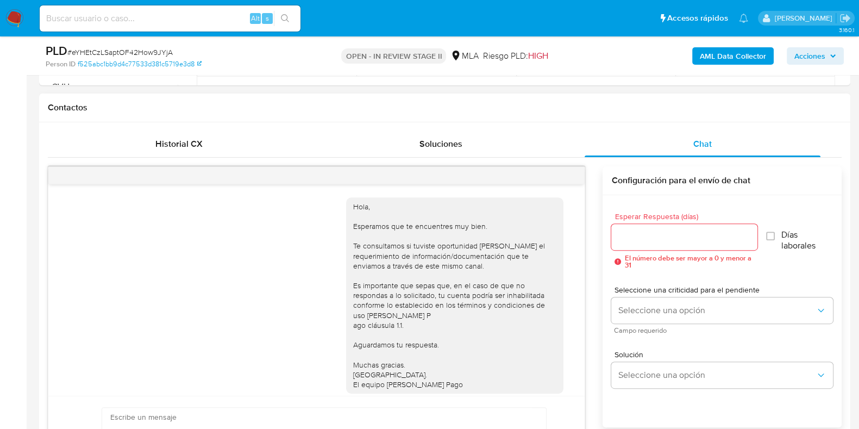
scroll to position [28, 0]
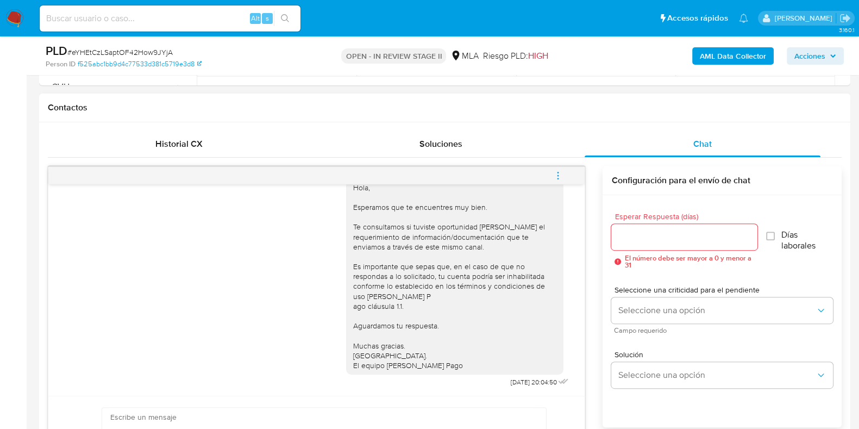
click at [564, 176] on button "menu-action" at bounding box center [558, 176] width 36 height 26
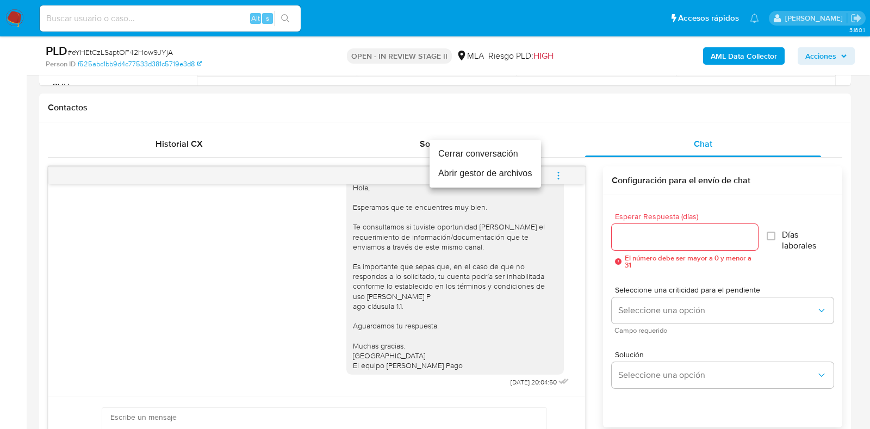
click at [497, 150] on li "Cerrar conversación" at bounding box center [484, 154] width 111 height 20
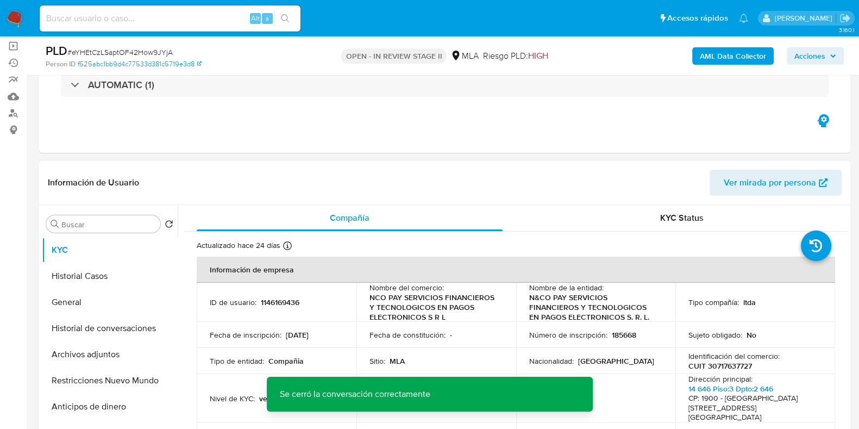
scroll to position [67, 0]
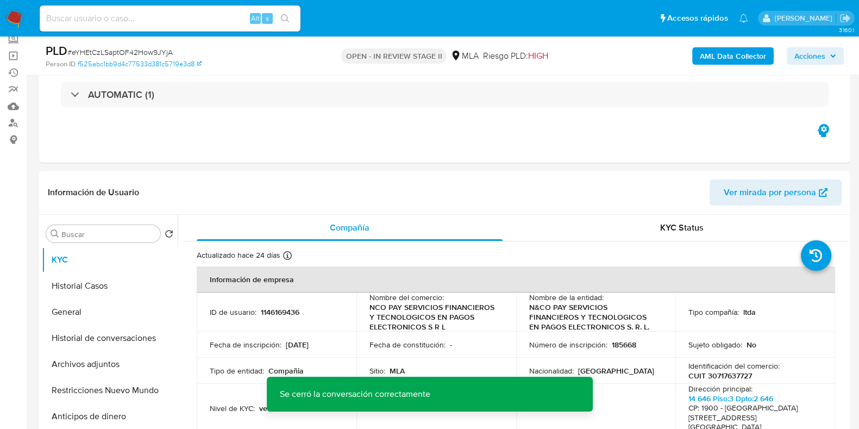
click at [819, 58] on span "Acciones" at bounding box center [810, 55] width 31 height 17
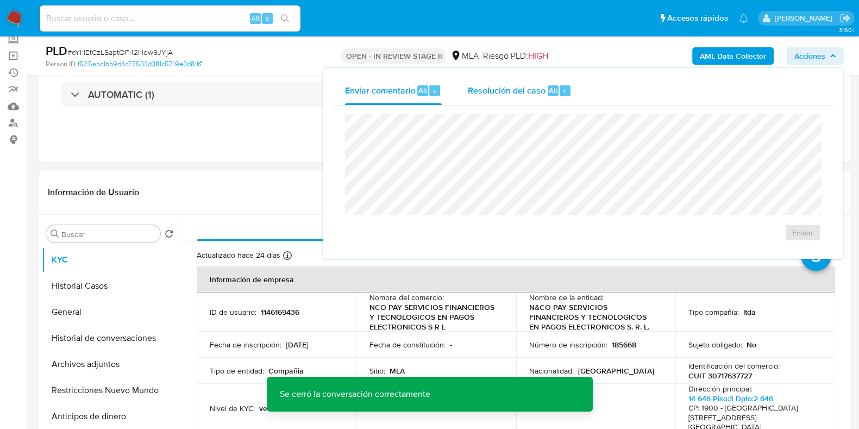
click at [518, 84] on span "Resolución del caso" at bounding box center [507, 90] width 78 height 13
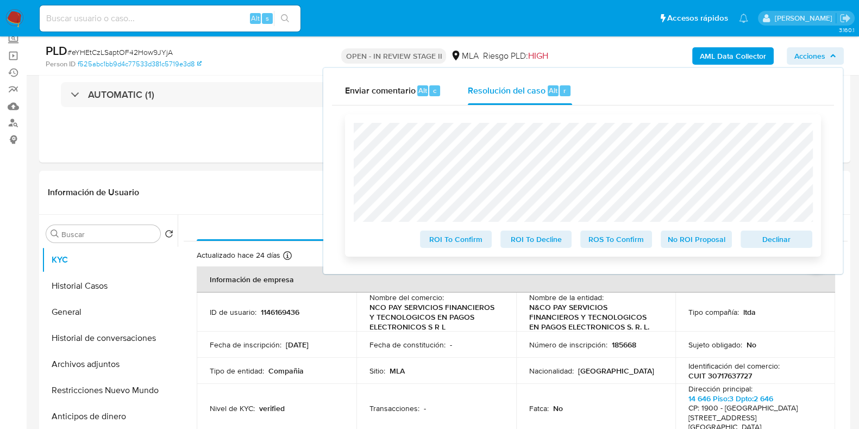
click at [679, 240] on span "No ROI Proposal" at bounding box center [697, 239] width 57 height 15
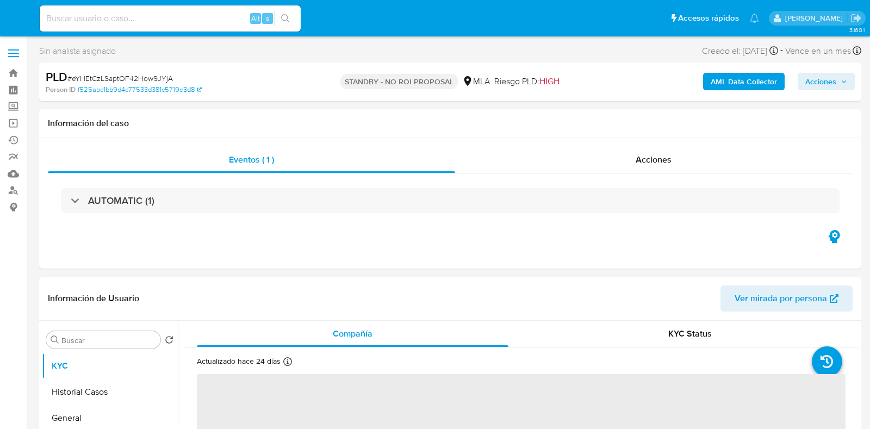
select select "10"
